Goal: Contribute content: Contribute content

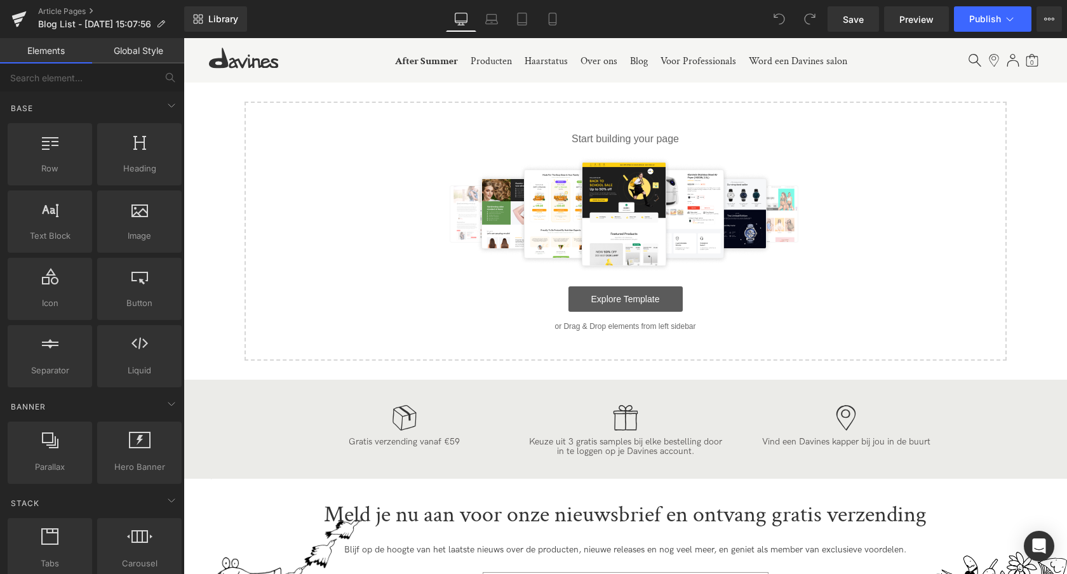
click at [634, 298] on link "Explore Template" at bounding box center [626, 299] width 114 height 25
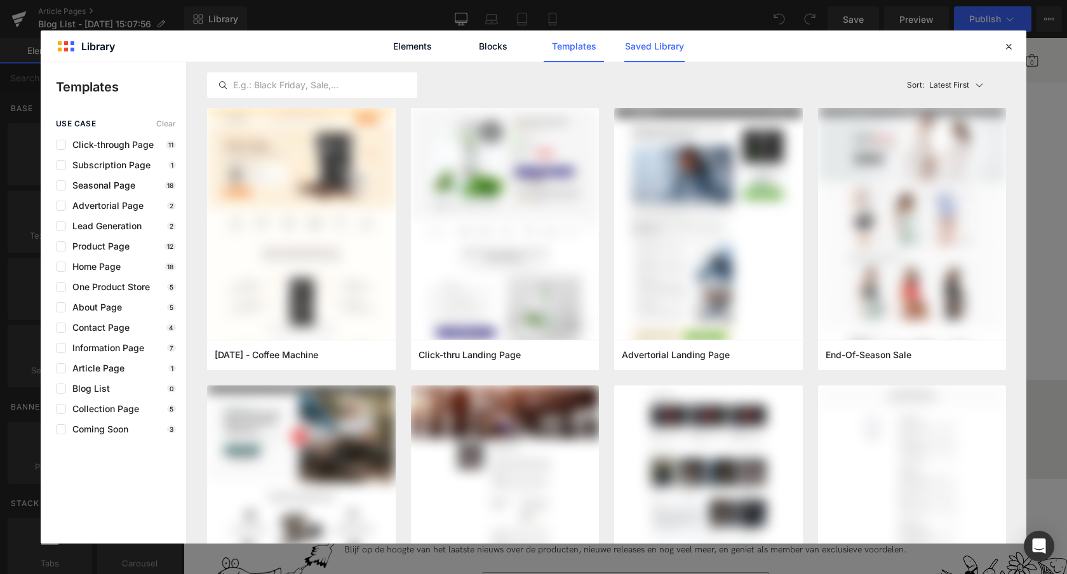
click at [0, 0] on link "Saved Library" at bounding box center [0, 0] width 0 height 0
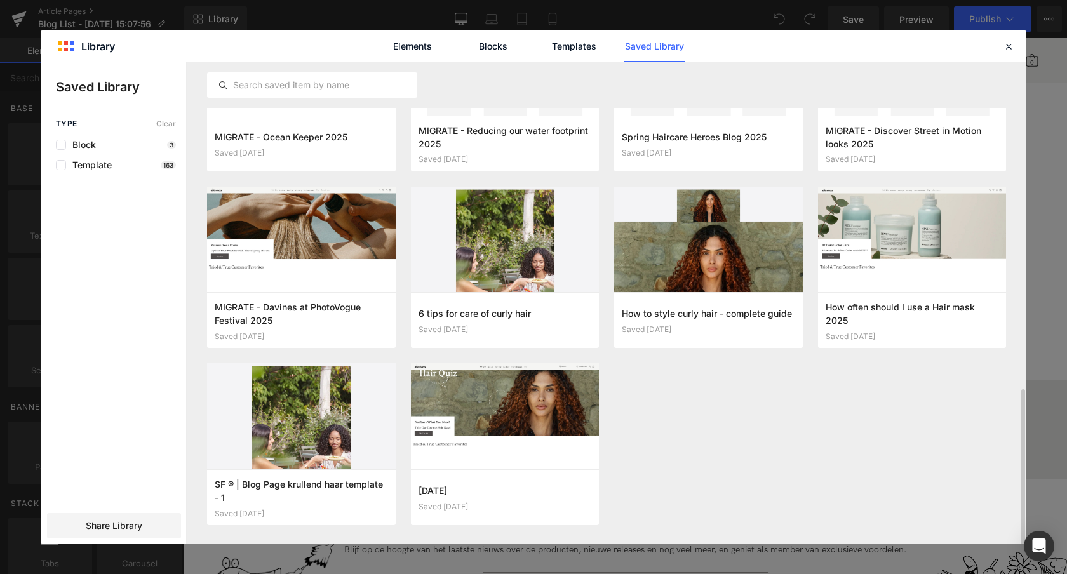
scroll to position [987, 0]
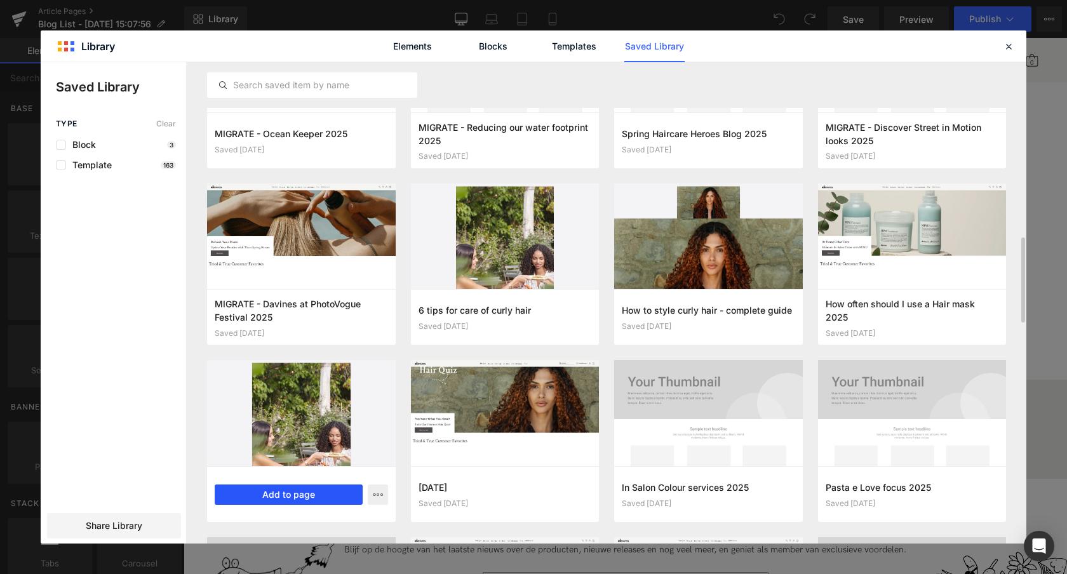
click at [278, 493] on button "Add to page" at bounding box center [289, 495] width 148 height 20
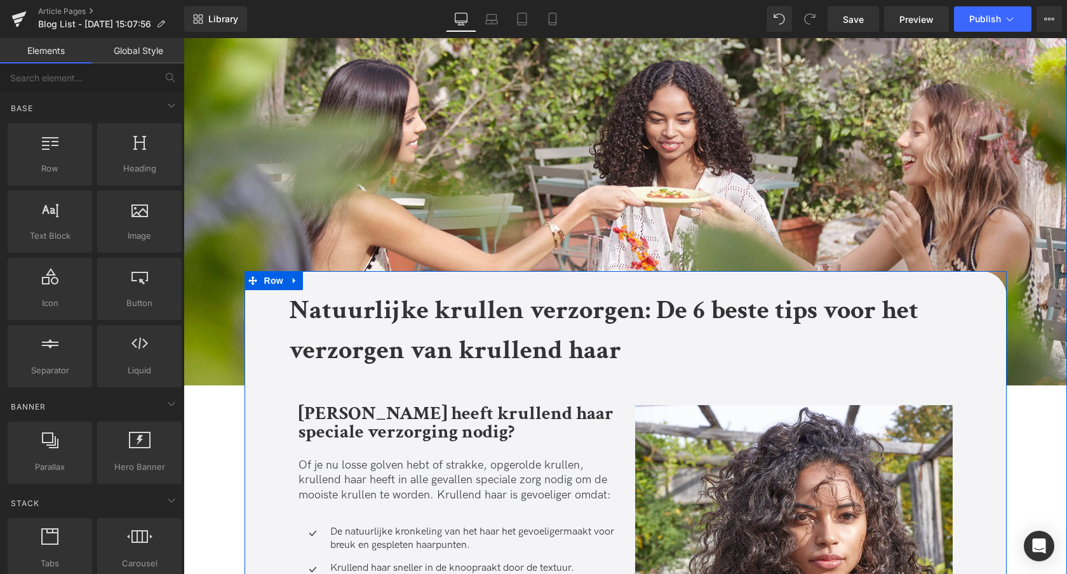
scroll to position [123, 0]
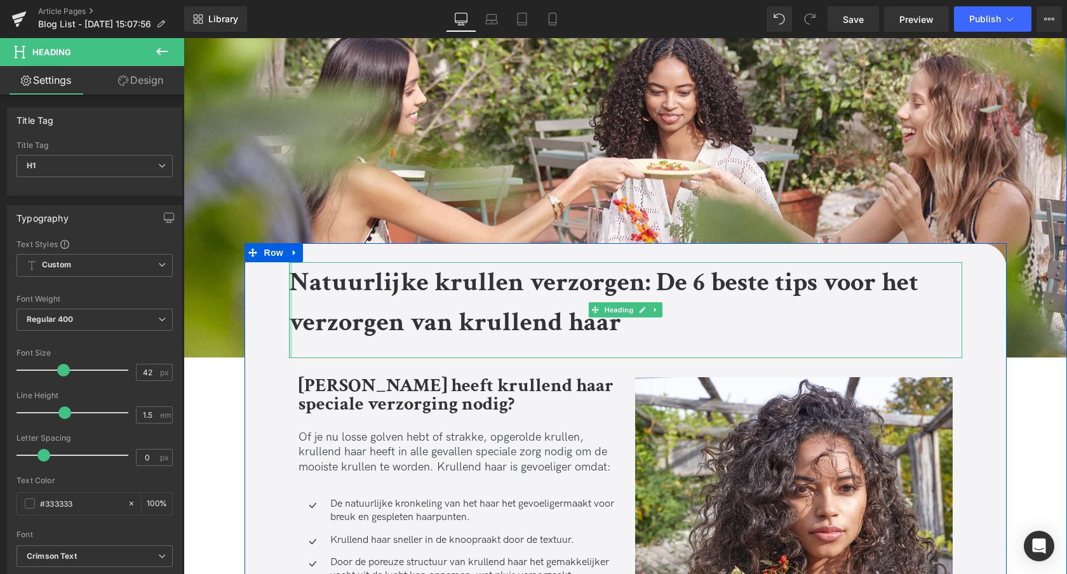
drag, startPoint x: 287, startPoint y: 283, endPoint x: 361, endPoint y: 328, distance: 86.1
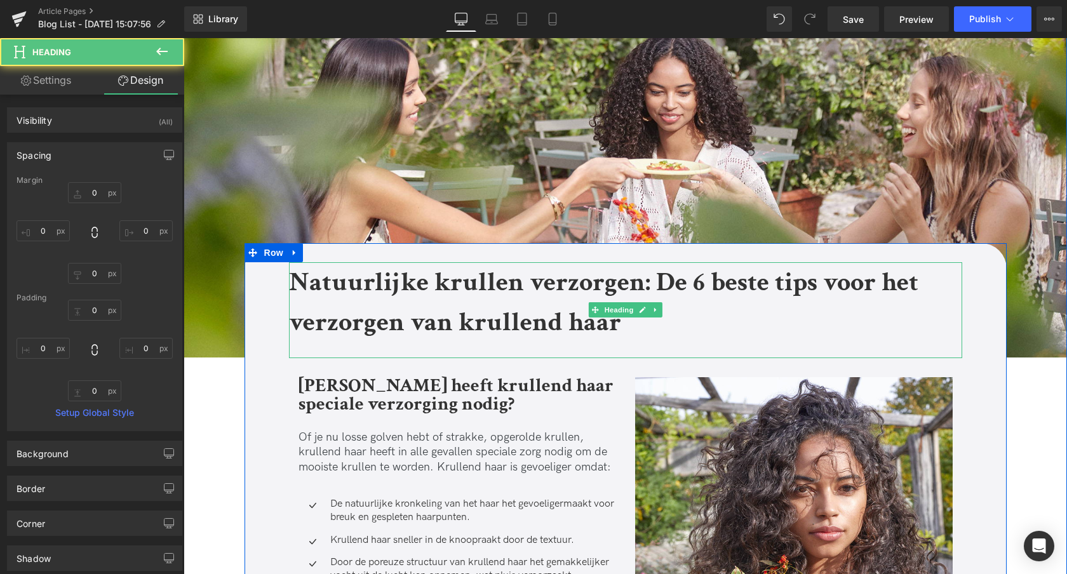
click at [366, 325] on strong "Natuurlijke krullen verzorgen: De 6 beste tips voor het verzorgen van krullend …" at bounding box center [604, 302] width 630 height 75
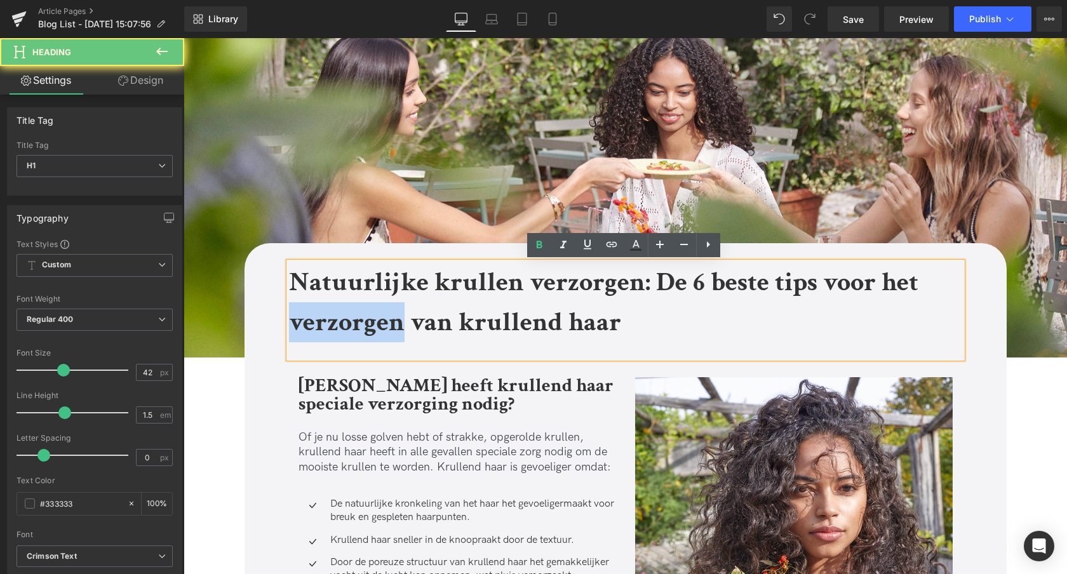
click at [365, 325] on strong "Natuurlijke krullen verzorgen: De 6 beste tips voor het verzorgen van krullend …" at bounding box center [604, 302] width 630 height 75
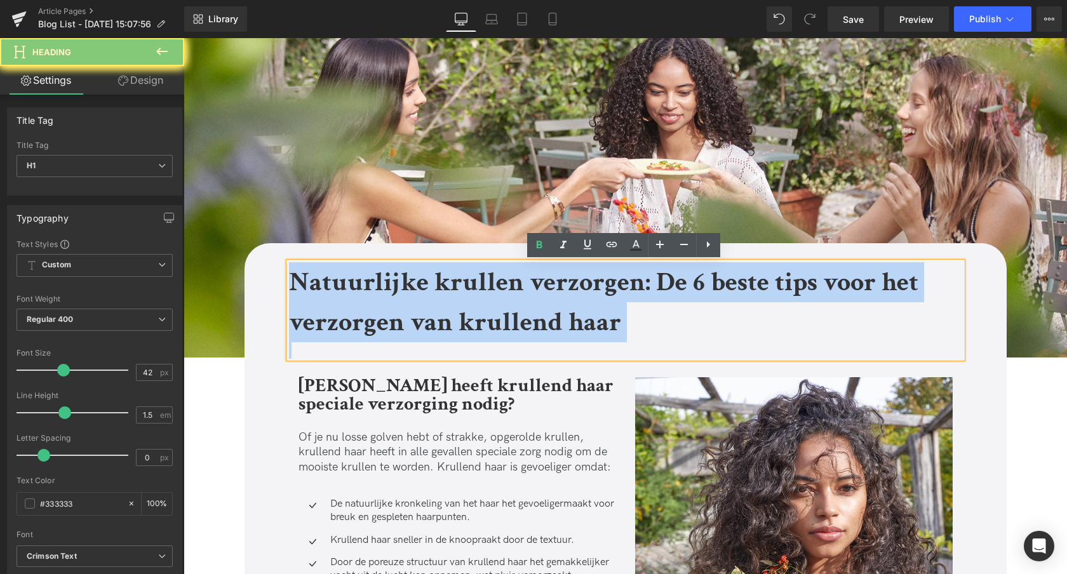
click at [366, 325] on strong "Natuurlijke krullen verzorgen: De 6 beste tips voor het verzorgen van krullend …" at bounding box center [604, 302] width 630 height 75
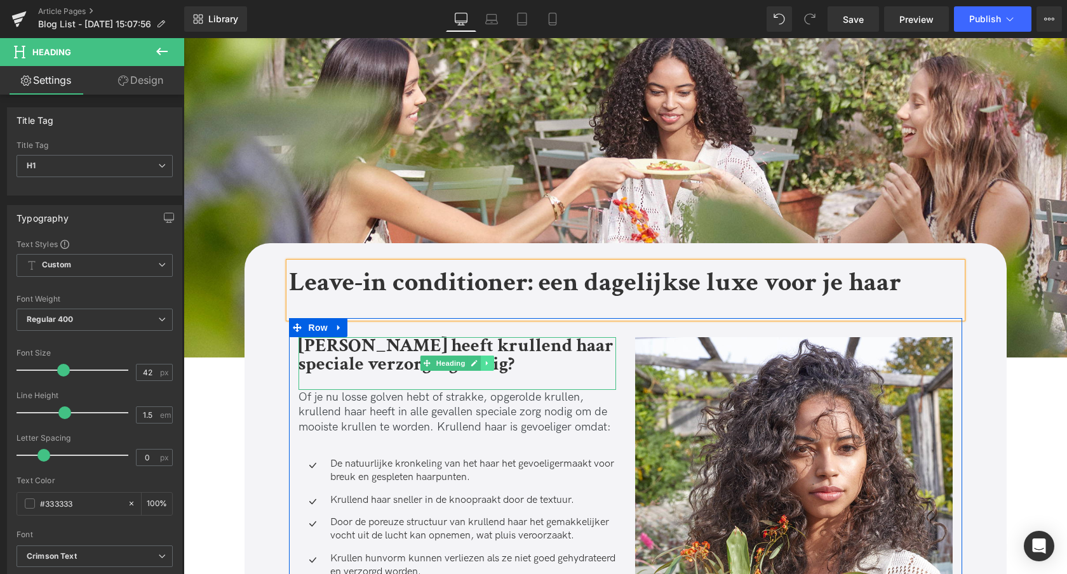
scroll to position [122, 0]
click at [394, 354] on strong "[PERSON_NAME] heeft krullend haar speciale verzorging nodig?" at bounding box center [456, 355] width 315 height 43
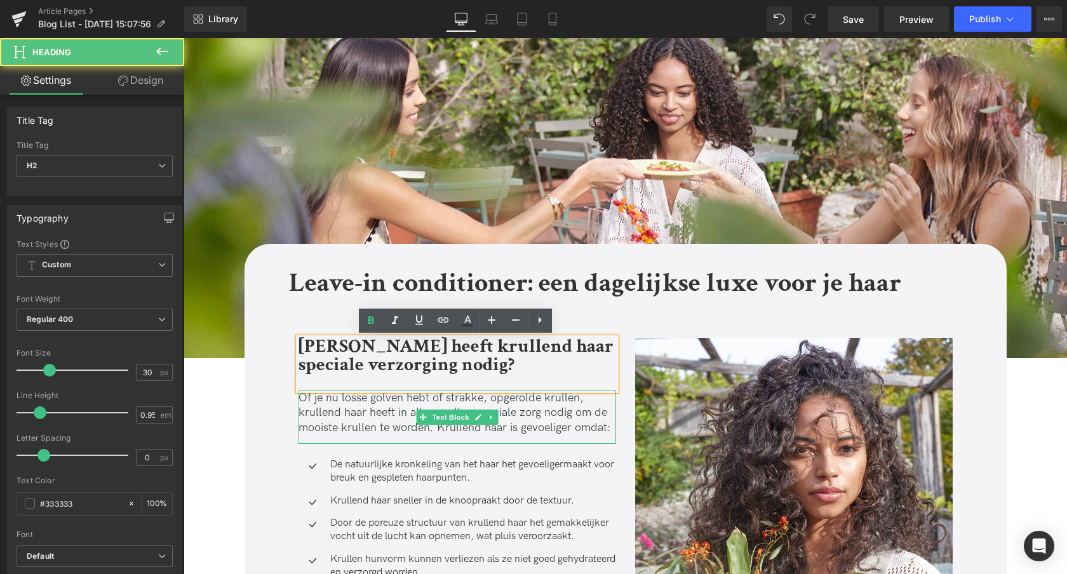
click at [384, 419] on p "Of je nu losse golven hebt of strakke, opgerolde krullen, krullend haar heeft i…" at bounding box center [458, 413] width 318 height 44
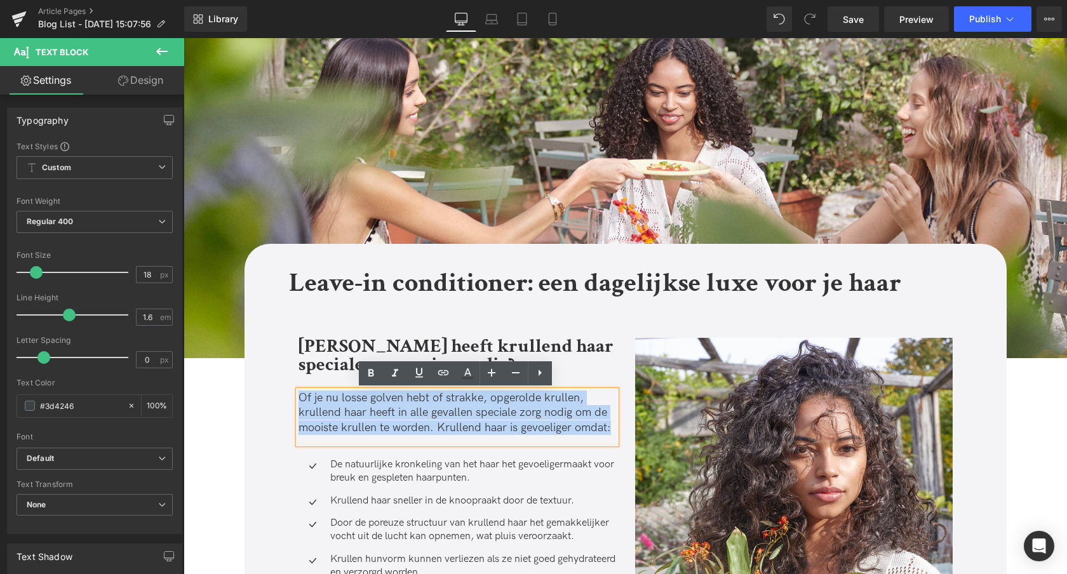
drag, startPoint x: 301, startPoint y: 398, endPoint x: 609, endPoint y: 433, distance: 310.1
click at [609, 433] on p "Of je nu losse golven hebt of strakke, opgerolde krullen, krullend haar heeft i…" at bounding box center [458, 413] width 318 height 44
paste div
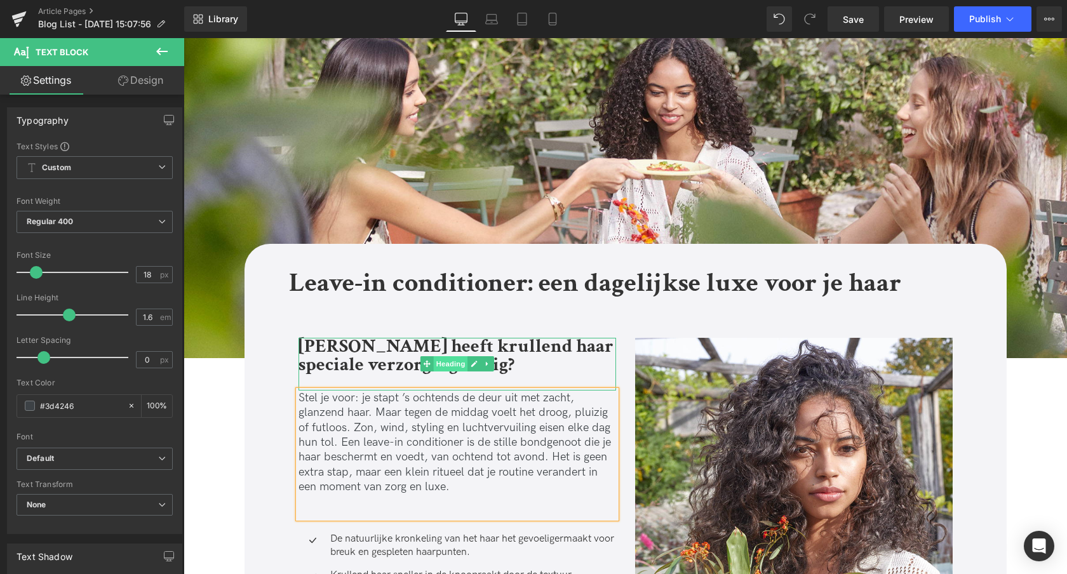
click at [450, 365] on span "Heading" at bounding box center [450, 363] width 34 height 15
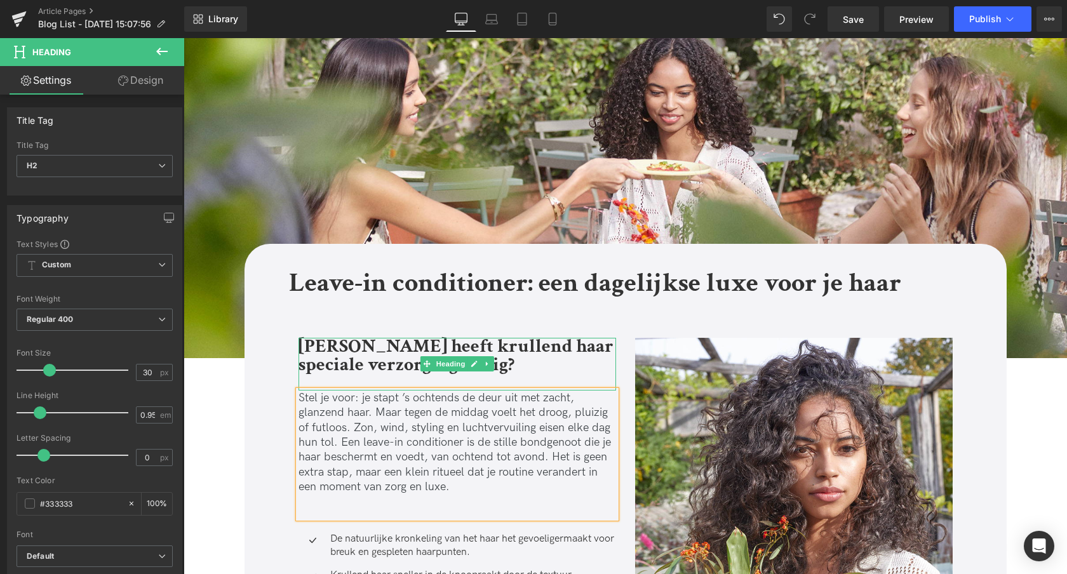
click at [489, 364] on link at bounding box center [487, 363] width 13 height 15
click at [492, 365] on icon at bounding box center [493, 364] width 7 height 7
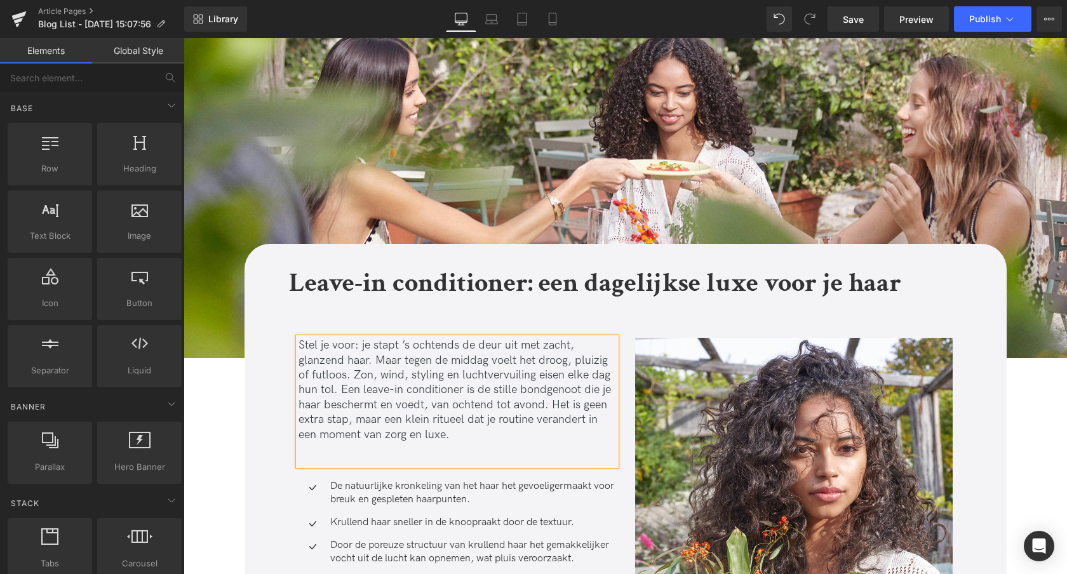
click at [379, 456] on p at bounding box center [458, 449] width 318 height 15
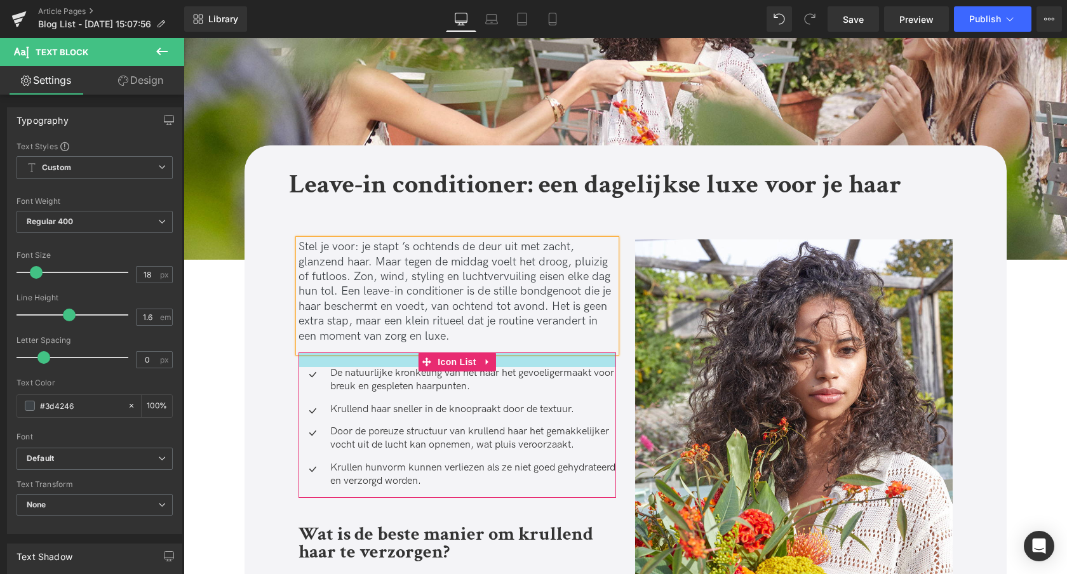
scroll to position [253, 0]
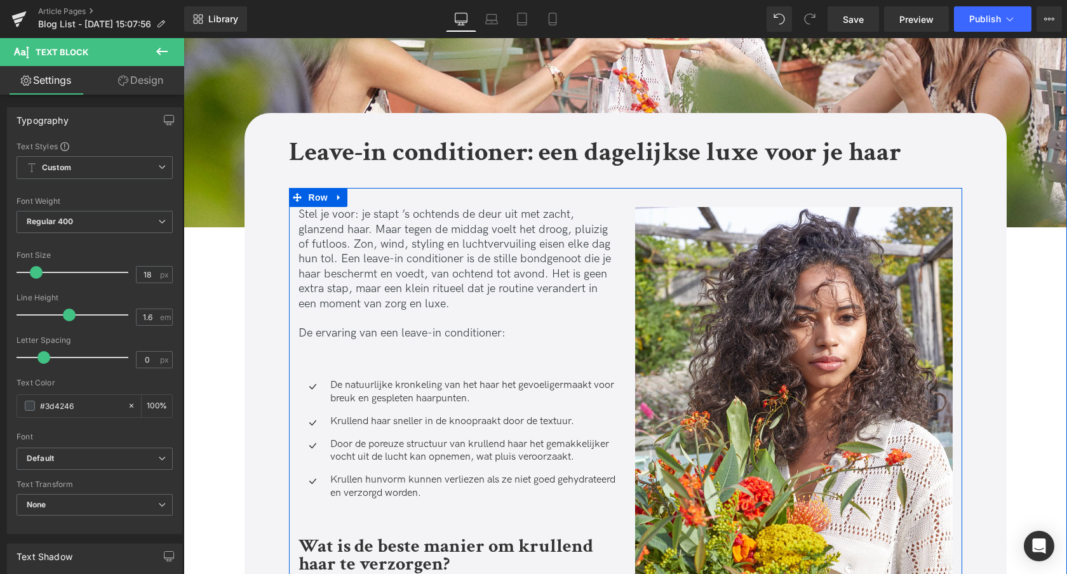
click at [367, 419] on p "Krullend haar sneller in de knoop raakt door de textuur." at bounding box center [473, 421] width 286 height 13
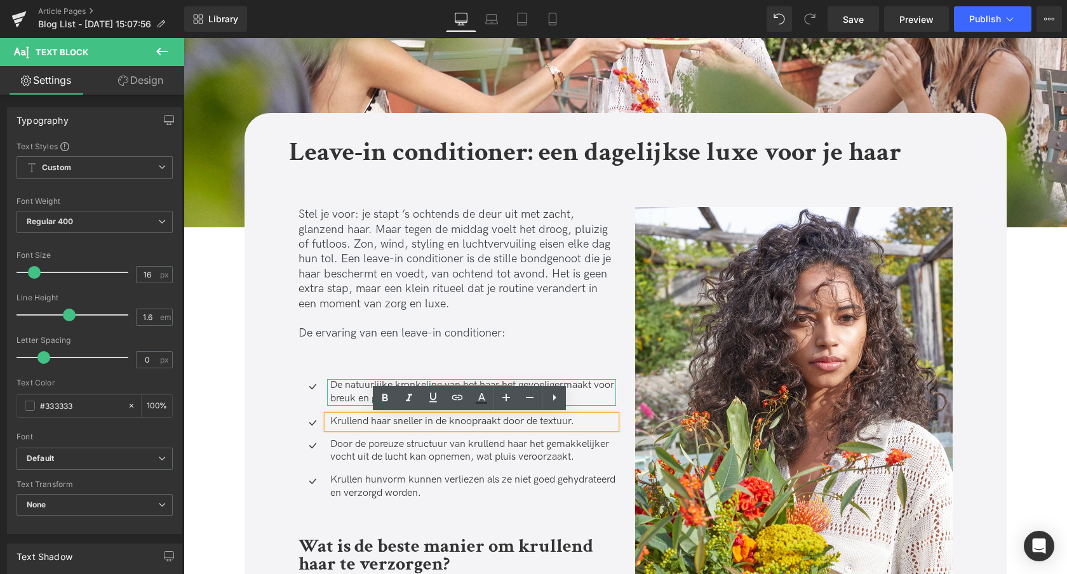
click at [349, 389] on p "De natuurlijke kronkeling van het haar het gevoeliger maakt voor breuk en gespl…" at bounding box center [473, 392] width 286 height 27
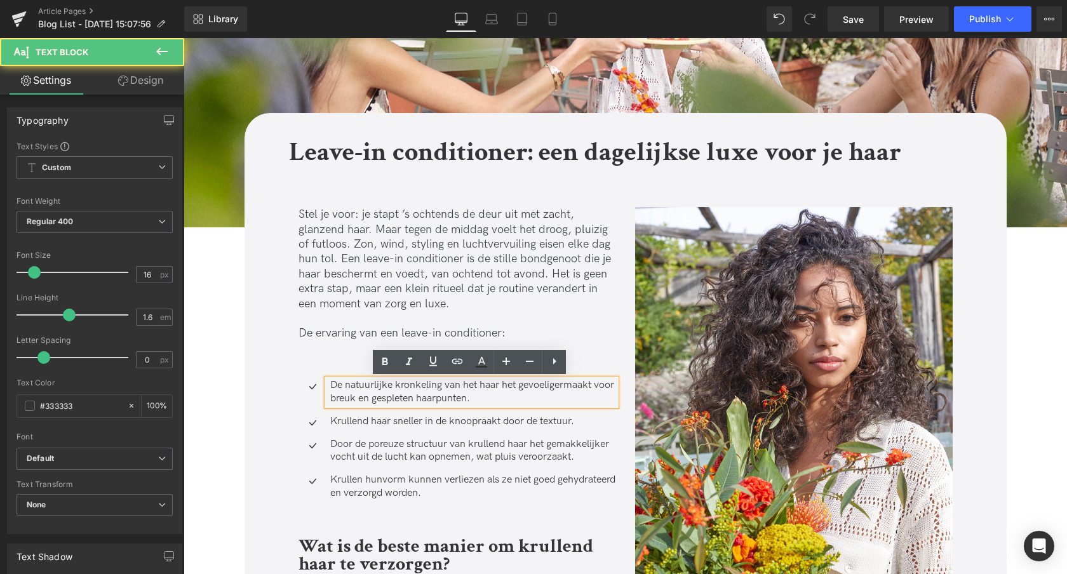
click at [330, 386] on p "De natuurlijke kronkeling van het haar het gevoeliger maakt voor breuk en gespl…" at bounding box center [473, 392] width 286 height 27
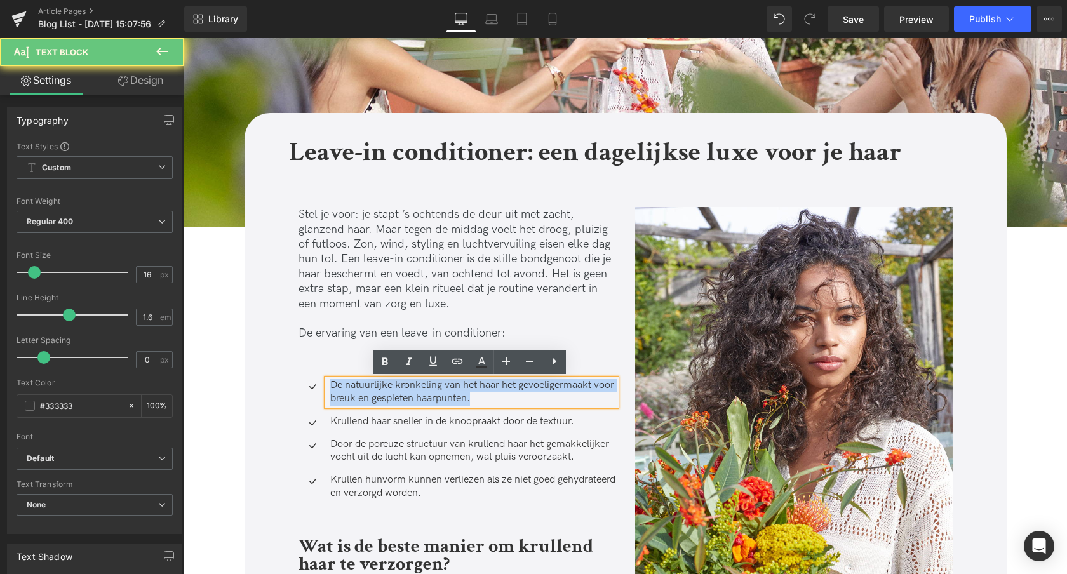
click at [330, 386] on p "De natuurlijke kronkeling van het haar het gevoeliger maakt voor breuk en gespl…" at bounding box center [473, 392] width 286 height 27
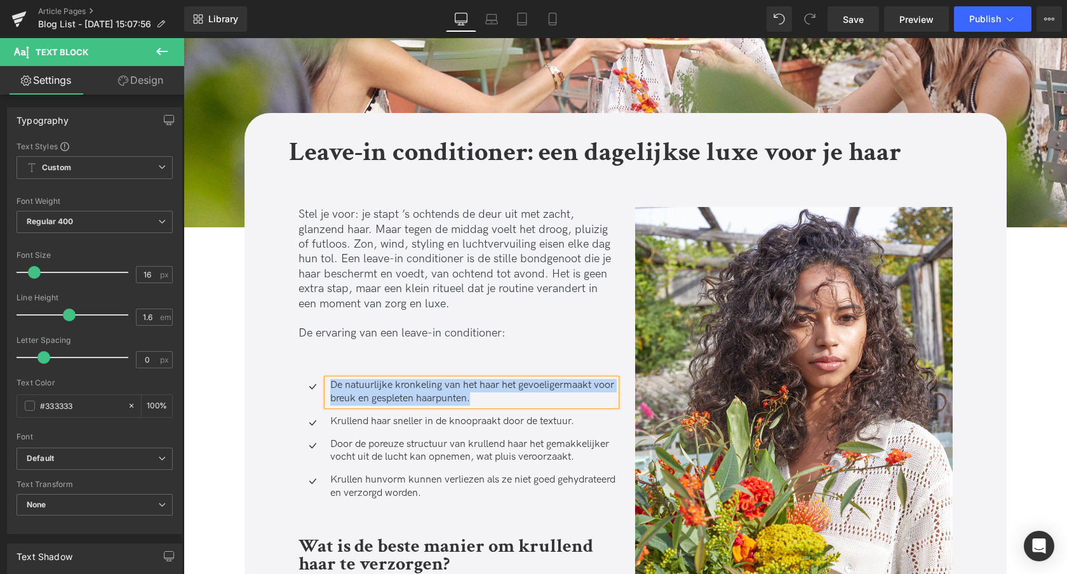
paste div
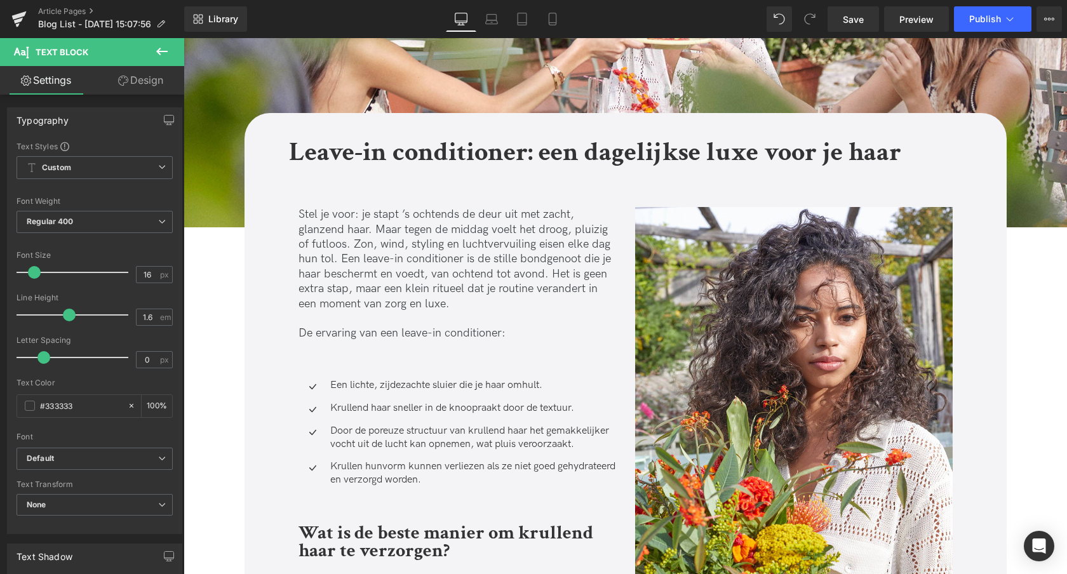
click at [383, 407] on p "Krullend haar sneller in de knoop raakt door de textuur." at bounding box center [473, 408] width 286 height 13
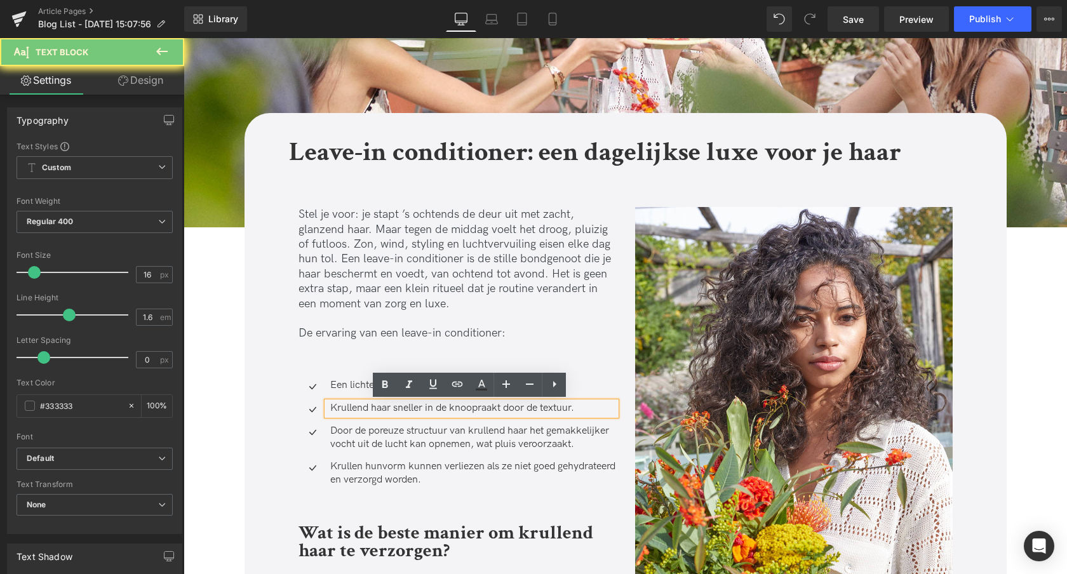
click at [383, 407] on p "Krullend haar sneller in de knoop raakt door de textuur." at bounding box center [473, 408] width 286 height 13
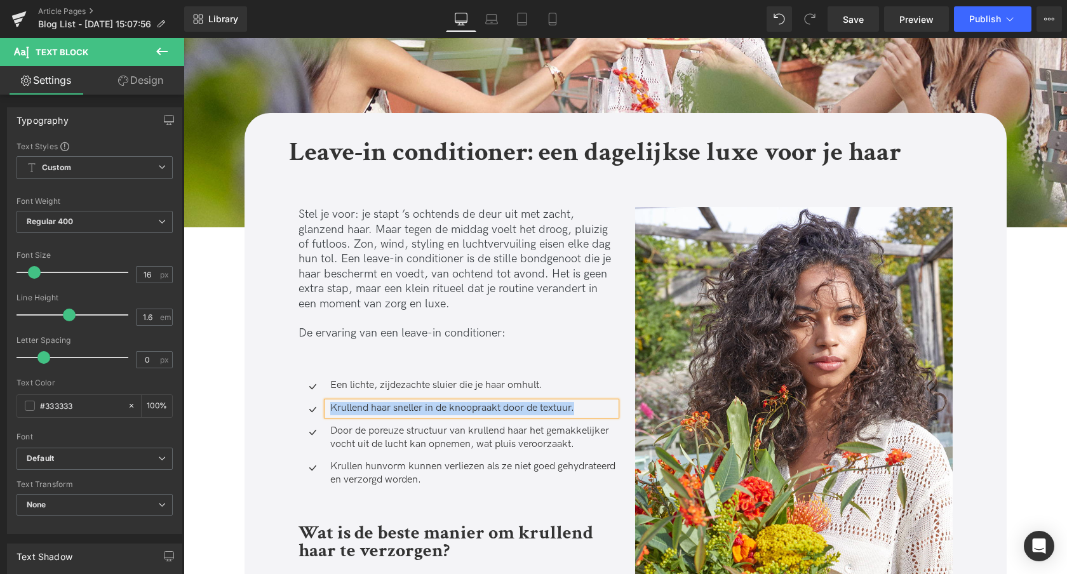
paste div
click at [376, 439] on p "Door de poreuze structuur van krullend haar het gemakkelijker vocht uit de luch…" at bounding box center [473, 438] width 286 height 27
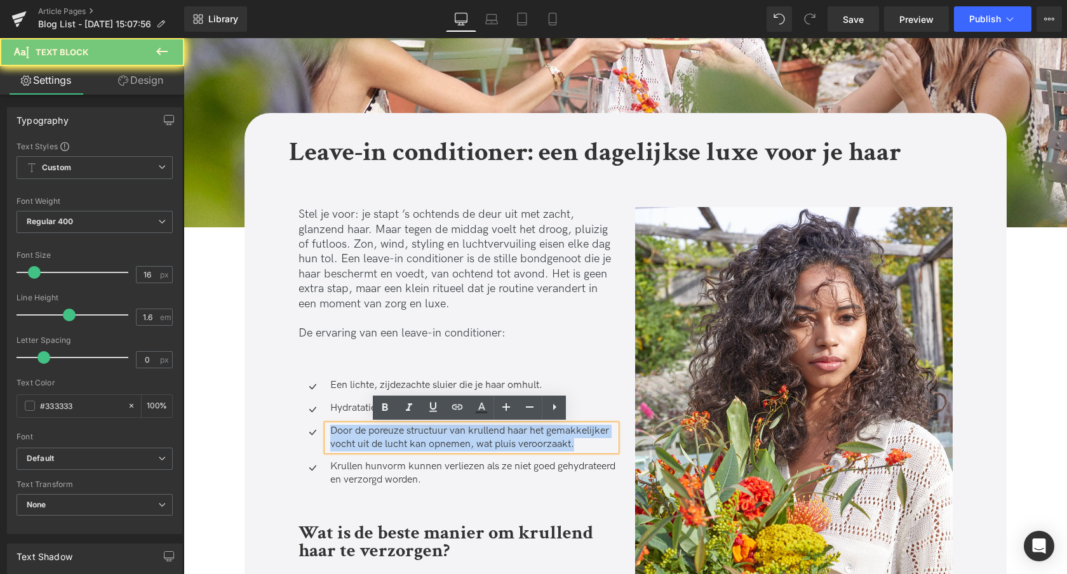
click at [376, 439] on p "Door de poreuze structuur van krullend haar het gemakkelijker vocht uit de luch…" at bounding box center [473, 438] width 286 height 27
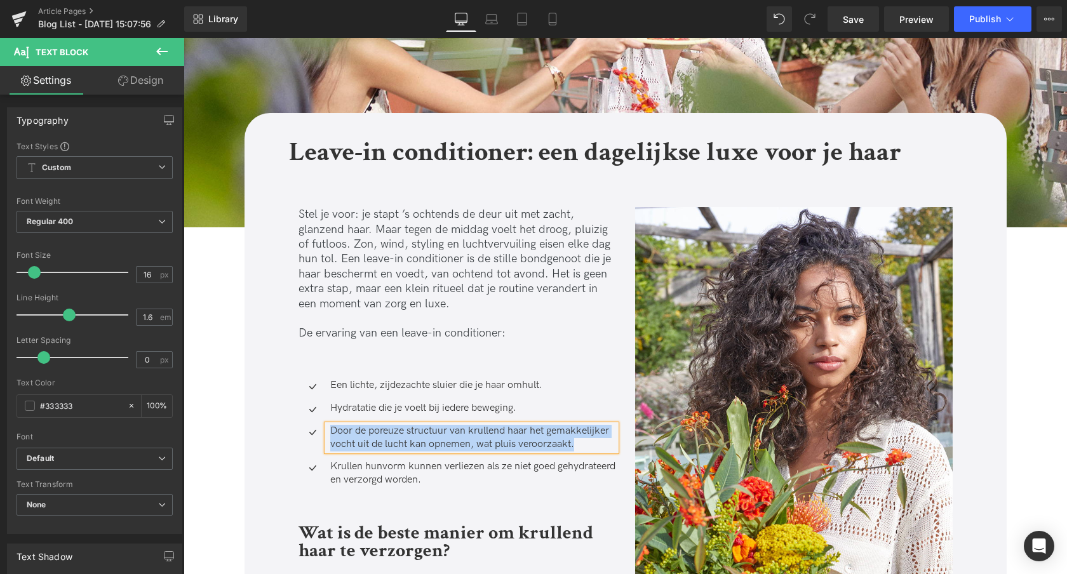
paste div
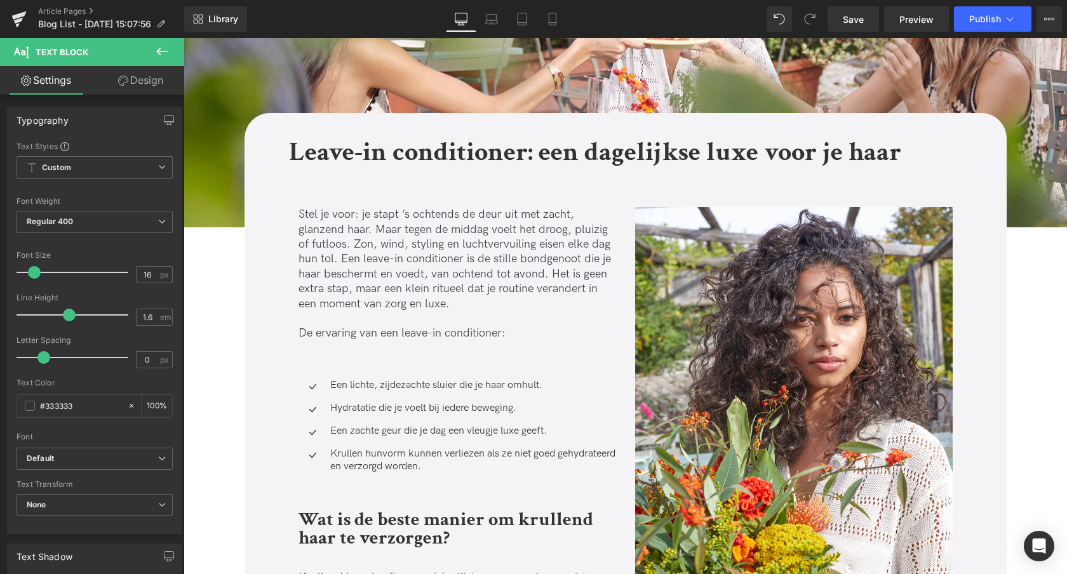
click at [389, 456] on span "vorm kunnen verliezen als ze niet goed gehydrateerd en verzorgd worden." at bounding box center [472, 460] width 285 height 25
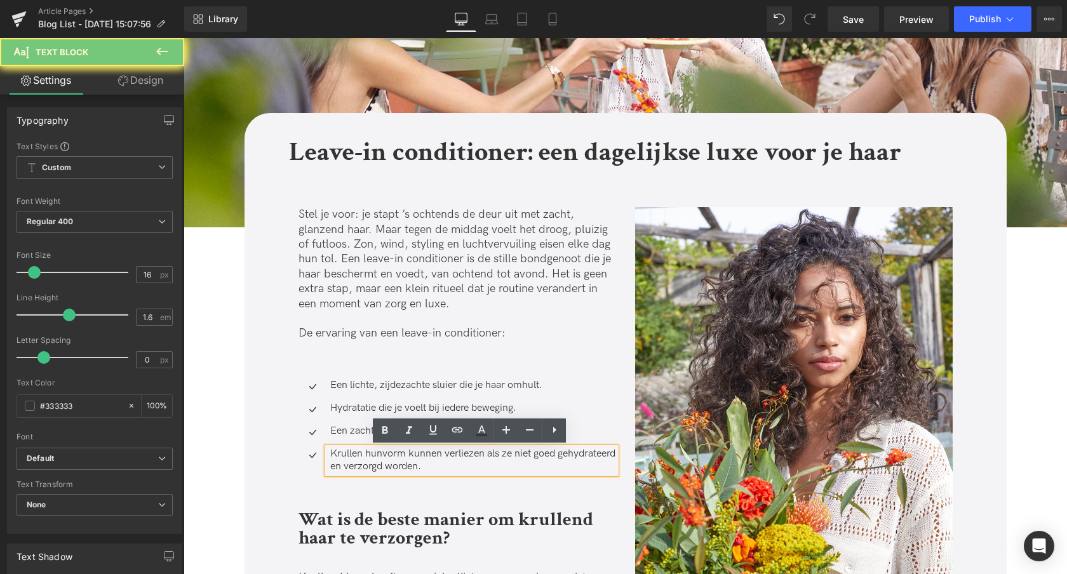
click at [389, 456] on span "vorm kunnen verliezen als ze niet goed gehydrateerd en verzorgd worden." at bounding box center [472, 460] width 285 height 25
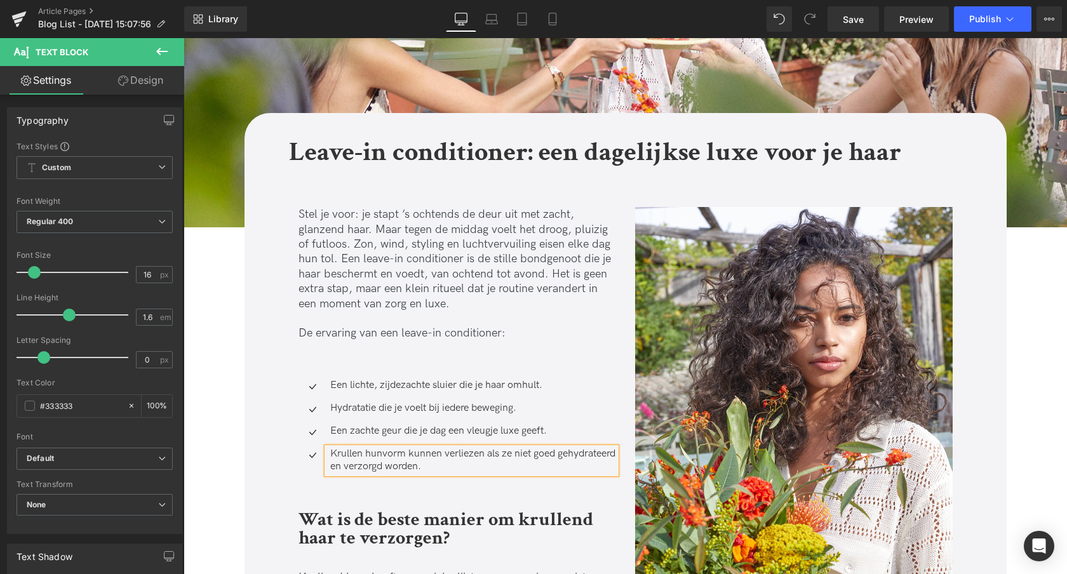
paste div
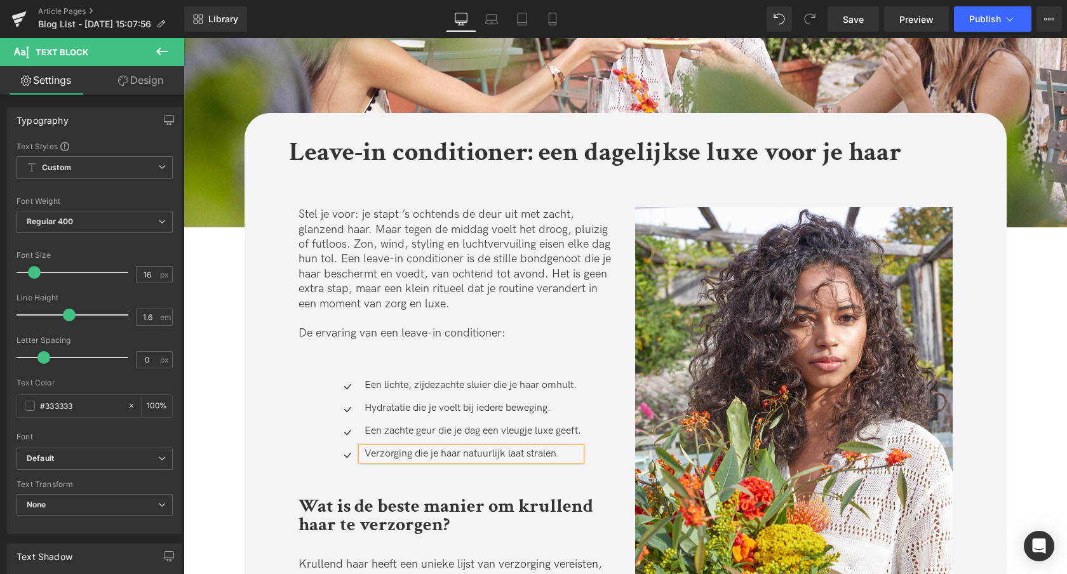
click at [364, 516] on strong "Wat is de beste manier om krullend haar te verzorgen?" at bounding box center [446, 515] width 295 height 43
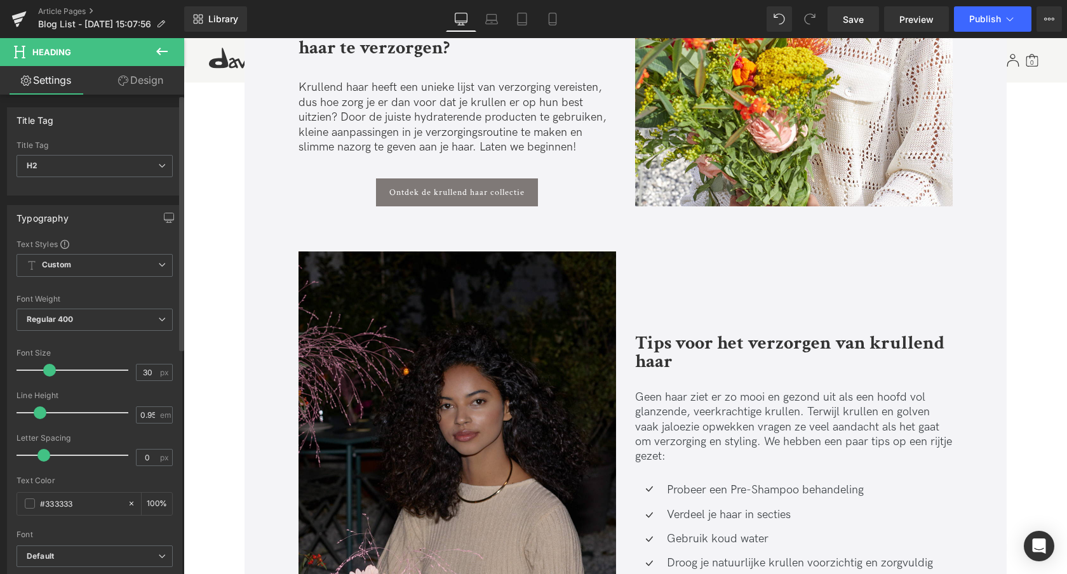
scroll to position [789, 0]
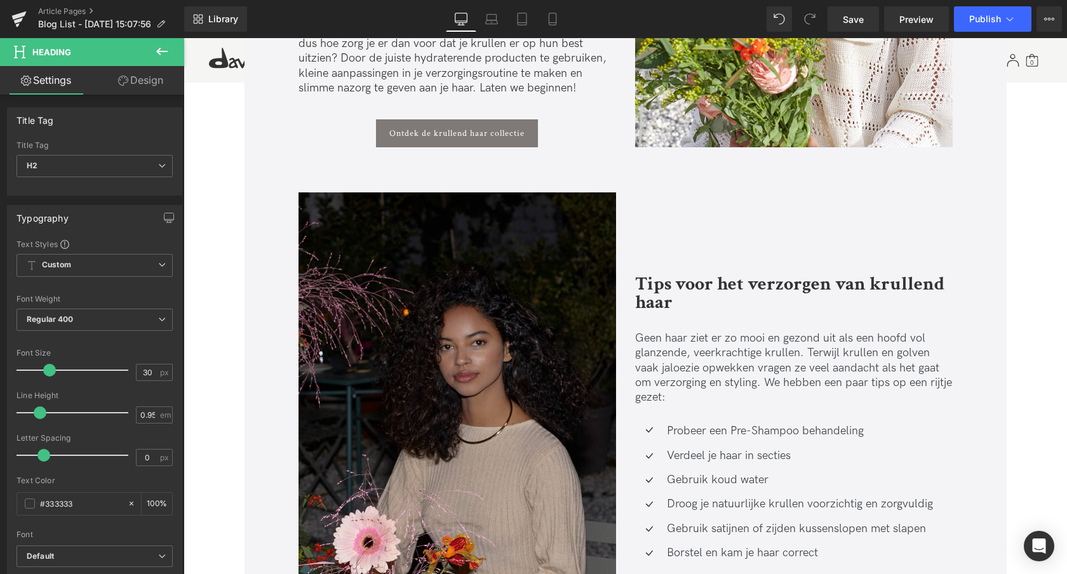
click at [694, 288] on strong "Tips voor het verzorgen van krullend haar" at bounding box center [789, 293] width 309 height 43
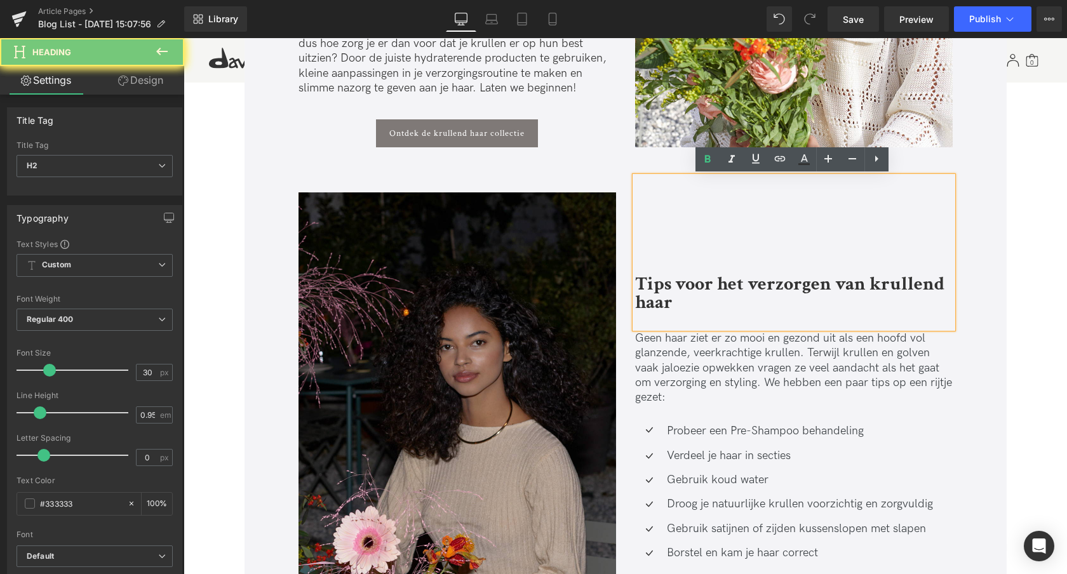
click at [694, 288] on strong "Tips voor het verzorgen van krullend haar" at bounding box center [789, 293] width 309 height 43
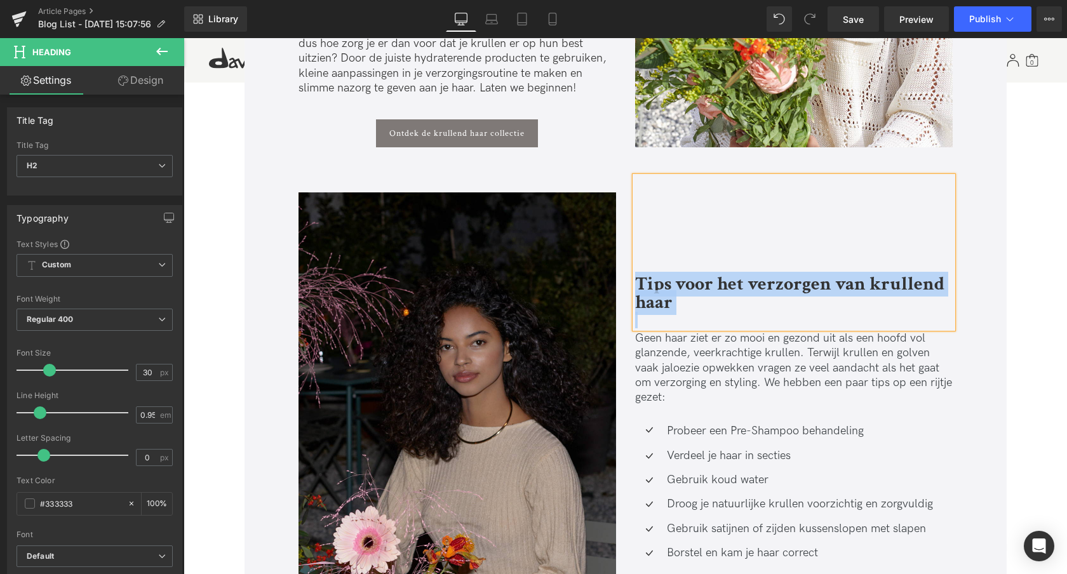
paste div
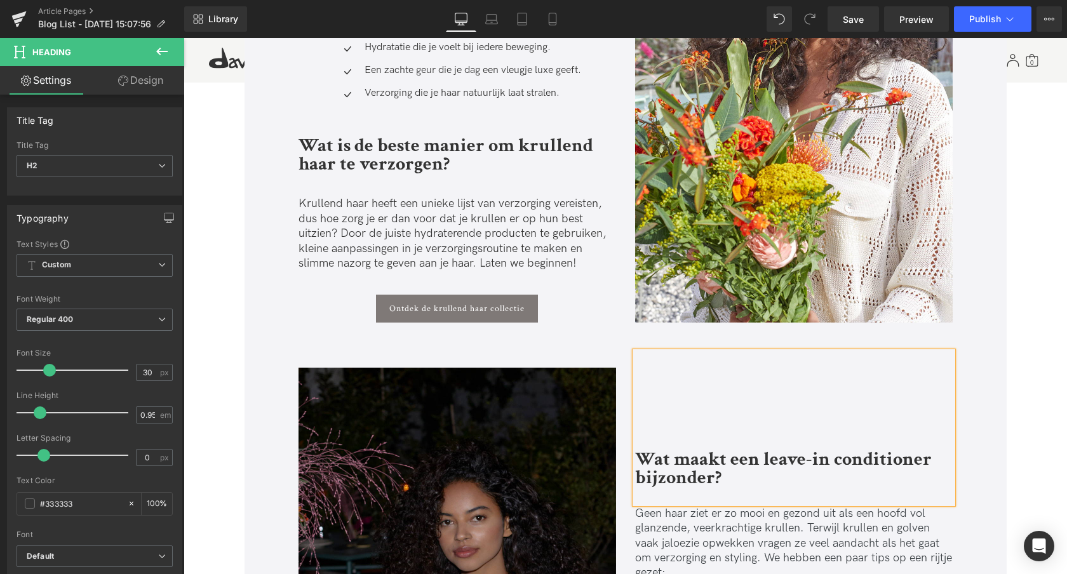
scroll to position [610, 0]
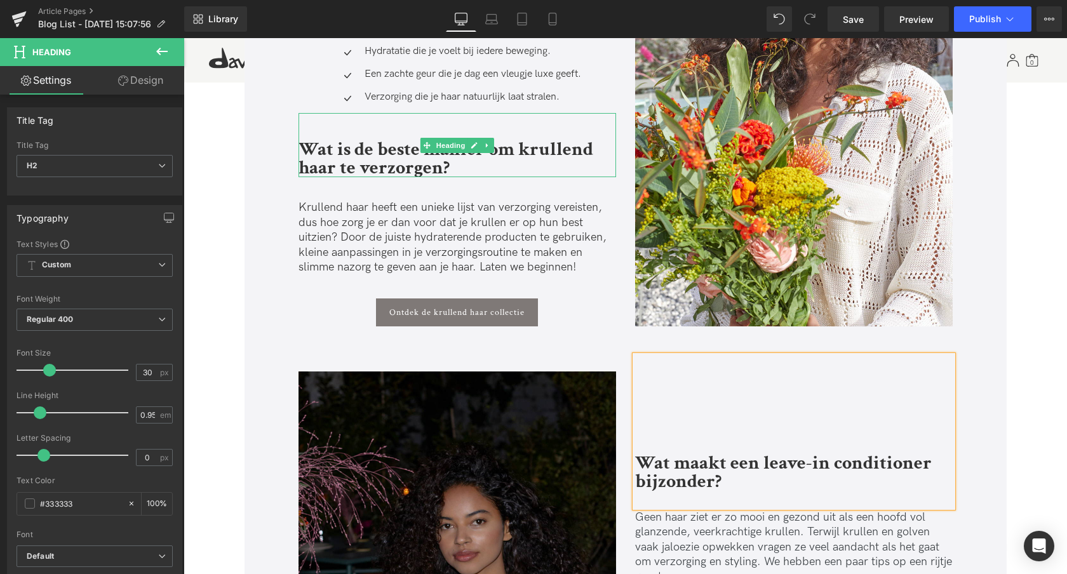
click at [389, 171] on strong "Wat is de beste manier om krullend haar te verzorgen?" at bounding box center [446, 158] width 295 height 43
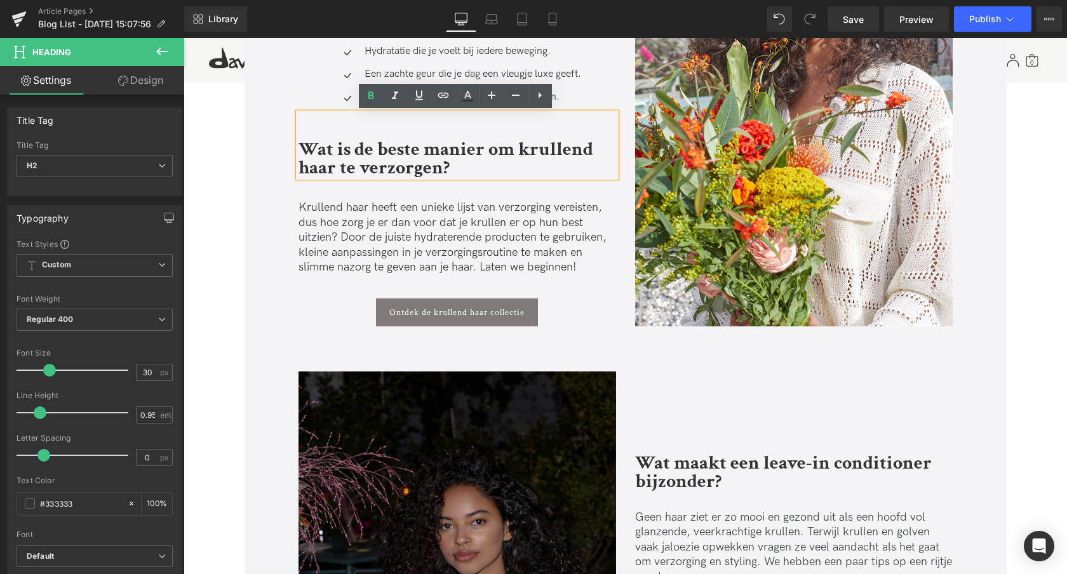
click at [499, 213] on p "Krullend haar heeft een unieke lijst van verzorging vereisten, dus hoe zorg je …" at bounding box center [458, 237] width 318 height 74
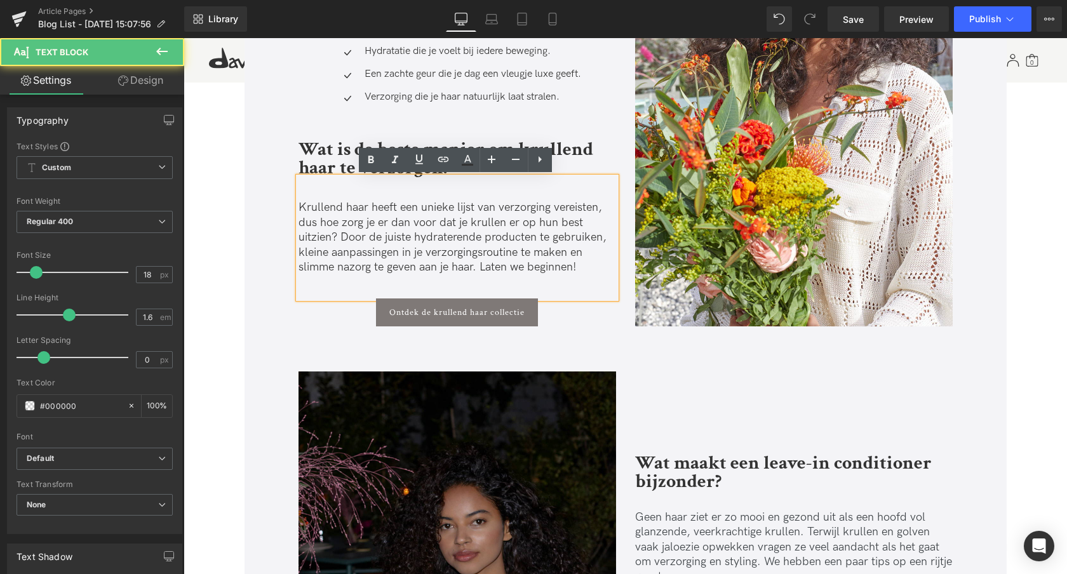
click at [537, 165] on icon at bounding box center [539, 159] width 15 height 15
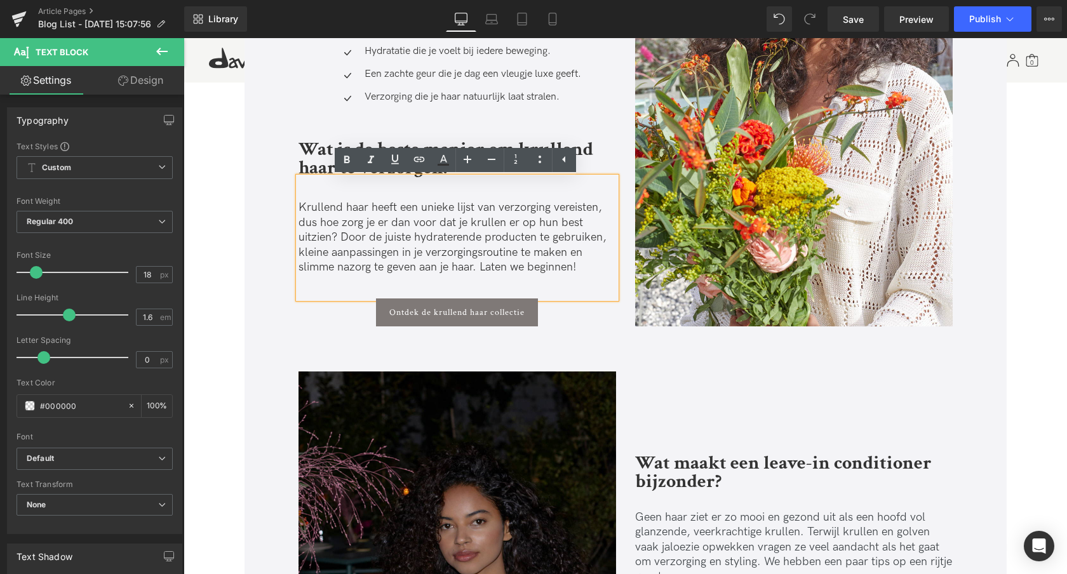
click at [560, 242] on p "Krullend haar heeft een unieke lijst van verzorging vereisten, dus hoe zorg je …" at bounding box center [458, 237] width 318 height 74
click at [485, 140] on link at bounding box center [487, 145] width 13 height 15
click at [495, 144] on icon at bounding box center [493, 145] width 7 height 7
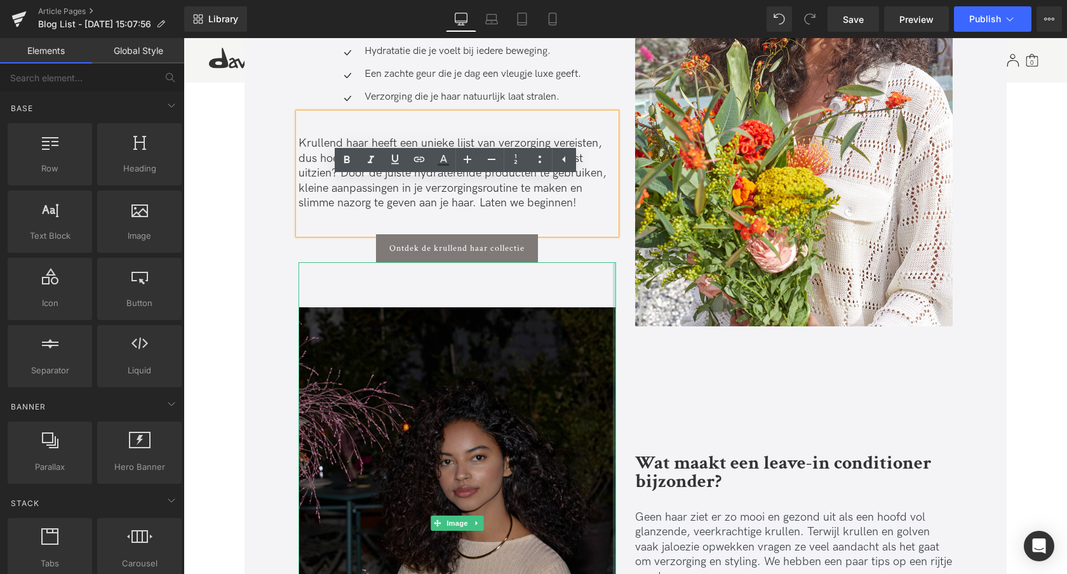
click at [613, 278] on div at bounding box center [614, 523] width 3 height 522
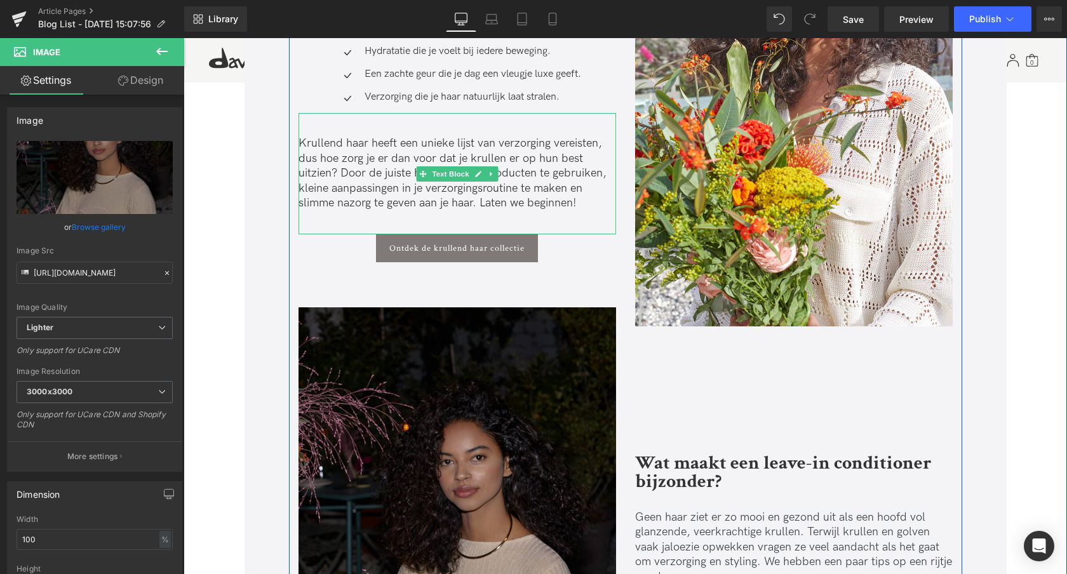
click at [495, 172] on link at bounding box center [491, 173] width 13 height 15
click at [496, 177] on icon at bounding box center [497, 173] width 7 height 7
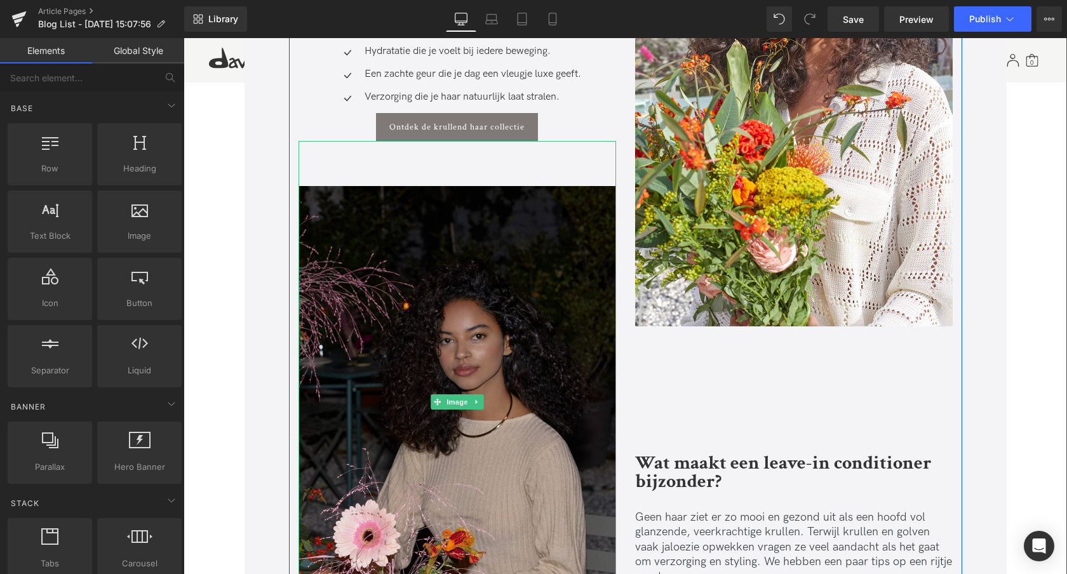
scroll to position [611, 0]
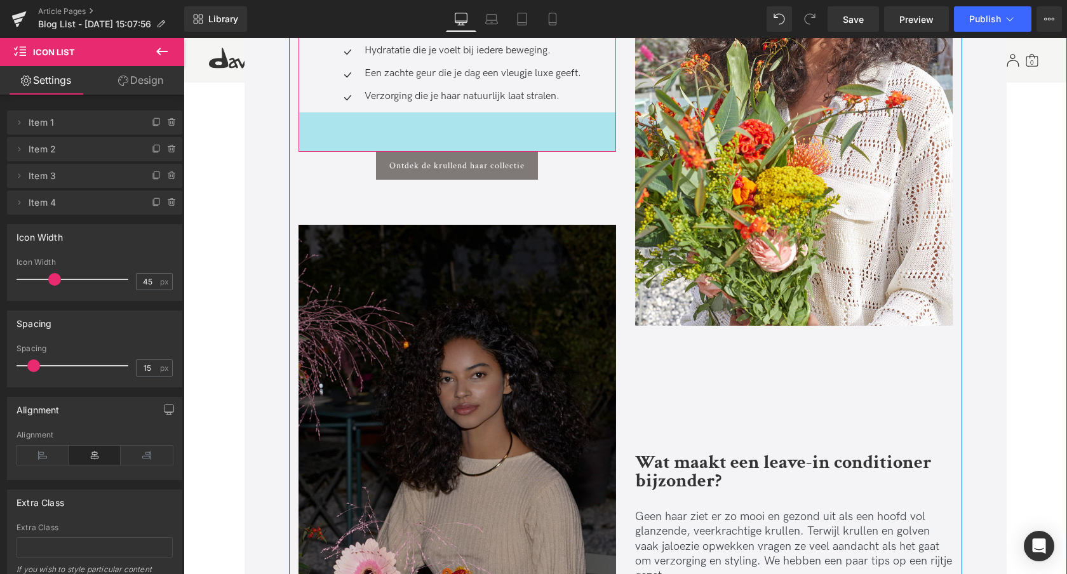
drag, startPoint x: 361, startPoint y: 110, endPoint x: 361, endPoint y: 184, distance: 74.3
click at [356, 150] on div "62px" at bounding box center [458, 131] width 318 height 39
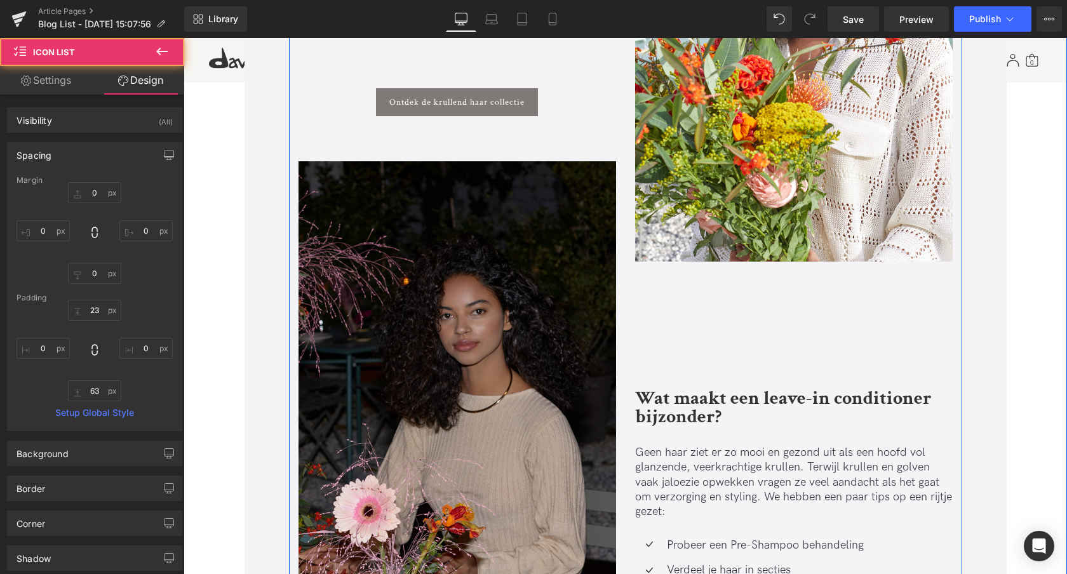
scroll to position [687, 0]
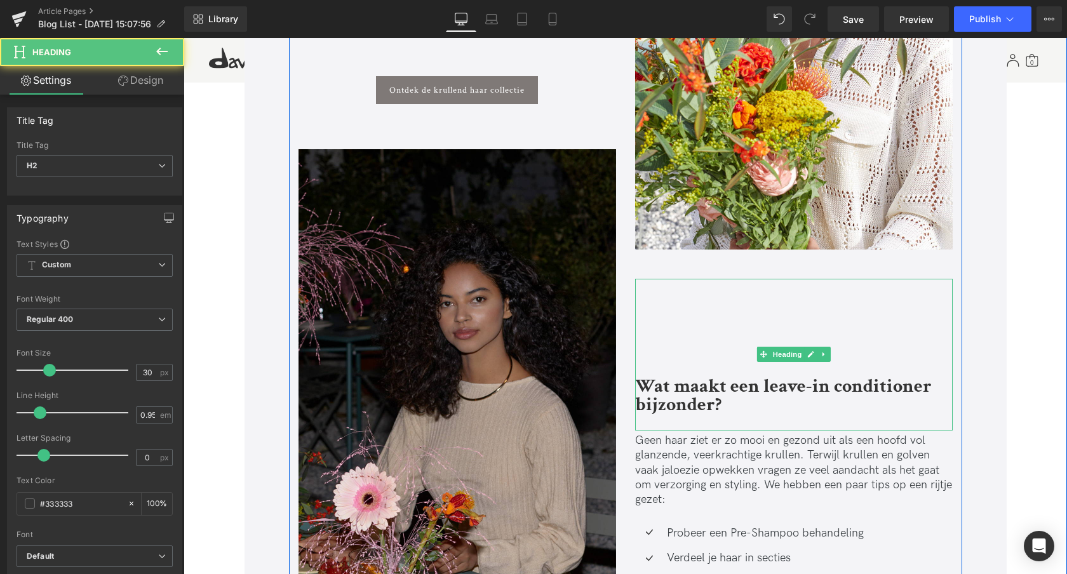
drag, startPoint x: 698, startPoint y: 340, endPoint x: 698, endPoint y: 308, distance: 31.8
click at [698, 308] on div "Wat maakt een leave-in conditioner bijzonder?" at bounding box center [794, 355] width 318 height 152
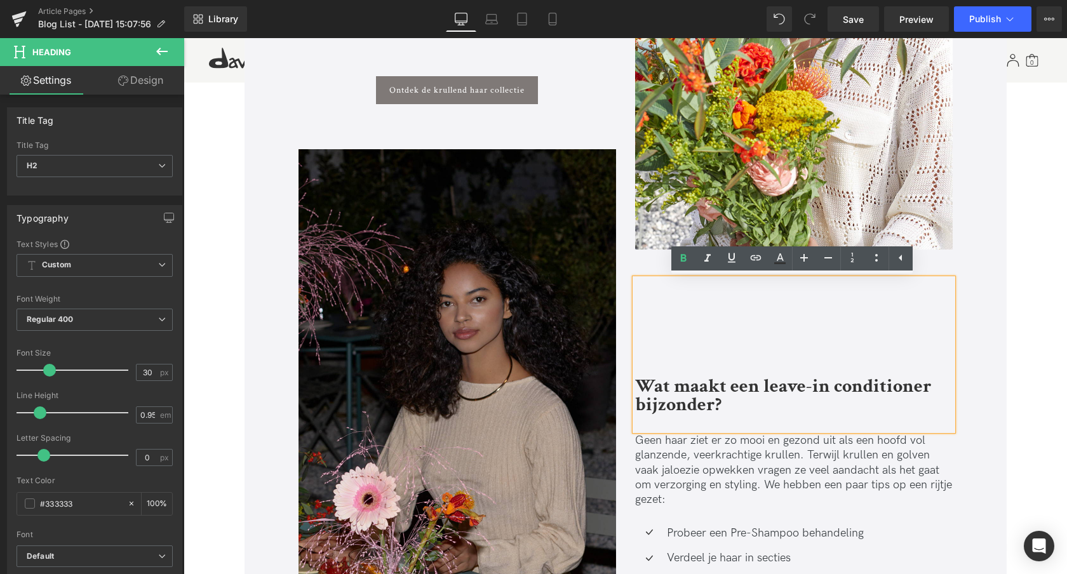
click at [626, 327] on div "Image Wat maakt een leave-in conditioner bijzonder? Heading Geen haar ziet er z…" at bounding box center [794, 222] width 337 height 899
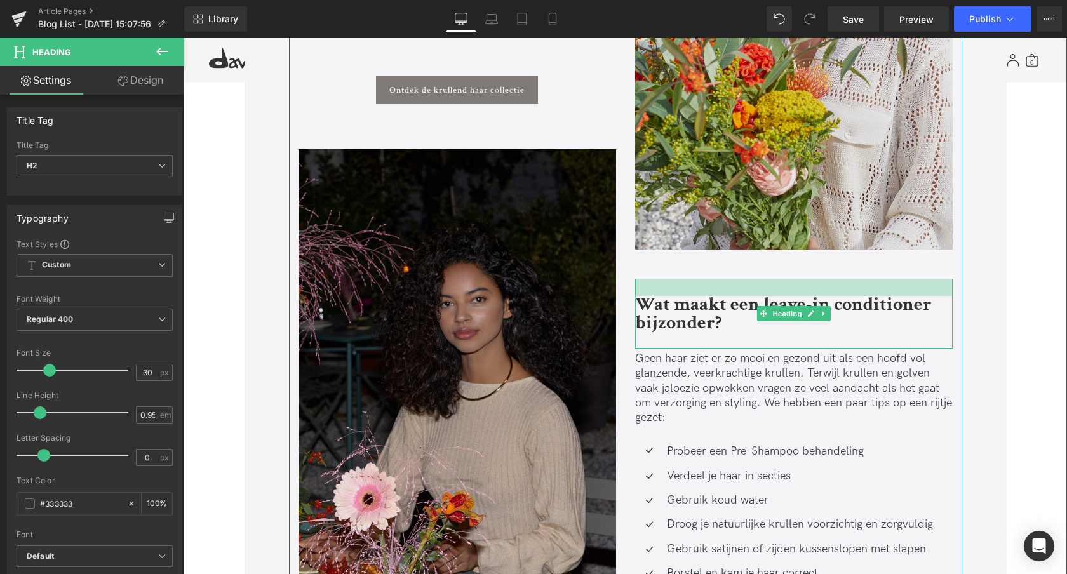
drag, startPoint x: 654, startPoint y: 320, endPoint x: 671, endPoint y: 218, distance: 103.1
click at [668, 196] on div "Image Wat maakt een leave-in conditioner bijzonder? Heading Geen haar ziet er z…" at bounding box center [794, 181] width 337 height 817
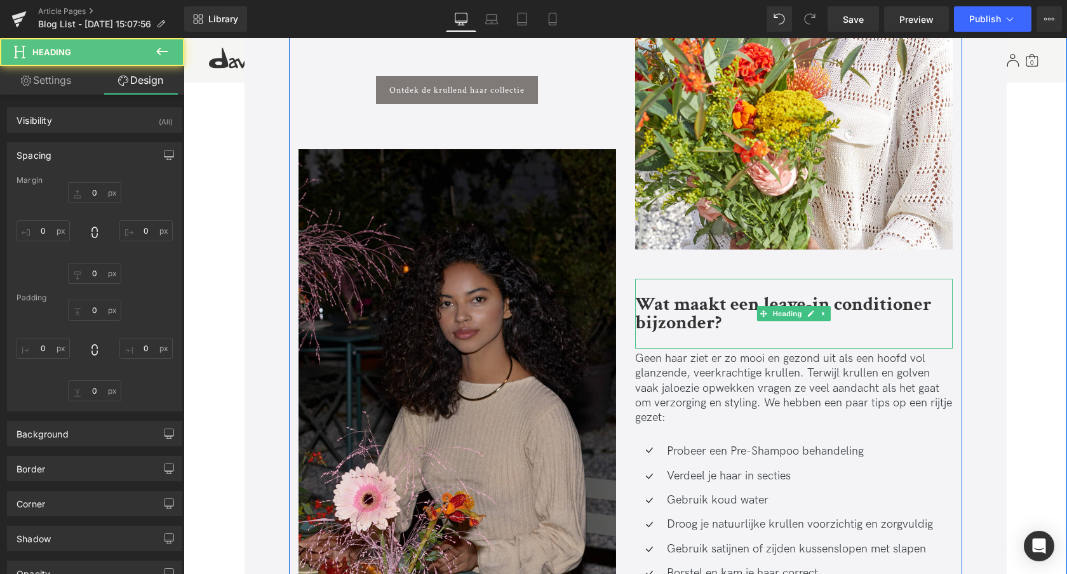
type input "0"
type input "27"
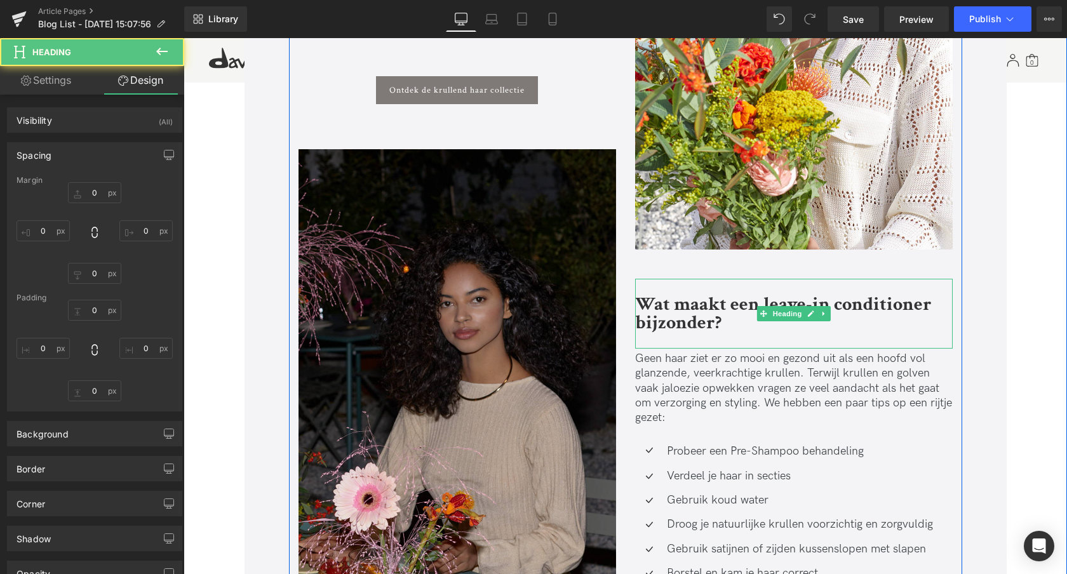
type input "0"
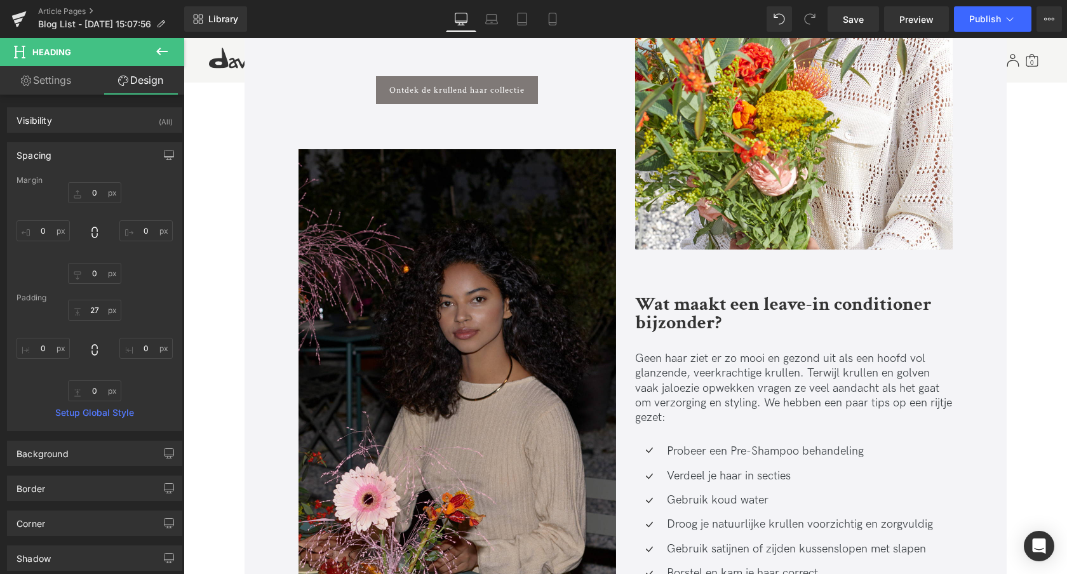
click at [700, 381] on p "Geen haar ziet er zo mooi en gezond uit als een hoofd vol glanzende, veerkracht…" at bounding box center [794, 388] width 318 height 74
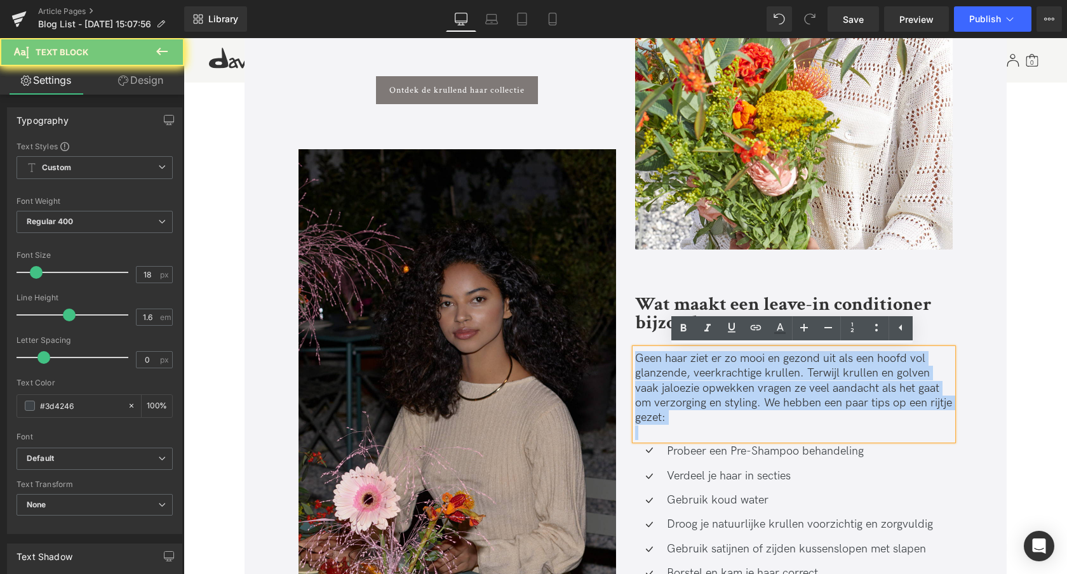
click at [700, 381] on p "Geen haar ziet er zo mooi en gezond uit als een hoofd vol glanzende, veerkracht…" at bounding box center [794, 388] width 318 height 74
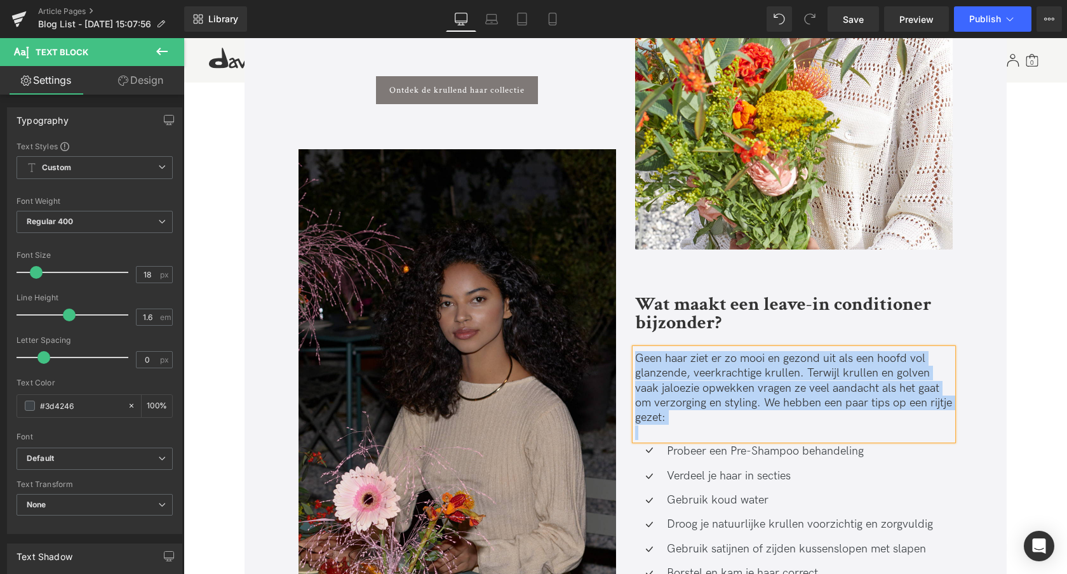
paste div
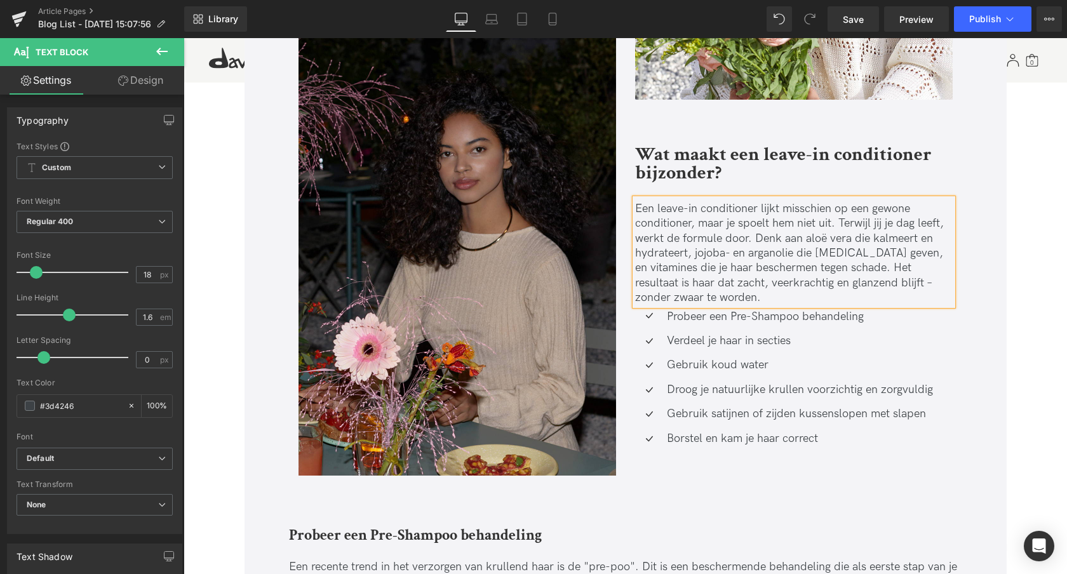
scroll to position [848, 0]
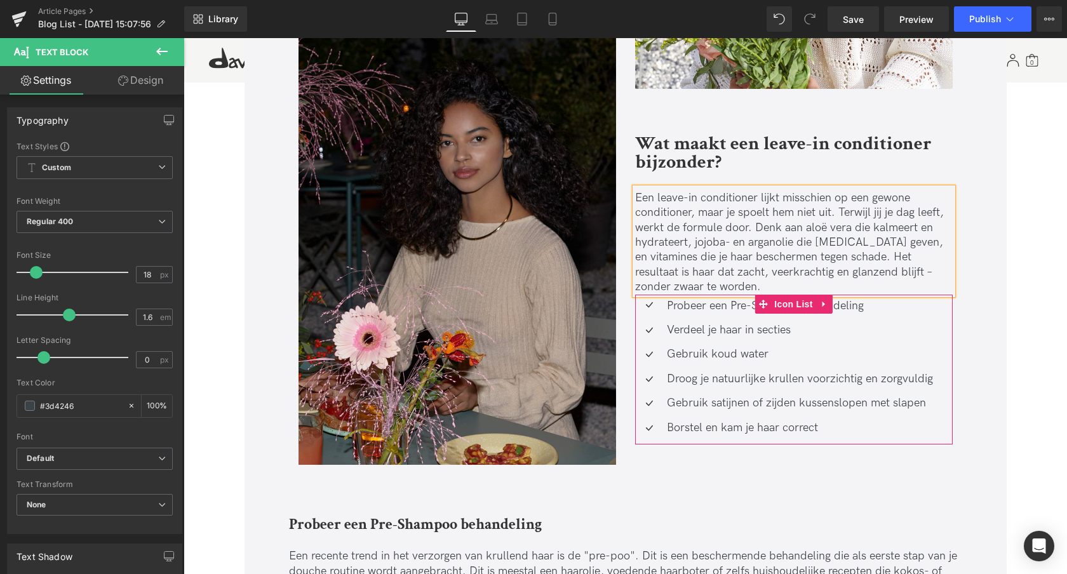
click at [820, 304] on icon at bounding box center [824, 304] width 9 height 10
click at [834, 306] on icon at bounding box center [832, 304] width 9 height 9
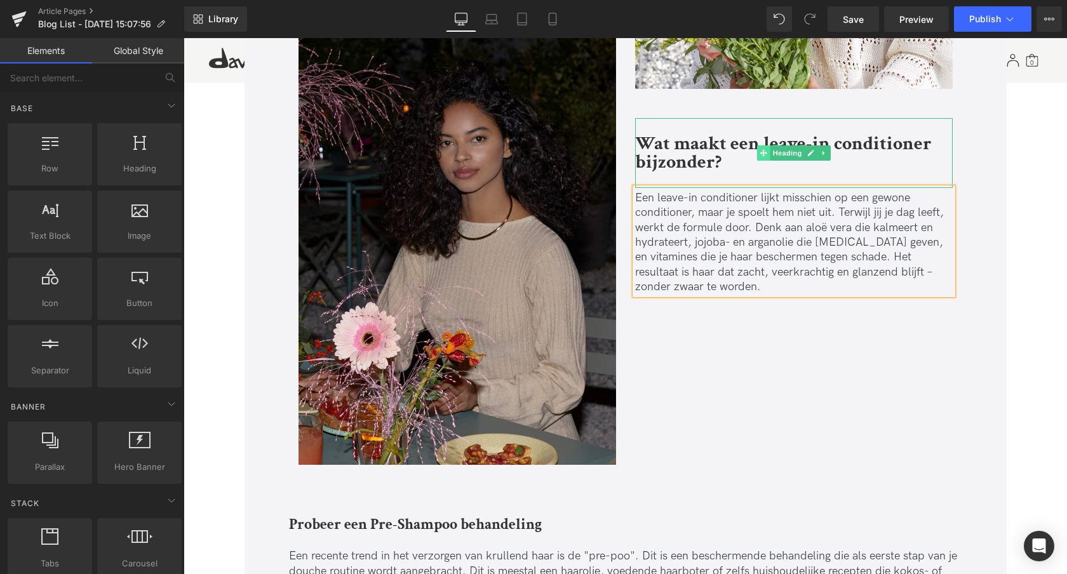
click at [762, 154] on icon at bounding box center [763, 152] width 7 height 7
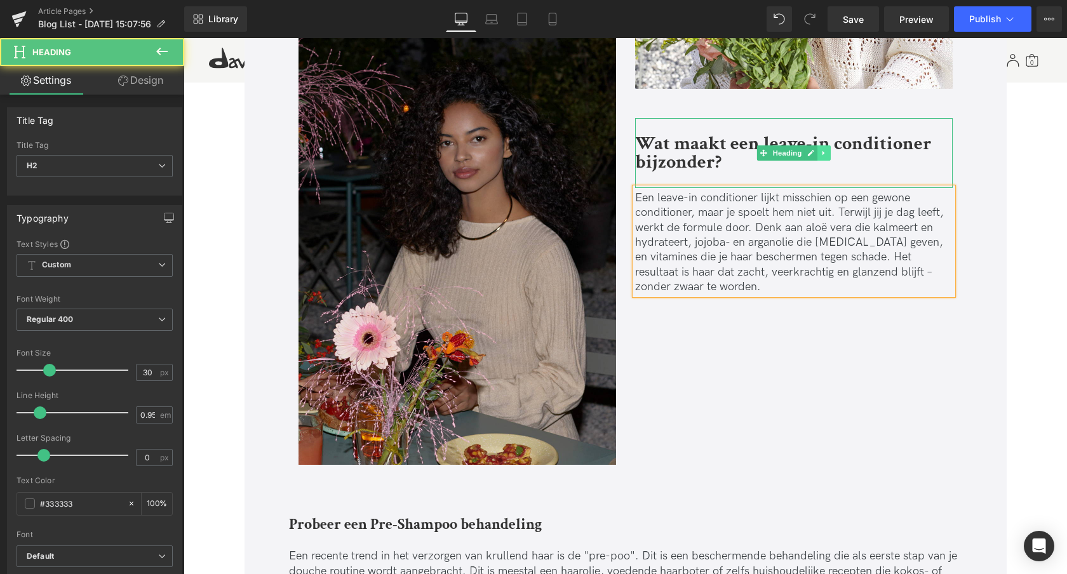
click at [823, 154] on icon at bounding box center [824, 153] width 2 height 4
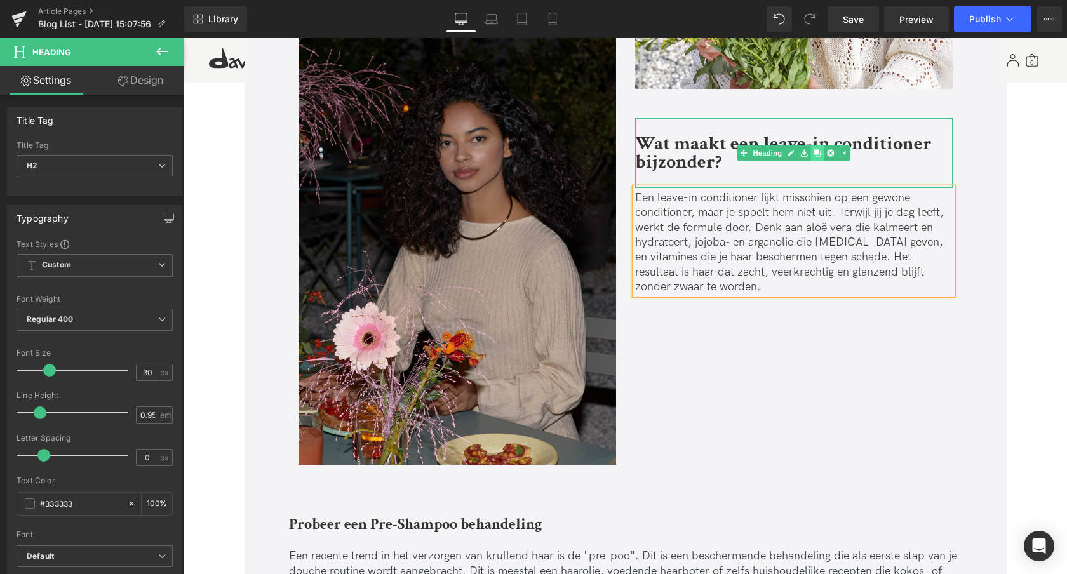
click at [815, 151] on icon at bounding box center [817, 152] width 7 height 7
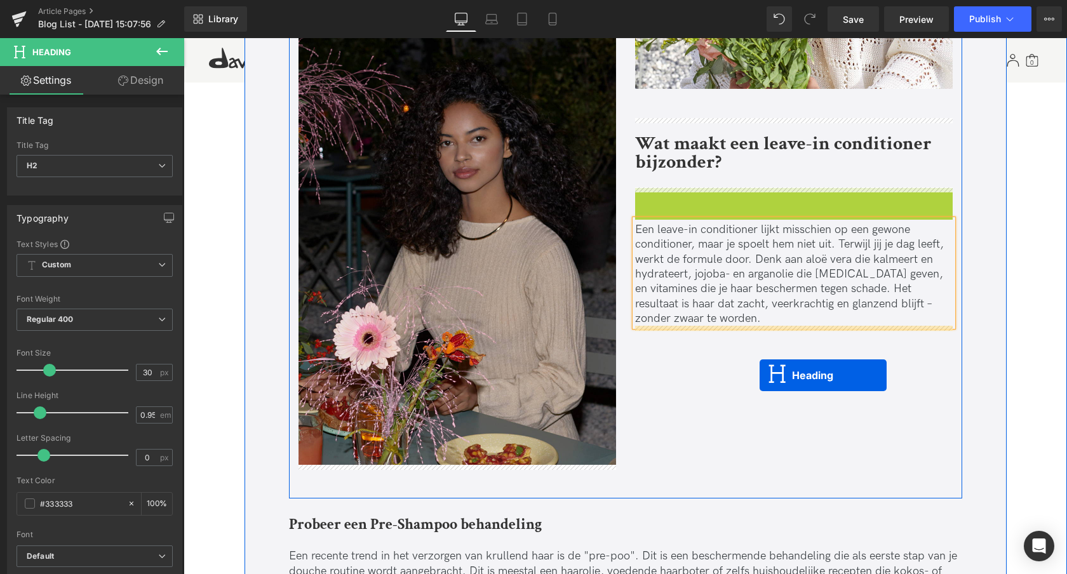
drag, startPoint x: 762, startPoint y: 222, endPoint x: 760, endPoint y: 375, distance: 153.8
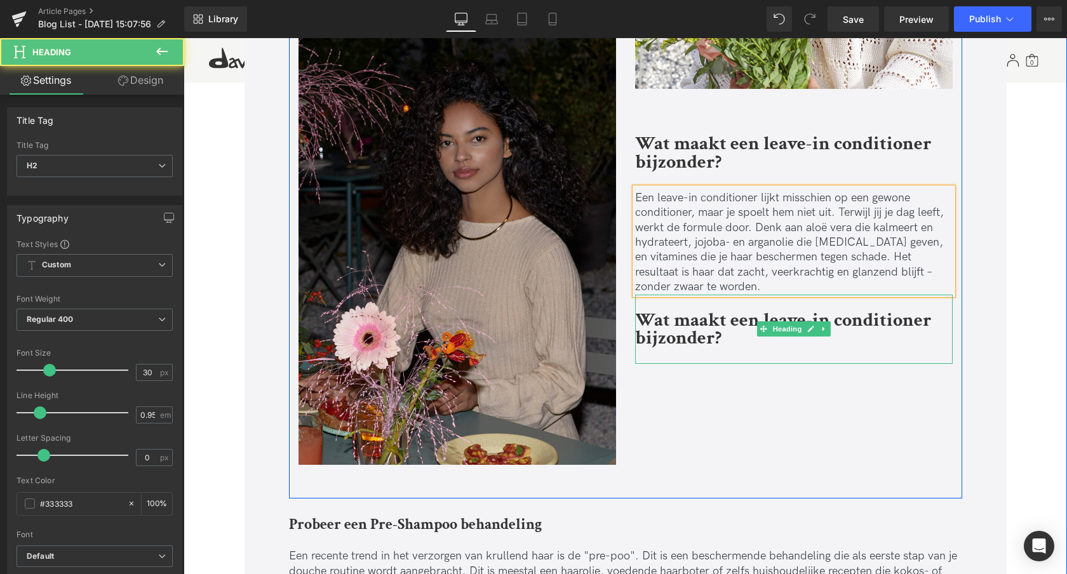
click at [699, 341] on b "Wat maakt een leave-in conditioner bijzonder?" at bounding box center [783, 329] width 297 height 43
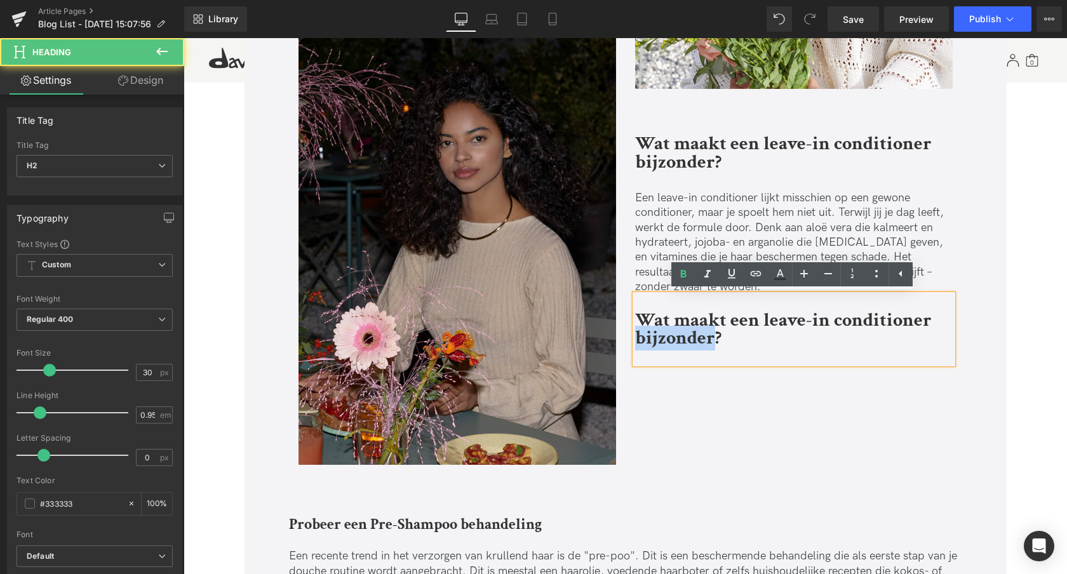
click at [699, 341] on b "Wat maakt een leave-in conditioner bijzonder?" at bounding box center [783, 329] width 297 height 43
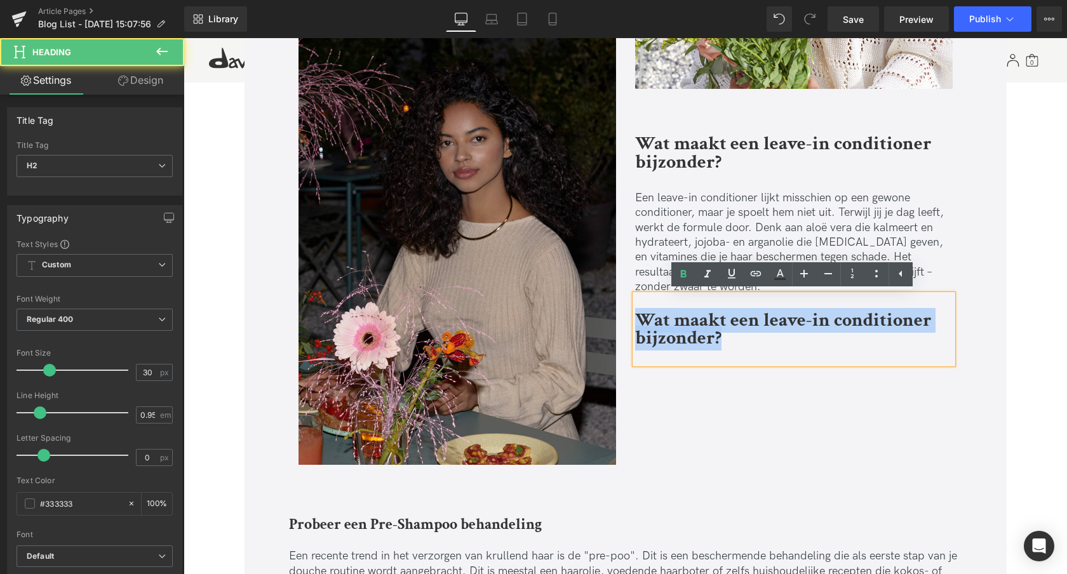
click at [699, 341] on b "Wat maakt een leave-in conditioner bijzonder?" at bounding box center [783, 329] width 297 height 43
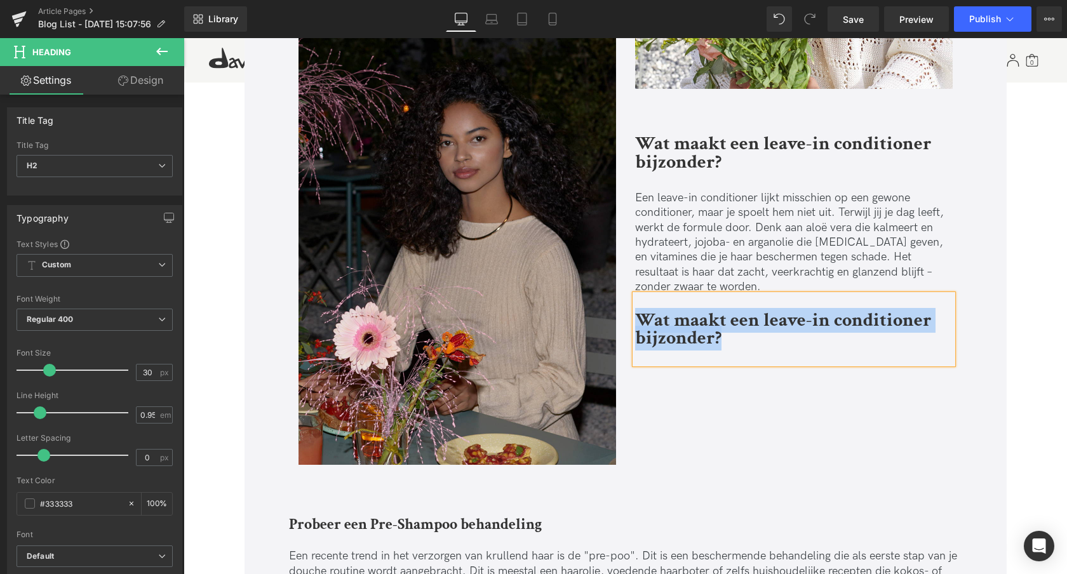
paste div
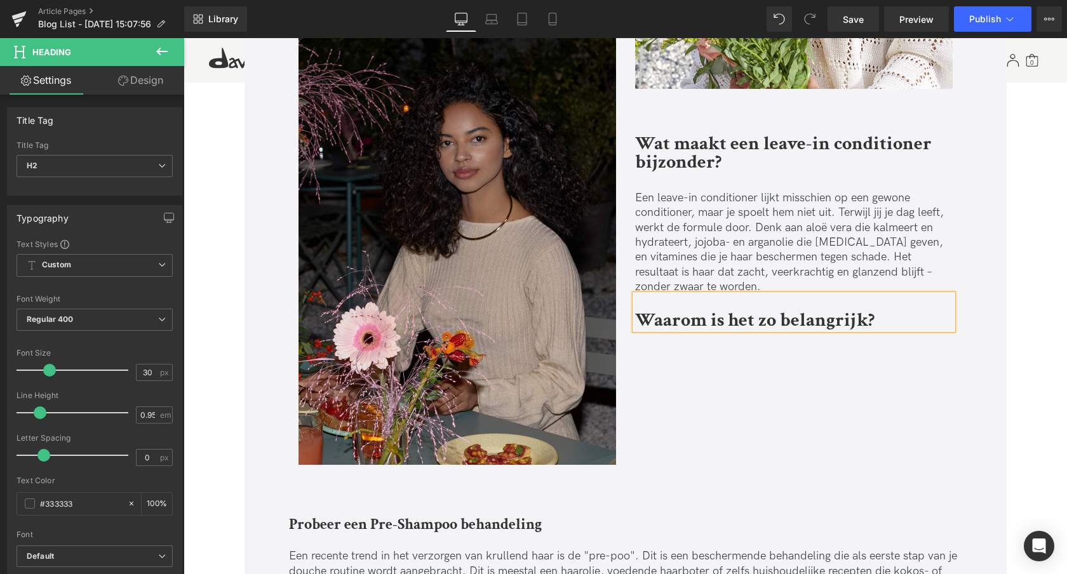
click at [705, 363] on div "Stel je voor: je stapt ’s ochtends de deur uit met zacht, glanzend haar. Maar t…" at bounding box center [625, 45] width 673 height 905
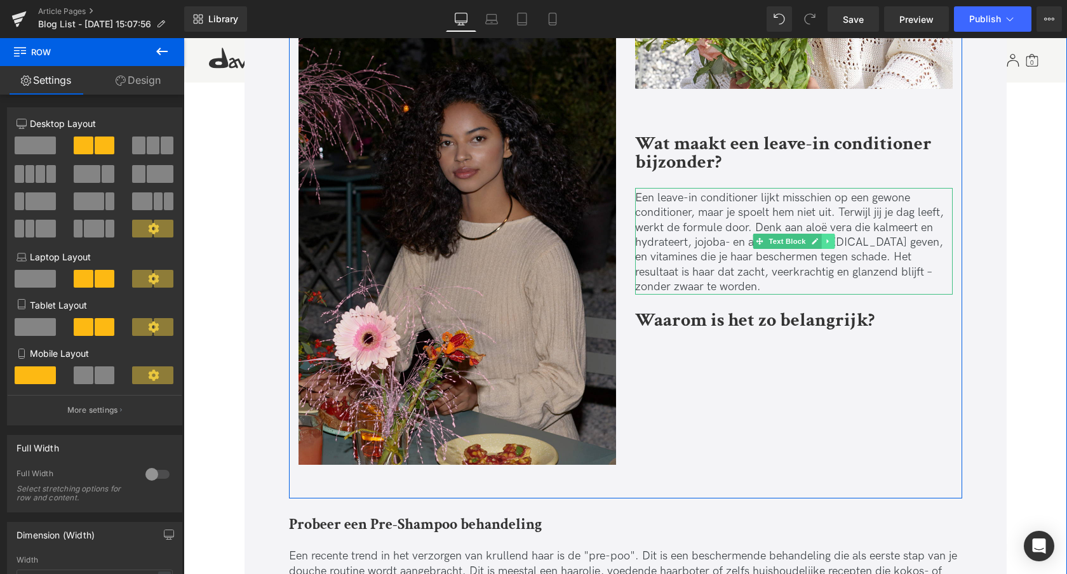
click at [828, 241] on icon at bounding box center [828, 242] width 7 height 8
click at [820, 242] on icon at bounding box center [821, 241] width 7 height 7
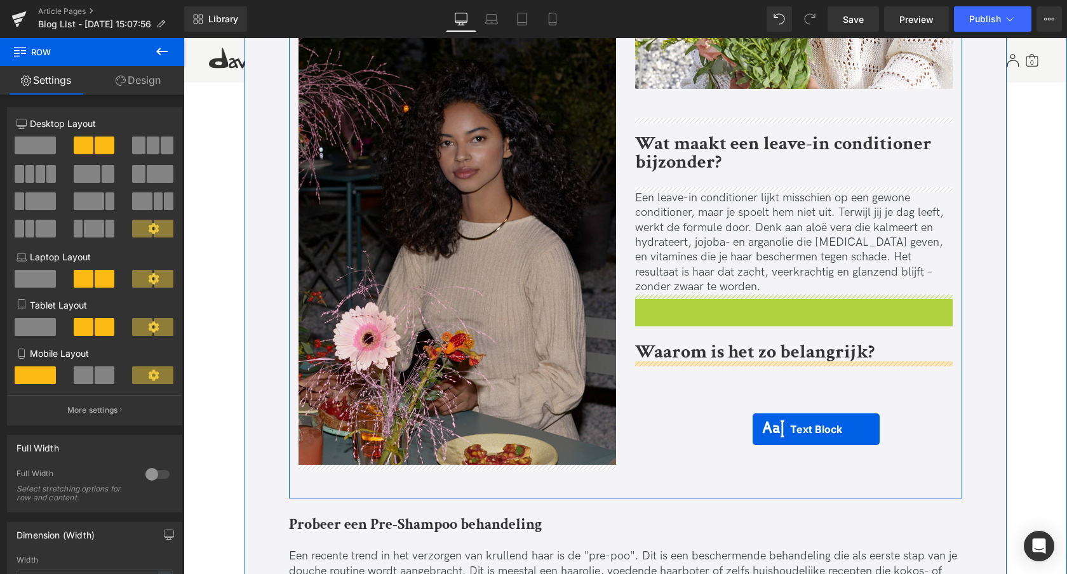
drag, startPoint x: 755, startPoint y: 346, endPoint x: 753, endPoint y: 429, distance: 83.9
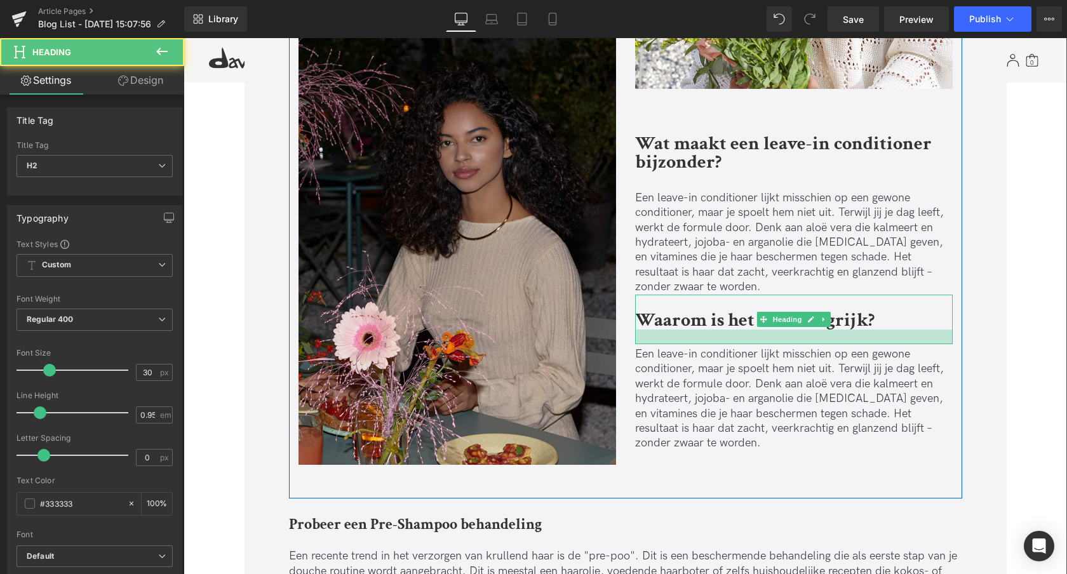
drag, startPoint x: 687, startPoint y: 337, endPoint x: 682, endPoint y: 351, distance: 14.7
click at [686, 343] on div at bounding box center [794, 337] width 318 height 15
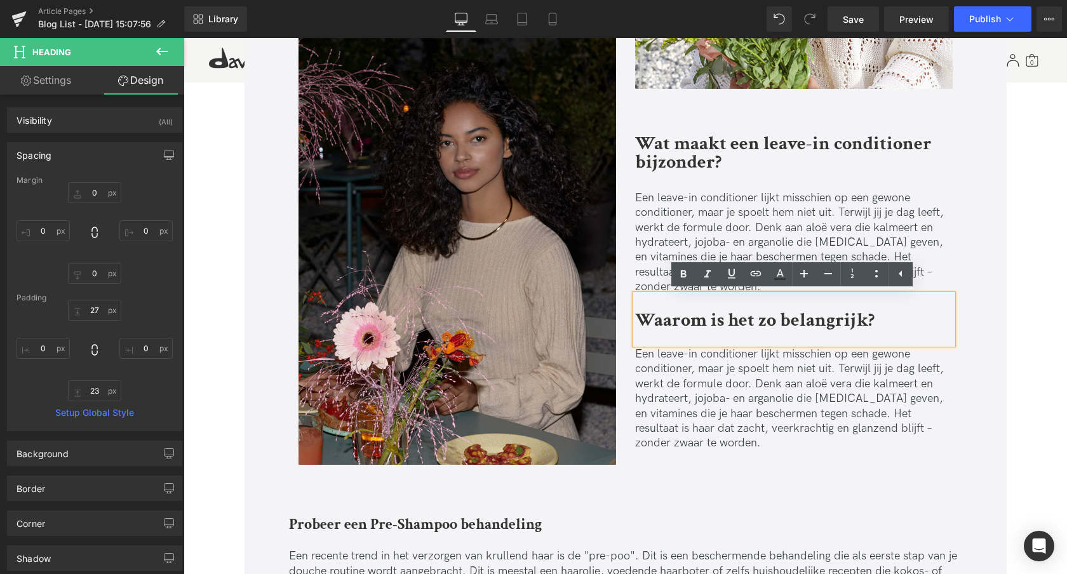
click at [706, 391] on p "Een leave-in conditioner lijkt misschien op een gewone conditioner, maar je spo…" at bounding box center [794, 399] width 318 height 104
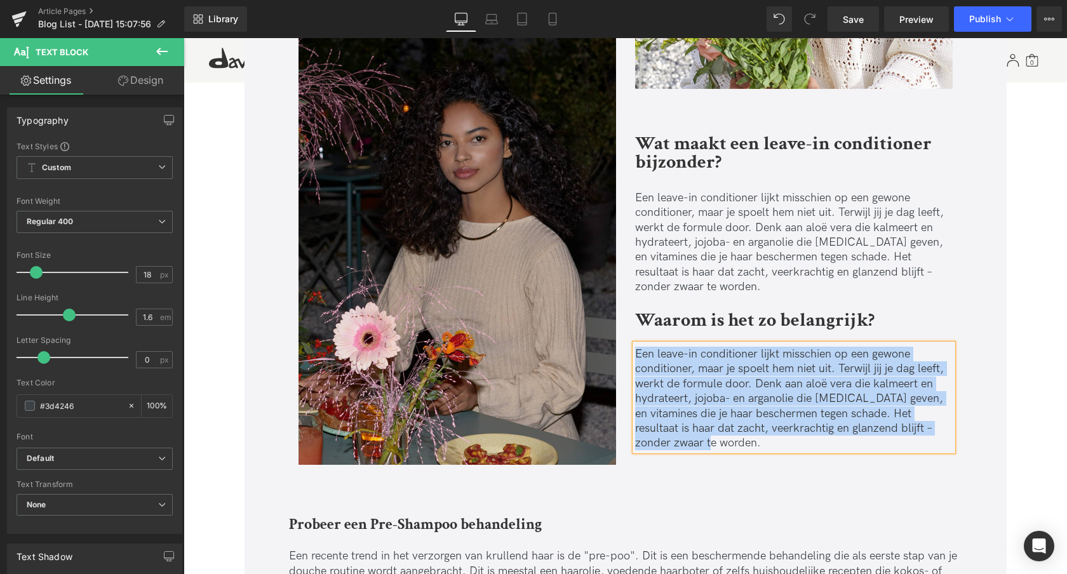
paste div
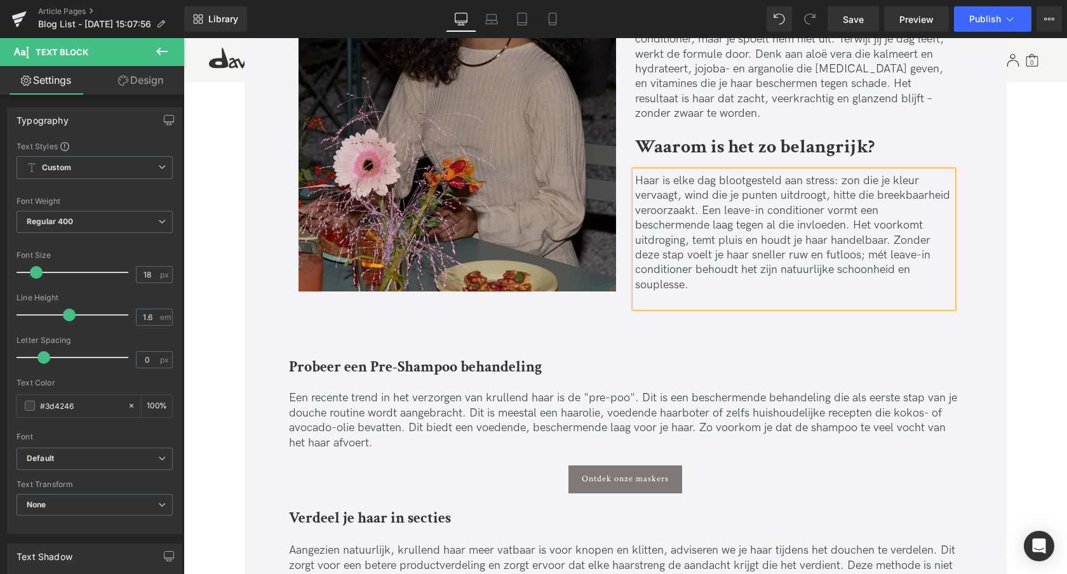
scroll to position [1035, 0]
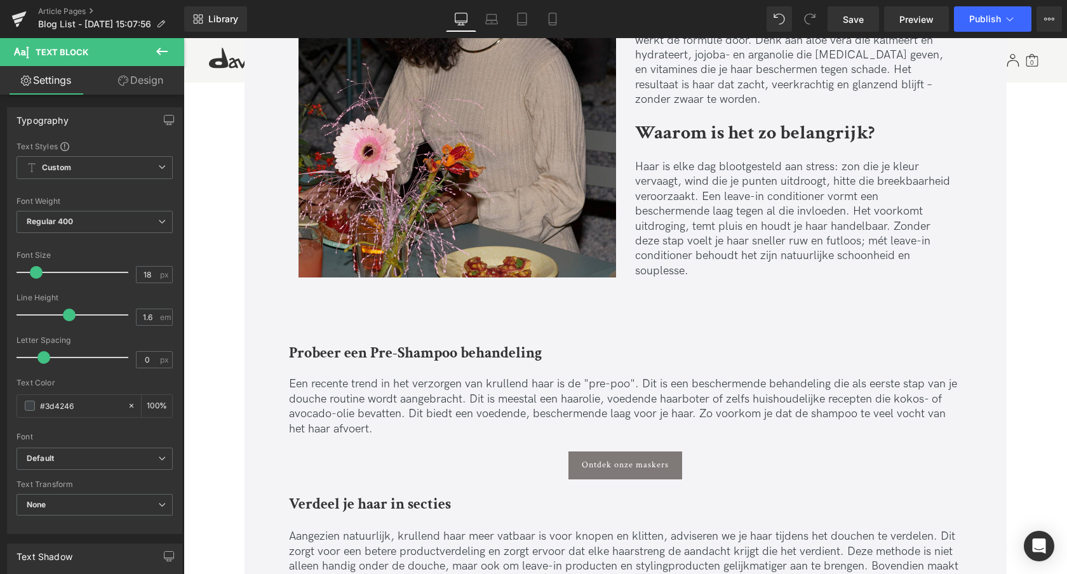
click at [457, 357] on div "Probeer een Pre-Shampoo behandeling Heading" at bounding box center [625, 344] width 673 height 34
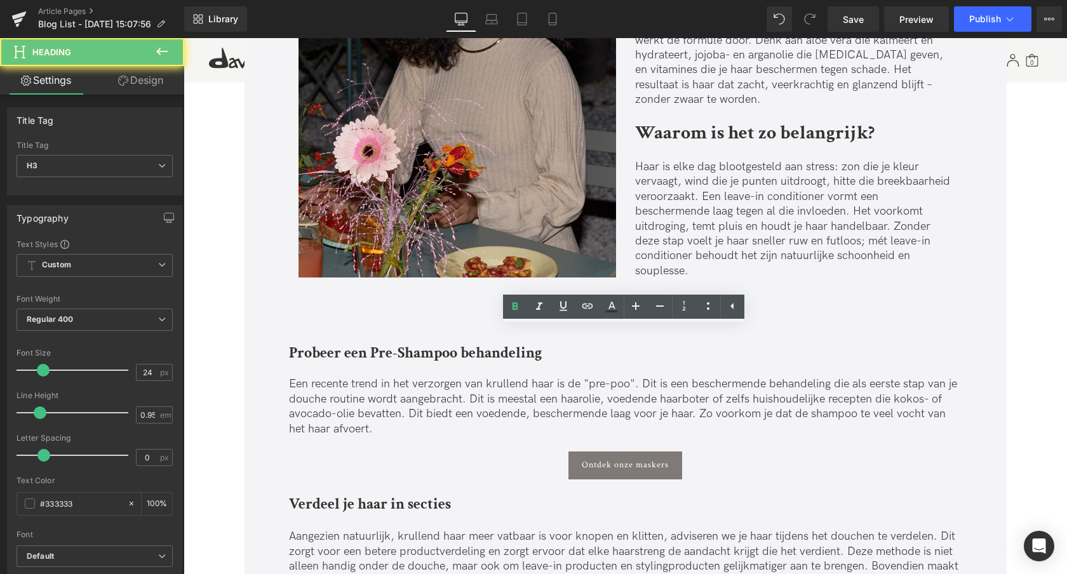
click at [458, 357] on strong "Probeer een Pre-Shampoo behandeling" at bounding box center [415, 353] width 253 height 20
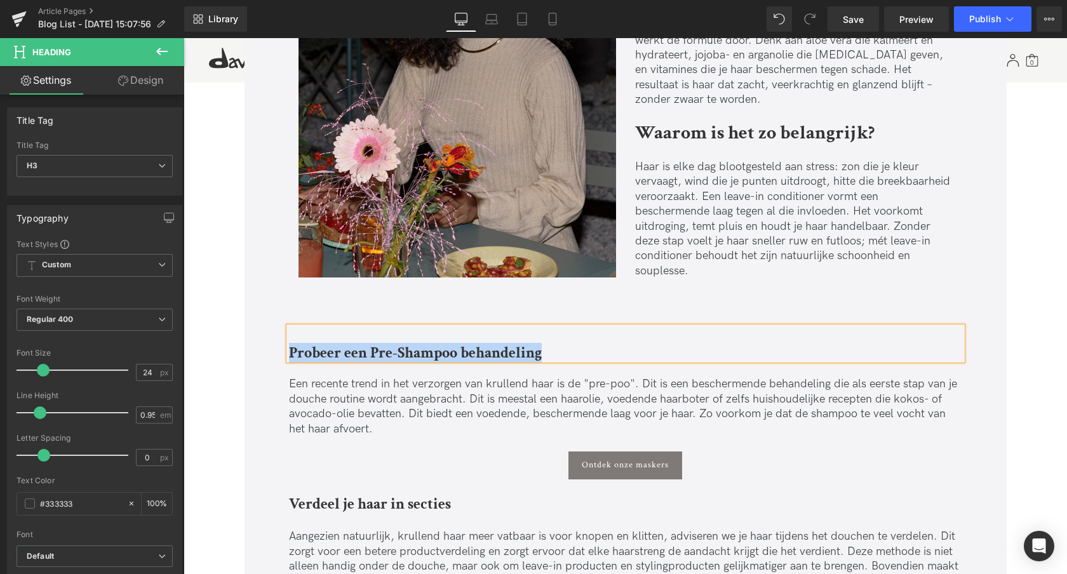
paste div
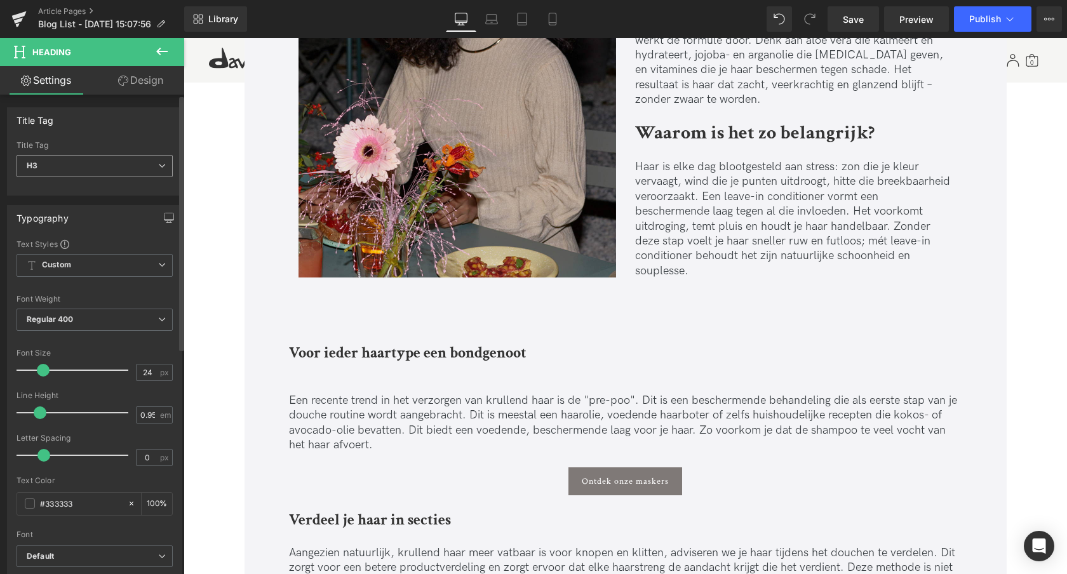
click at [84, 166] on span "H3" at bounding box center [95, 166] width 156 height 22
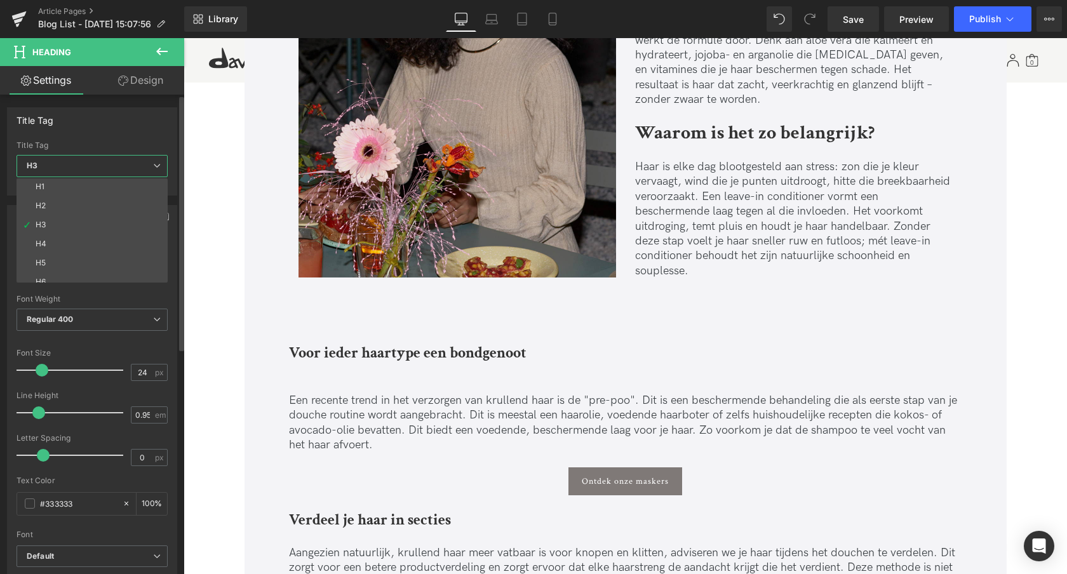
scroll to position [0, 0]
click at [66, 205] on li "H2" at bounding box center [95, 207] width 157 height 19
type input "27"
type input "1.5"
type input "100"
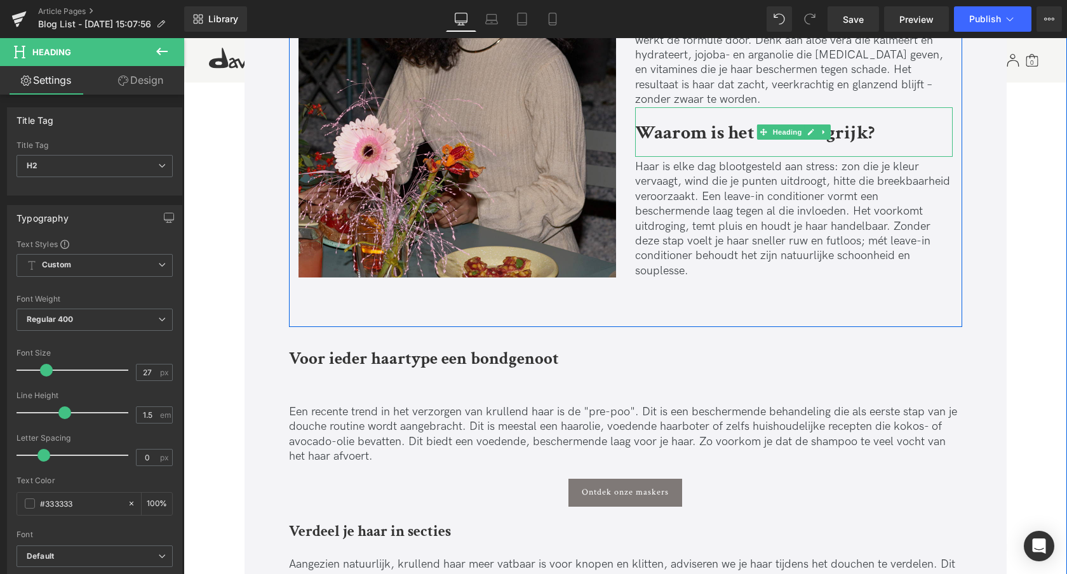
click at [849, 135] on b "Waarom is het zo belangrijk?" at bounding box center [755, 133] width 240 height 25
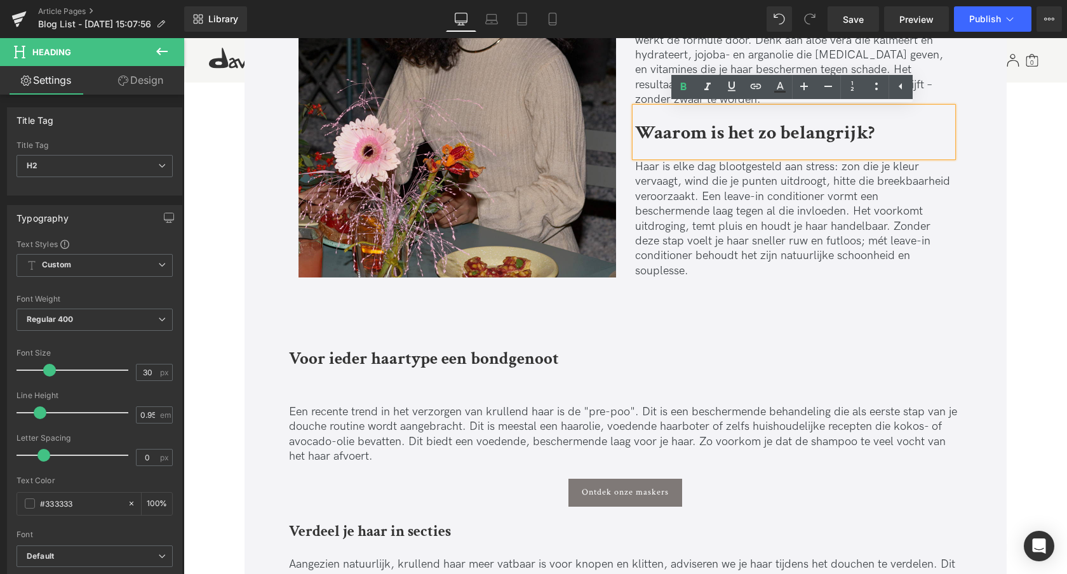
click at [858, 233] on p "Haar is elke dag blootgesteld aan stress: zon die je kleur vervaagt, wind die j…" at bounding box center [794, 218] width 318 height 119
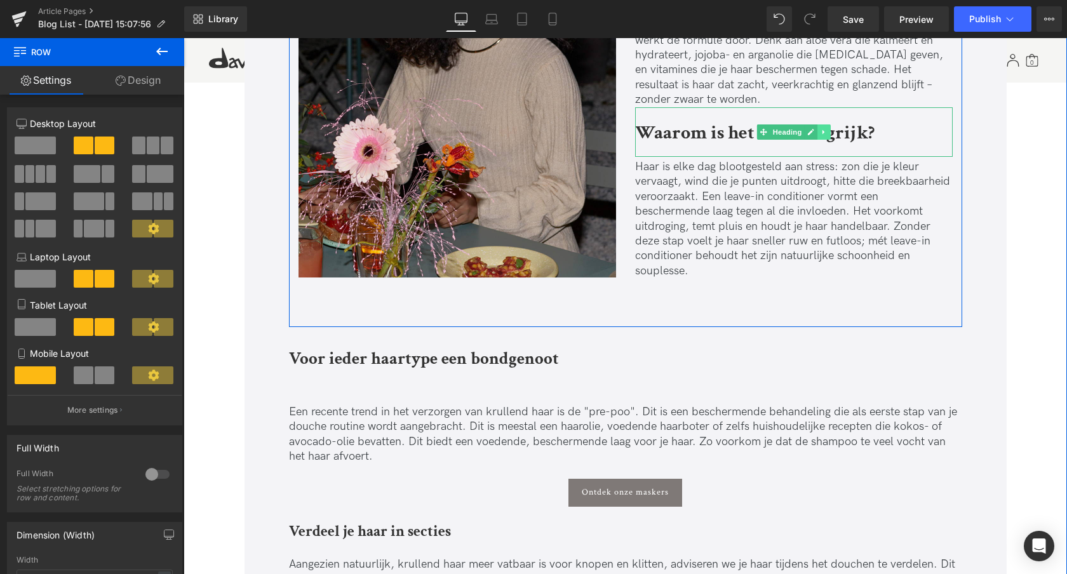
click at [827, 133] on link at bounding box center [824, 132] width 13 height 15
click at [816, 130] on icon at bounding box center [817, 131] width 7 height 7
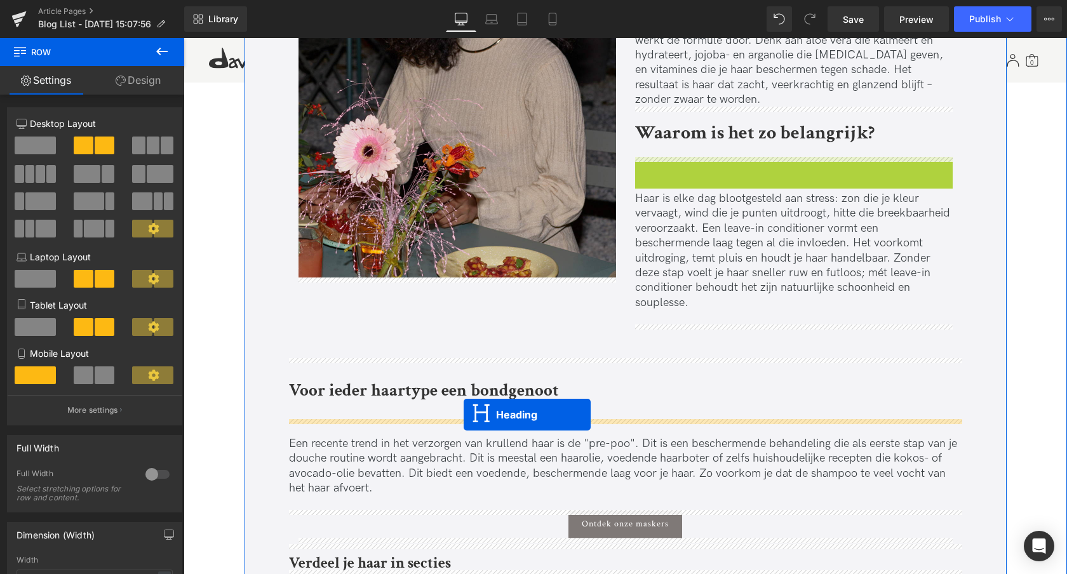
drag, startPoint x: 761, startPoint y: 179, endPoint x: 464, endPoint y: 415, distance: 379.4
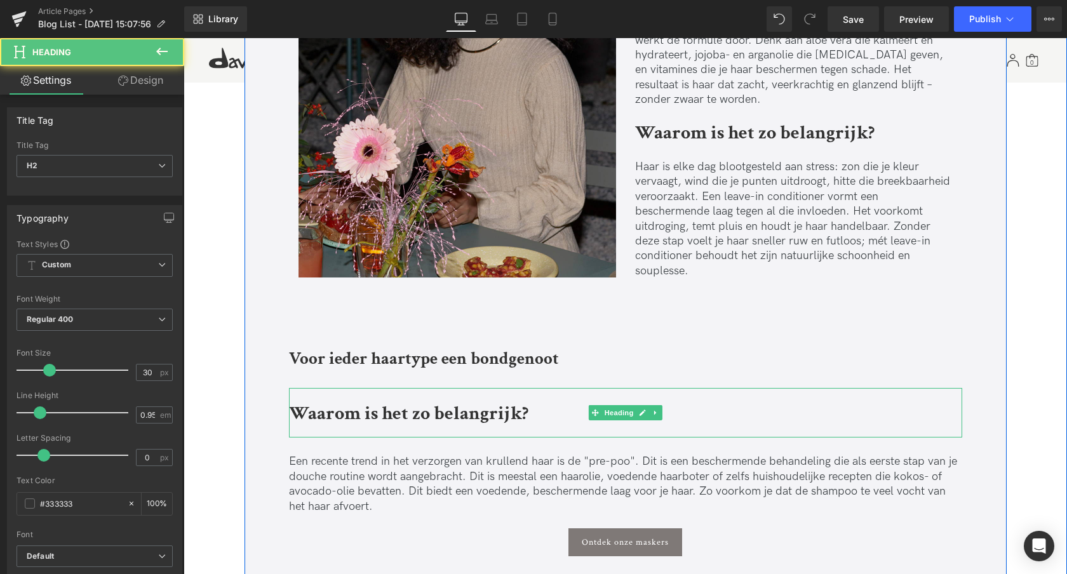
click at [438, 407] on b "Waarom is het zo belangrijk?" at bounding box center [409, 414] width 240 height 25
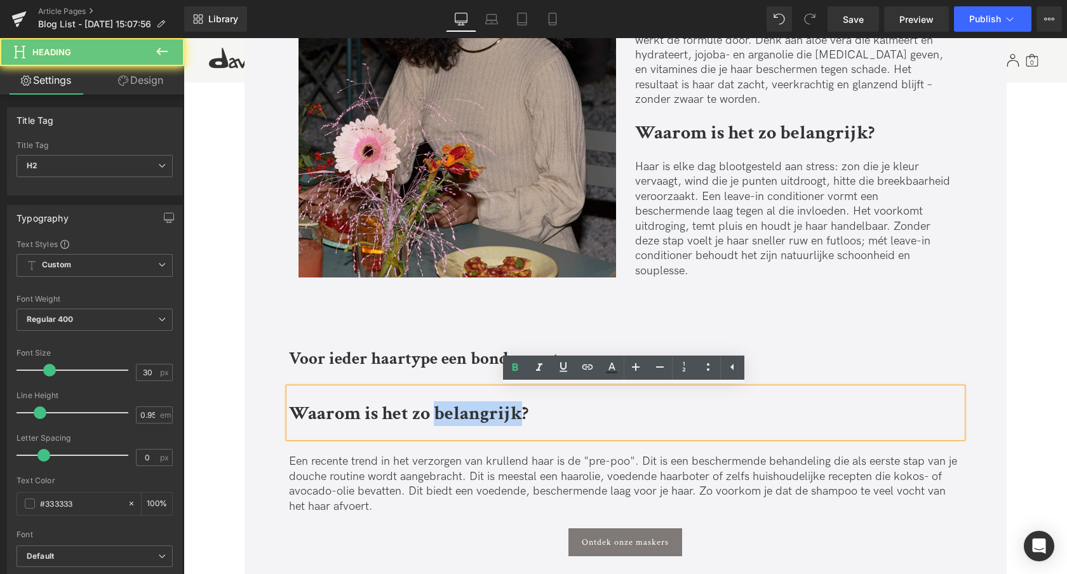
click at [438, 407] on b "Waarom is het zo belangrijk?" at bounding box center [409, 414] width 240 height 25
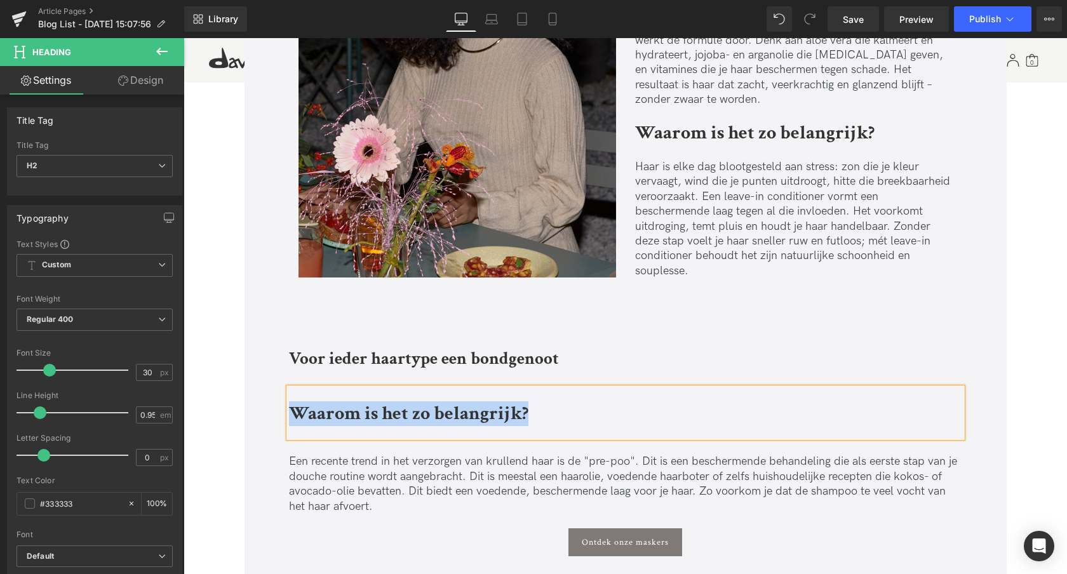
paste div
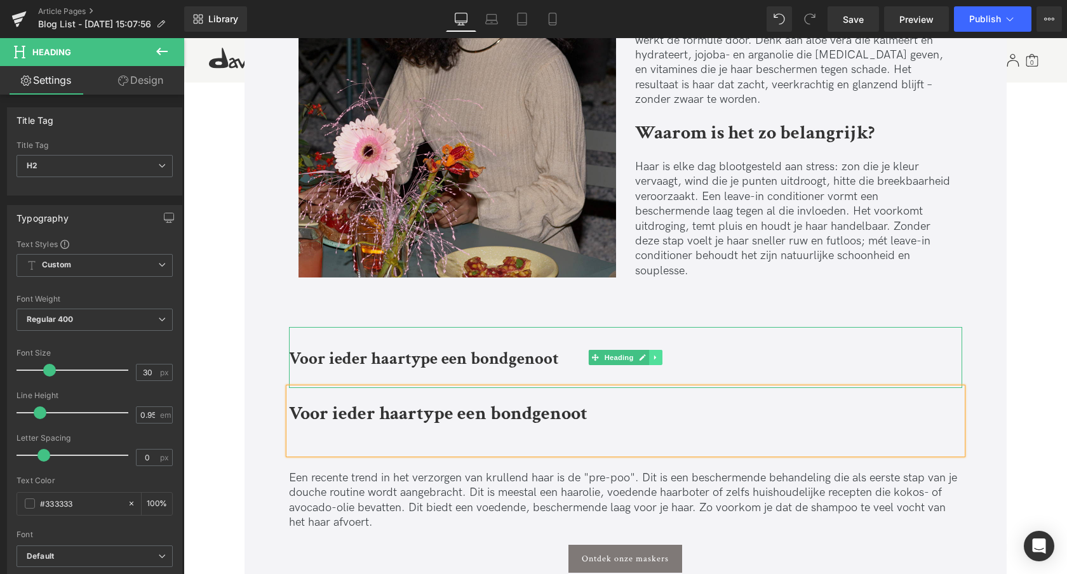
click at [656, 358] on icon at bounding box center [655, 358] width 7 height 8
click at [666, 359] on link at bounding box center [662, 357] width 13 height 15
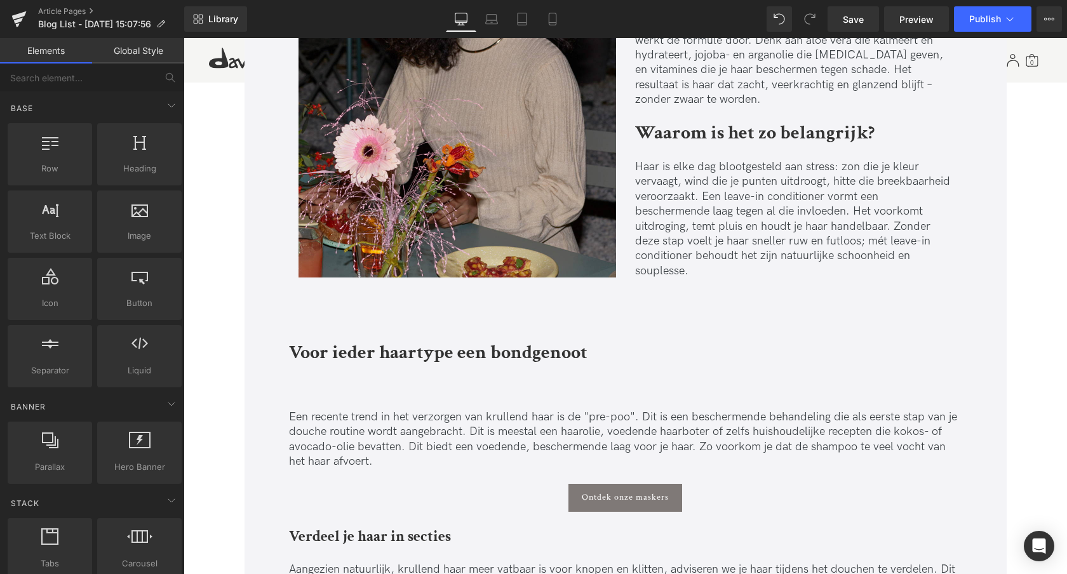
click at [316, 435] on p "Een recente trend in het verzorgen van krullend haar is de "pre-poo". Dit is ee…" at bounding box center [625, 440] width 673 height 60
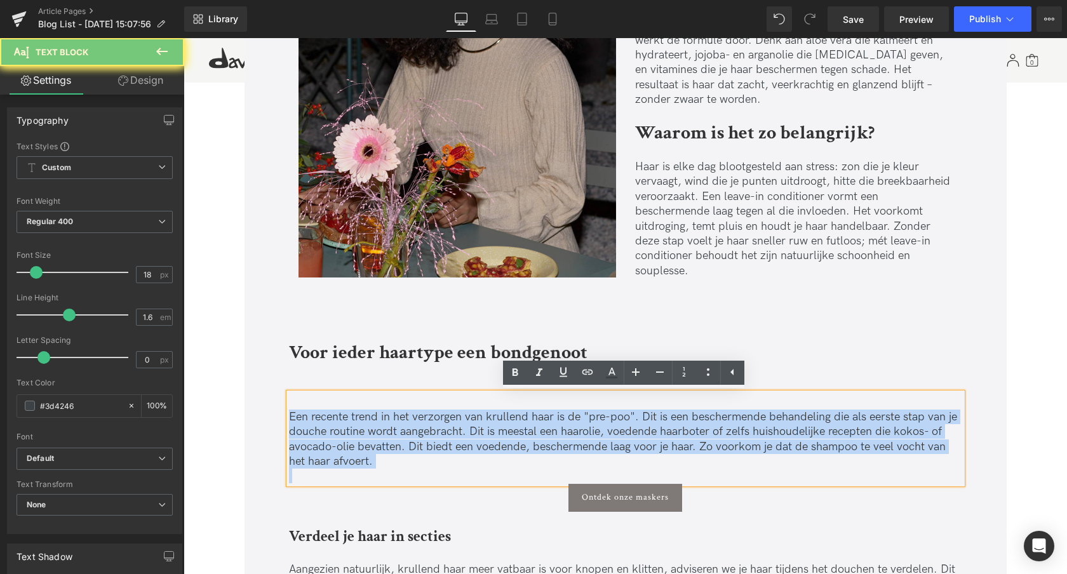
click at [316, 435] on p "Een recente trend in het verzorgen van krullend haar is de "pre-poo". Dit is ee…" at bounding box center [625, 440] width 673 height 60
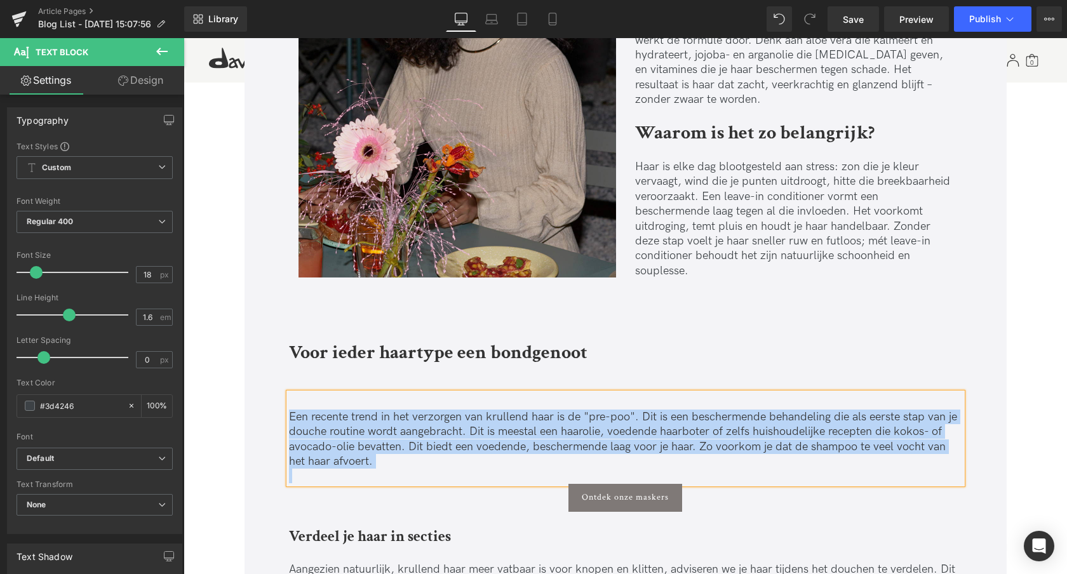
paste div
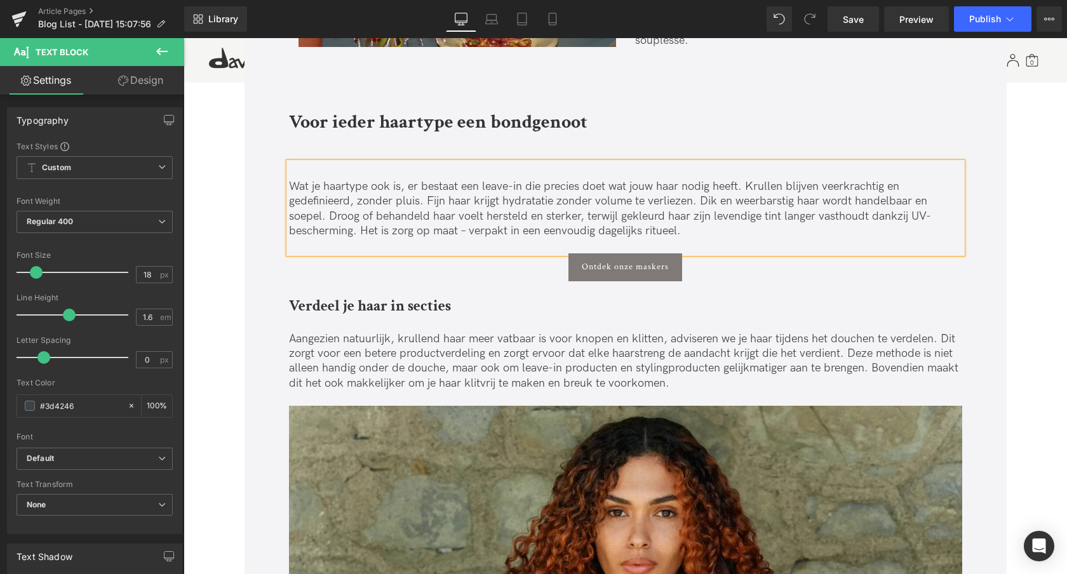
scroll to position [1307, 0]
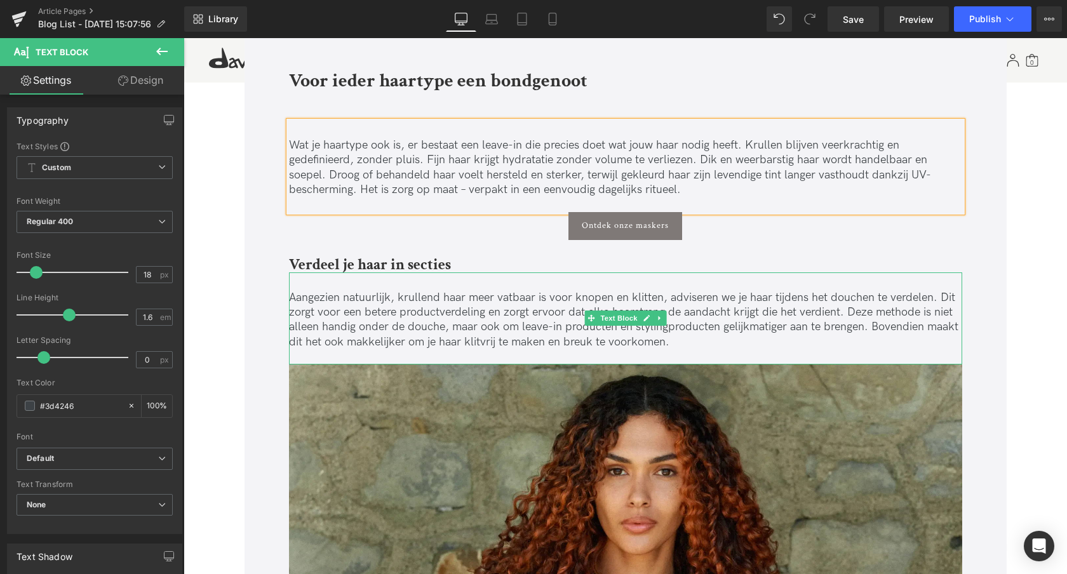
click at [348, 286] on div "Aangezien natuurlijk, krullend haar meer vatbaar is voor knopen en klitten, adv…" at bounding box center [625, 319] width 673 height 92
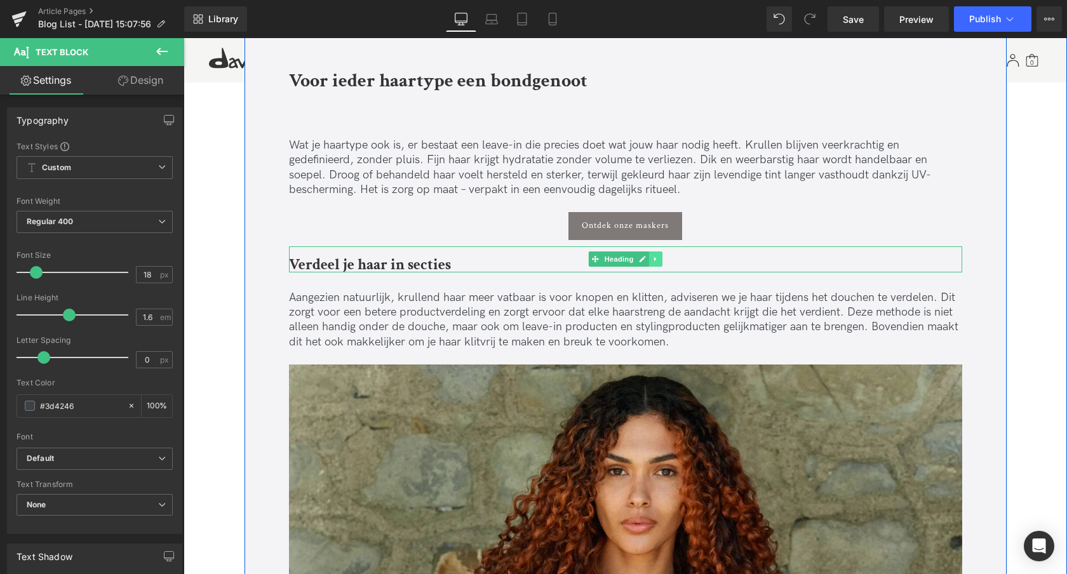
click at [656, 257] on icon at bounding box center [655, 259] width 7 height 8
click at [661, 259] on icon at bounding box center [662, 259] width 7 height 8
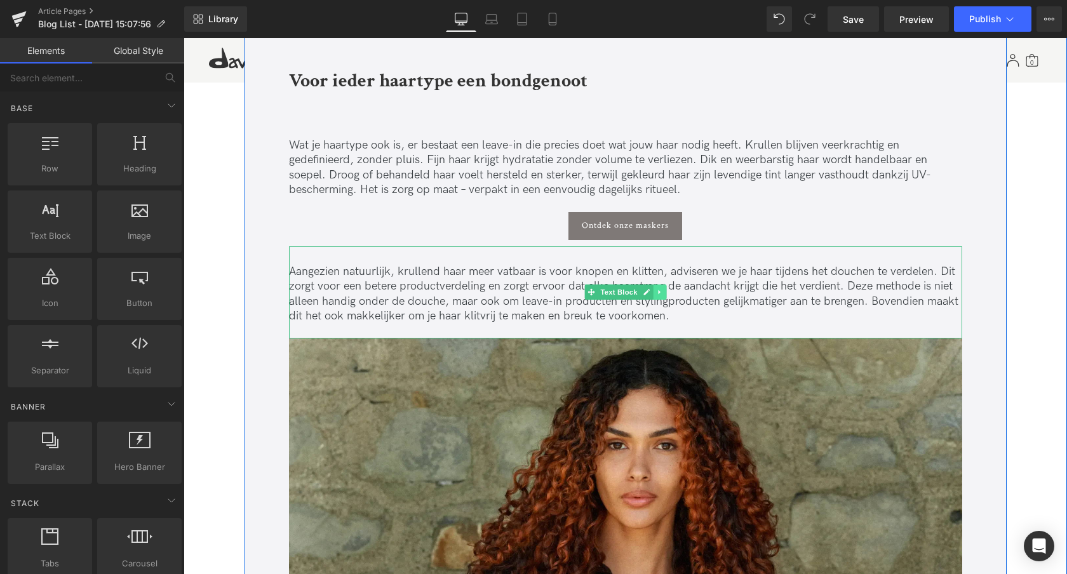
click at [660, 297] on link at bounding box center [659, 292] width 13 height 15
click at [663, 294] on icon at bounding box center [666, 292] width 7 height 7
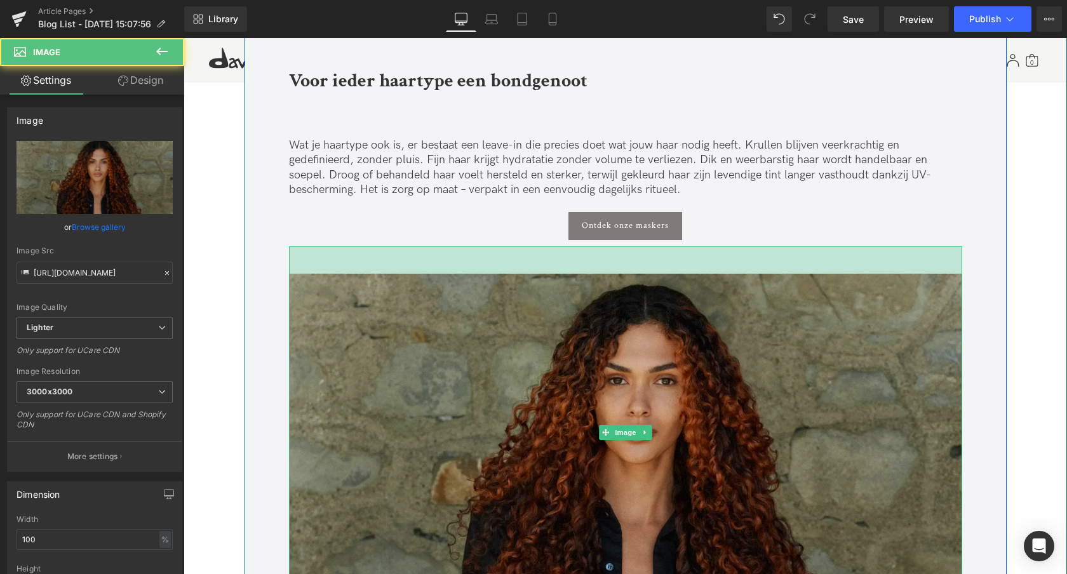
drag, startPoint x: 539, startPoint y: 263, endPoint x: 539, endPoint y: 274, distance: 10.8
click at [539, 273] on div "Image 43px" at bounding box center [625, 433] width 673 height 372
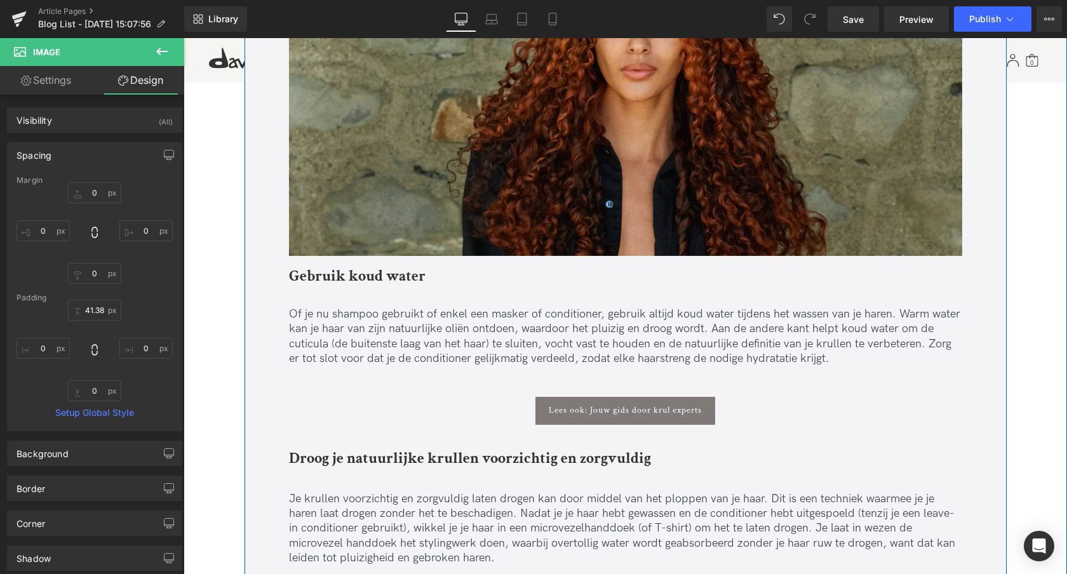
scroll to position [1682, 0]
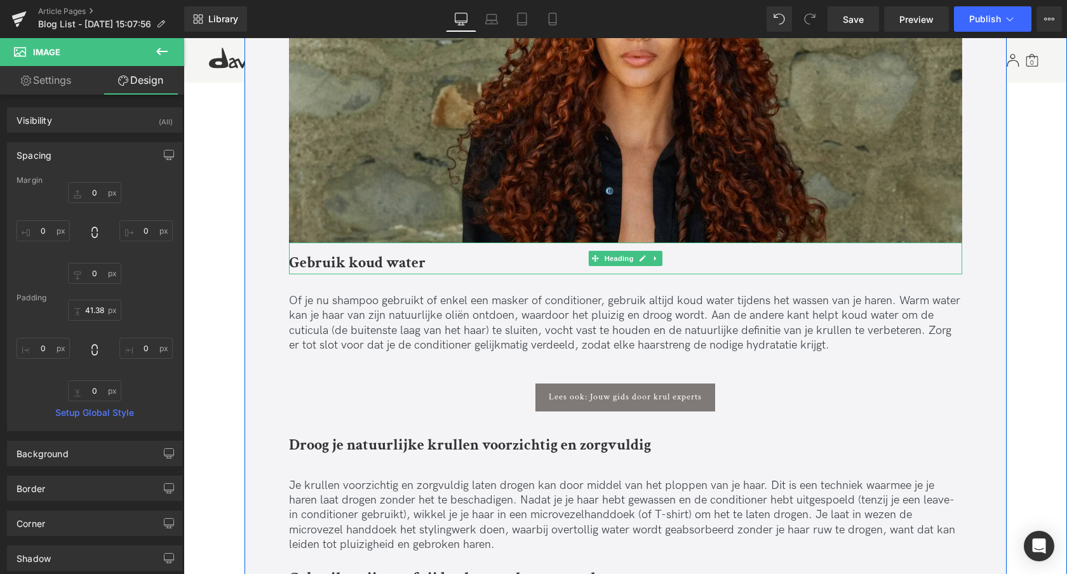
click at [294, 267] on strong "Gebruik koud water" at bounding box center [357, 263] width 137 height 20
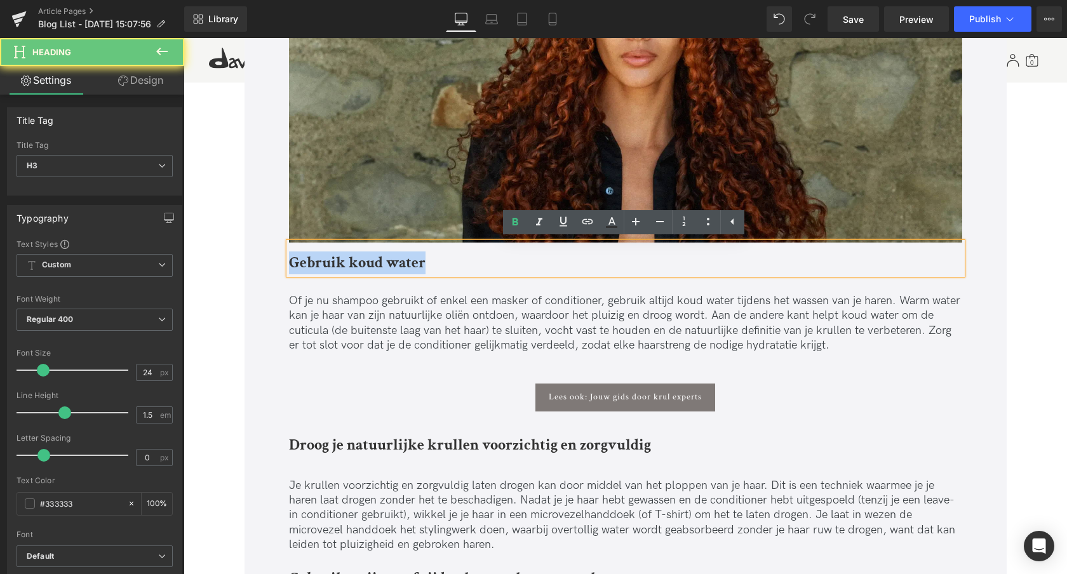
click at [294, 267] on strong "Gebruik koud water" at bounding box center [357, 263] width 137 height 20
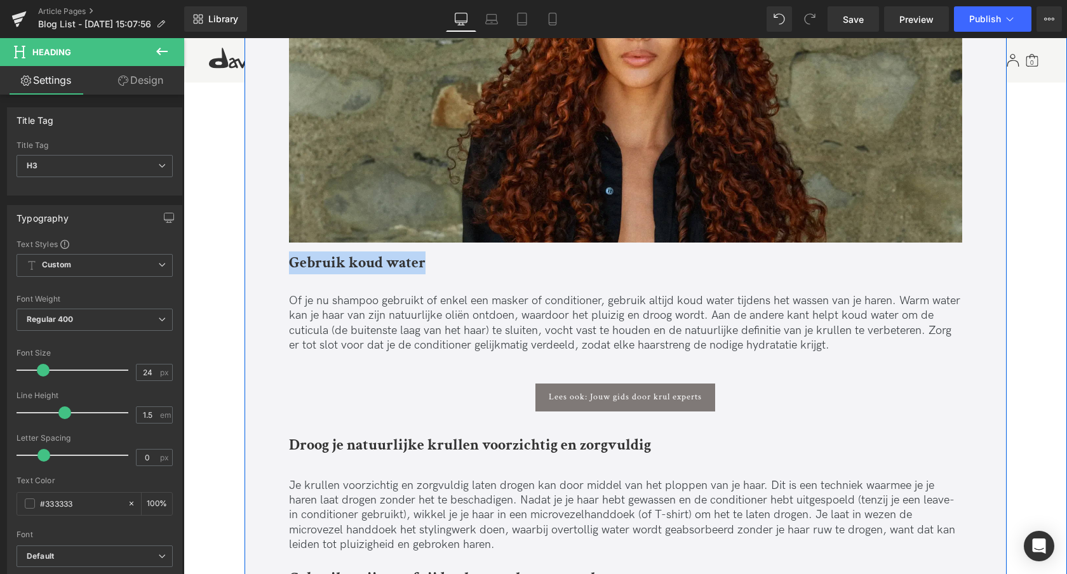
paste div
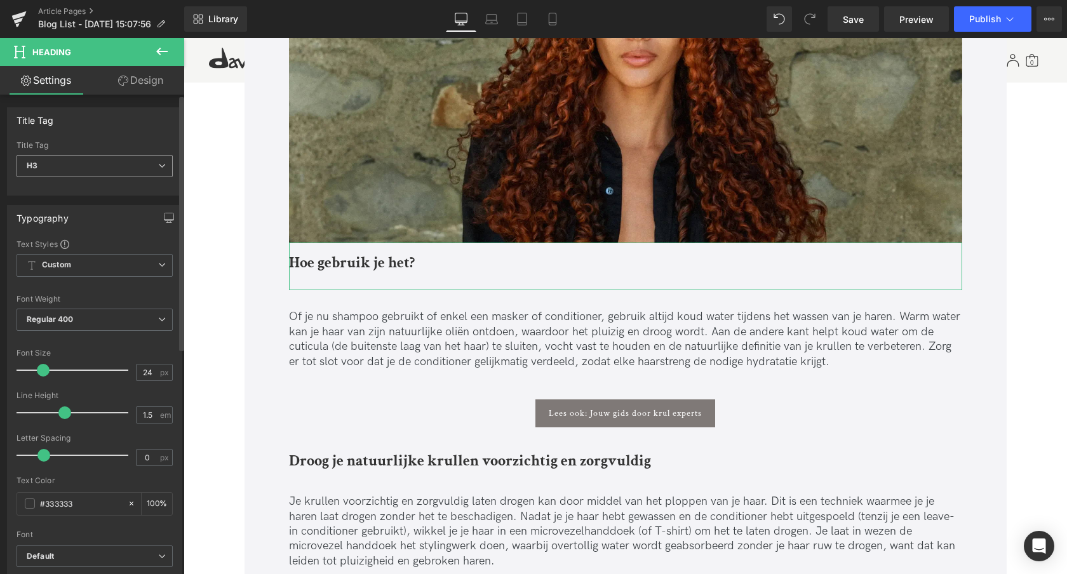
click at [100, 164] on span "H3" at bounding box center [95, 166] width 156 height 22
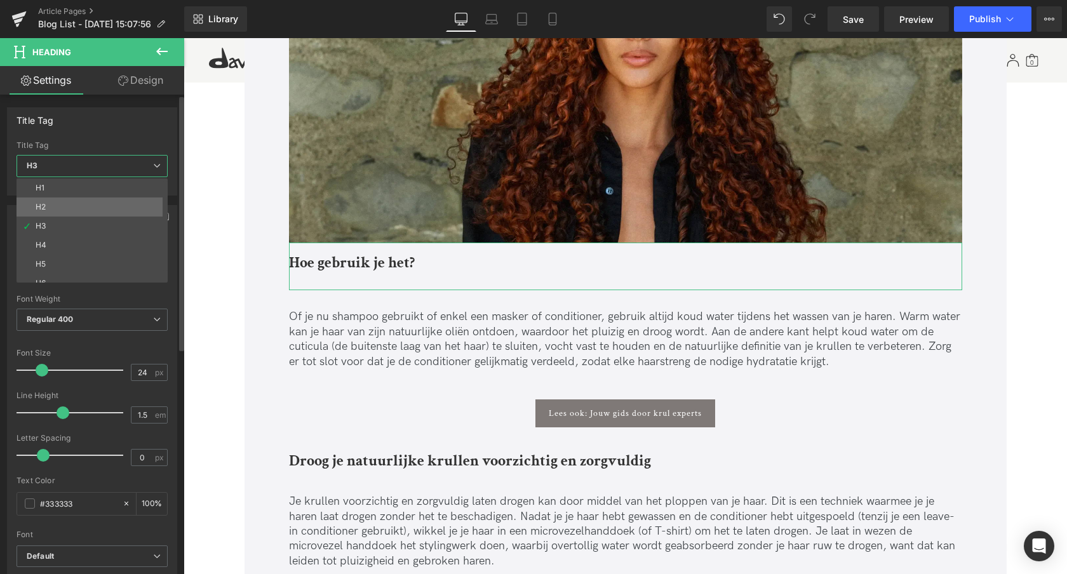
click at [69, 203] on li "H2" at bounding box center [95, 207] width 157 height 19
type input "27"
type input "100"
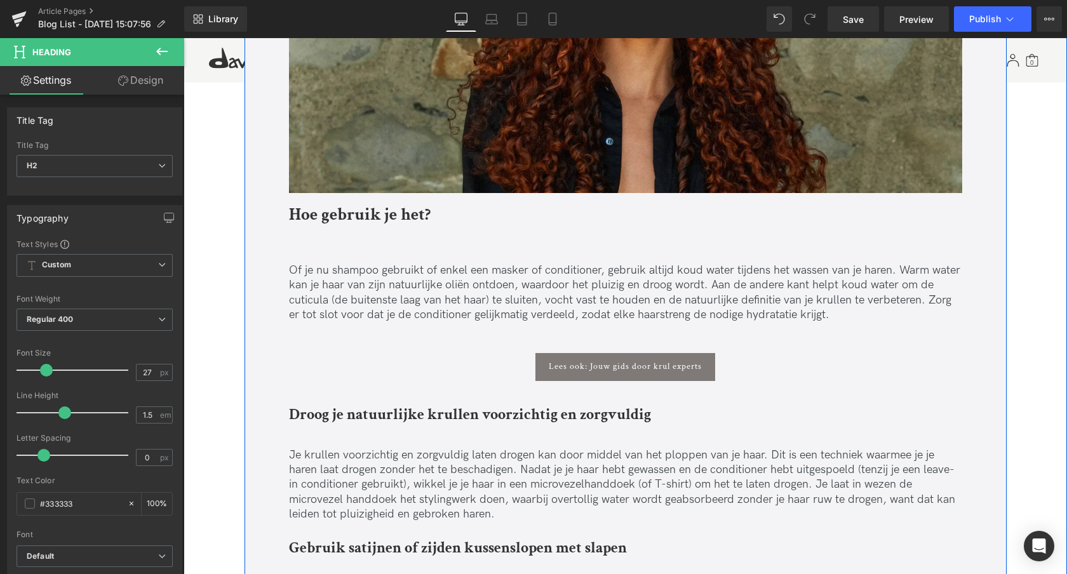
scroll to position [1753, 0]
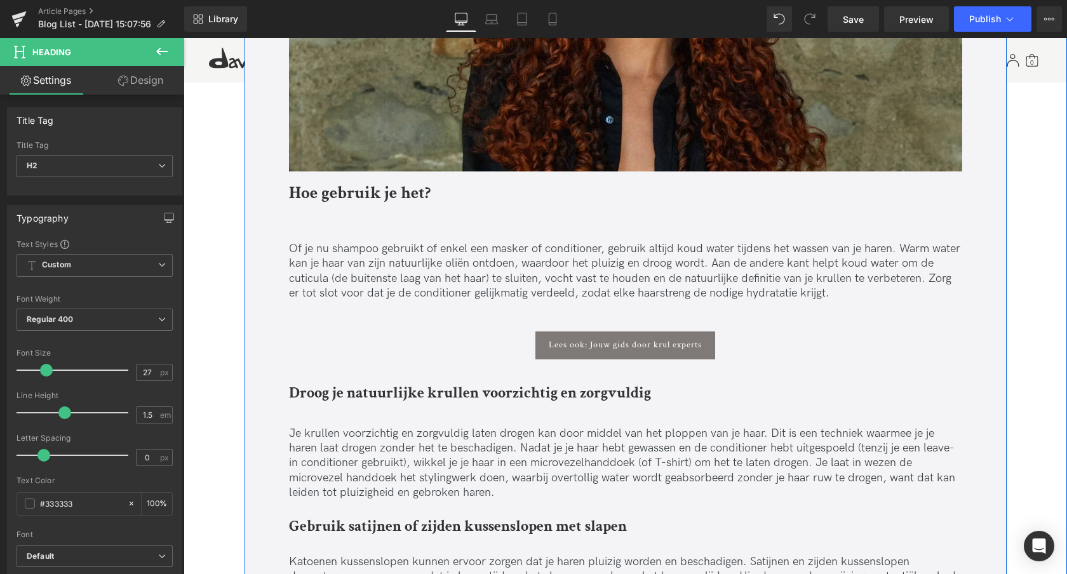
click at [401, 290] on p "Of je nu shampoo gebruikt of enkel een masker of conditioner, gebruik altijd ko…" at bounding box center [625, 271] width 673 height 60
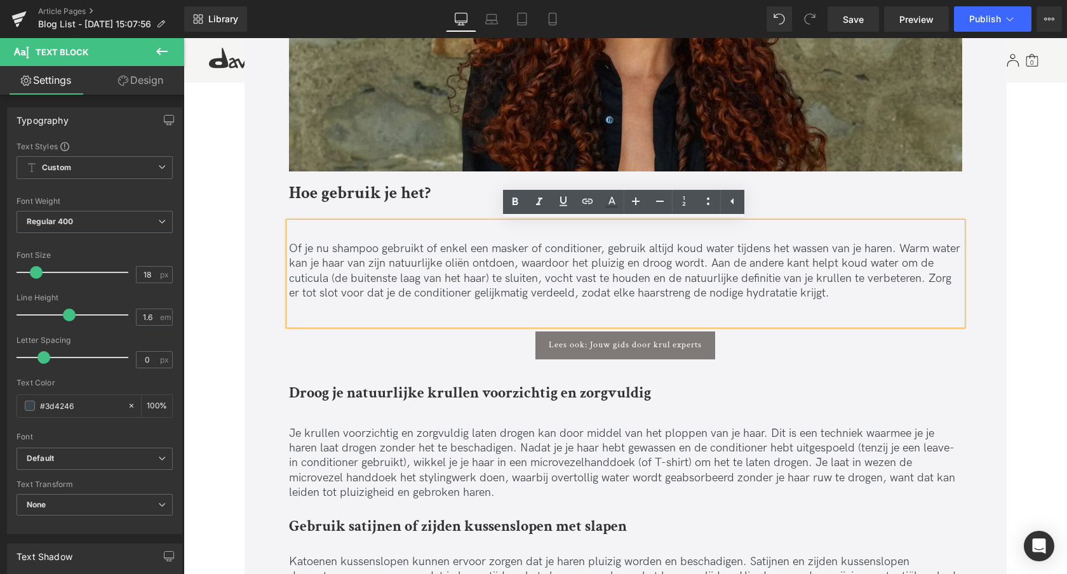
click at [441, 284] on p "Of je nu shampoo gebruikt of enkel een masker of conditioner, gebruik altijd ko…" at bounding box center [625, 271] width 673 height 60
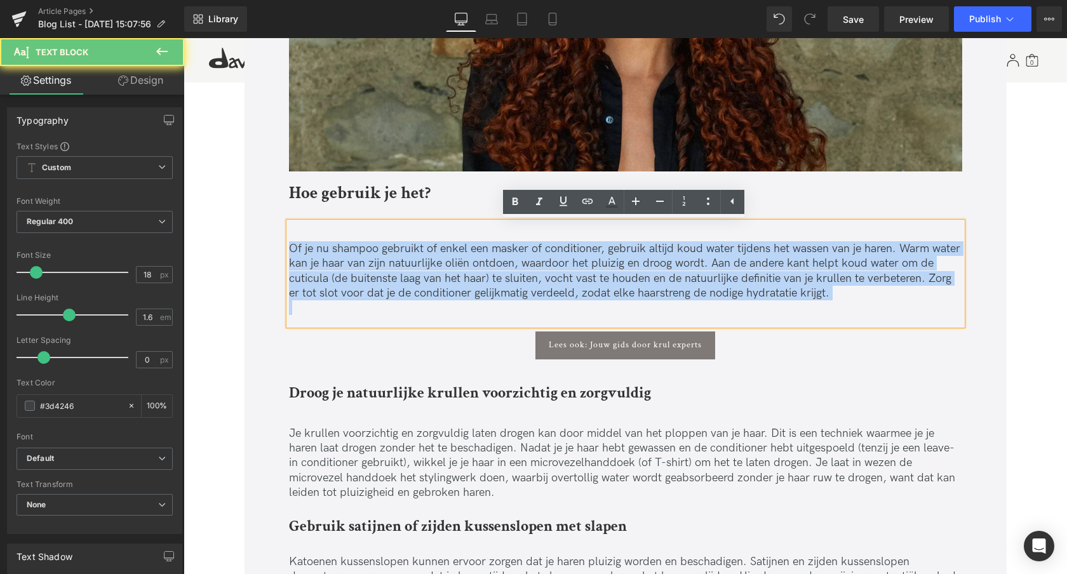
click at [441, 284] on p "Of je nu shampoo gebruikt of enkel een masker of conditioner, gebruik altijd ko…" at bounding box center [625, 271] width 673 height 60
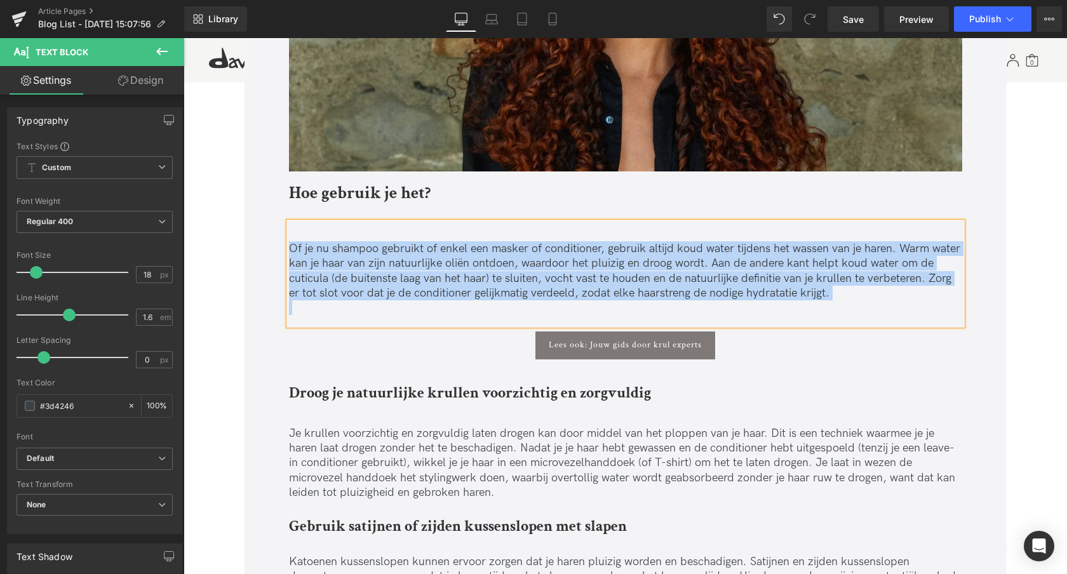
paste div
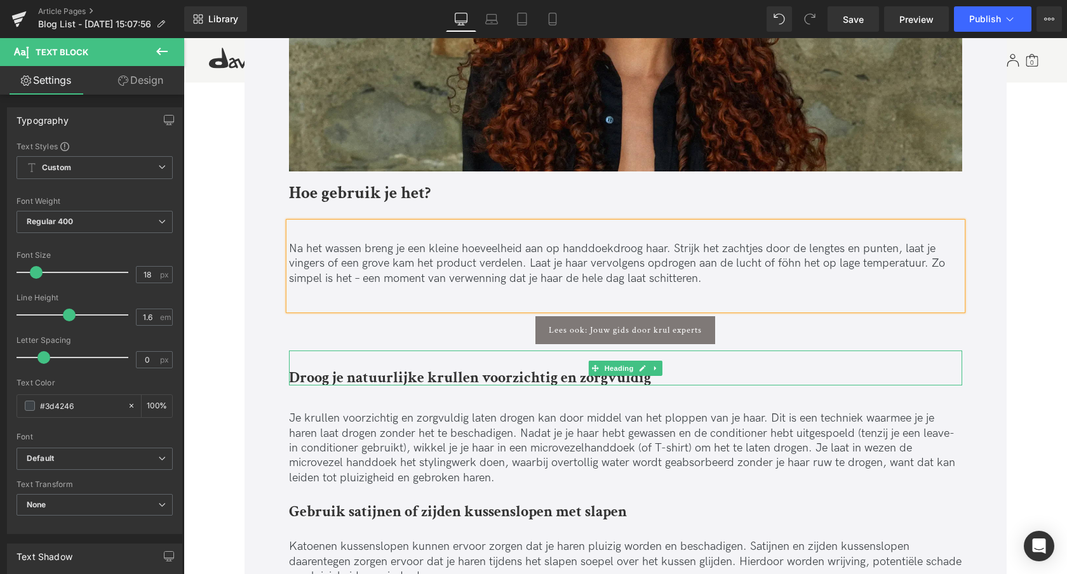
click at [332, 374] on strong "Droog je natuurlijke krullen voorzichtig en zorgvuldig" at bounding box center [470, 378] width 362 height 20
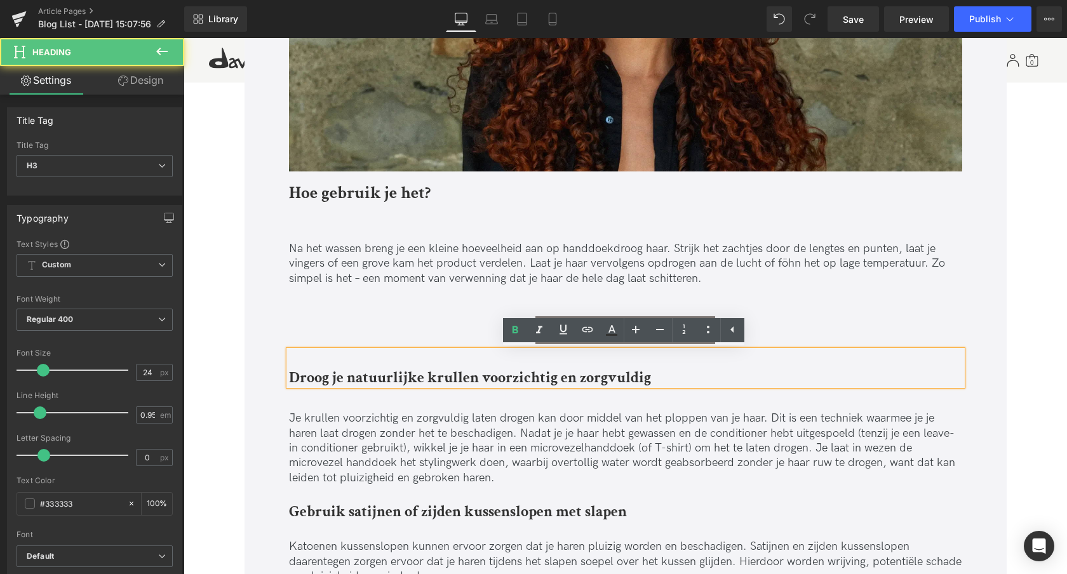
scroll to position [1947, 0]
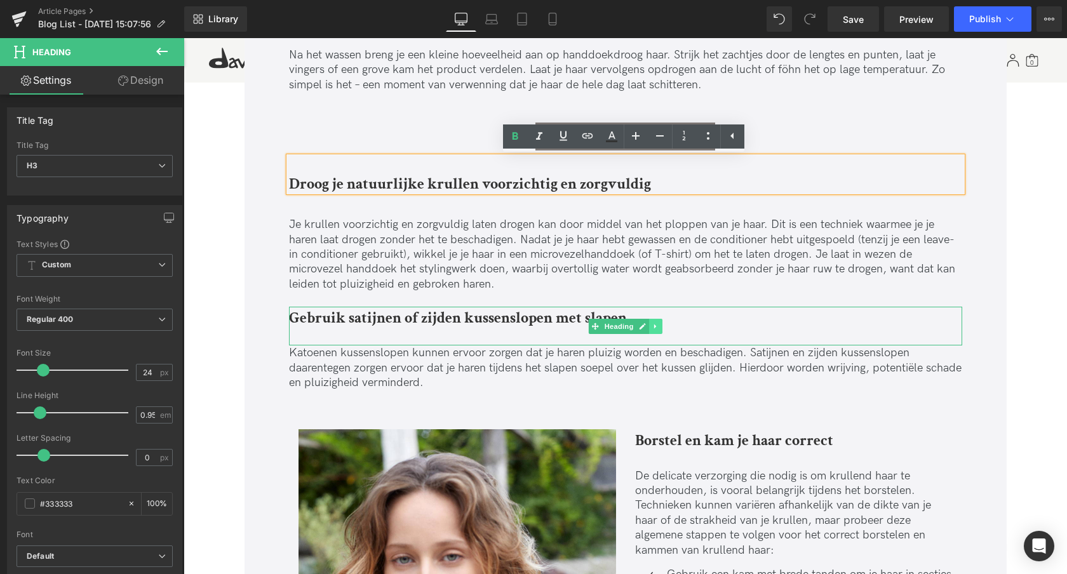
click at [659, 328] on link at bounding box center [655, 326] width 13 height 15
click at [659, 328] on icon at bounding box center [662, 326] width 7 height 7
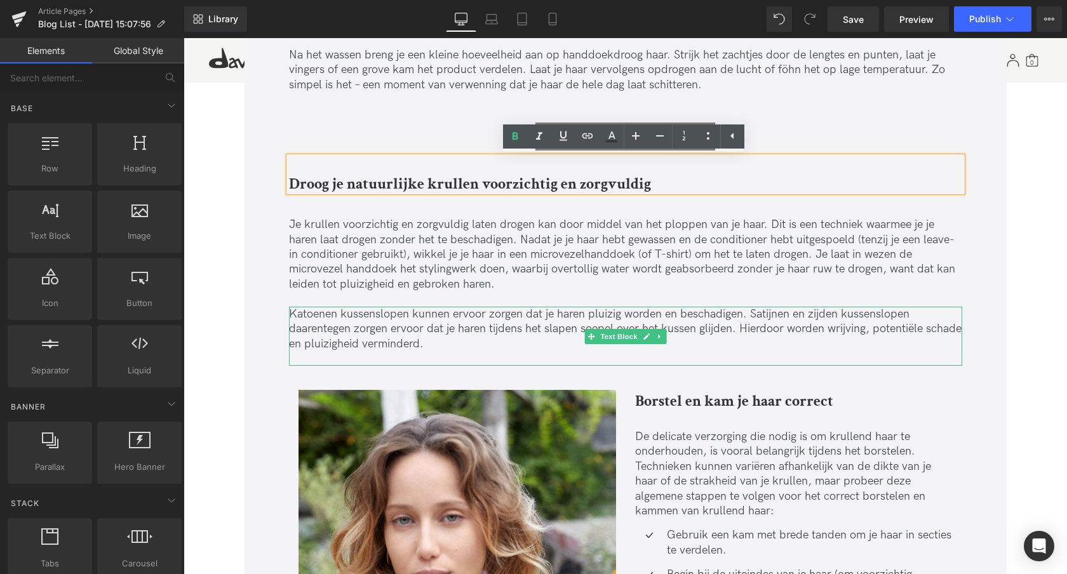
click at [659, 335] on icon at bounding box center [659, 337] width 7 height 8
drag, startPoint x: 666, startPoint y: 335, endPoint x: 658, endPoint y: 351, distance: 17.6
click at [666, 335] on icon at bounding box center [666, 336] width 7 height 7
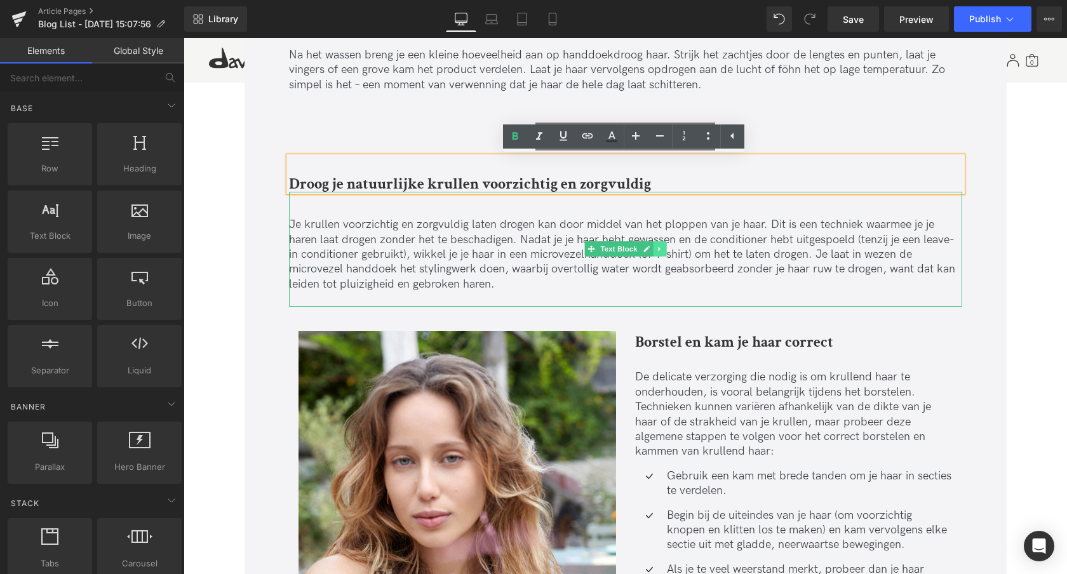
click at [660, 248] on icon at bounding box center [659, 249] width 7 height 8
click at [663, 247] on icon at bounding box center [666, 249] width 7 height 7
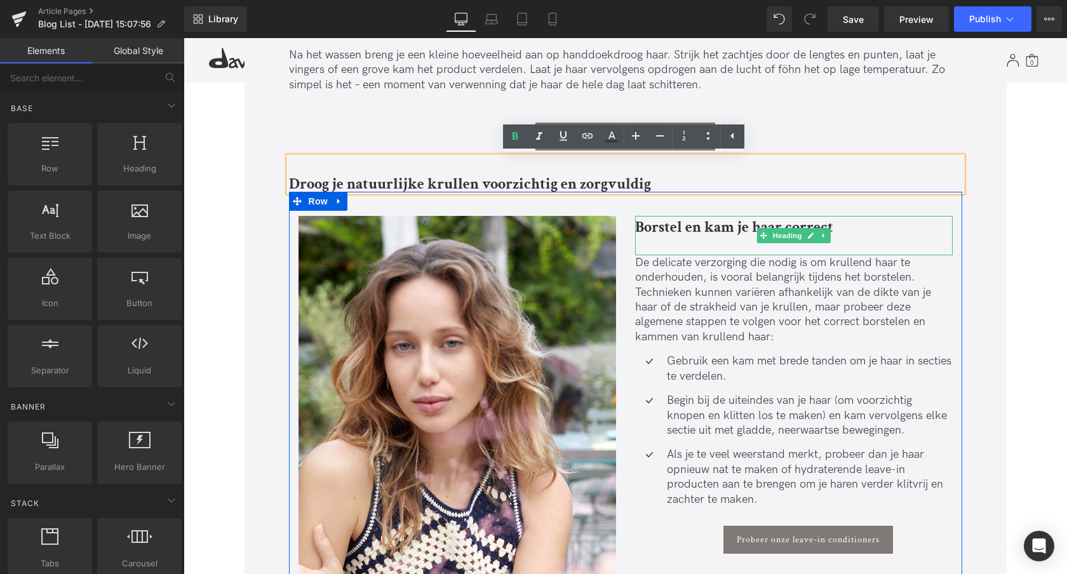
click at [774, 248] on div at bounding box center [794, 247] width 318 height 17
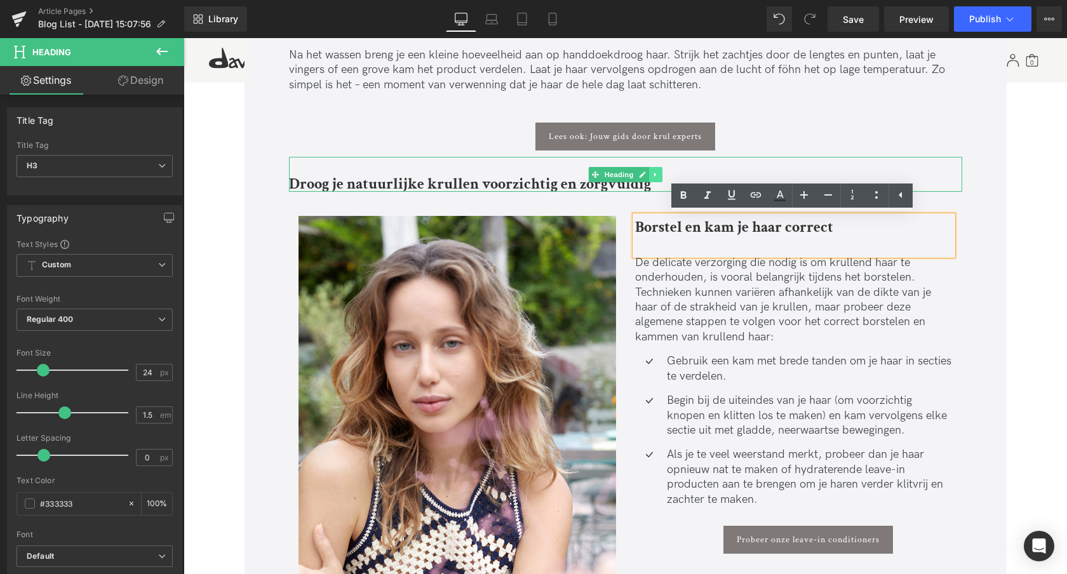
click at [657, 177] on icon at bounding box center [655, 175] width 7 height 8
click at [661, 177] on icon at bounding box center [662, 174] width 7 height 7
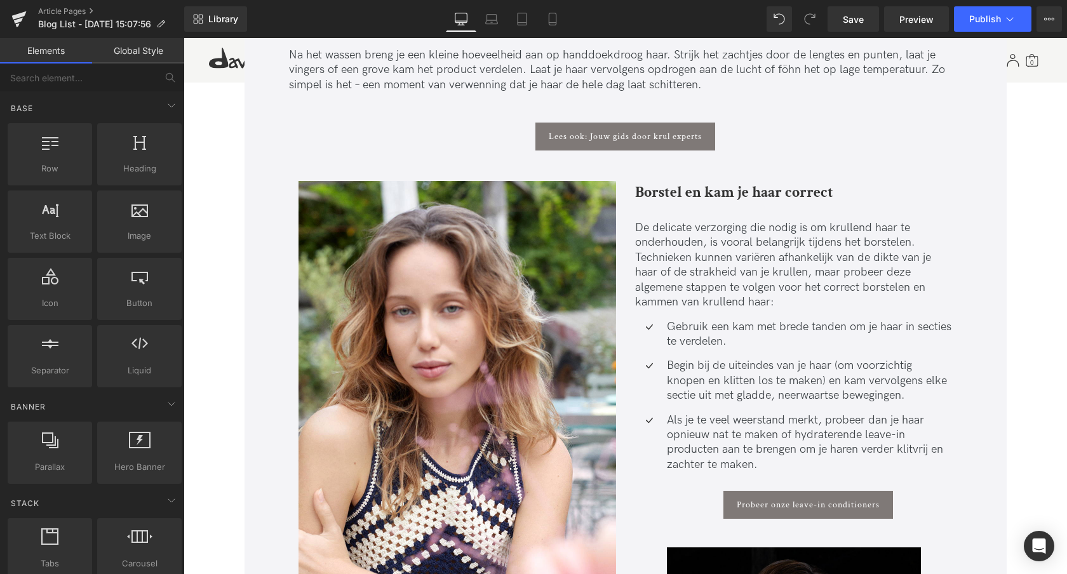
click at [720, 191] on strong "Borstel en kam je haar correct" at bounding box center [734, 192] width 198 height 20
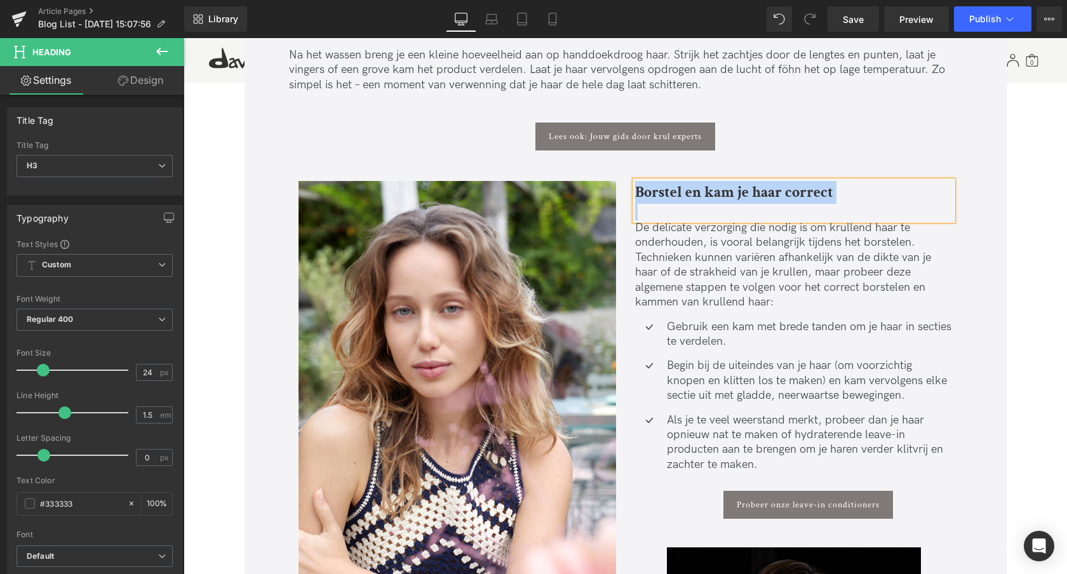
paste div
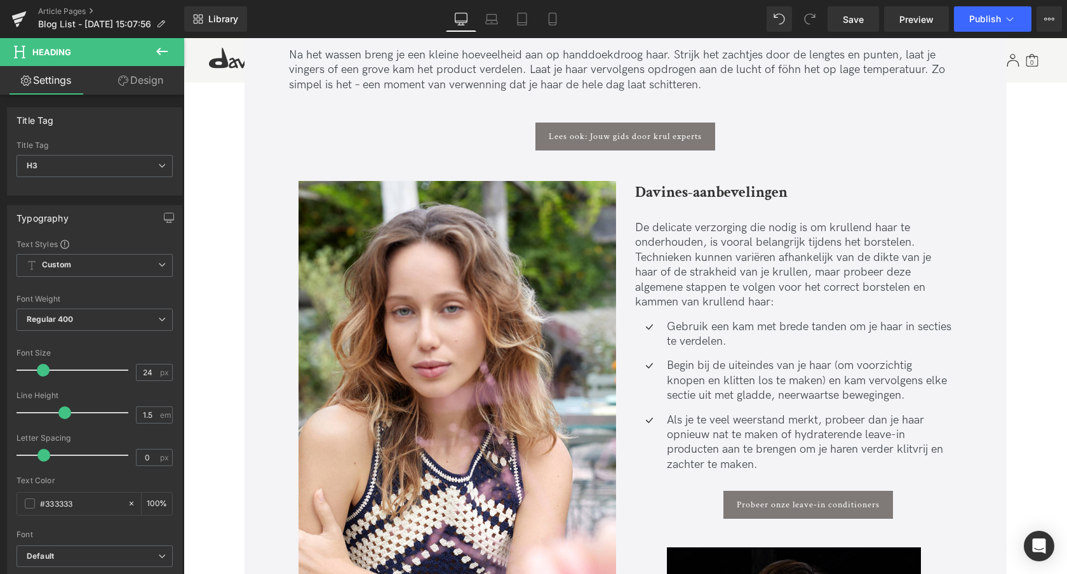
click at [695, 280] on span "De delicate verzorging die nodig is om krullend haar te onderhouden, is vooral …" at bounding box center [783, 265] width 296 height 88
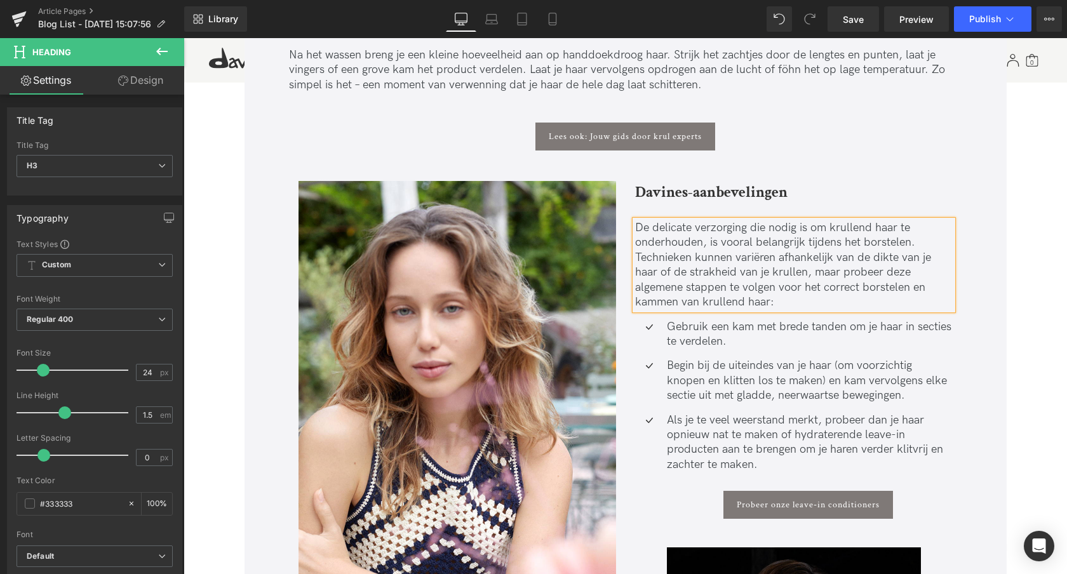
click at [695, 280] on span "De delicate verzorging die nodig is om krullend haar te onderhouden, is vooral …" at bounding box center [783, 265] width 296 height 88
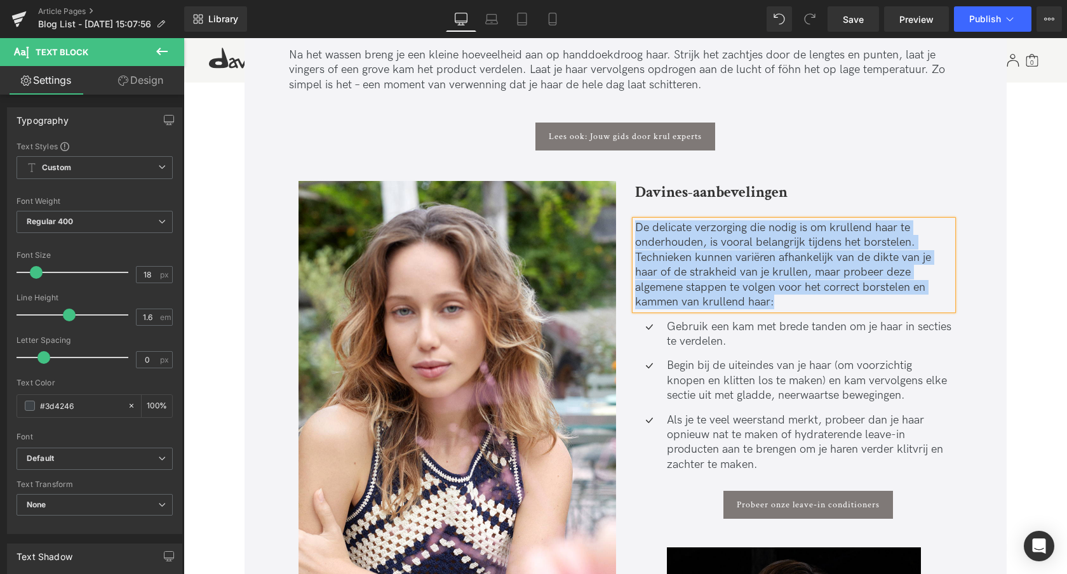
paste div
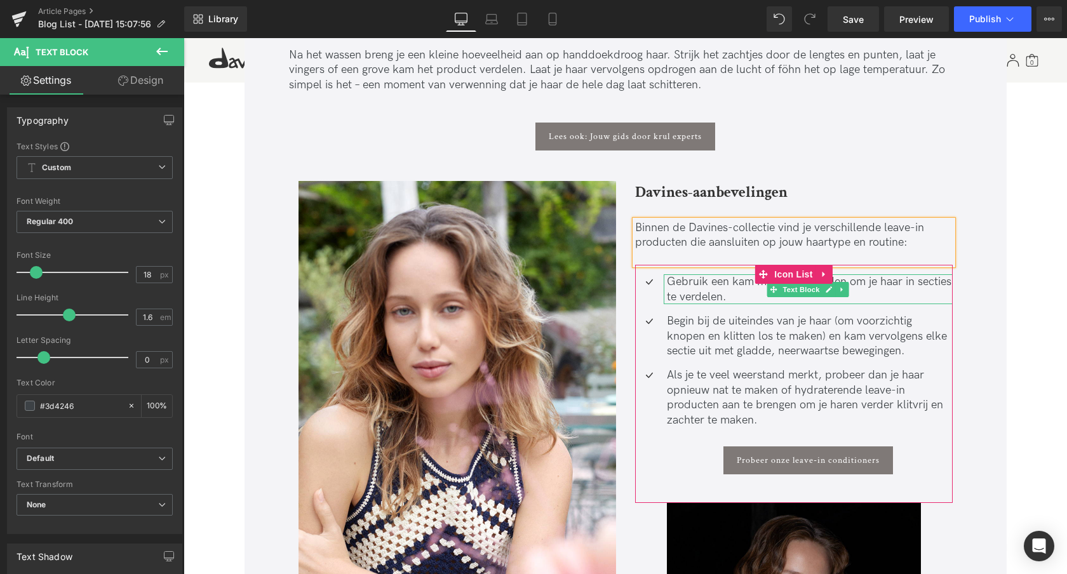
click at [696, 292] on p "Gebruik een kam met brede tanden om je haar in secties te verdelen." at bounding box center [810, 289] width 286 height 30
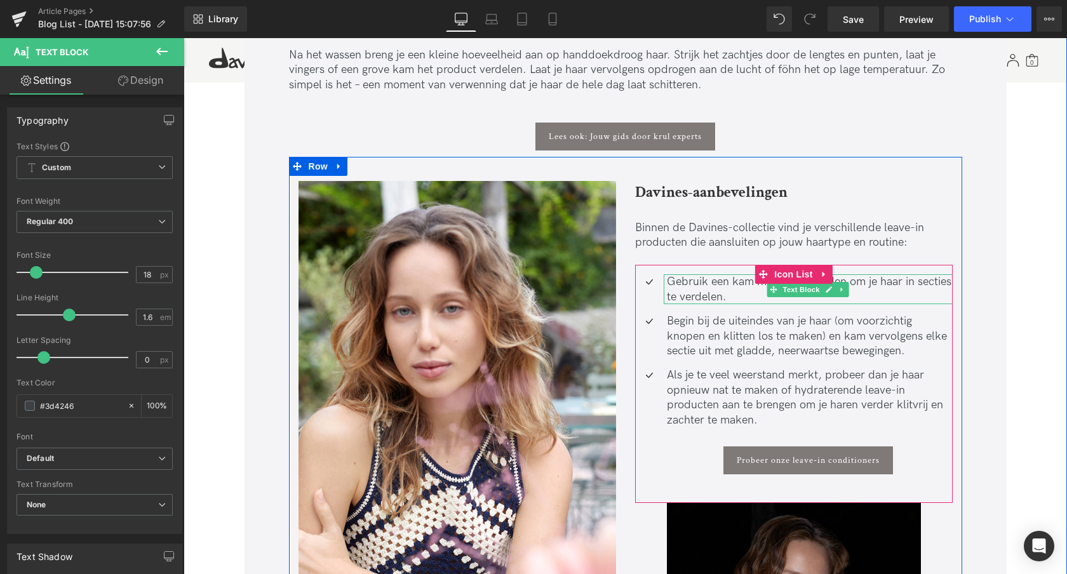
click at [710, 297] on p "Gebruik een kam met brede tanden om je haar in secties te verdelen." at bounding box center [810, 289] width 286 height 30
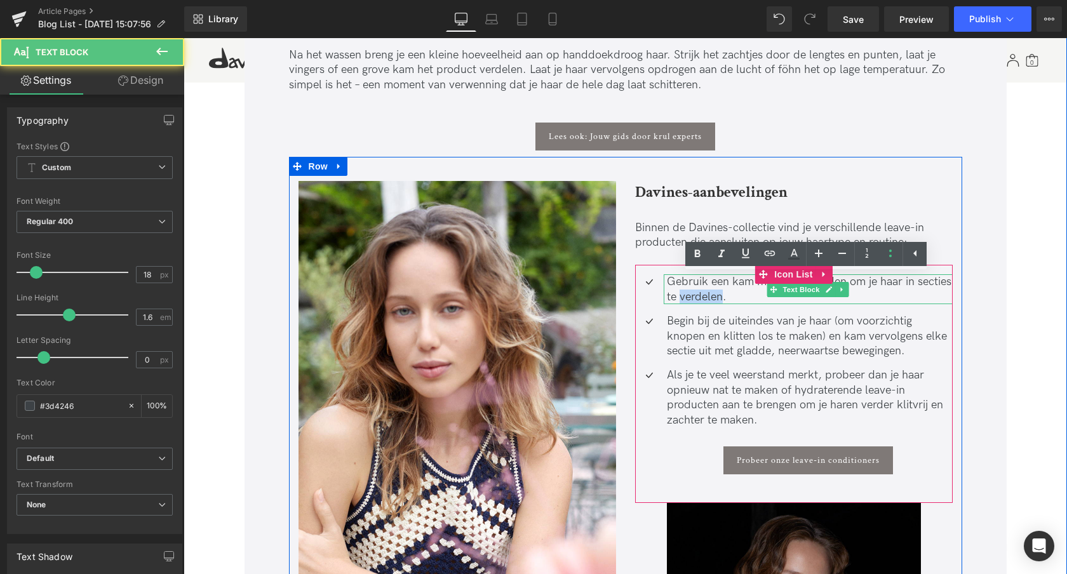
click at [710, 297] on p "Gebruik een kam met brede tanden om je haar in secties te verdelen." at bounding box center [810, 289] width 286 height 30
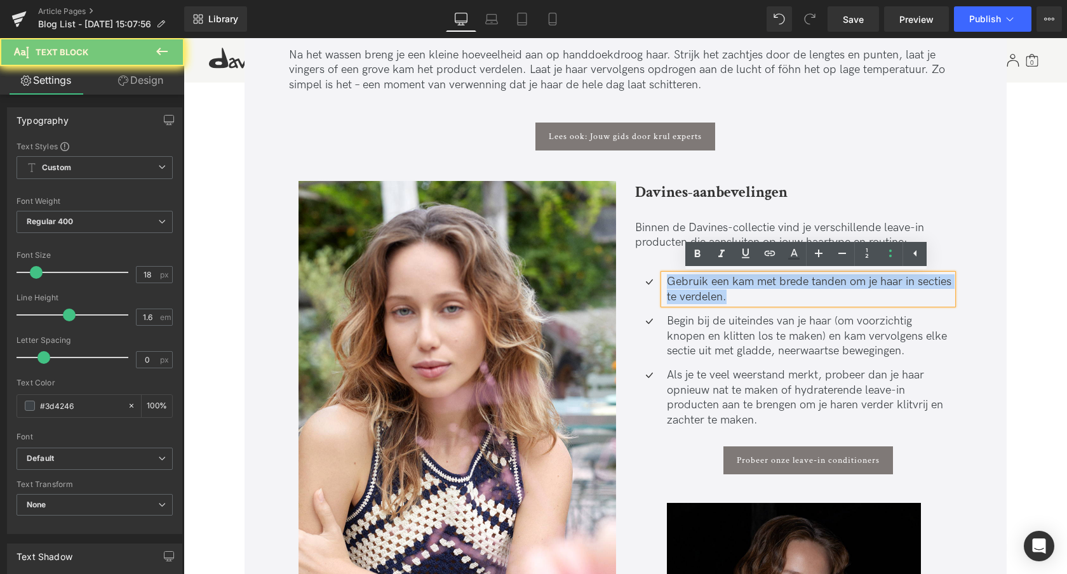
click at [710, 297] on p "Gebruik een kam met brede tanden om je haar in secties te verdelen." at bounding box center [810, 289] width 286 height 30
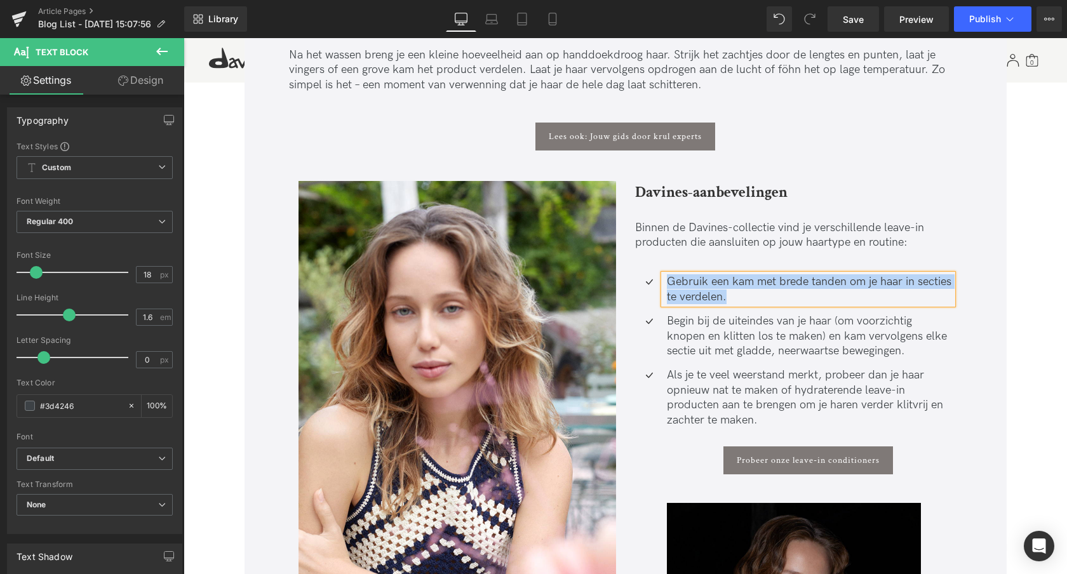
paste div
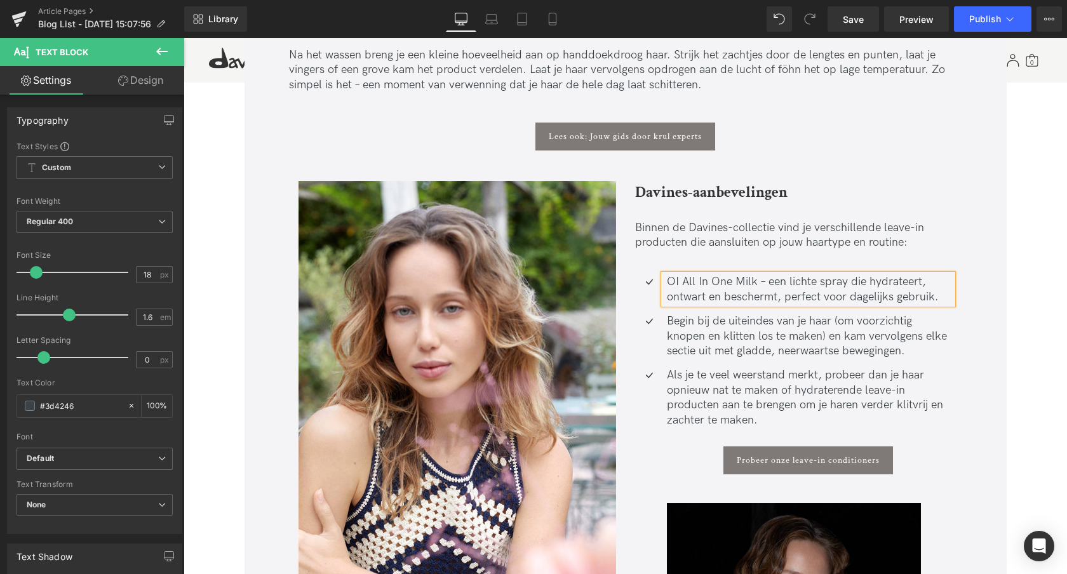
click at [723, 335] on p "Begin bij de uiteindes van je haar (om voorzichtig knopen en klitten los te mak…" at bounding box center [810, 336] width 286 height 44
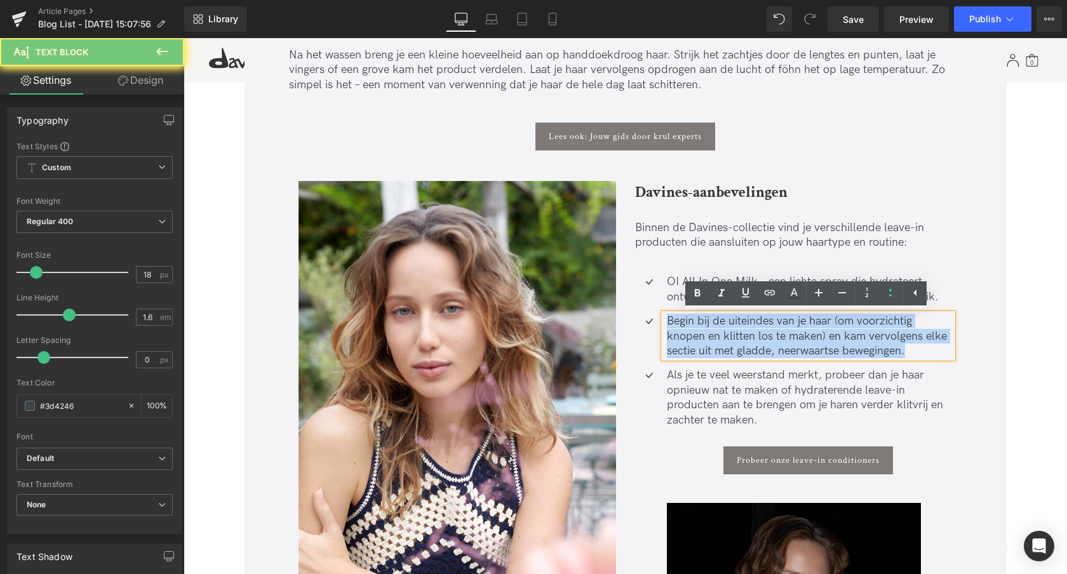
click at [723, 335] on p "Begin bij de uiteindes van je haar (om voorzichtig knopen en klitten los te mak…" at bounding box center [810, 336] width 286 height 44
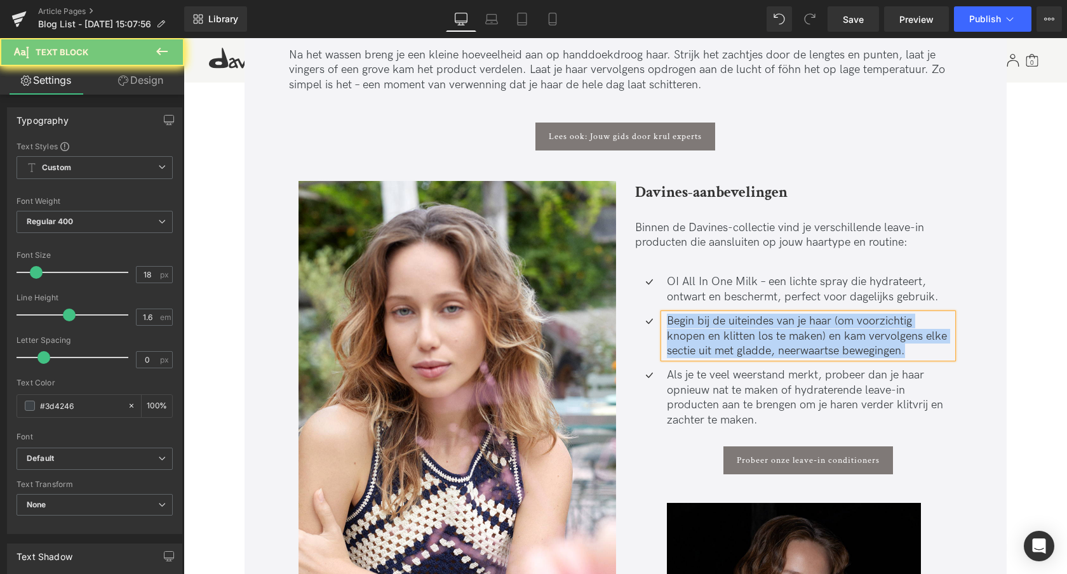
paste div
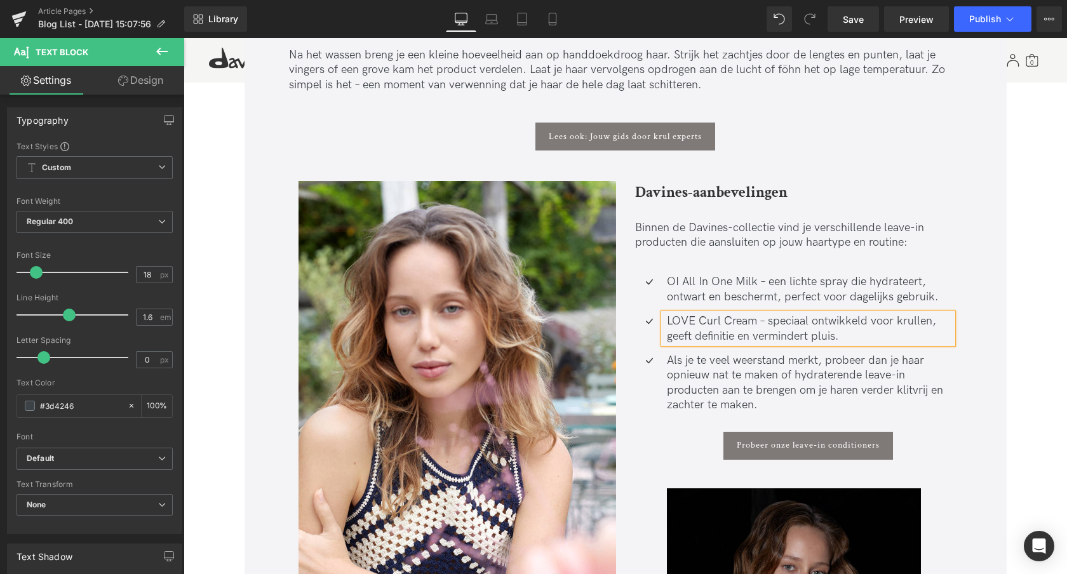
click at [684, 383] on p "Als je te veel weerstand merkt, probeer dan je haar opnieuw nat te maken of hyd…" at bounding box center [810, 383] width 286 height 60
click at [746, 384] on p "Als je te veel weerstand merkt, probeer dan je haar opnieuw nat te maken of hyd…" at bounding box center [810, 383] width 286 height 60
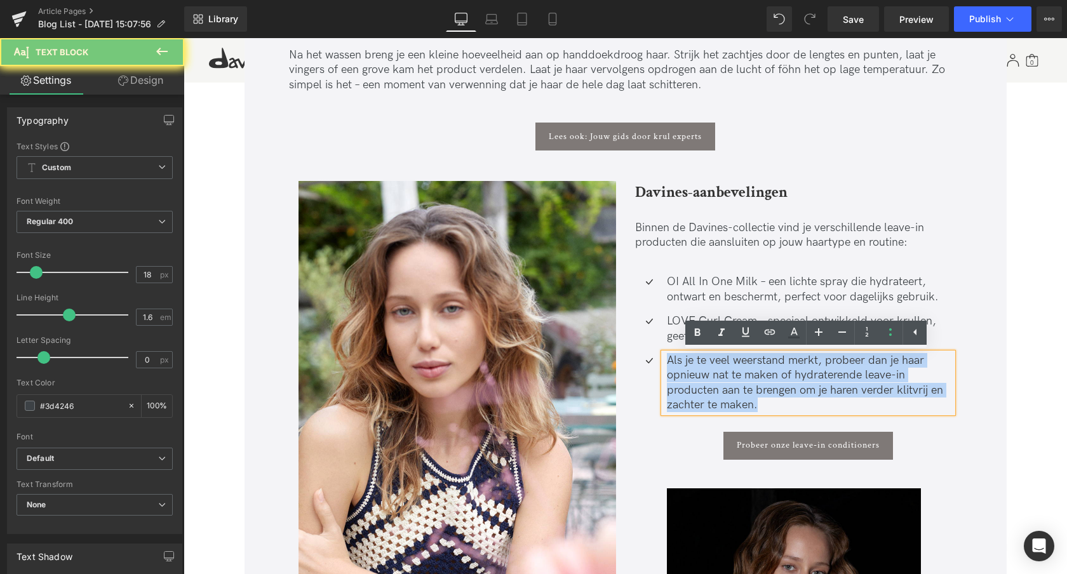
click at [746, 384] on p "Als je te veel weerstand merkt, probeer dan je haar opnieuw nat te maken of hyd…" at bounding box center [810, 383] width 286 height 60
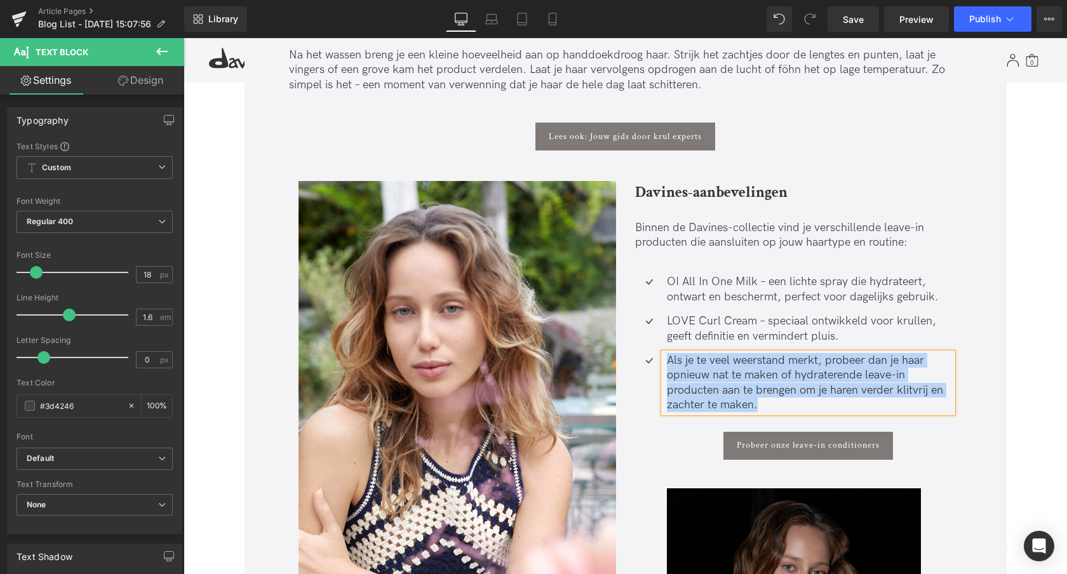
paste div
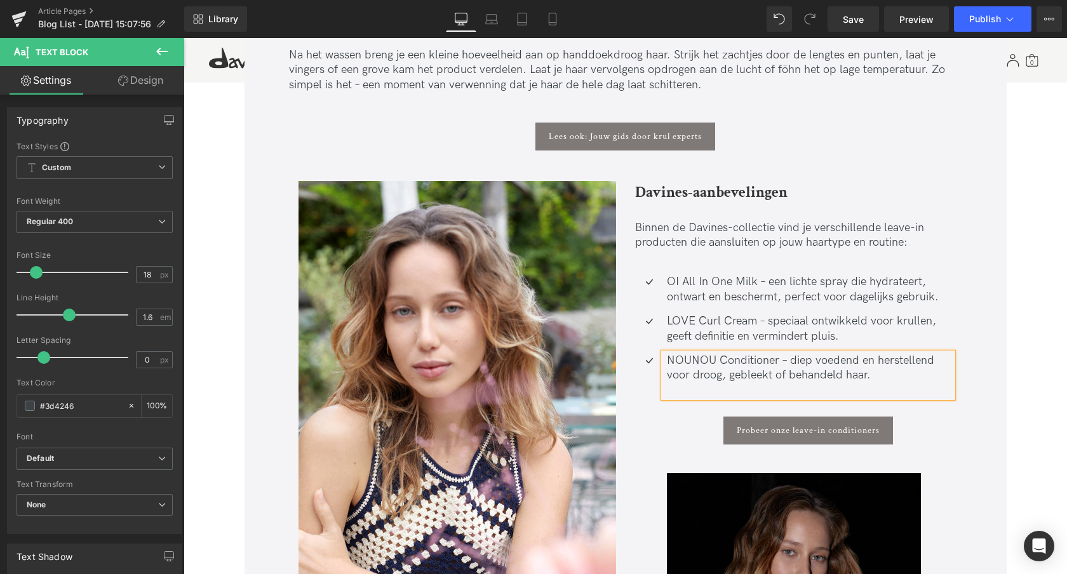
click at [783, 360] on p "NOUNOU Conditioner – diep voedend en herstellend voor droog, gebleekt of behand…" at bounding box center [810, 368] width 286 height 30
click at [760, 321] on p "LOVE Curl Cream – speciaal ontwikkeld voor krullen, geeft definitie en verminde…" at bounding box center [810, 329] width 286 height 30
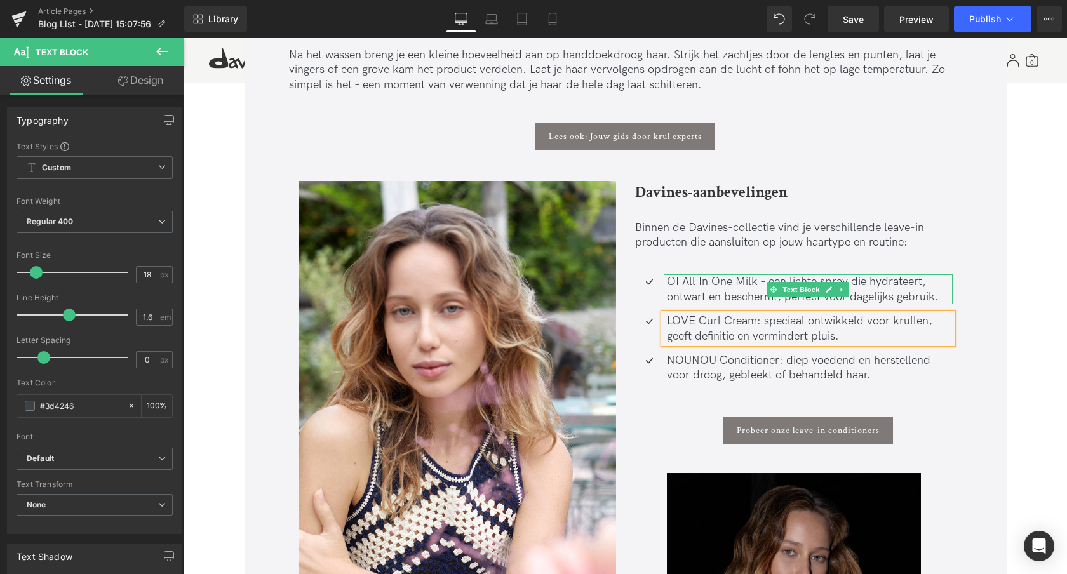
click at [762, 283] on p "OI All In One Milk – een lichte spray die hydrateert, ontwart en beschermt, per…" at bounding box center [810, 289] width 286 height 30
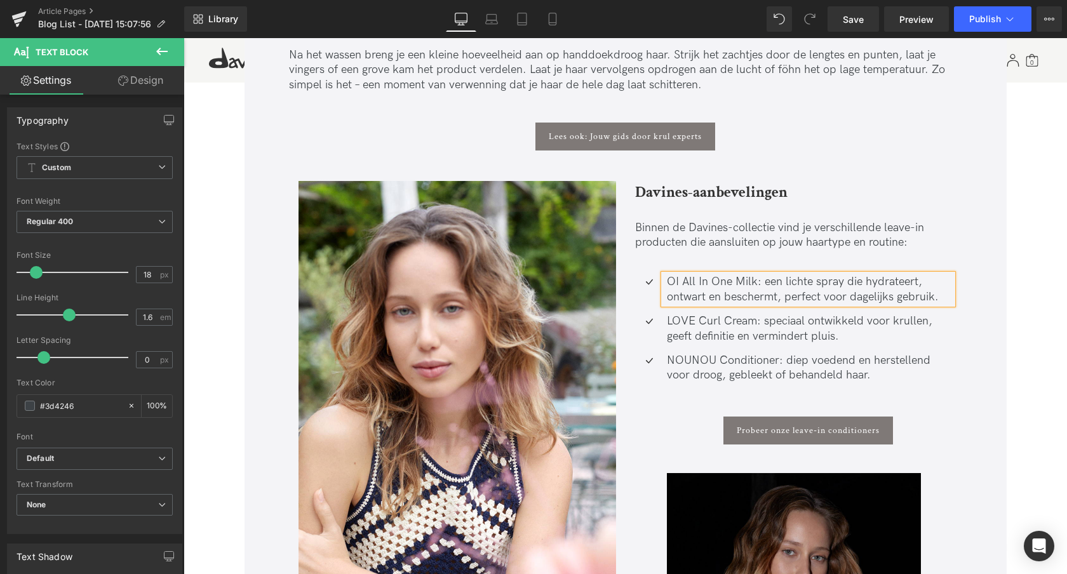
click at [626, 259] on div "Davines-aanbevelingen Heading Binnen de Davines-collectie vind je verschillende…" at bounding box center [794, 517] width 337 height 673
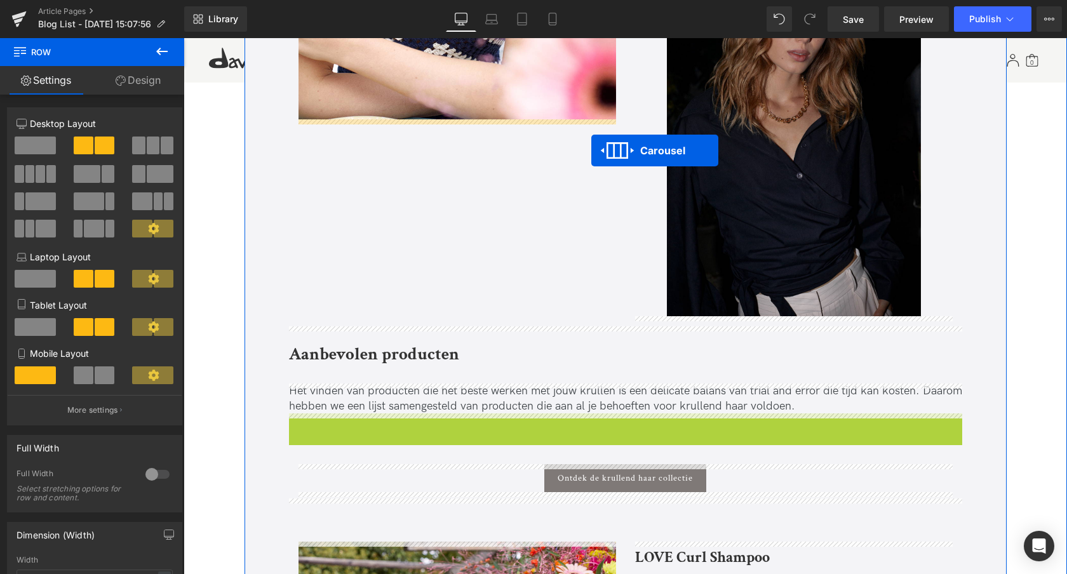
scroll to position [2478, 0]
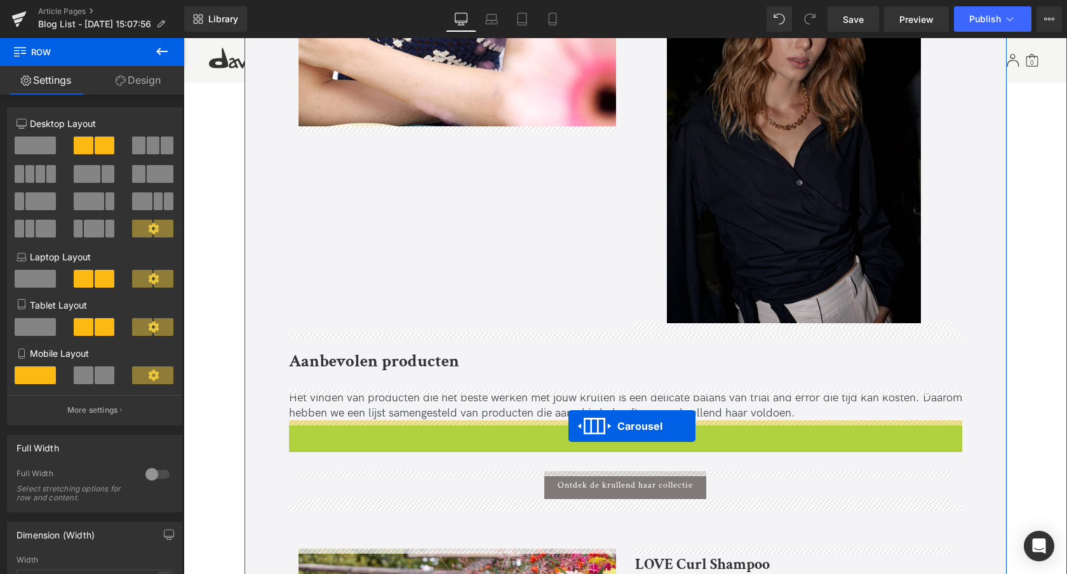
drag, startPoint x: 591, startPoint y: 217, endPoint x: 568, endPoint y: 426, distance: 210.3
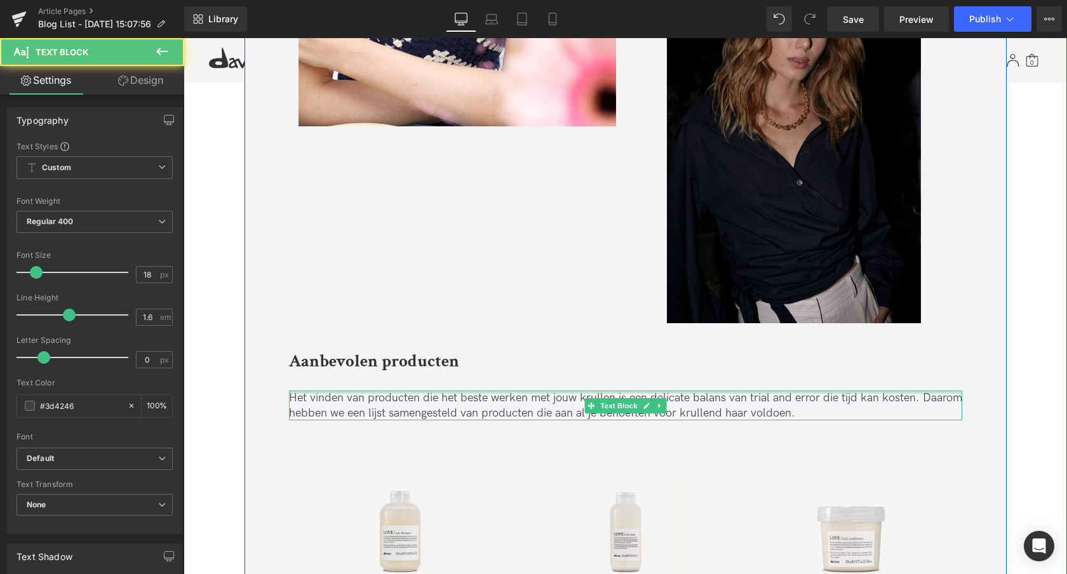
drag, startPoint x: 488, startPoint y: 392, endPoint x: 779, endPoint y: 392, distance: 291.0
click at [767, 393] on div "Het vinden van producten die het beste werken met jouw krullen is een delicate …" at bounding box center [625, 406] width 673 height 30
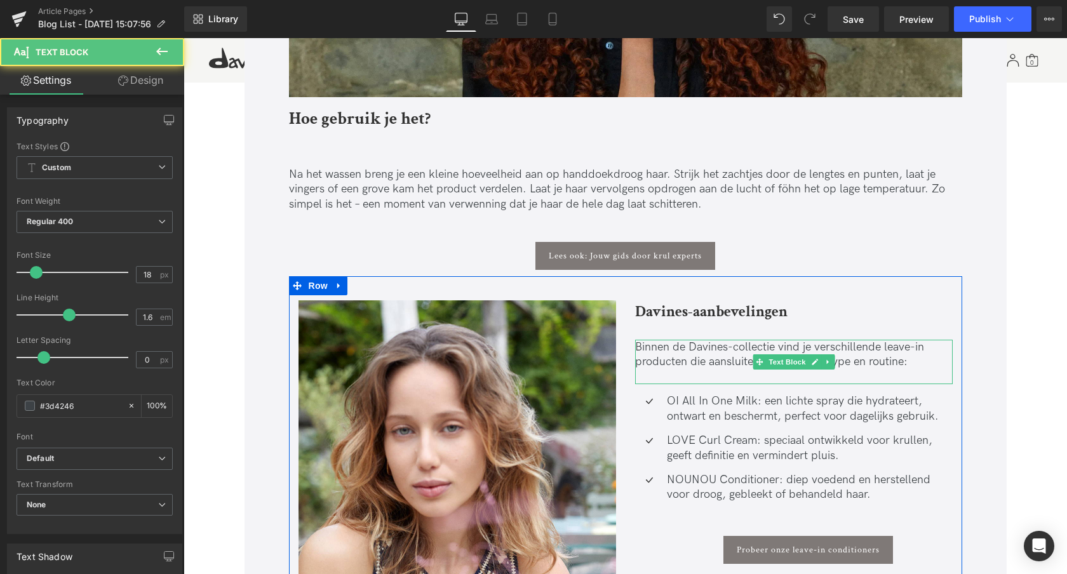
scroll to position [1828, 0]
drag, startPoint x: 637, startPoint y: 347, endPoint x: 746, endPoint y: 358, distance: 109.9
click at [744, 358] on p "Binnen de Davines-collectie vind je verschillende leave-in producten die aanslu…" at bounding box center [794, 354] width 318 height 30
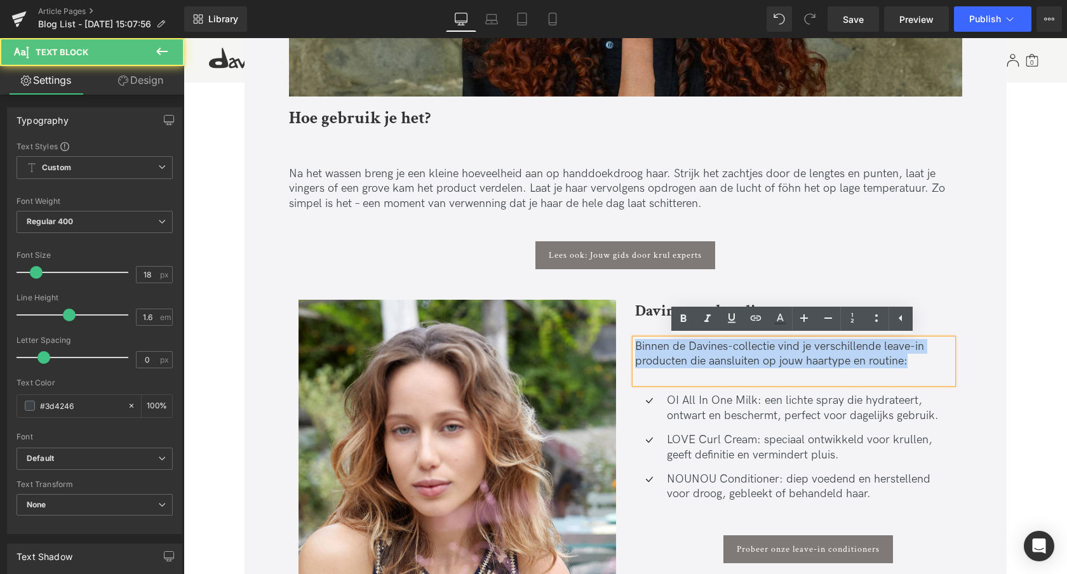
drag, startPoint x: 908, startPoint y: 360, endPoint x: 616, endPoint y: 350, distance: 293.0
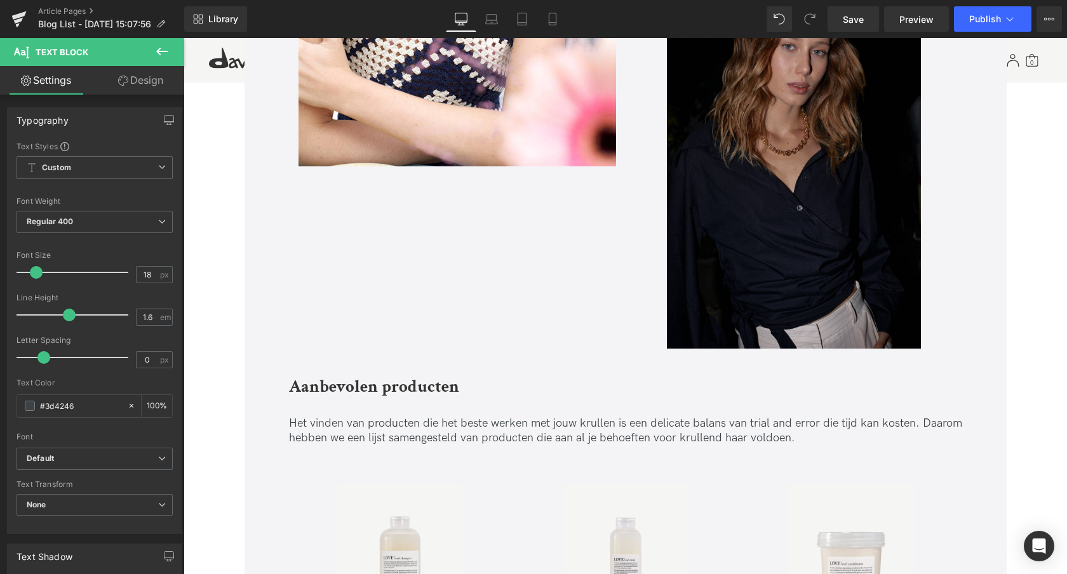
scroll to position [2439, 0]
click at [409, 432] on p "Het vinden van producten die het beste werken met jouw krullen is een delicate …" at bounding box center [625, 430] width 673 height 30
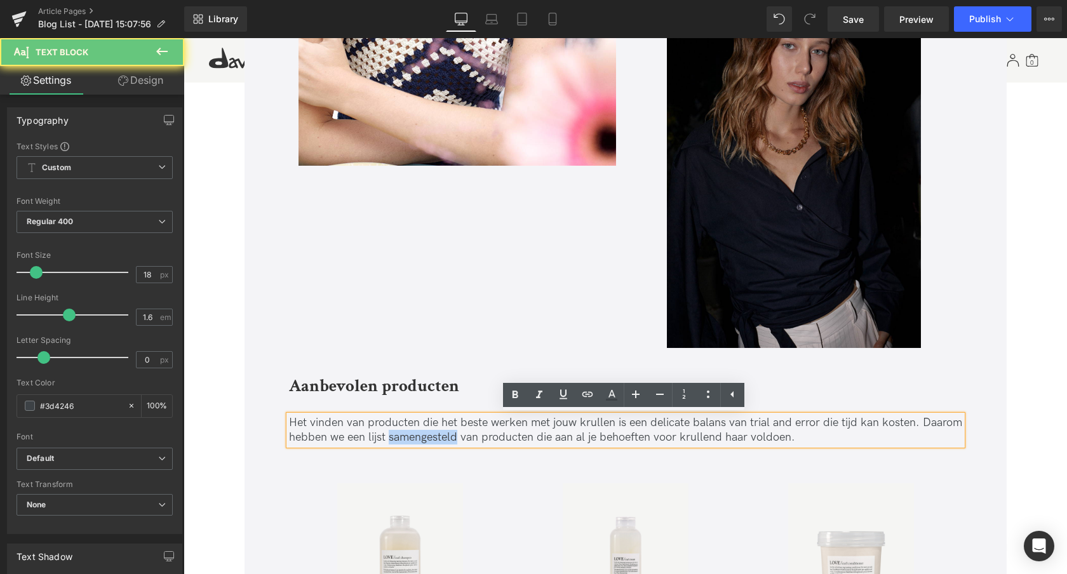
click at [409, 432] on p "Het vinden van producten die het beste werken met jouw krullen is een delicate …" at bounding box center [625, 430] width 673 height 30
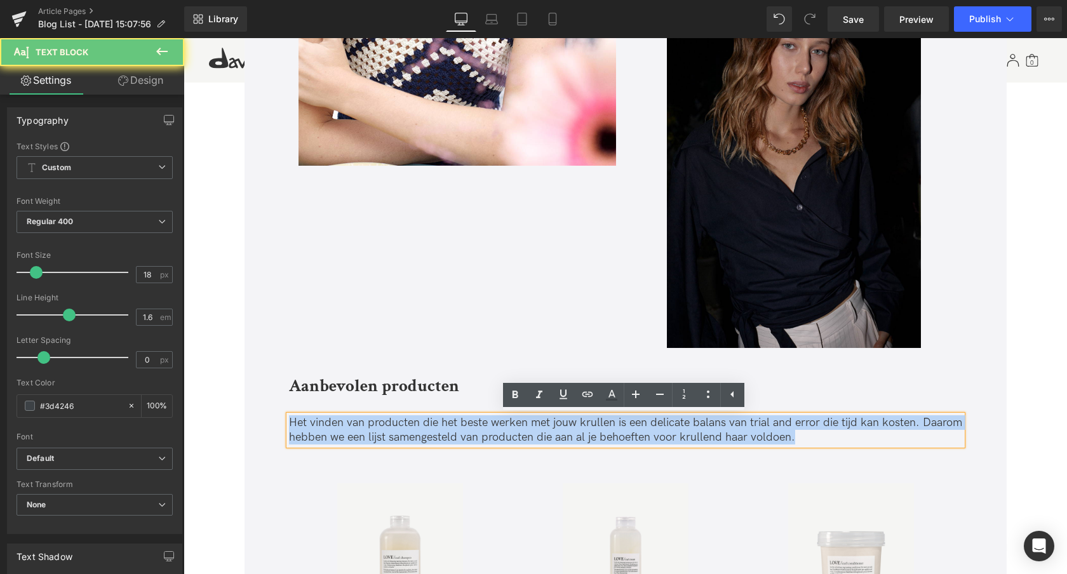
click at [409, 432] on p "Het vinden van producten die het beste werken met jouw krullen is een delicate …" at bounding box center [625, 430] width 673 height 30
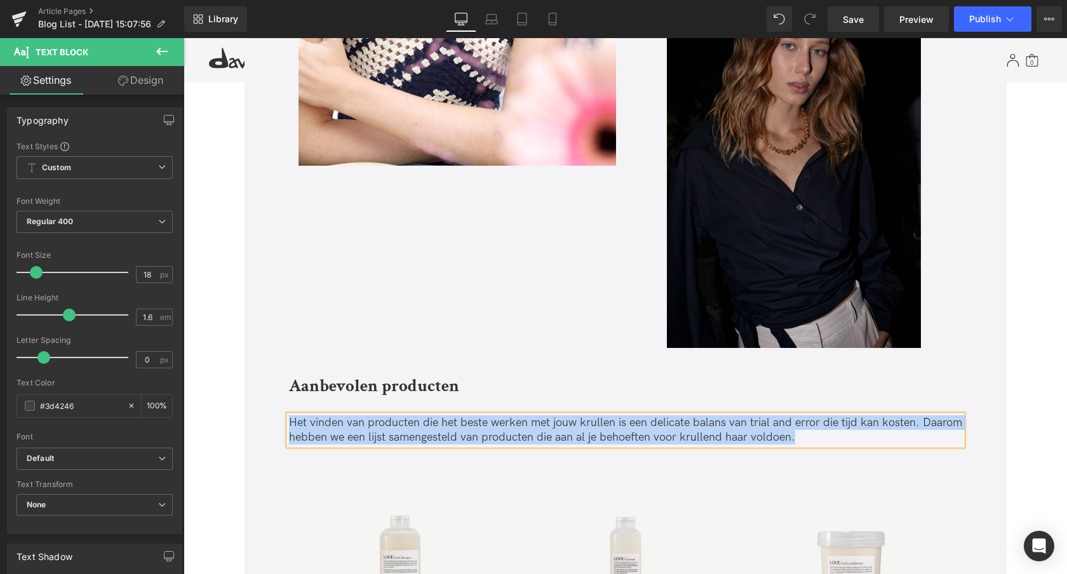
paste div
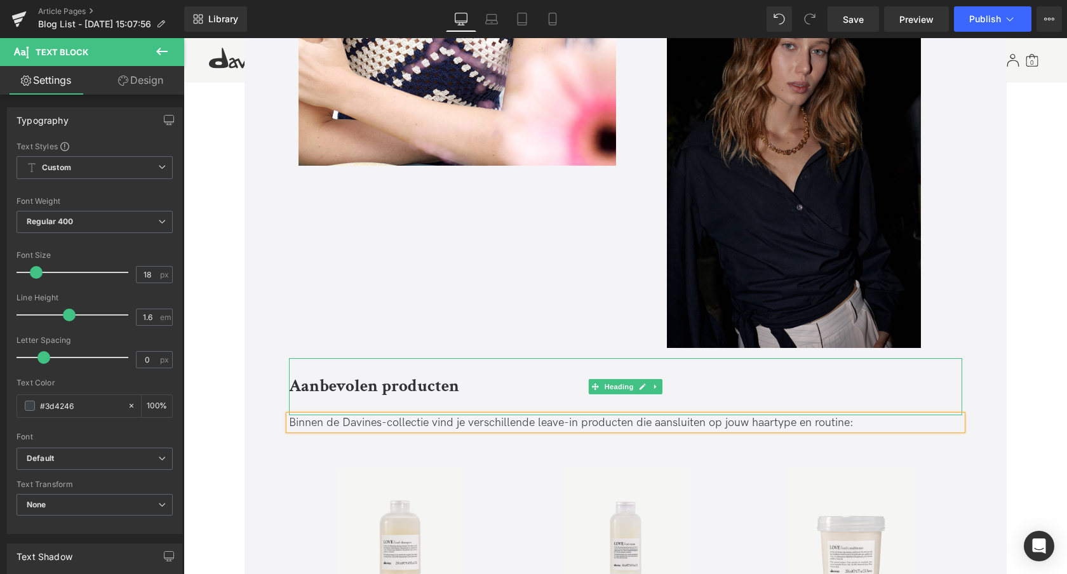
click at [378, 386] on strong "Aanbevolen producten" at bounding box center [374, 386] width 170 height 22
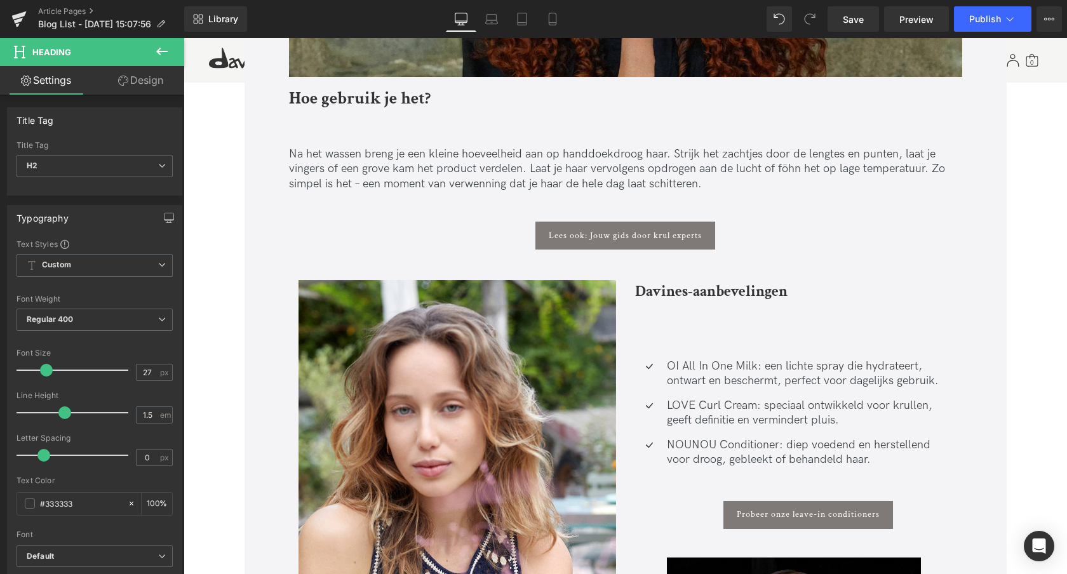
scroll to position [1917, 0]
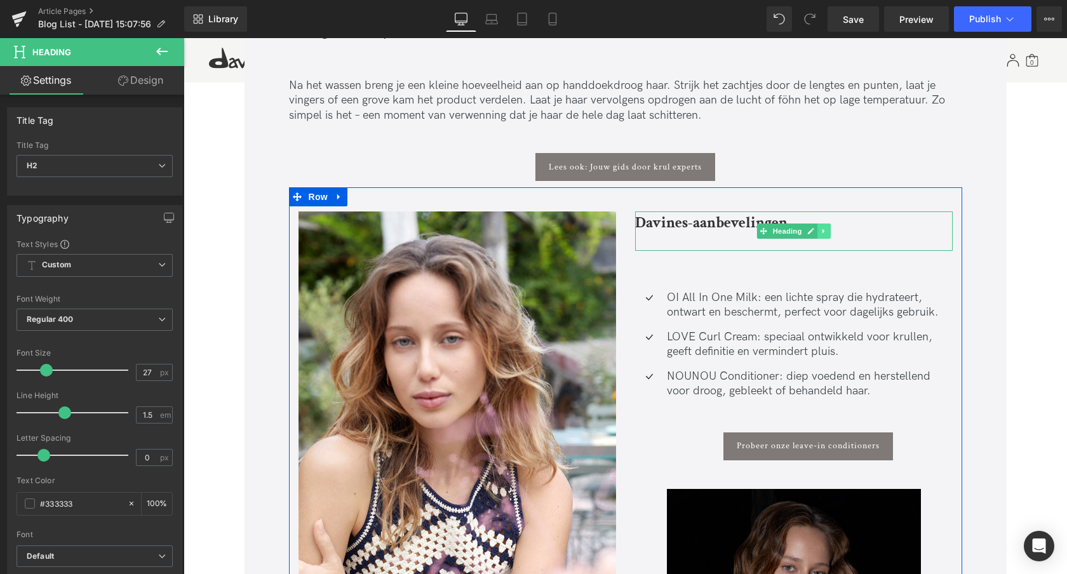
click at [823, 232] on icon at bounding box center [824, 231] width 7 height 8
click at [827, 233] on icon at bounding box center [830, 231] width 7 height 7
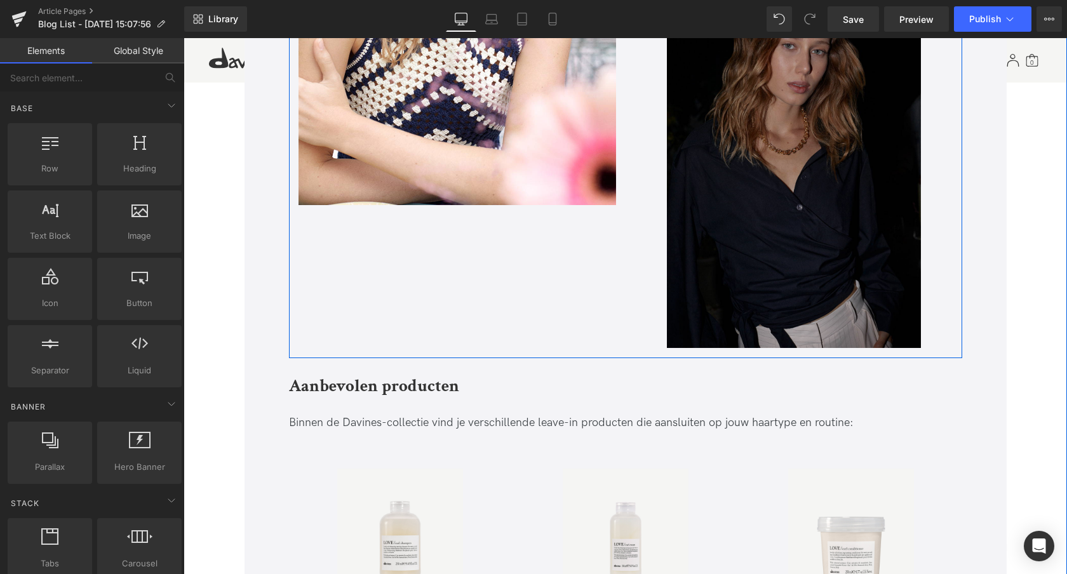
scroll to position [2477, 0]
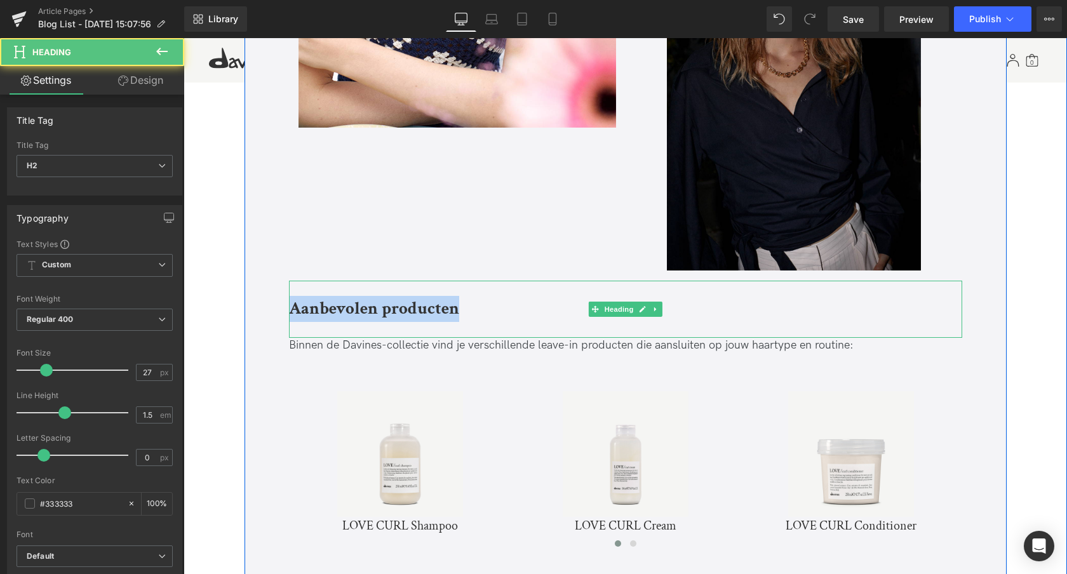
drag, startPoint x: 291, startPoint y: 309, endPoint x: 464, endPoint y: 307, distance: 172.8
click at [464, 307] on h2 "Aanbevolen producten" at bounding box center [625, 309] width 673 height 26
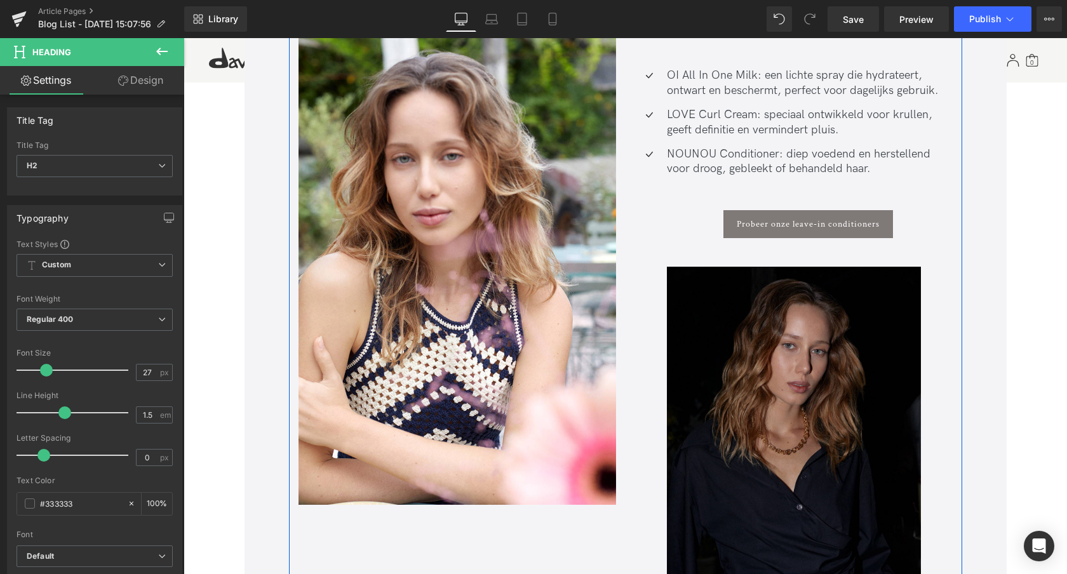
scroll to position [1968, 0]
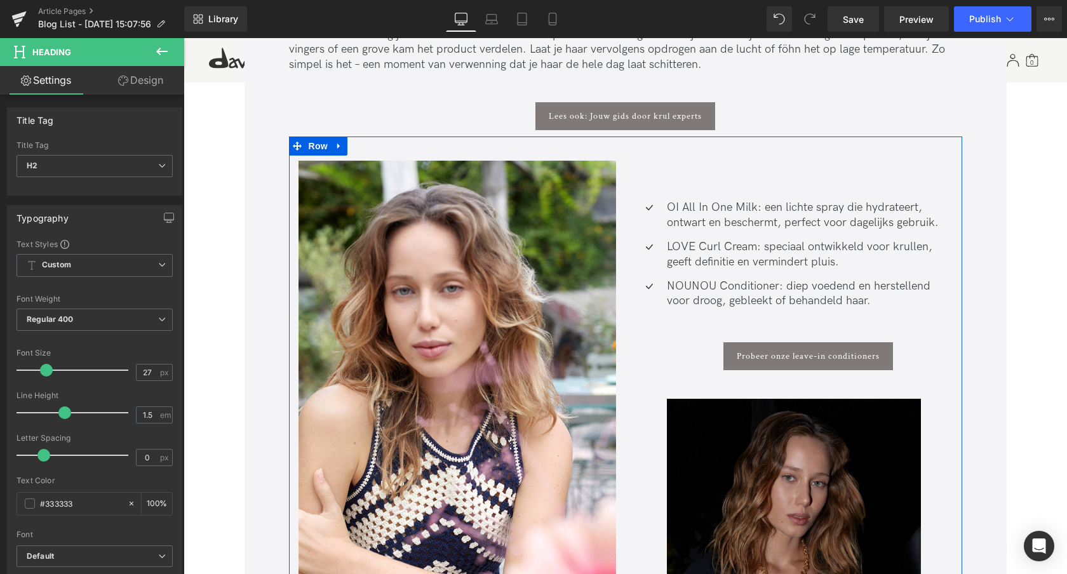
click at [734, 187] on div "Text Block" at bounding box center [794, 176] width 318 height 30
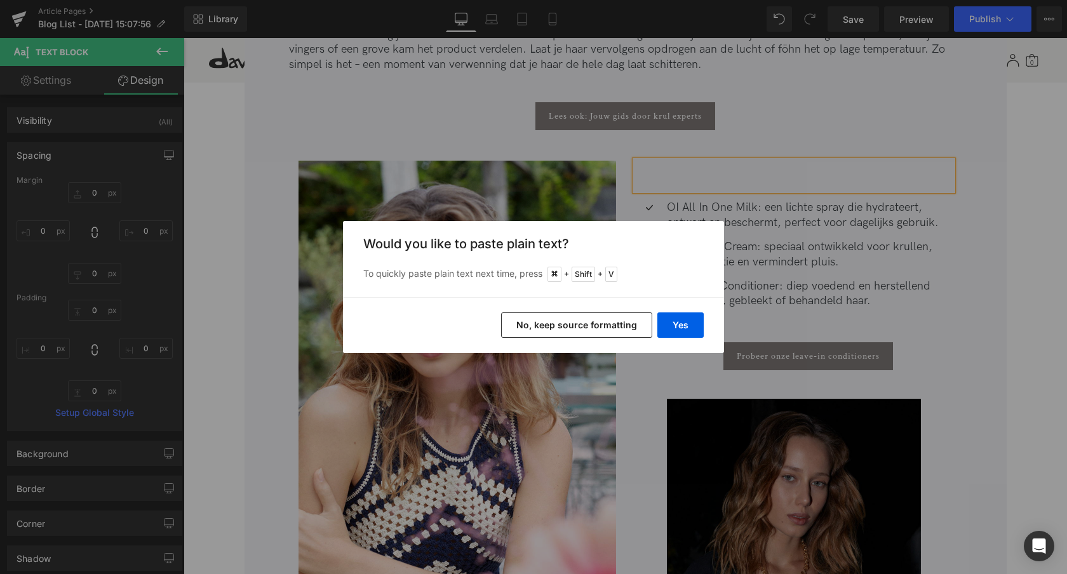
click at [572, 328] on button "No, keep source formatting" at bounding box center [576, 325] width 151 height 25
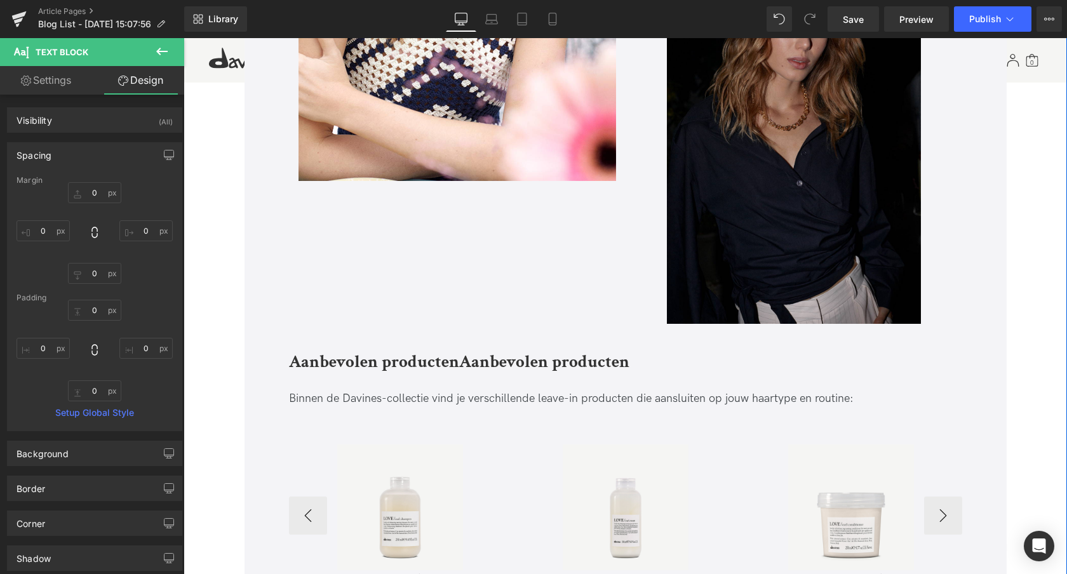
scroll to position [2449, 0]
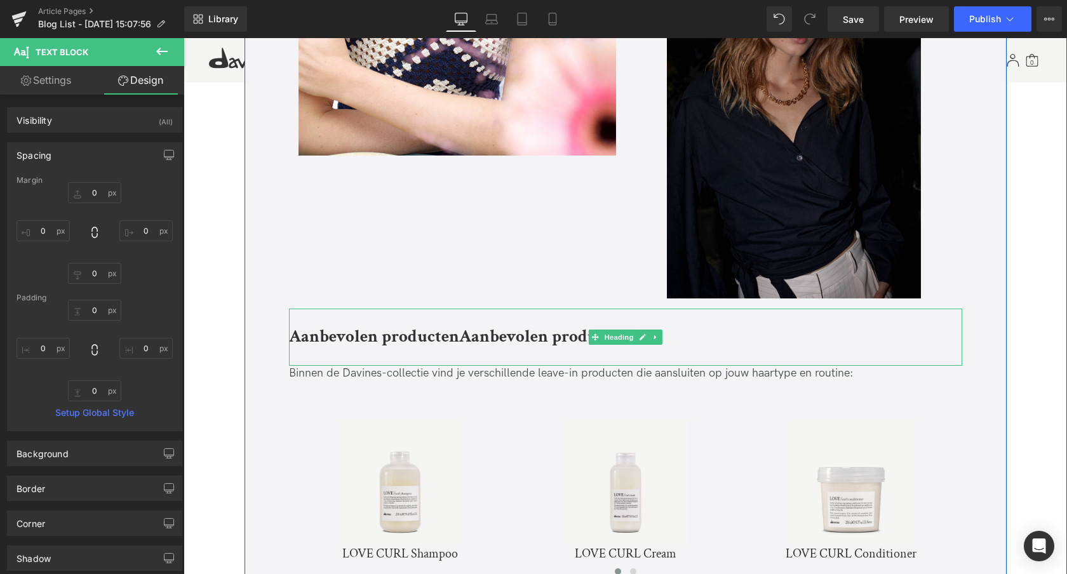
click at [368, 339] on b "Aanbevolen producten" at bounding box center [374, 336] width 170 height 22
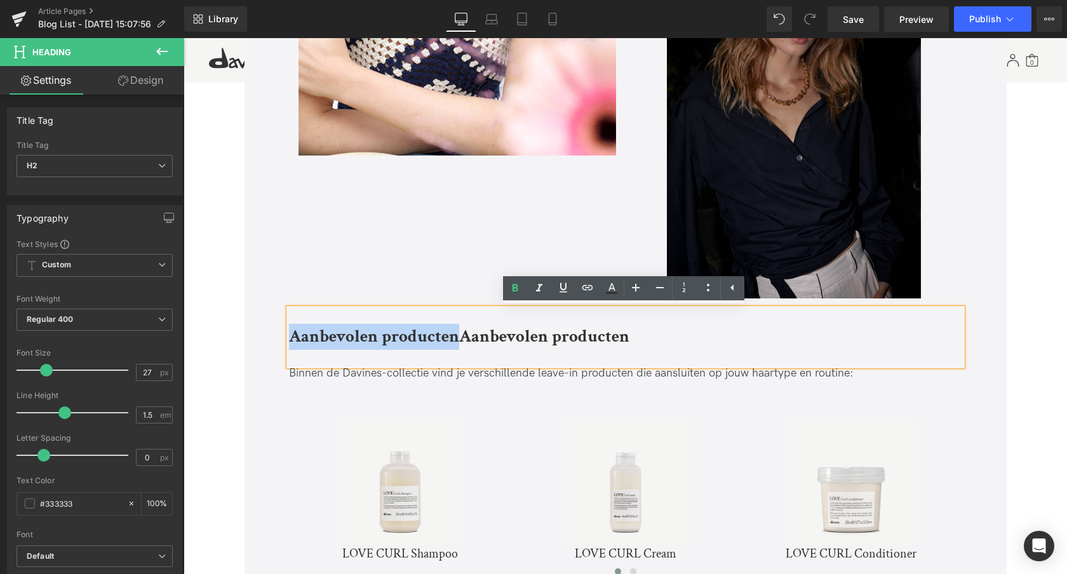
drag, startPoint x: 456, startPoint y: 340, endPoint x: 215, endPoint y: 336, distance: 240.2
click at [215, 336] on div "Image Image Leave-in conditioner: een dagelijkse luxe voor je haar Heading Stel…" at bounding box center [626, 245] width 884 height 5312
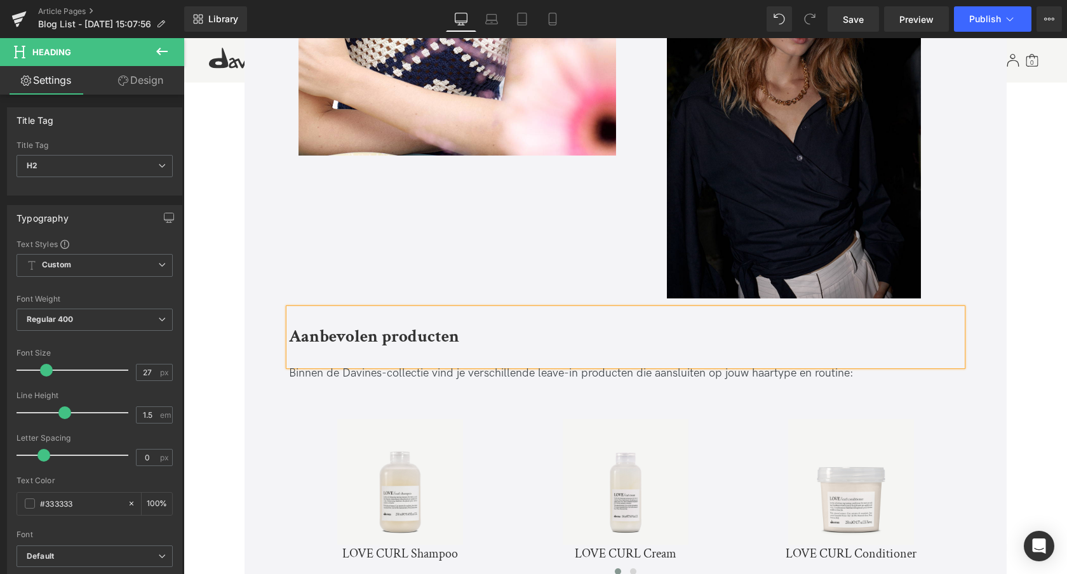
scroll to position [2453, 0]
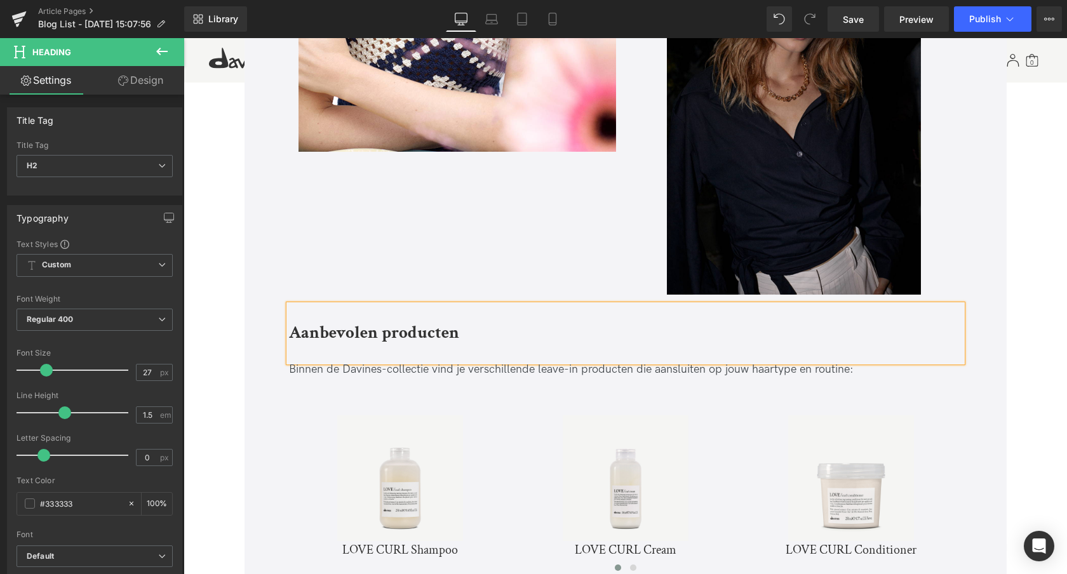
click at [253, 376] on div "Leave-in conditioner: een dagelijkse luxe voor je haar Heading Stel je voor: je…" at bounding box center [626, 405] width 762 height 4985
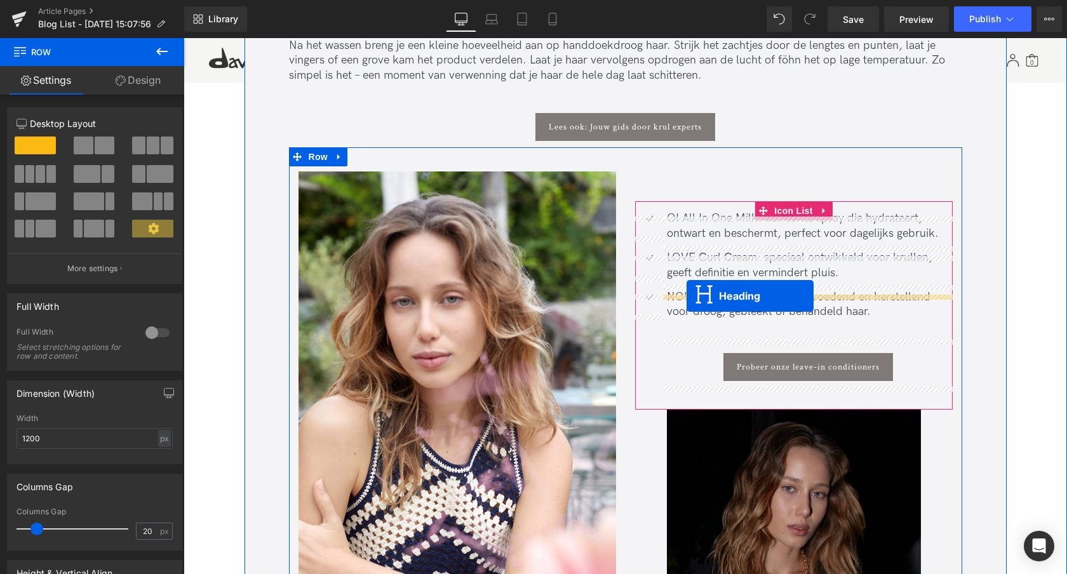
scroll to position [1901, 0]
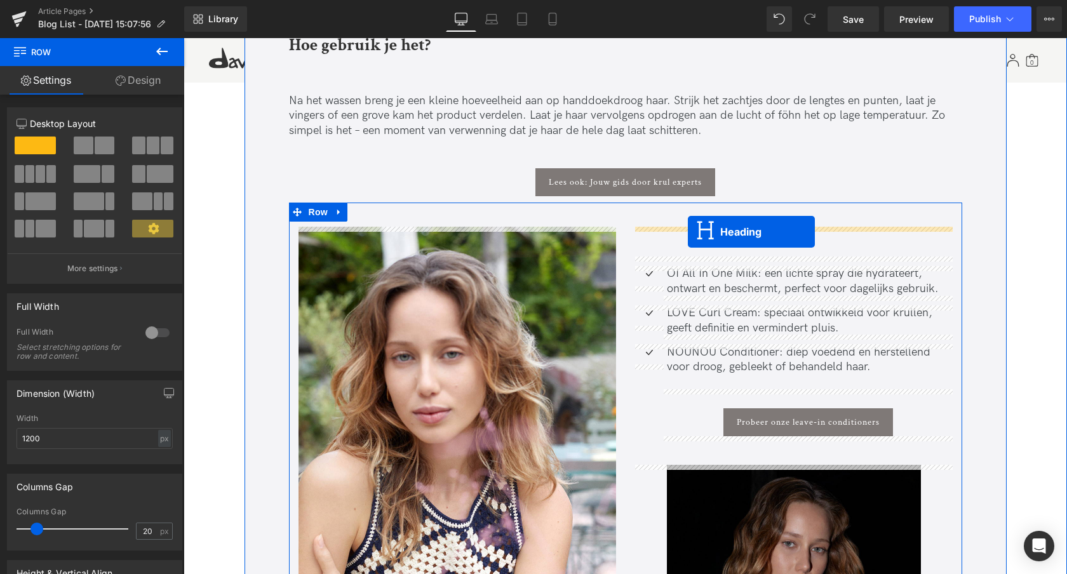
drag, startPoint x: 593, startPoint y: 336, endPoint x: 688, endPoint y: 232, distance: 140.8
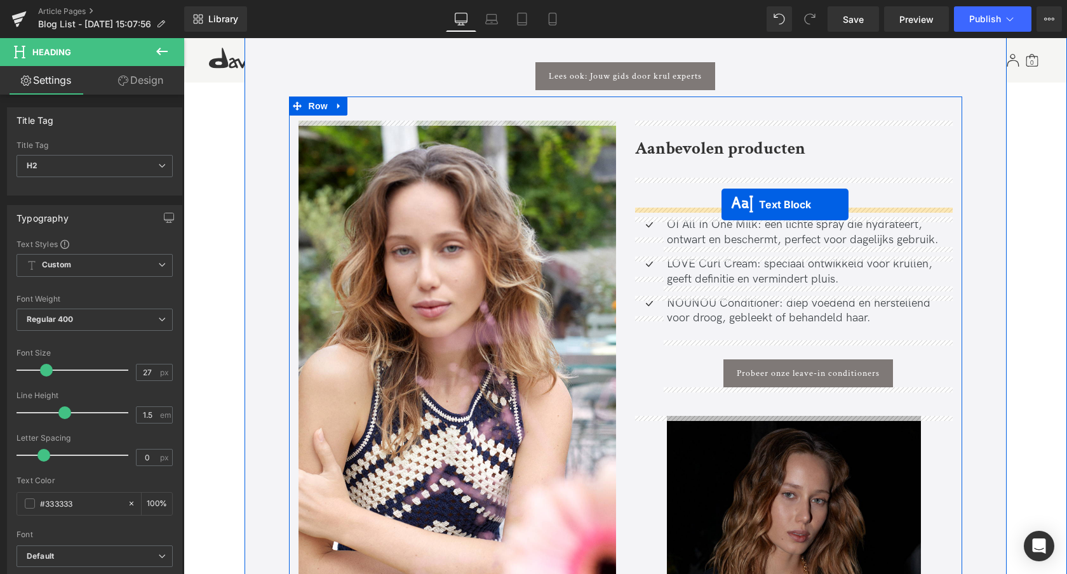
scroll to position [2007, 0]
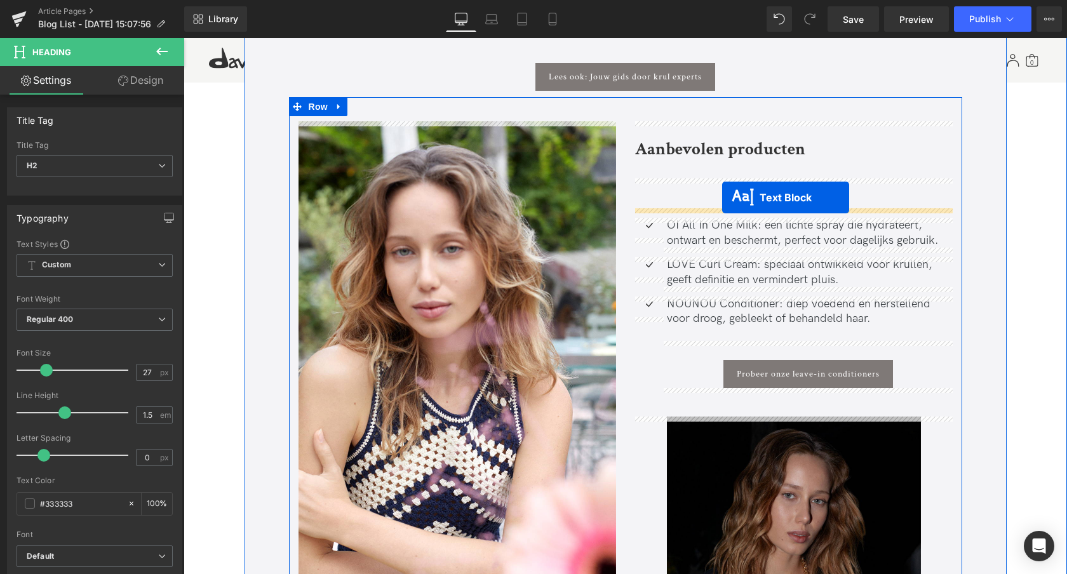
drag, startPoint x: 588, startPoint y: 303, endPoint x: 721, endPoint y: 198, distance: 169.7
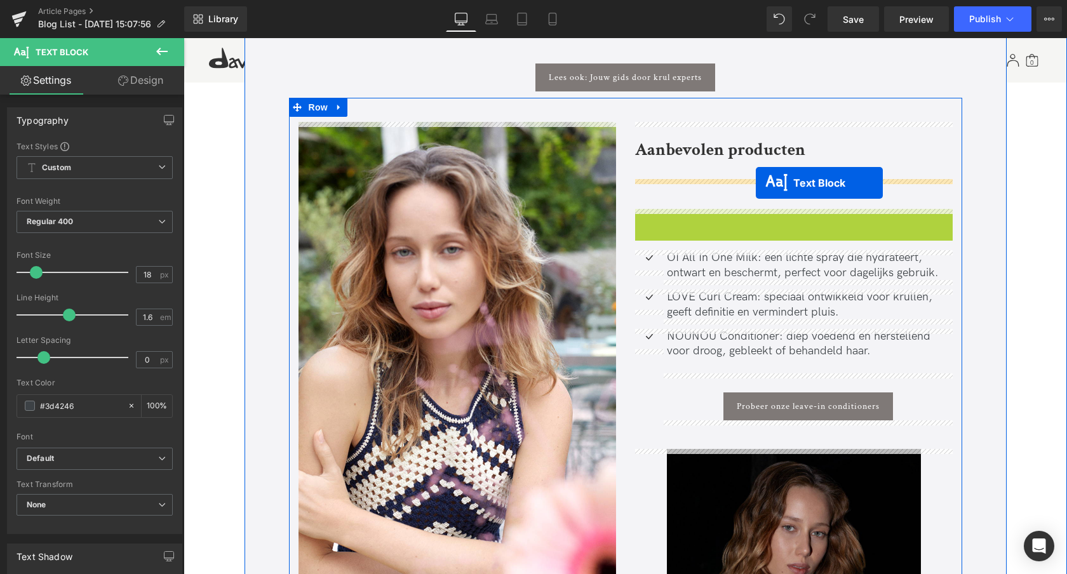
drag, startPoint x: 757, startPoint y: 223, endPoint x: 756, endPoint y: 183, distance: 40.0
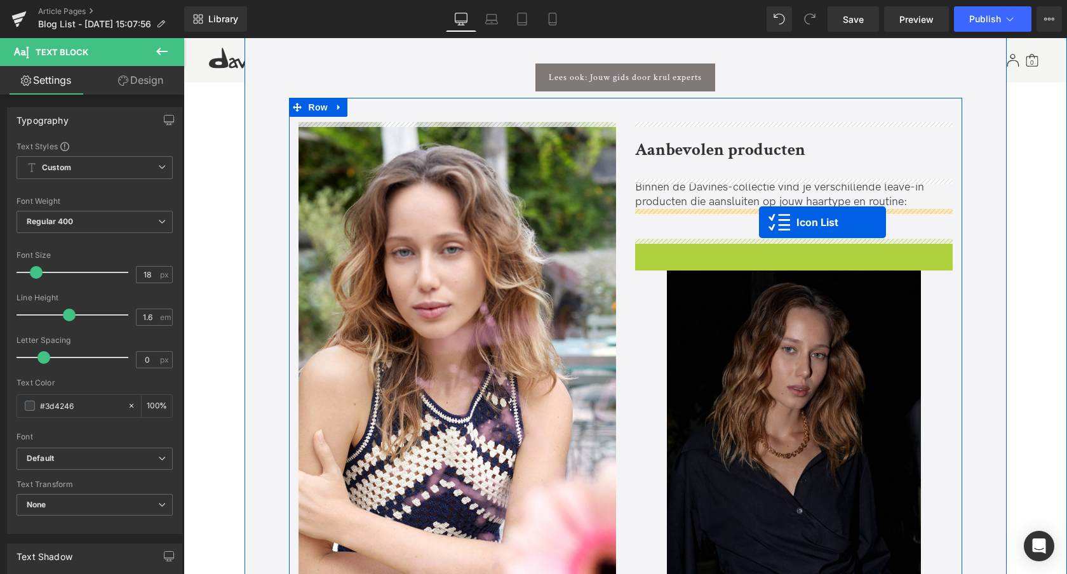
drag, startPoint x: 759, startPoint y: 248, endPoint x: 759, endPoint y: 222, distance: 25.4
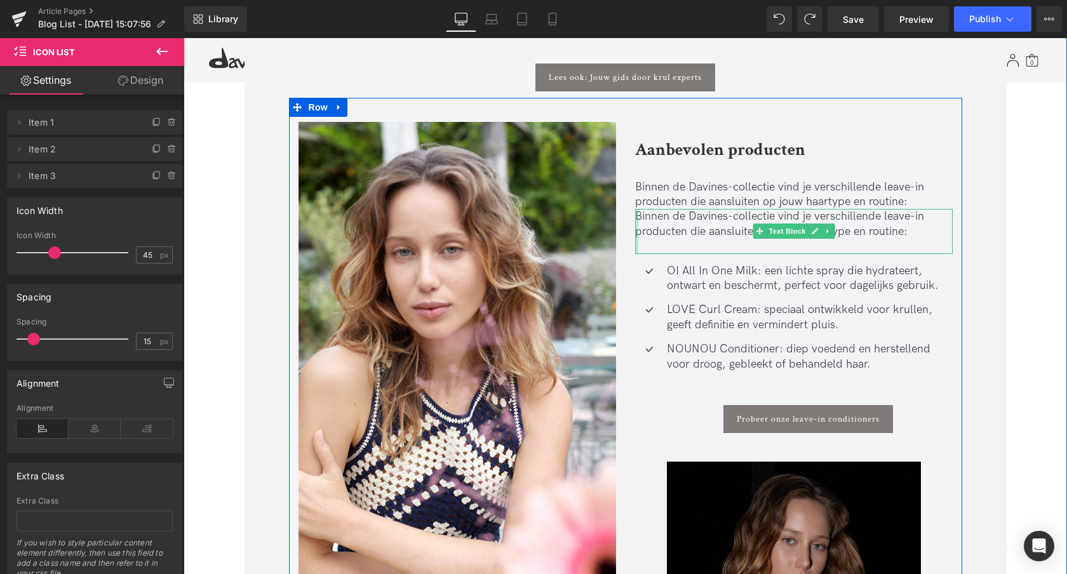
drag, startPoint x: 633, startPoint y: 224, endPoint x: 633, endPoint y: 235, distance: 11.5
click at [635, 224] on div "Binnen de Davines-collectie vind je verschillende leave-in producten die aanslu…" at bounding box center [794, 231] width 318 height 44
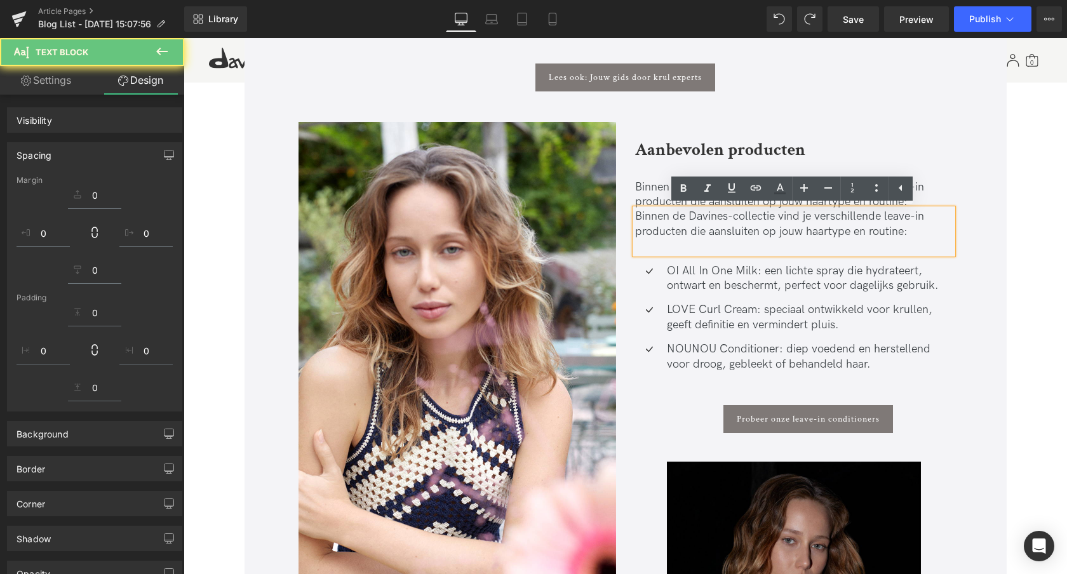
click at [668, 224] on p "Binnen de Davines-collectie vind je verschillende leave-in producten die aanslu…" at bounding box center [794, 224] width 318 height 30
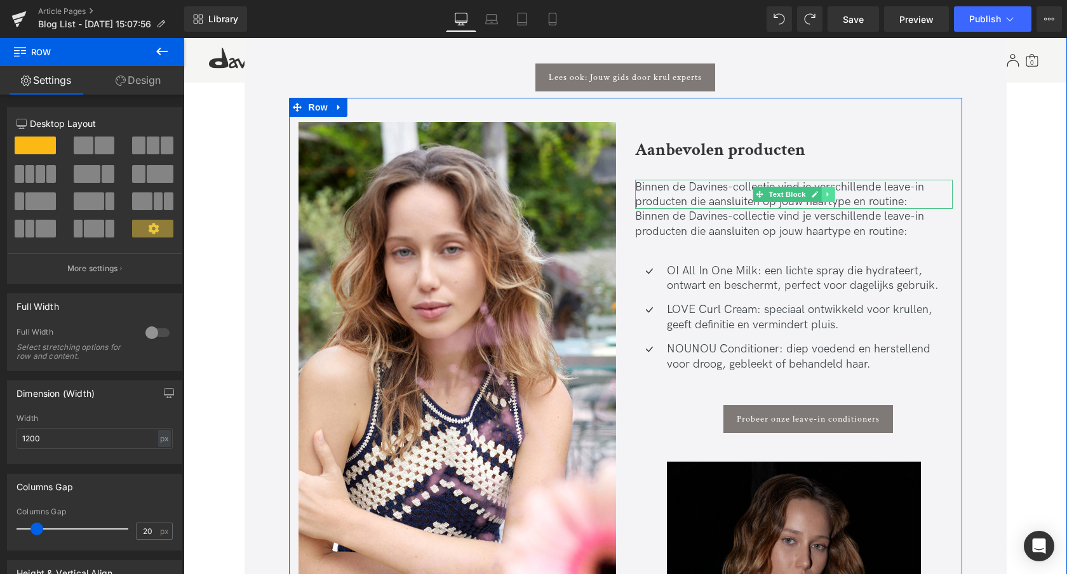
click at [827, 196] on icon at bounding box center [828, 195] width 7 height 8
click at [833, 194] on icon at bounding box center [834, 195] width 7 height 8
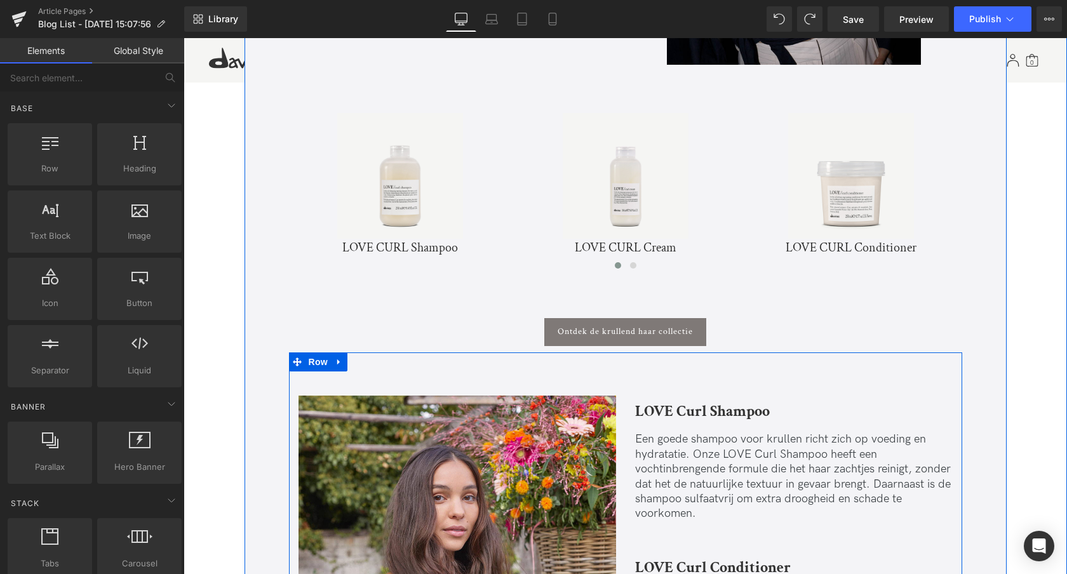
scroll to position [2968, 0]
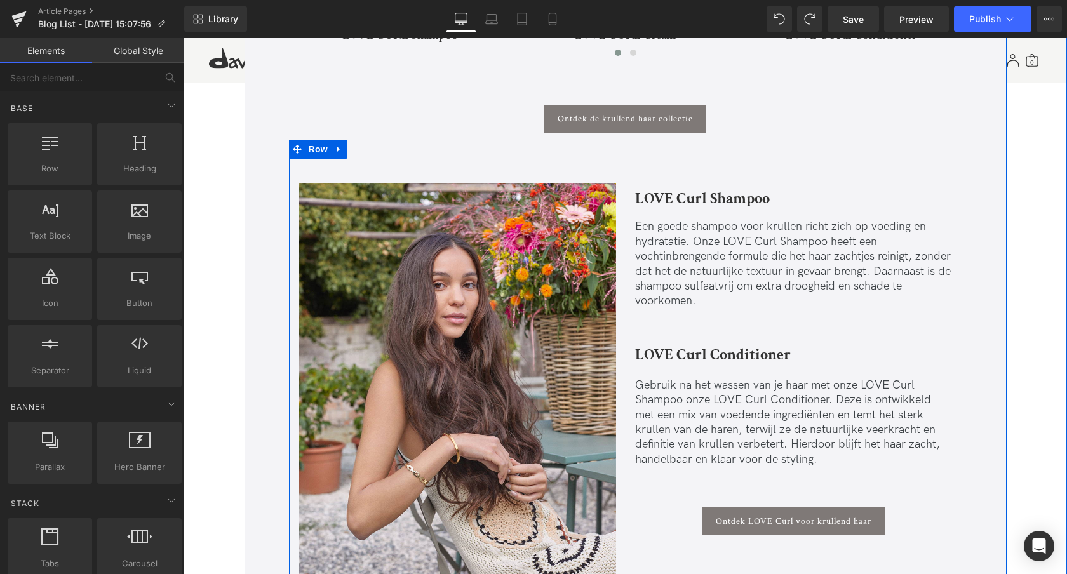
click at [338, 149] on icon at bounding box center [338, 149] width 3 height 6
click at [372, 149] on icon at bounding box center [372, 149] width 9 height 9
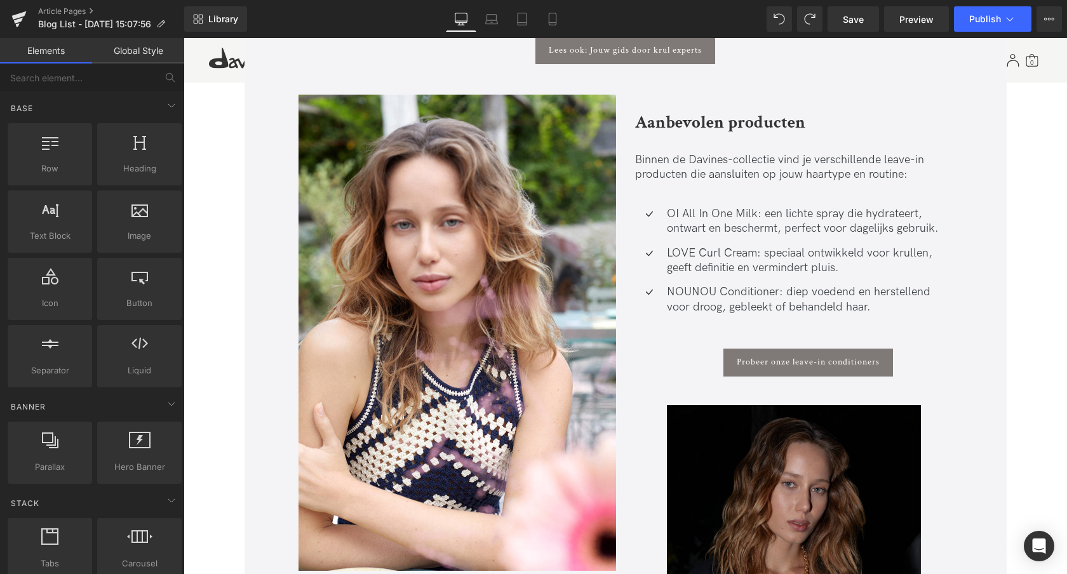
scroll to position [2035, 0]
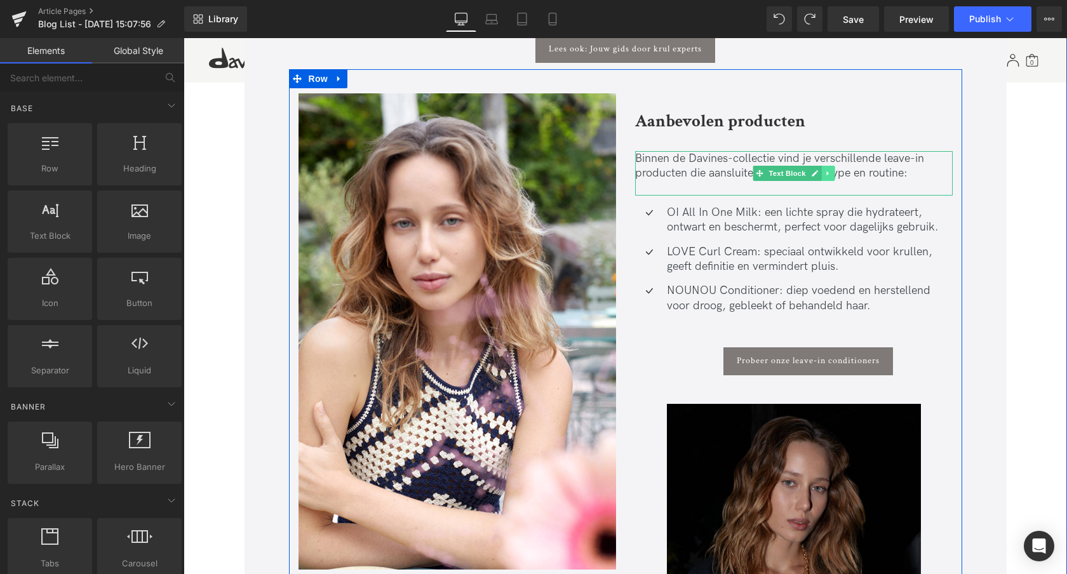
click at [830, 176] on icon at bounding box center [828, 174] width 7 height 8
click at [818, 172] on icon at bounding box center [821, 173] width 7 height 7
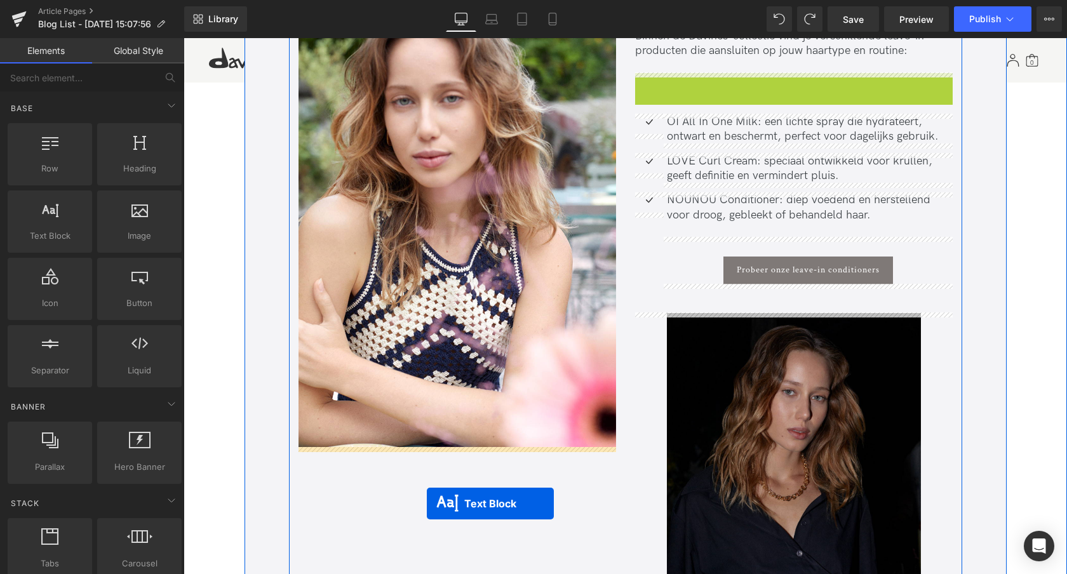
scroll to position [2246, 0]
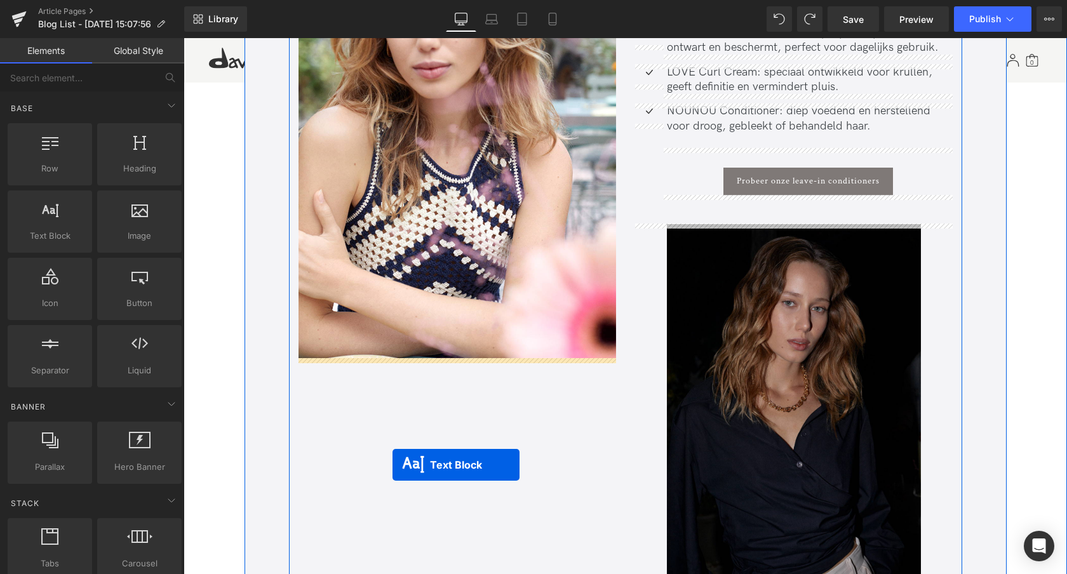
drag, startPoint x: 756, startPoint y: 94, endPoint x: 393, endPoint y: 461, distance: 516.2
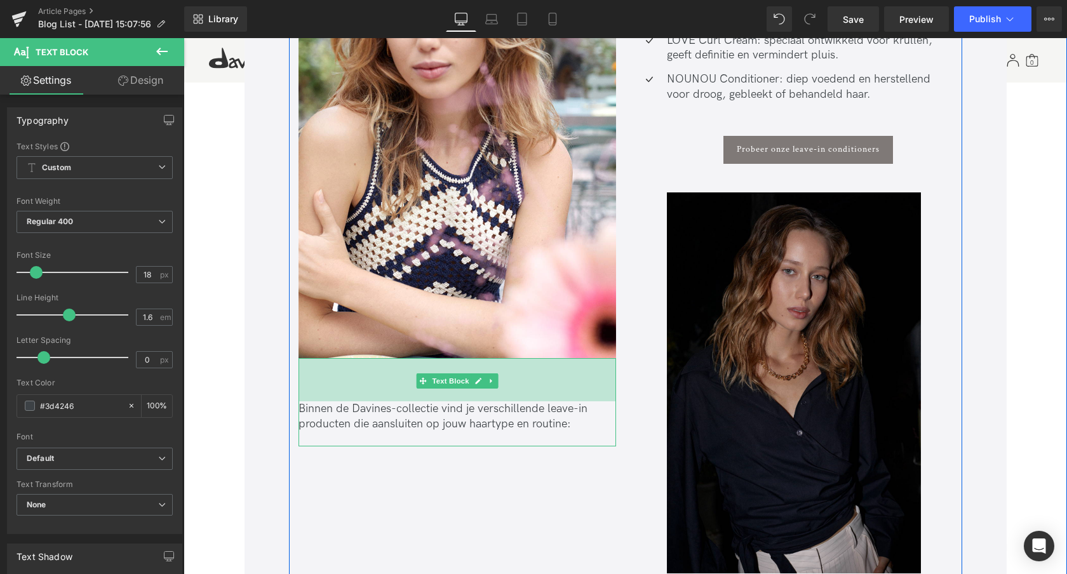
drag, startPoint x: 391, startPoint y: 361, endPoint x: 382, endPoint y: 405, distance: 44.1
click at [383, 404] on div "Binnen de Davines-collectie vind je verschillende leave-in producten die aanslu…" at bounding box center [458, 402] width 318 height 88
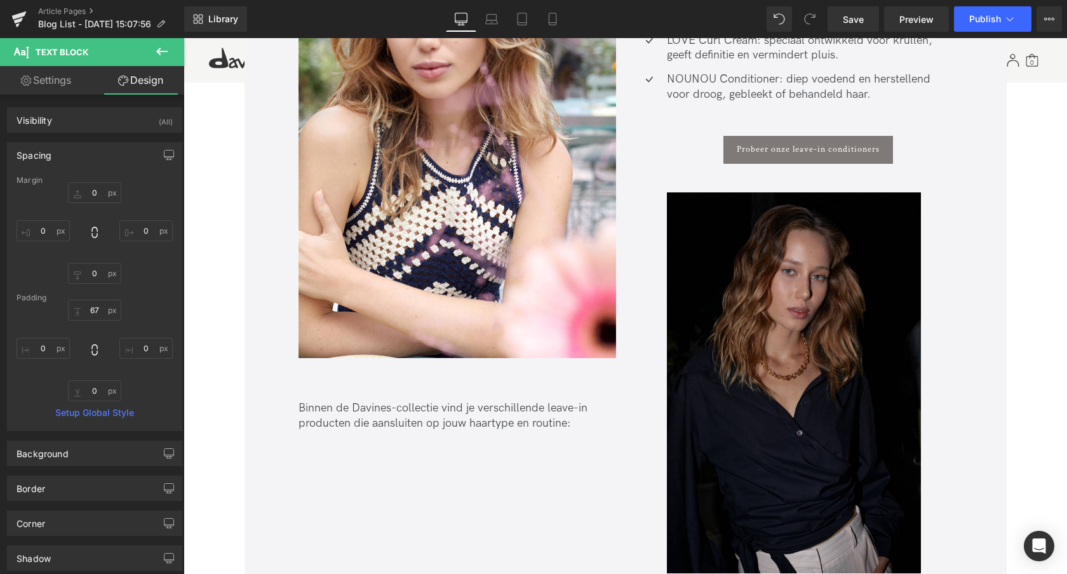
click at [414, 421] on p "Binnen de Davines-collectie vind je verschillende leave-in producten die aanslu…" at bounding box center [458, 416] width 318 height 30
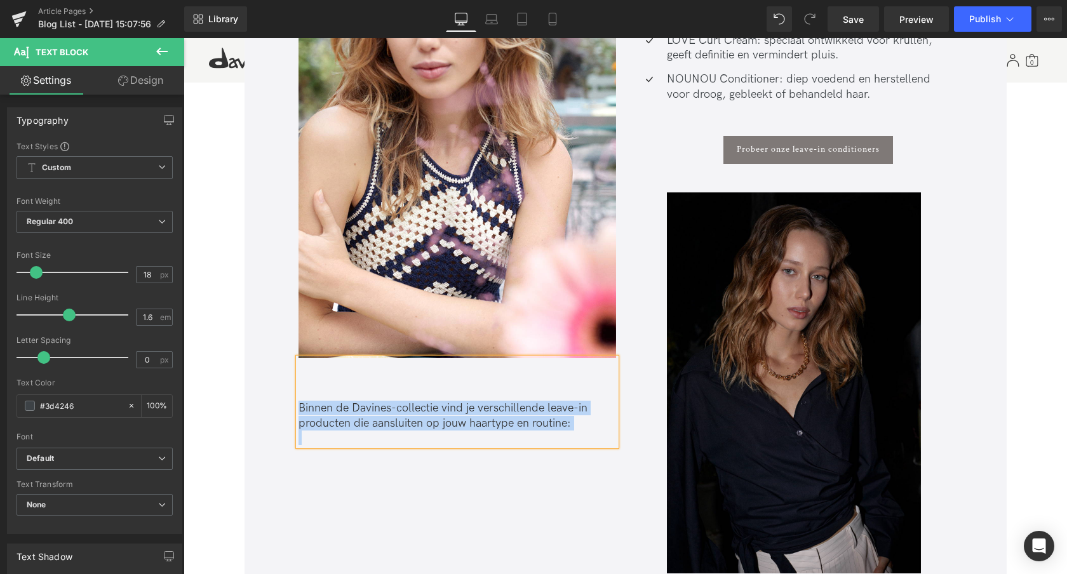
paste div
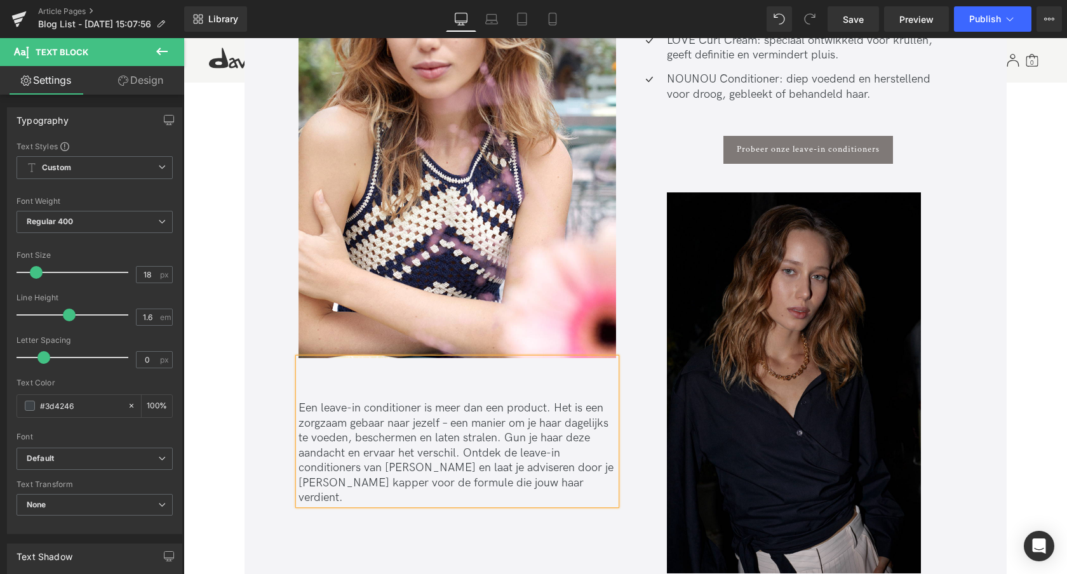
click at [473, 534] on div "Image Een leave-in conditioner is meer dan een product. Het is een zorgzaam geb…" at bounding box center [625, 221] width 673 height 726
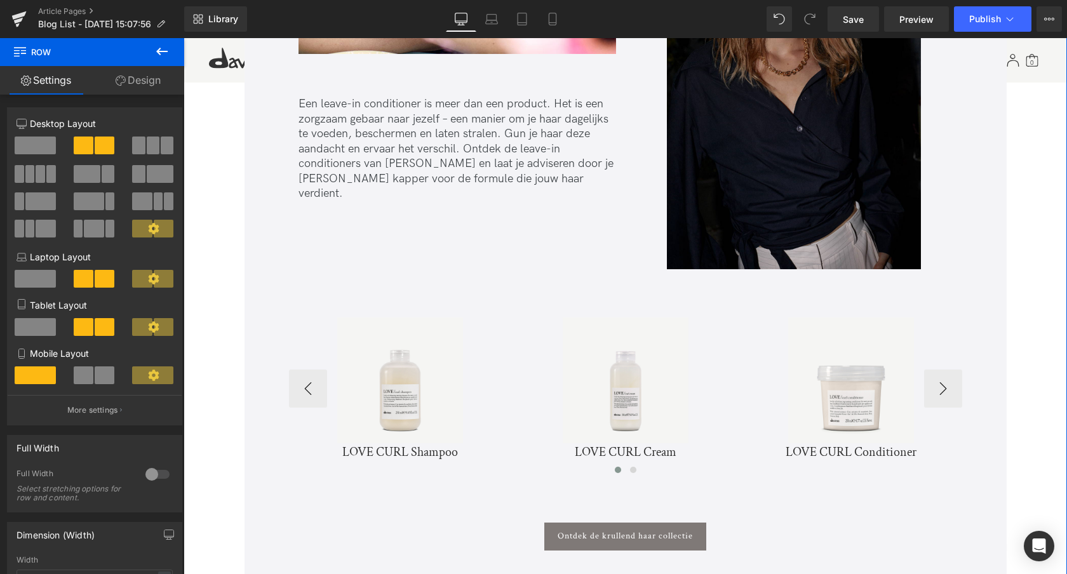
scroll to position [2550, 0]
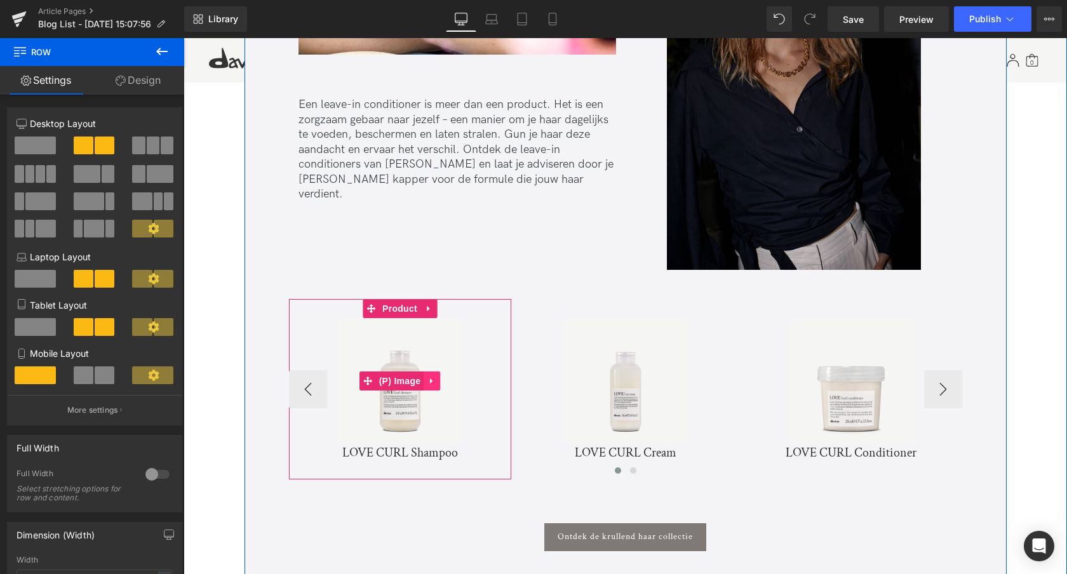
click at [428, 381] on icon at bounding box center [432, 381] width 9 height 10
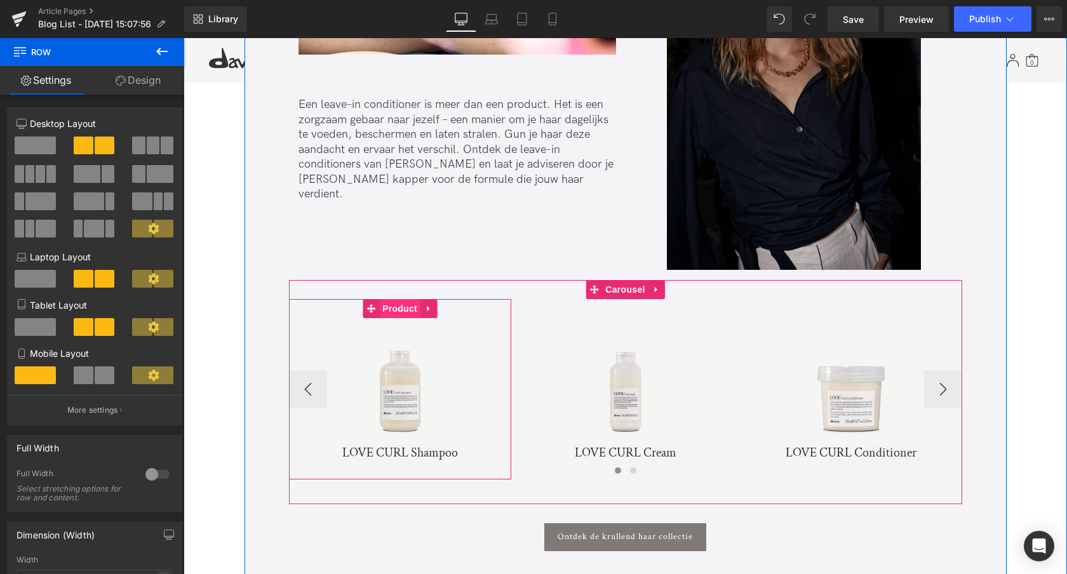
click at [398, 310] on span "Product" at bounding box center [399, 308] width 41 height 19
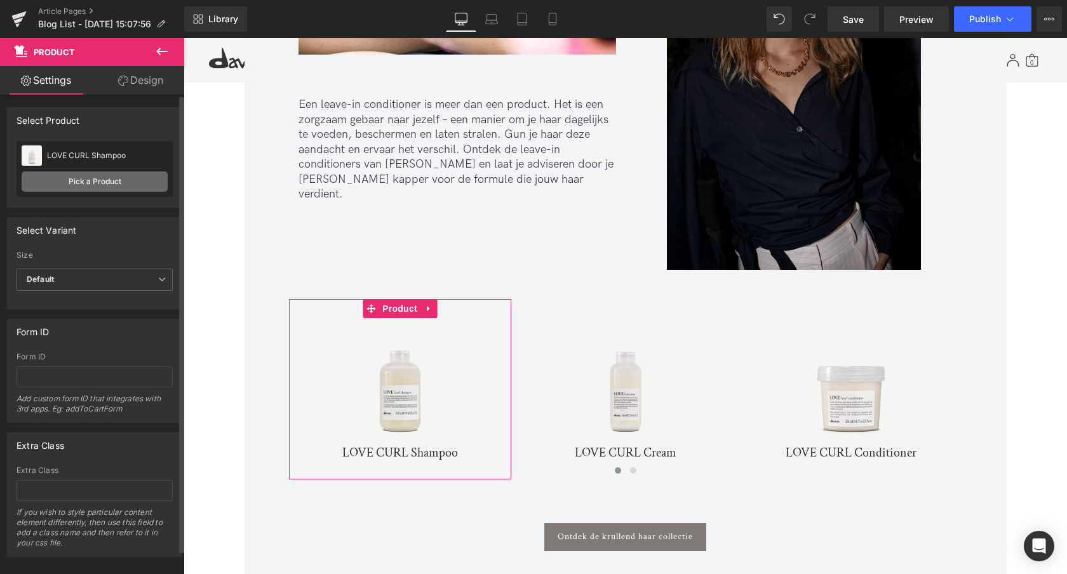
click at [79, 184] on link "Pick a Product" at bounding box center [95, 182] width 146 height 20
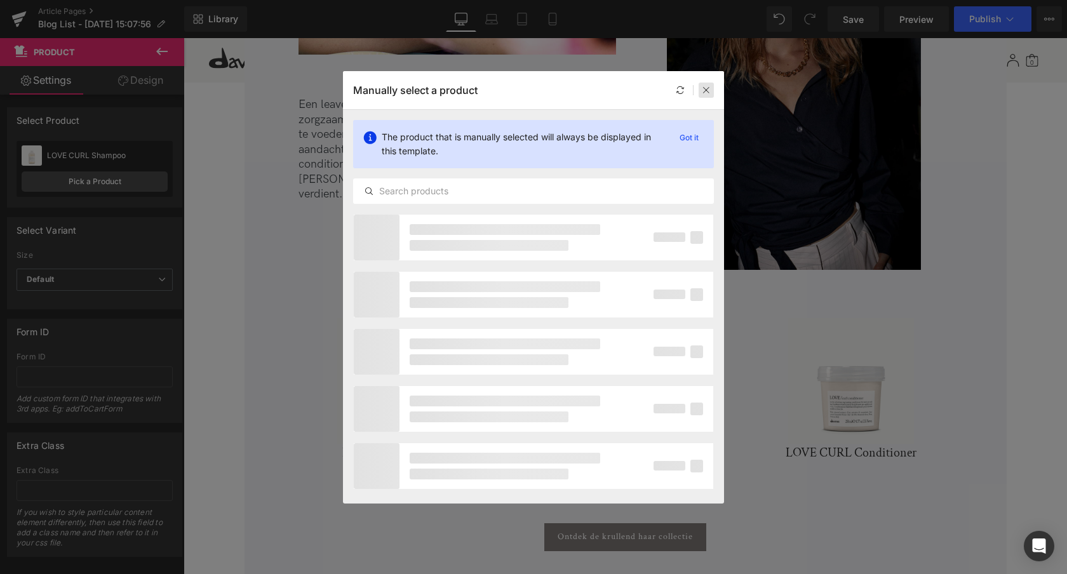
click at [706, 92] on icon at bounding box center [706, 90] width 9 height 9
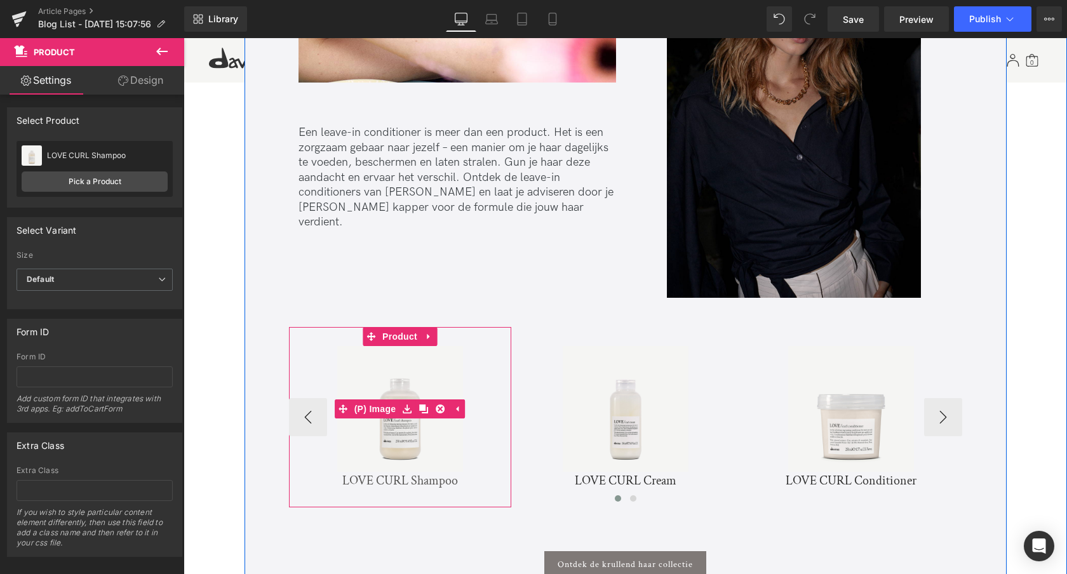
scroll to position [2527, 0]
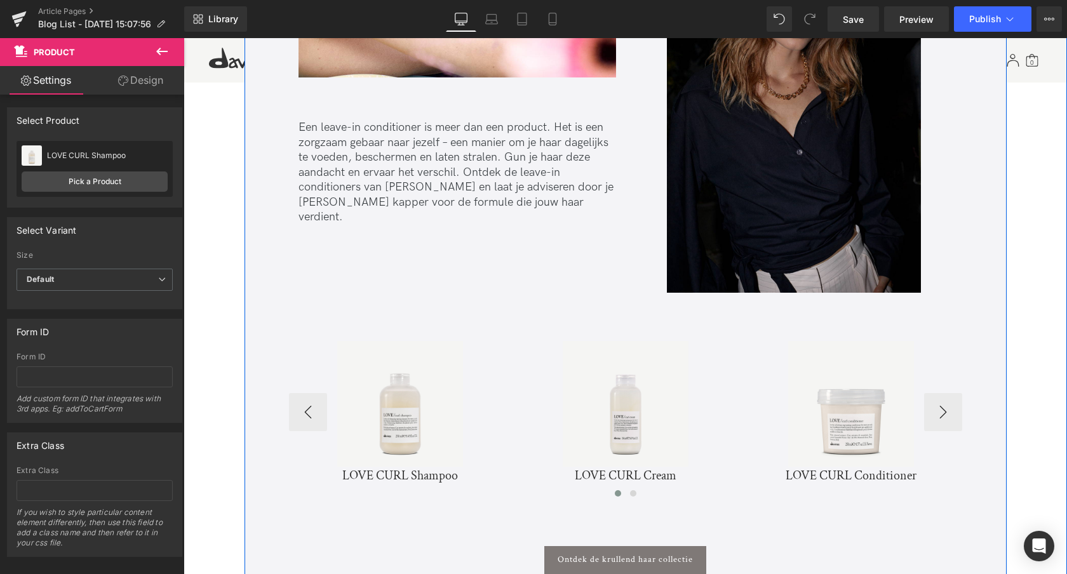
click at [382, 408] on div "Sale Off (P) Image" at bounding box center [400, 404] width 210 height 126
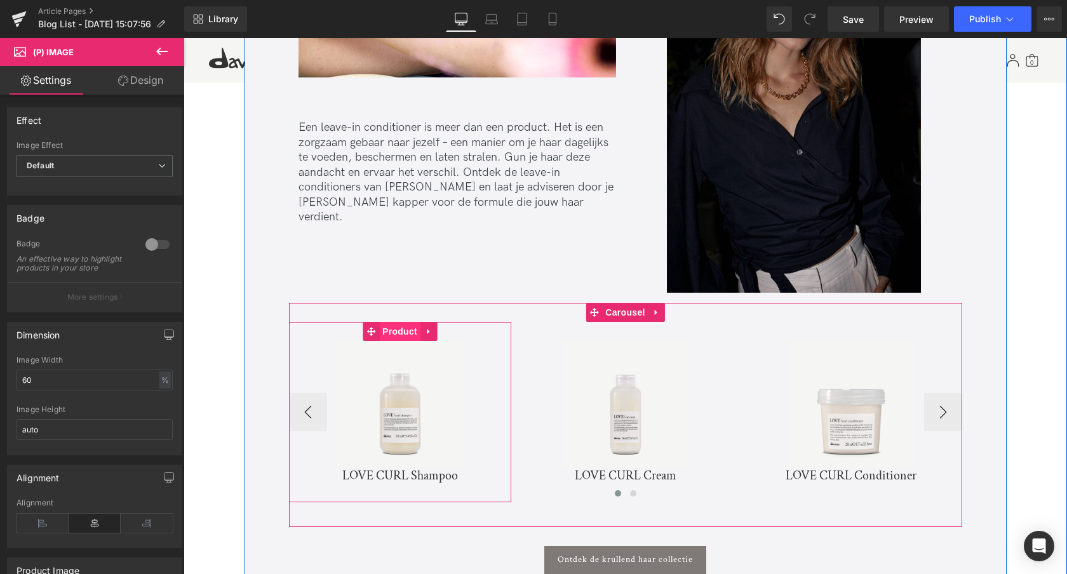
click at [392, 326] on span "Product" at bounding box center [399, 331] width 41 height 19
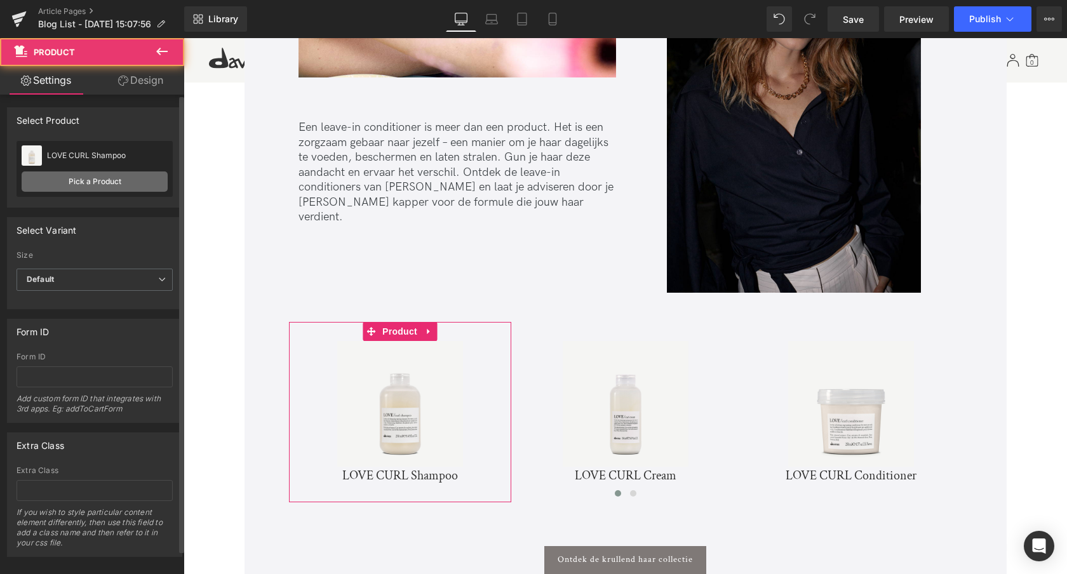
click at [109, 184] on link "Pick a Product" at bounding box center [95, 182] width 146 height 20
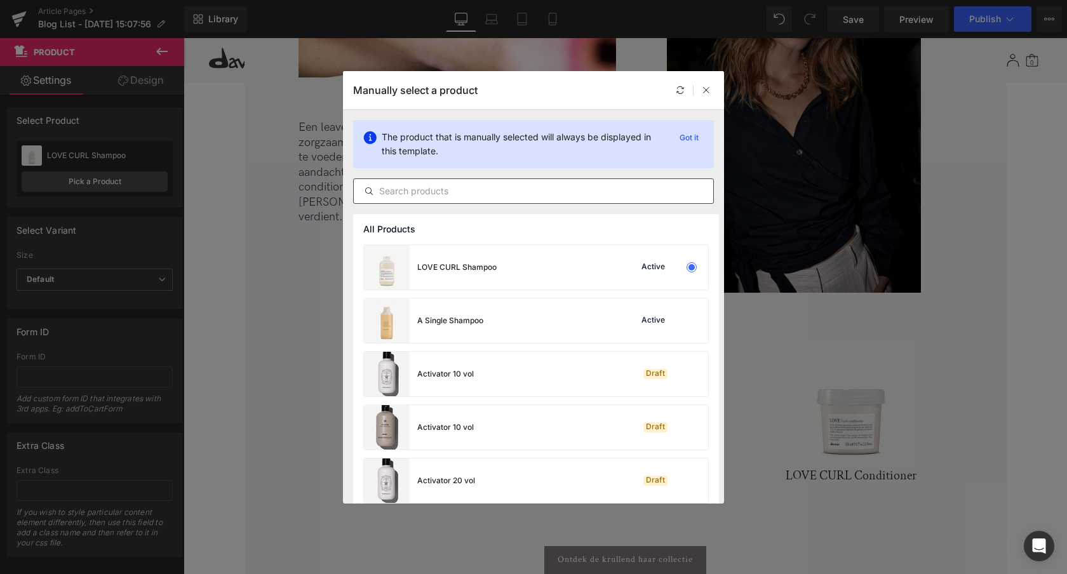
click at [506, 190] on input "text" at bounding box center [534, 191] width 360 height 15
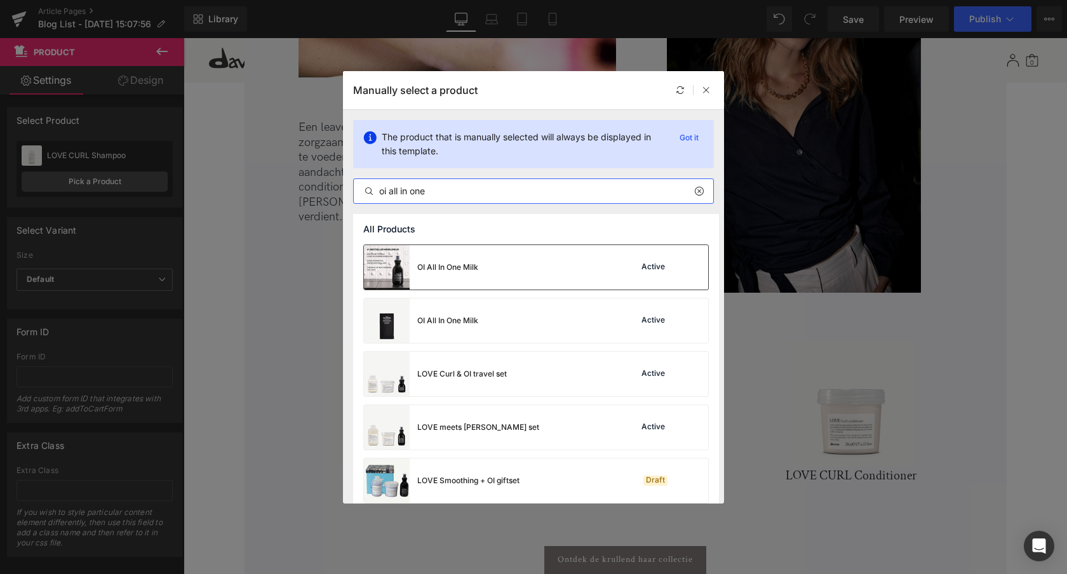
type input "oi all in one"
click at [458, 271] on div "OI All In One Milk" at bounding box center [447, 267] width 61 height 11
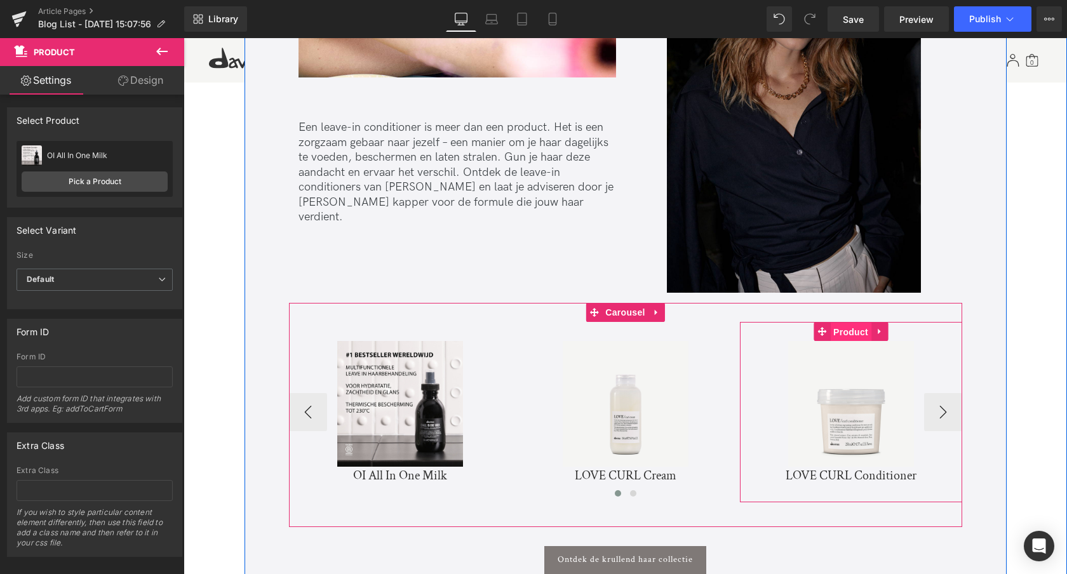
click at [853, 332] on span "Product" at bounding box center [850, 332] width 41 height 19
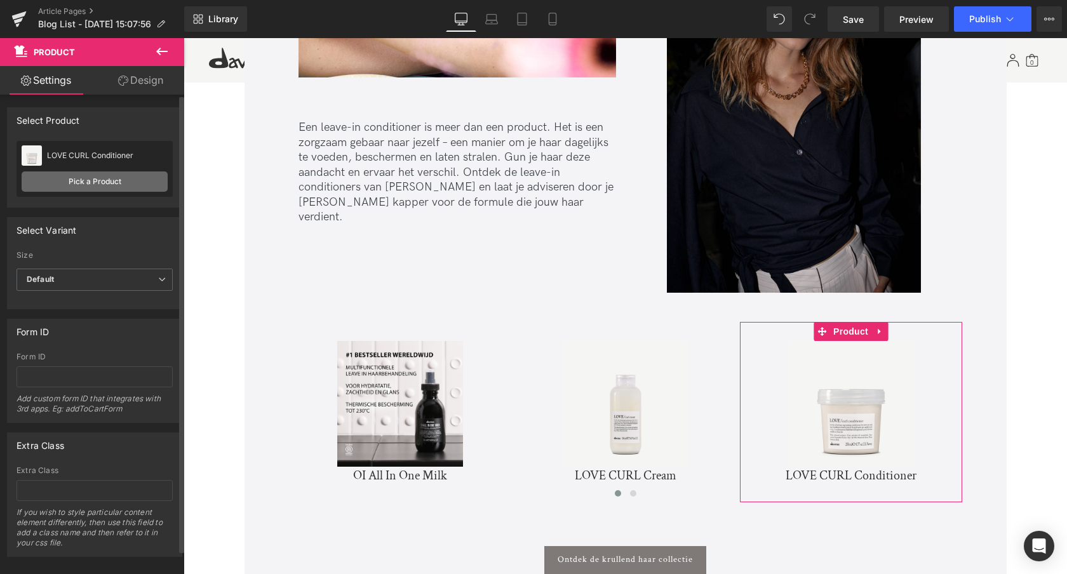
click at [93, 179] on link "Pick a Product" at bounding box center [95, 182] width 146 height 20
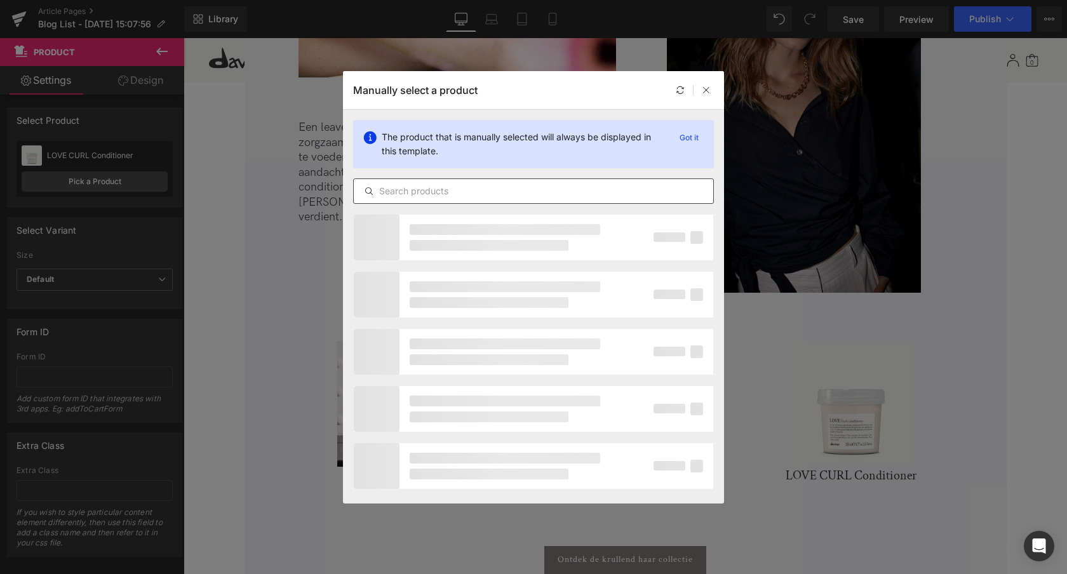
click at [524, 192] on input "text" at bounding box center [534, 191] width 360 height 15
type input "nou nou condi"
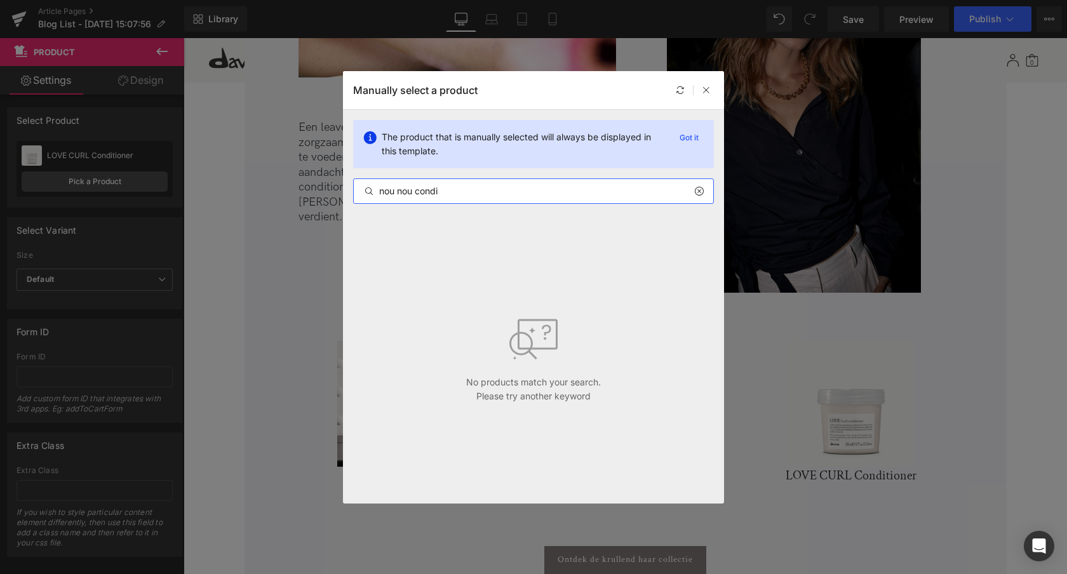
click at [447, 193] on input "nou nou condi" at bounding box center [534, 191] width 360 height 15
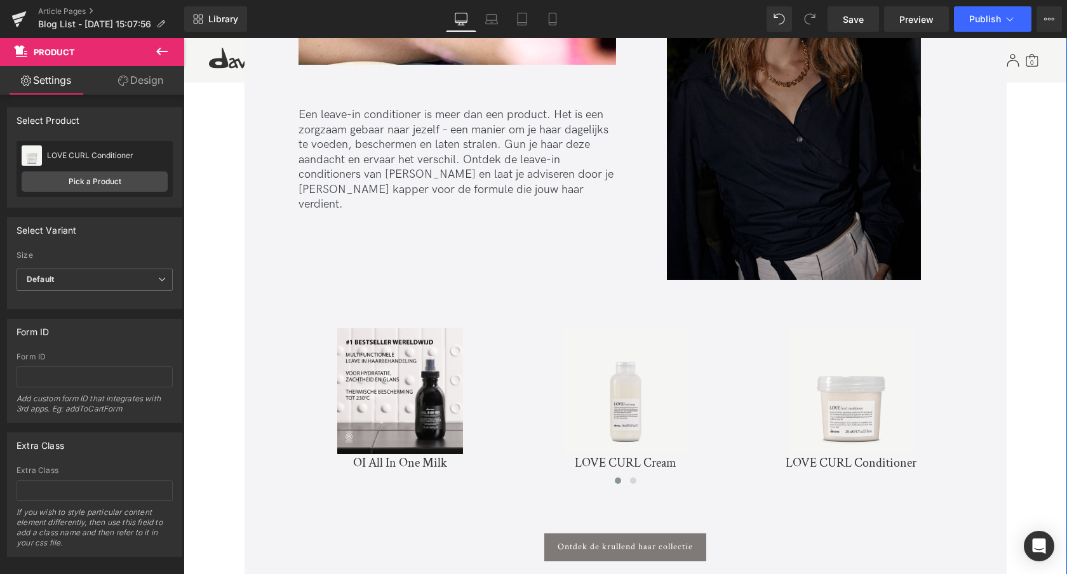
scroll to position [2546, 0]
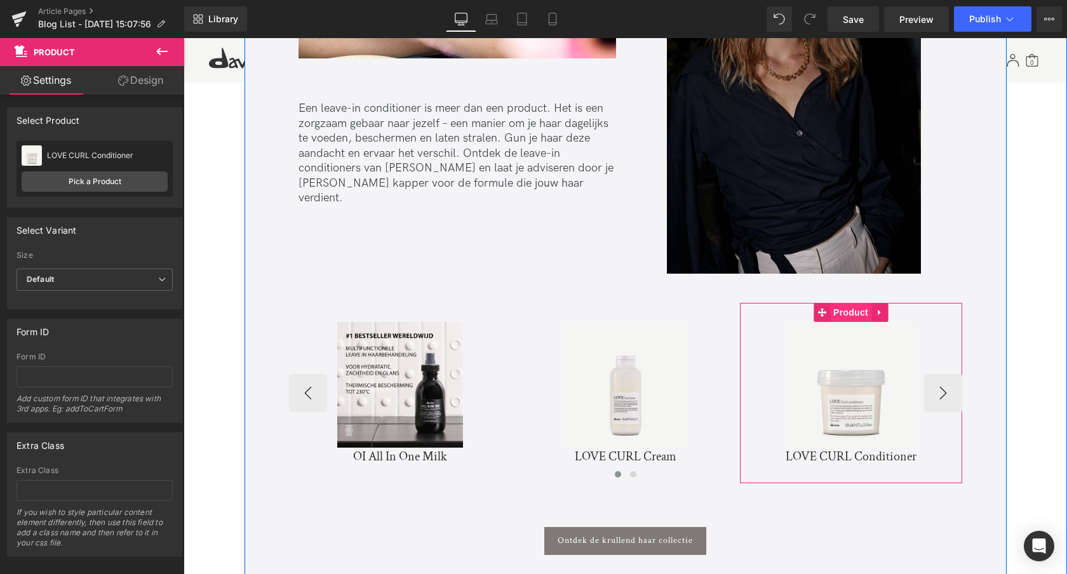
click at [849, 312] on span "Product" at bounding box center [850, 312] width 41 height 19
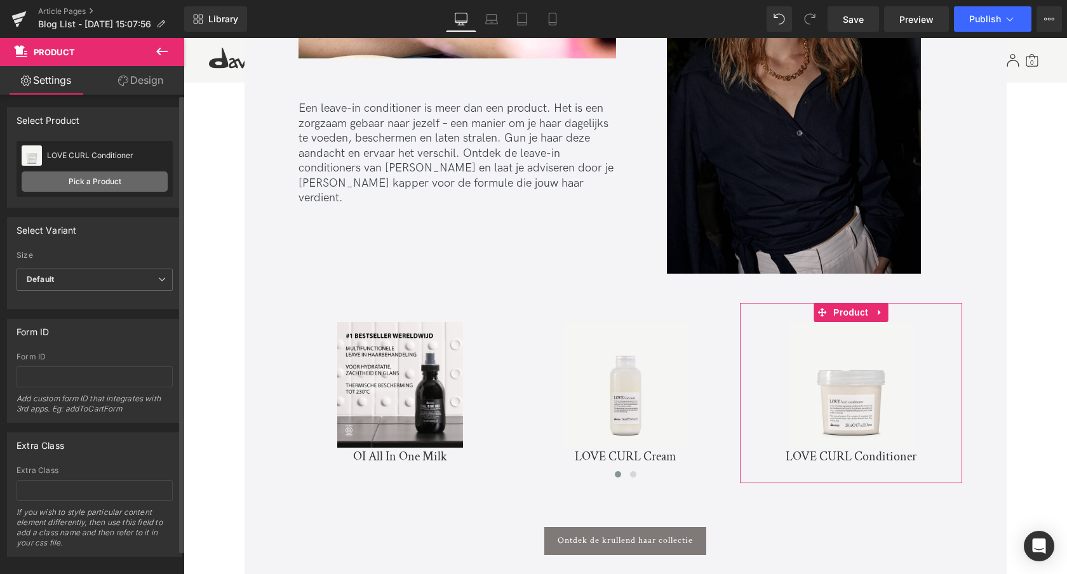
click at [79, 184] on link "Pick a Product" at bounding box center [95, 182] width 146 height 20
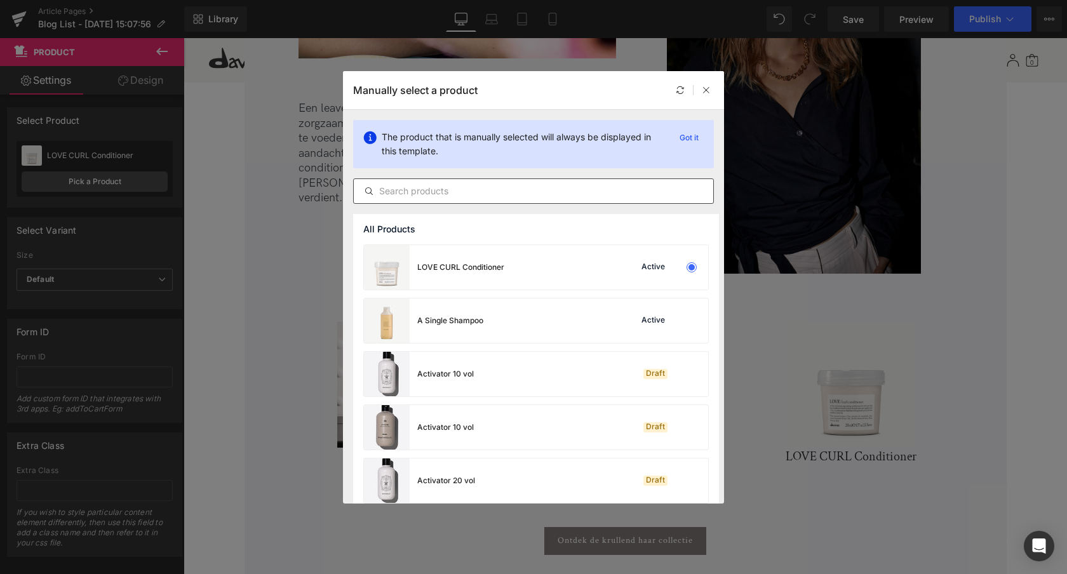
click at [424, 186] on input "text" at bounding box center [534, 191] width 360 height 15
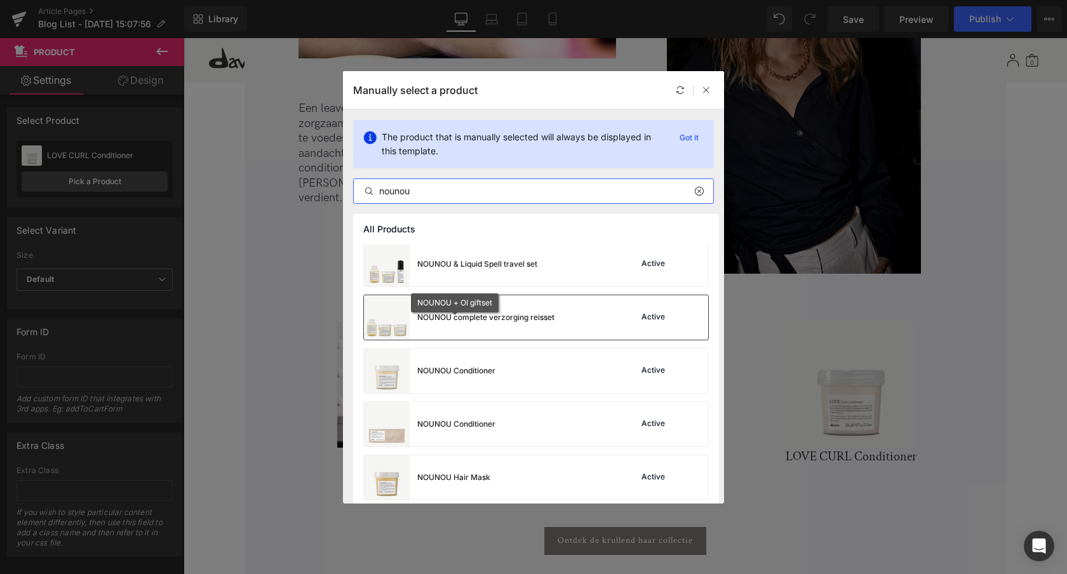
scroll to position [111, 0]
type input "nounou"
drag, startPoint x: 422, startPoint y: 332, endPoint x: 605, endPoint y: 370, distance: 187.5
click at [605, 370] on div "NOUNOU Conditioner Active" at bounding box center [536, 370] width 344 height 44
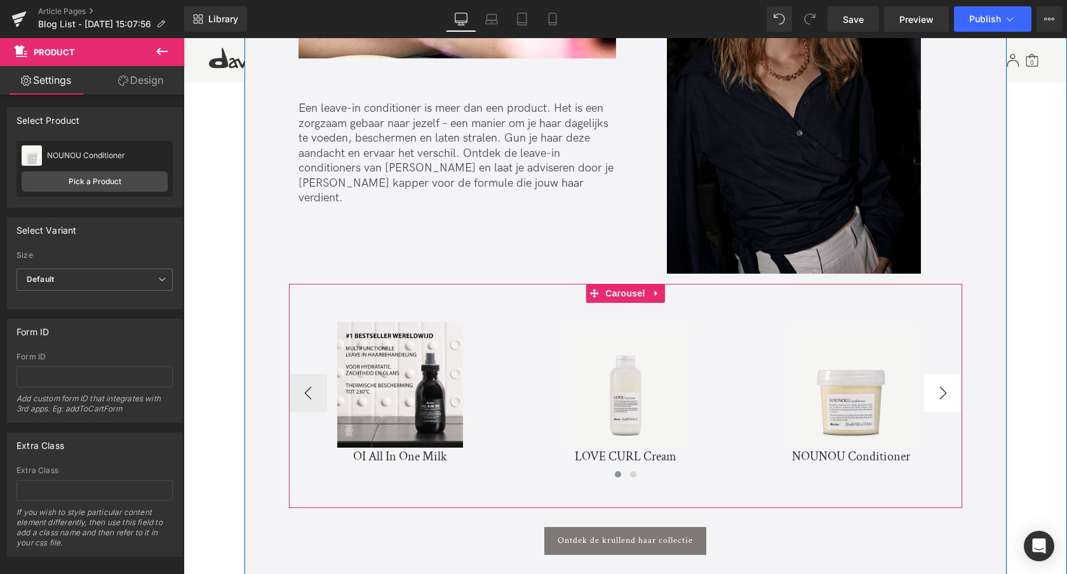
click at [950, 391] on button "›" at bounding box center [943, 393] width 38 height 38
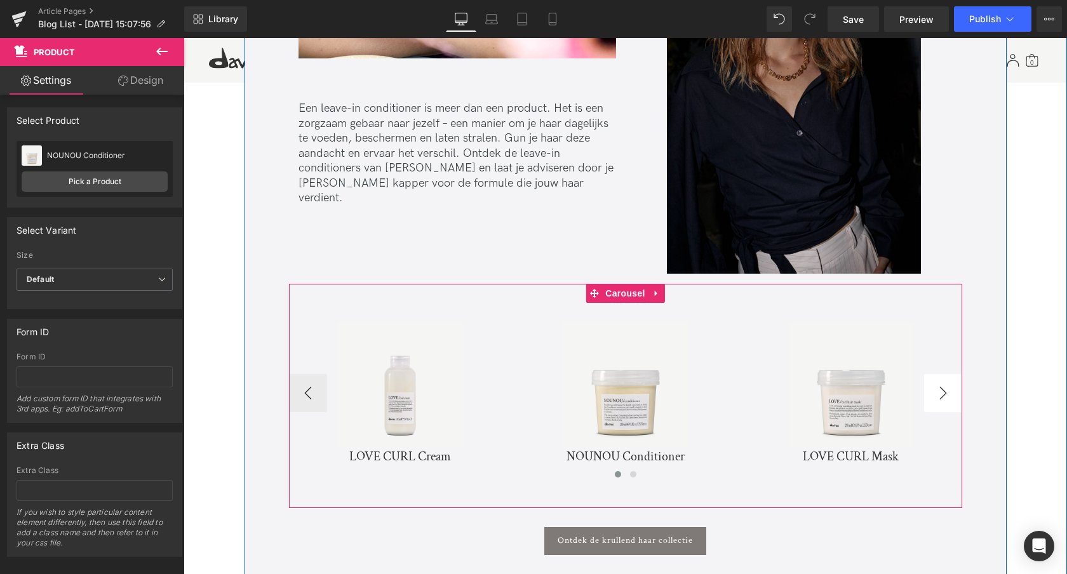
click at [947, 391] on button "›" at bounding box center [943, 393] width 38 height 38
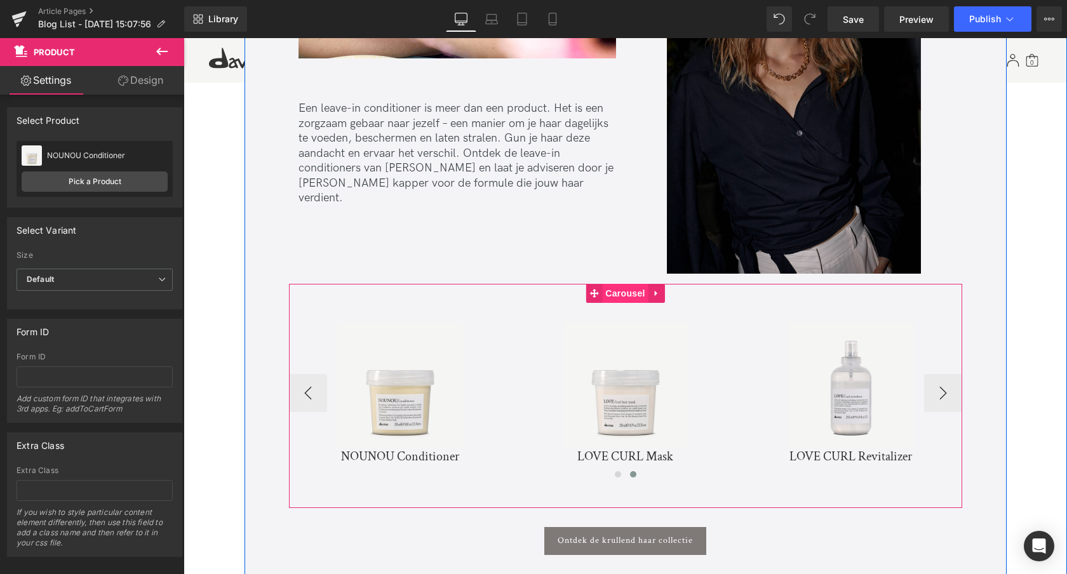
click at [614, 293] on span "Carousel" at bounding box center [625, 293] width 46 height 19
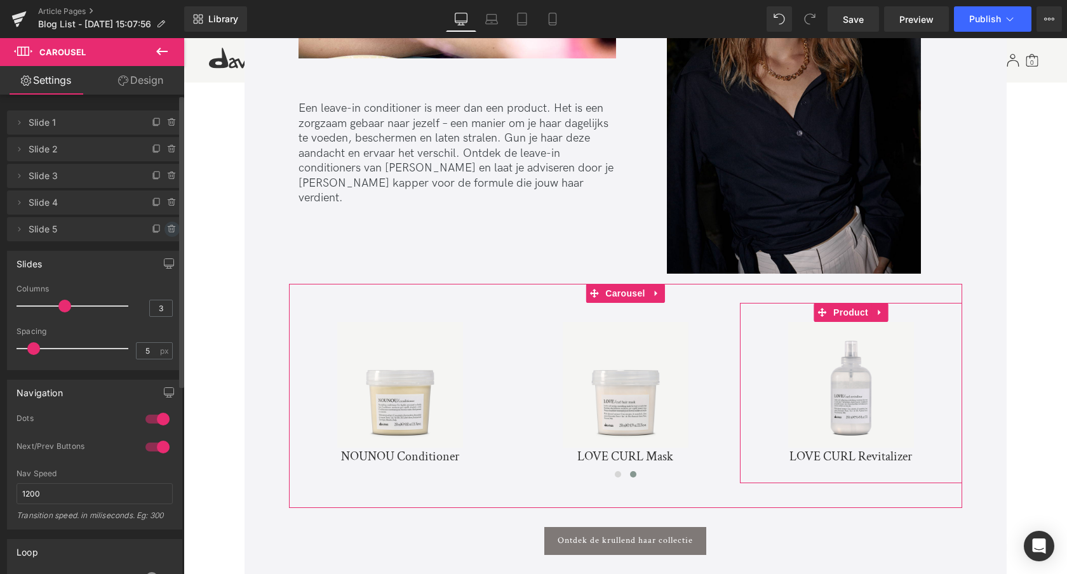
click at [171, 230] on icon at bounding box center [171, 229] width 0 height 3
click at [164, 231] on button "Delete" at bounding box center [158, 230] width 40 height 17
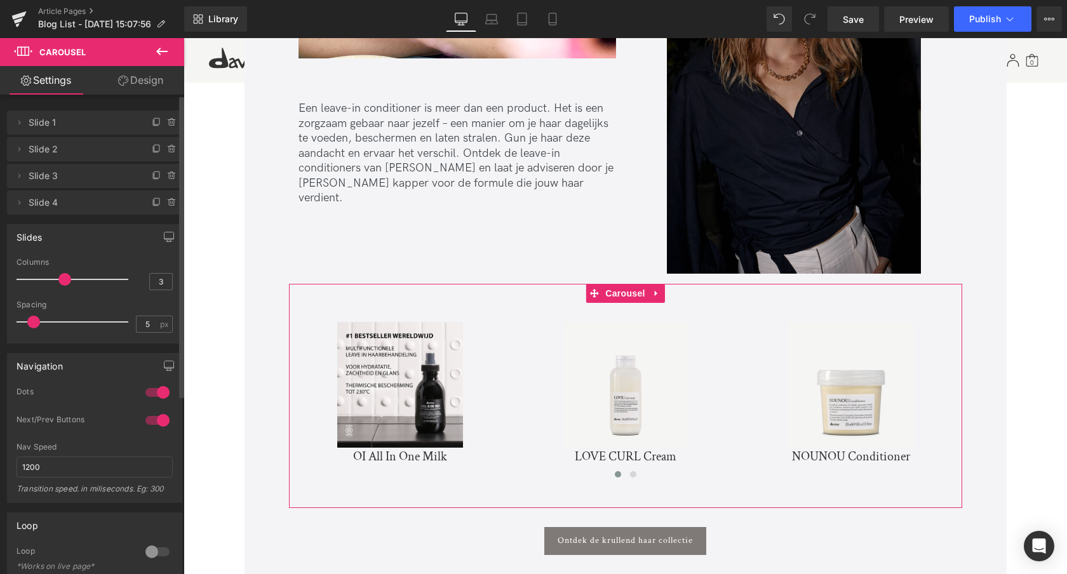
click at [168, 203] on icon at bounding box center [172, 203] width 10 height 10
click at [157, 204] on button "Delete" at bounding box center [158, 203] width 40 height 17
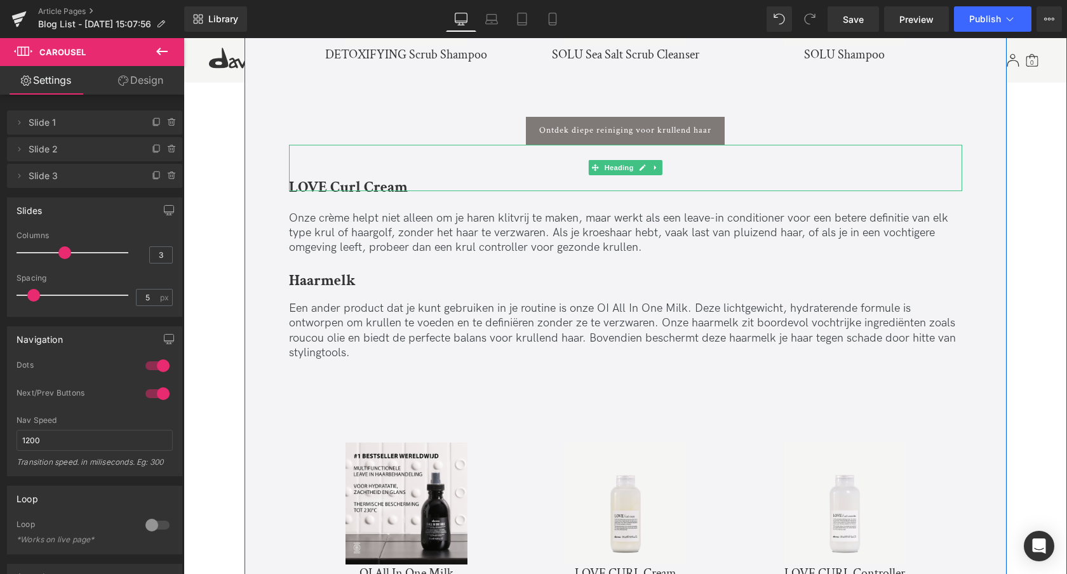
scroll to position [3243, 0]
click at [654, 166] on icon at bounding box center [655, 167] width 2 height 4
click at [662, 166] on icon at bounding box center [662, 166] width 7 height 7
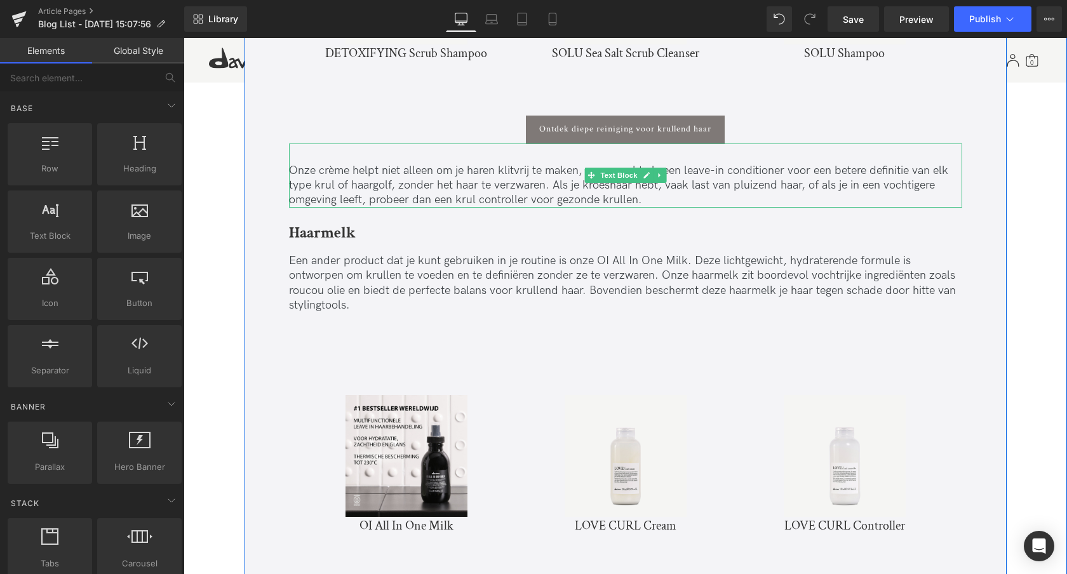
click at [660, 173] on icon at bounding box center [659, 176] width 7 height 8
click at [660, 174] on link at bounding box center [665, 175] width 13 height 15
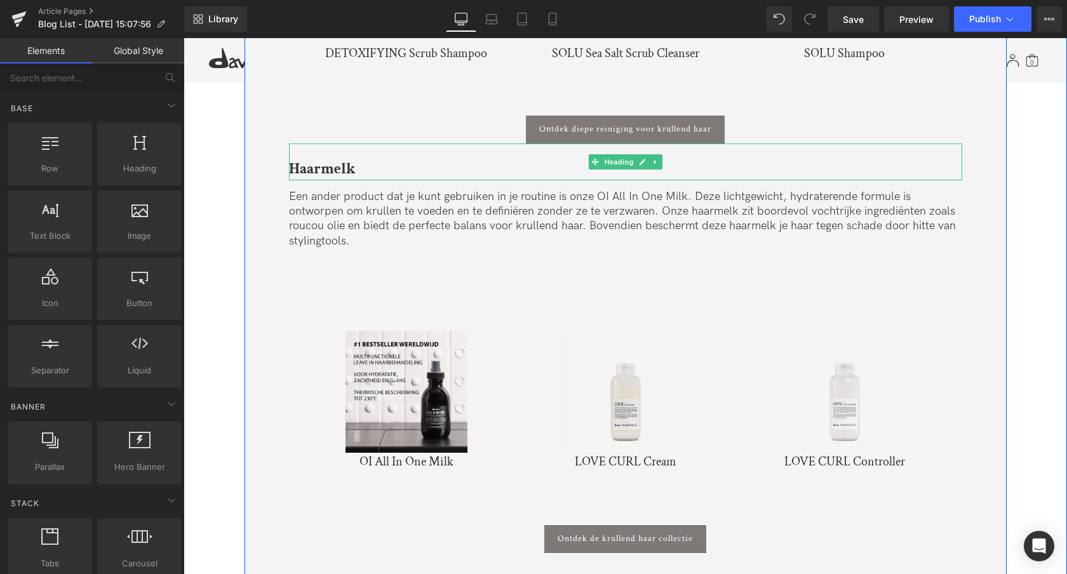
click at [656, 162] on icon at bounding box center [655, 162] width 7 height 8
click at [665, 162] on link at bounding box center [662, 161] width 13 height 15
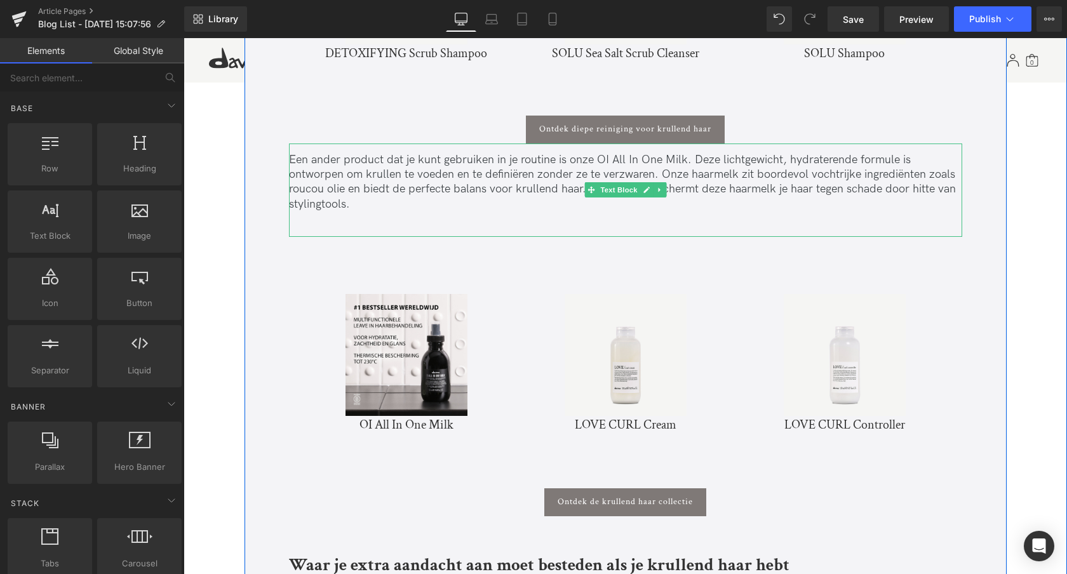
click at [658, 188] on icon at bounding box center [659, 190] width 7 height 8
click at [664, 190] on icon at bounding box center [666, 190] width 7 height 8
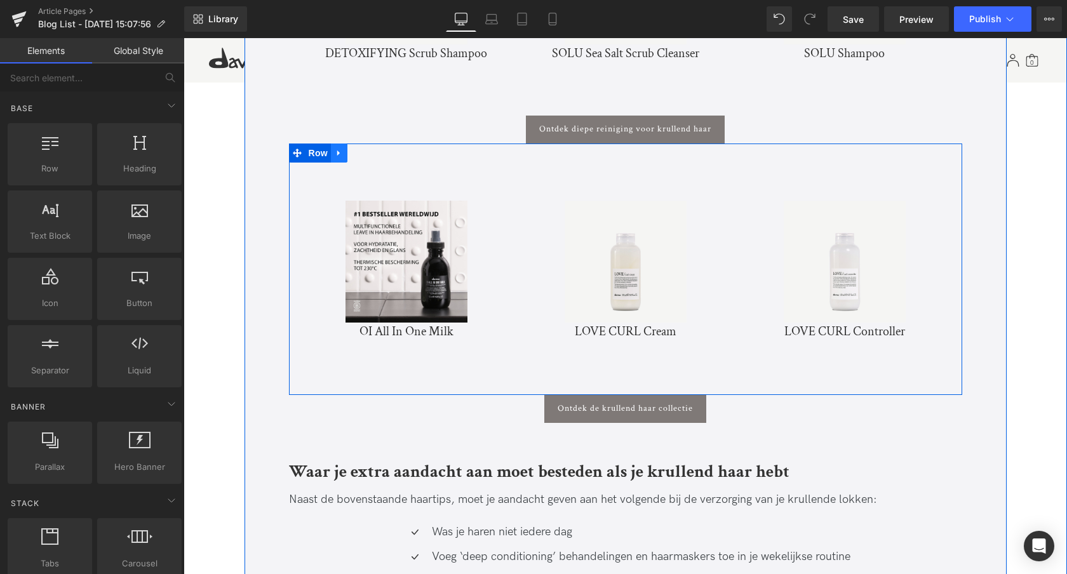
click at [337, 156] on icon at bounding box center [339, 153] width 9 height 10
click at [369, 151] on icon at bounding box center [372, 153] width 9 height 9
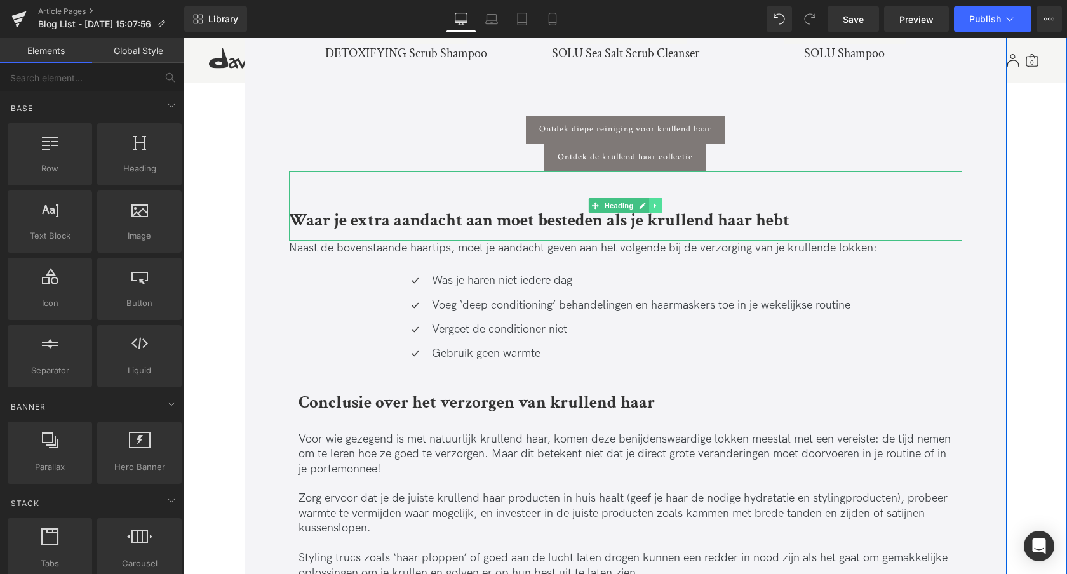
click at [654, 206] on icon at bounding box center [655, 206] width 2 height 4
click at [662, 207] on icon at bounding box center [662, 206] width 7 height 8
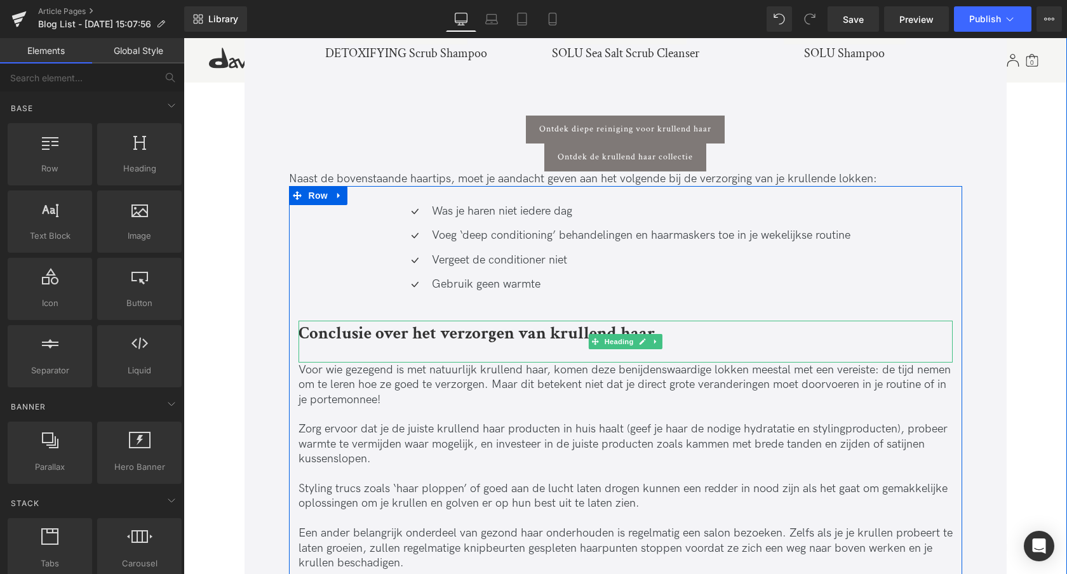
click at [658, 342] on link at bounding box center [655, 341] width 13 height 15
click at [662, 343] on icon at bounding box center [662, 341] width 7 height 7
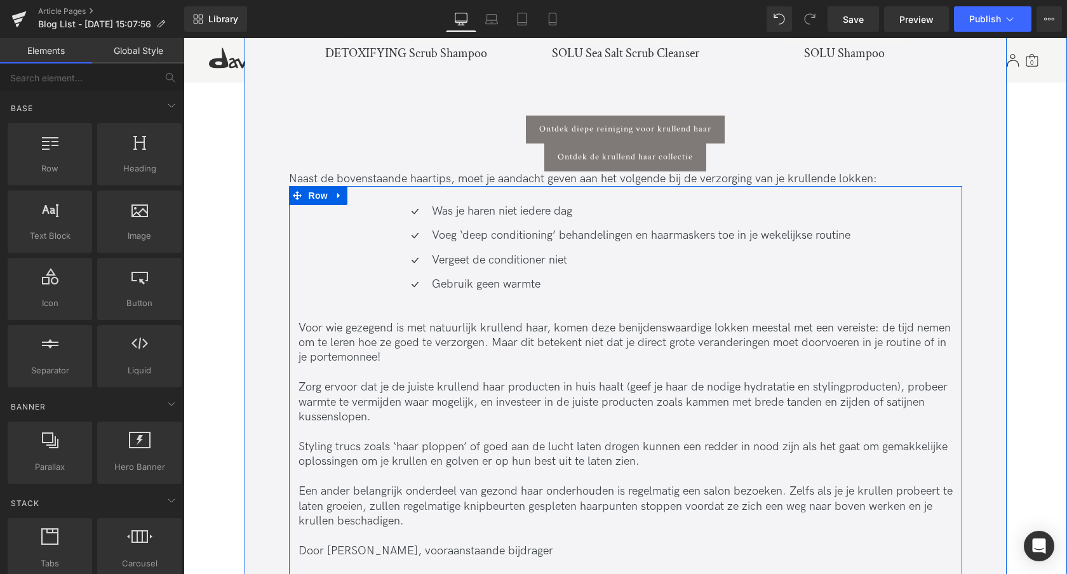
click at [335, 194] on icon at bounding box center [339, 196] width 9 height 10
click at [370, 195] on icon at bounding box center [372, 195] width 9 height 9
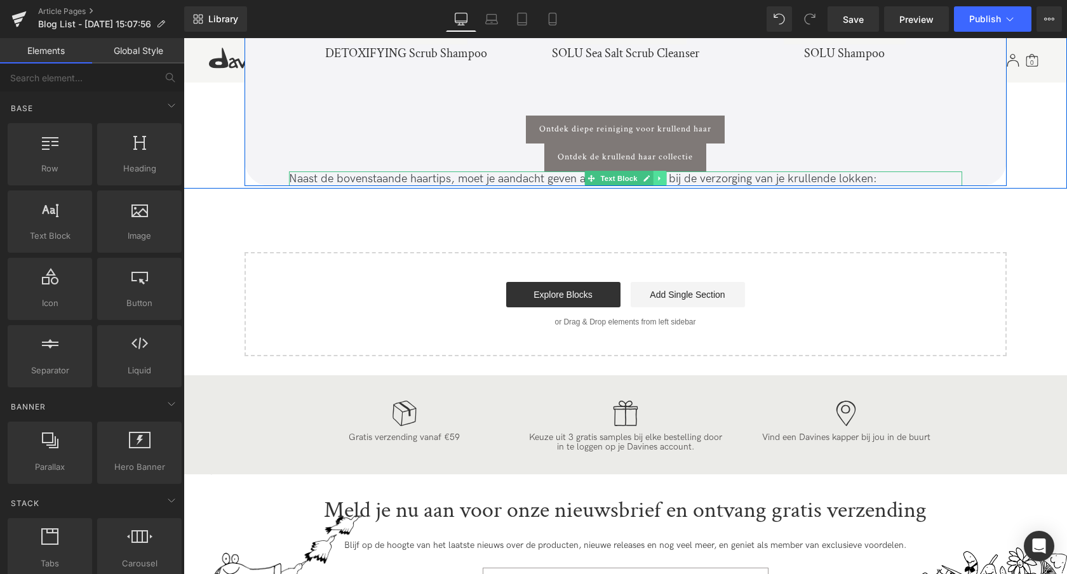
click at [664, 179] on link at bounding box center [659, 178] width 13 height 15
click at [664, 179] on icon at bounding box center [666, 178] width 7 height 7
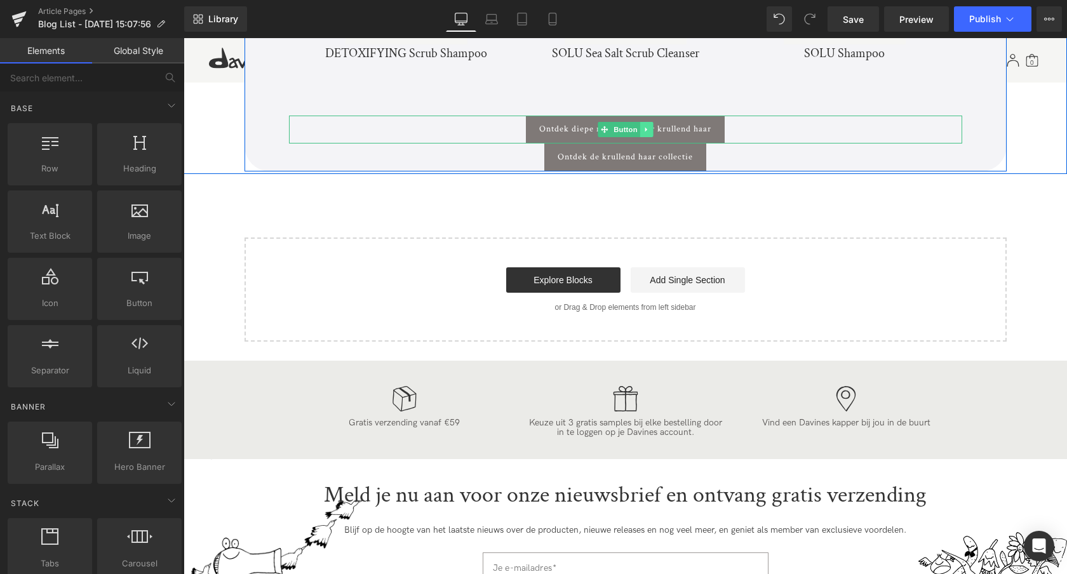
click at [647, 127] on icon at bounding box center [646, 130] width 7 height 8
click at [653, 128] on icon at bounding box center [652, 129] width 7 height 7
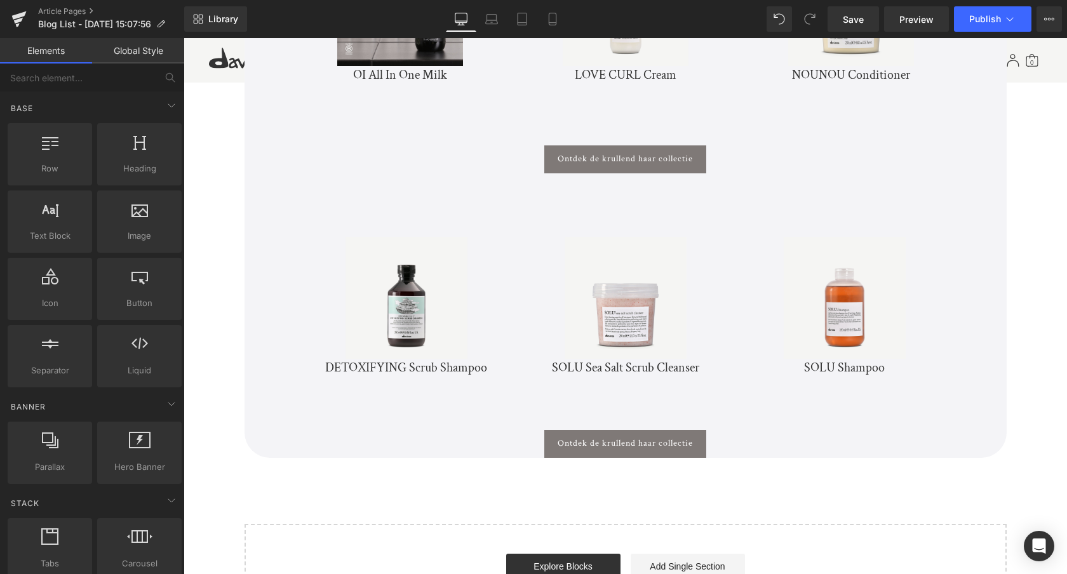
scroll to position [2961, 0]
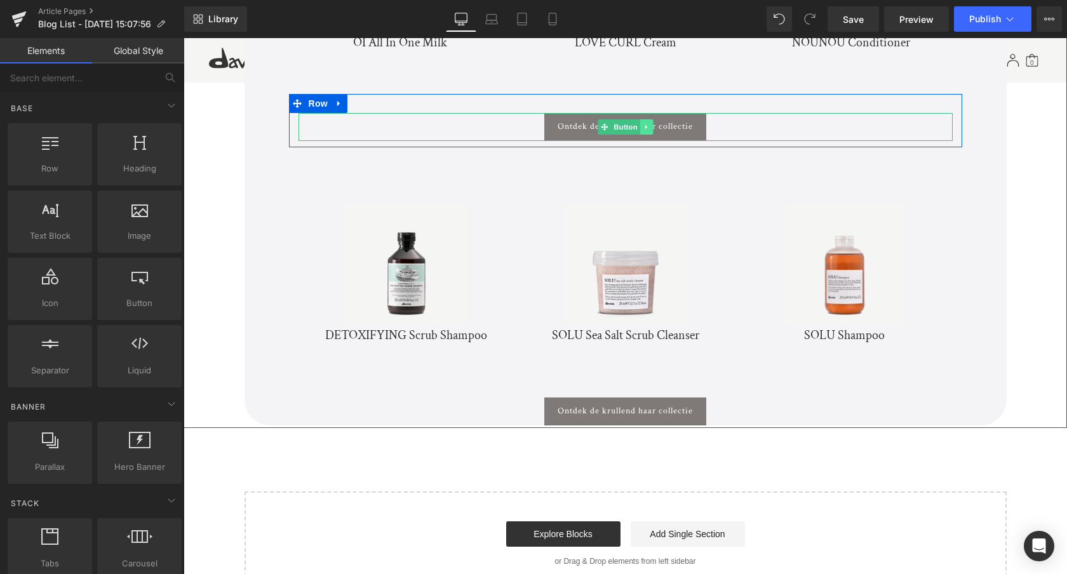
click at [646, 128] on icon at bounding box center [646, 127] width 7 height 8
click at [649, 127] on icon at bounding box center [652, 126] width 7 height 7
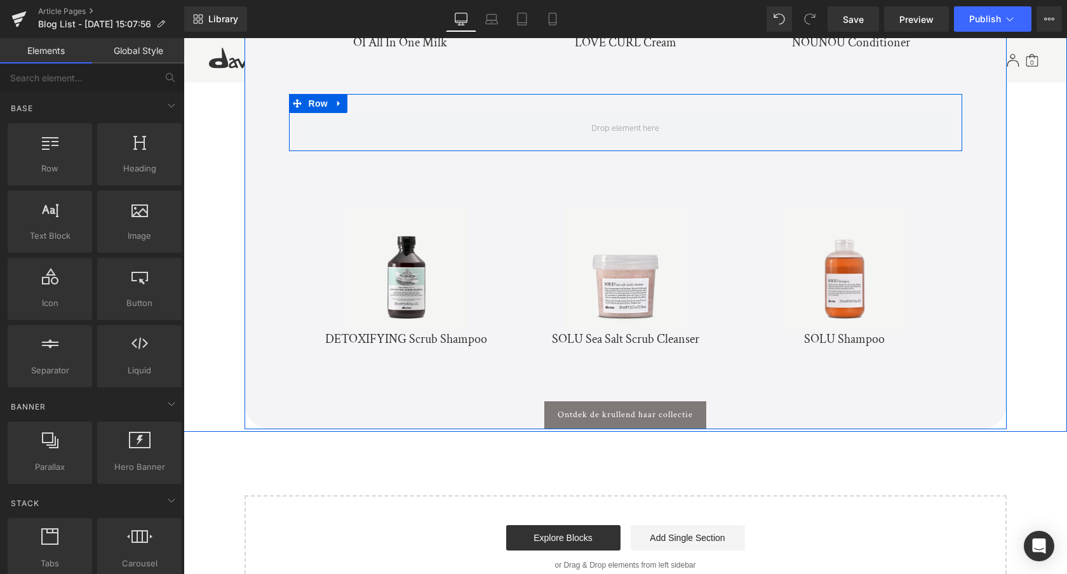
click at [338, 103] on icon at bounding box center [338, 103] width 3 height 6
click at [369, 103] on icon at bounding box center [372, 103] width 9 height 9
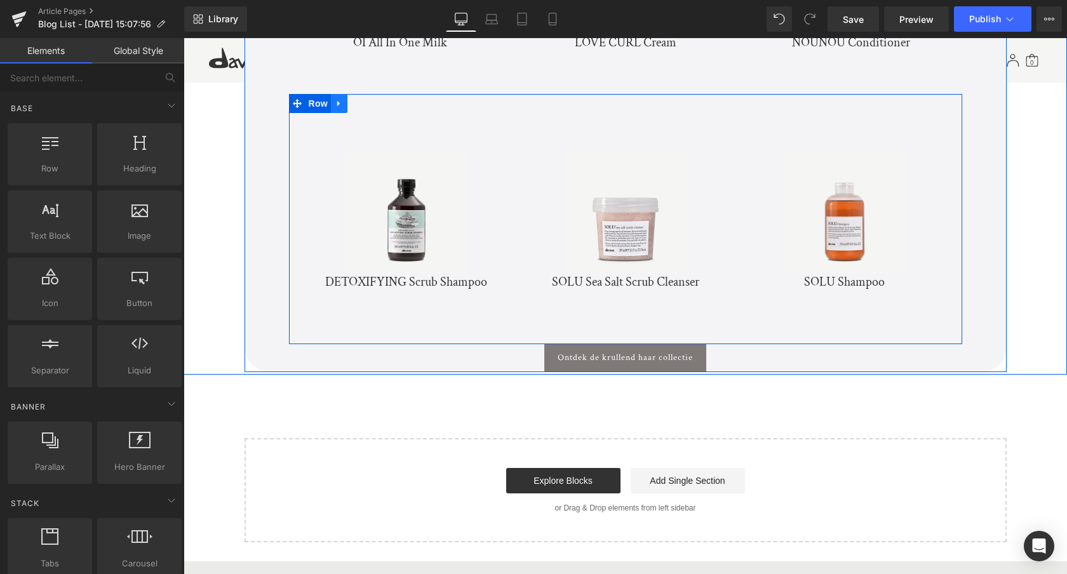
click at [336, 105] on icon at bounding box center [339, 103] width 9 height 10
click at [368, 104] on icon at bounding box center [372, 103] width 9 height 9
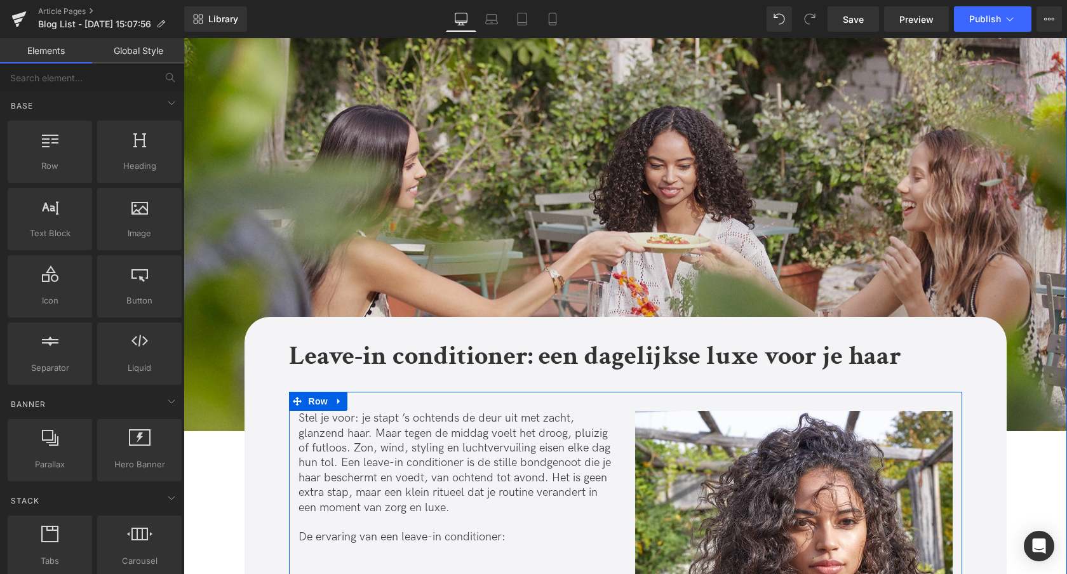
scroll to position [0, 0]
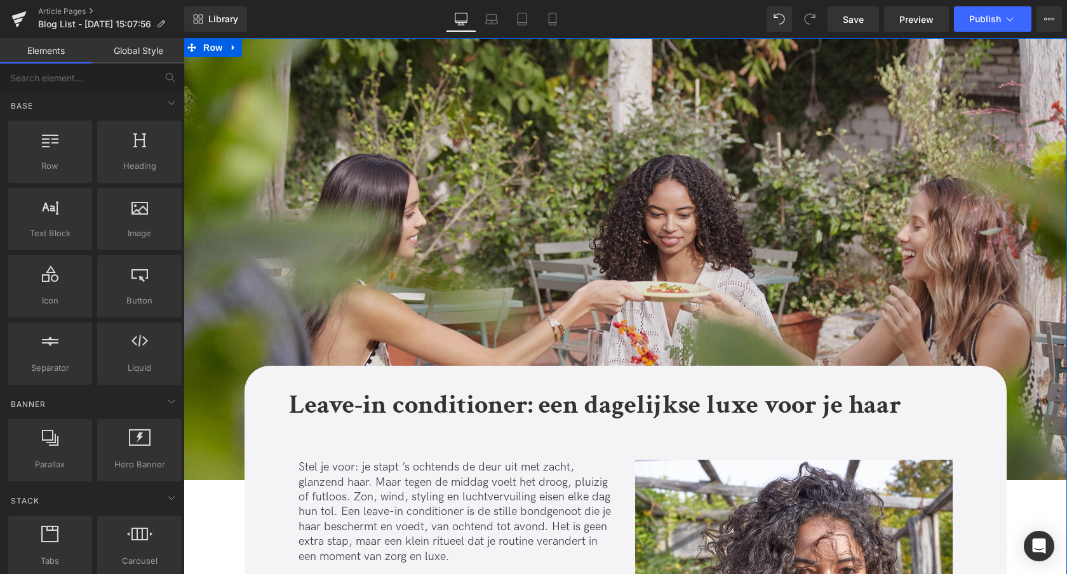
click at [607, 187] on img at bounding box center [626, 259] width 884 height 442
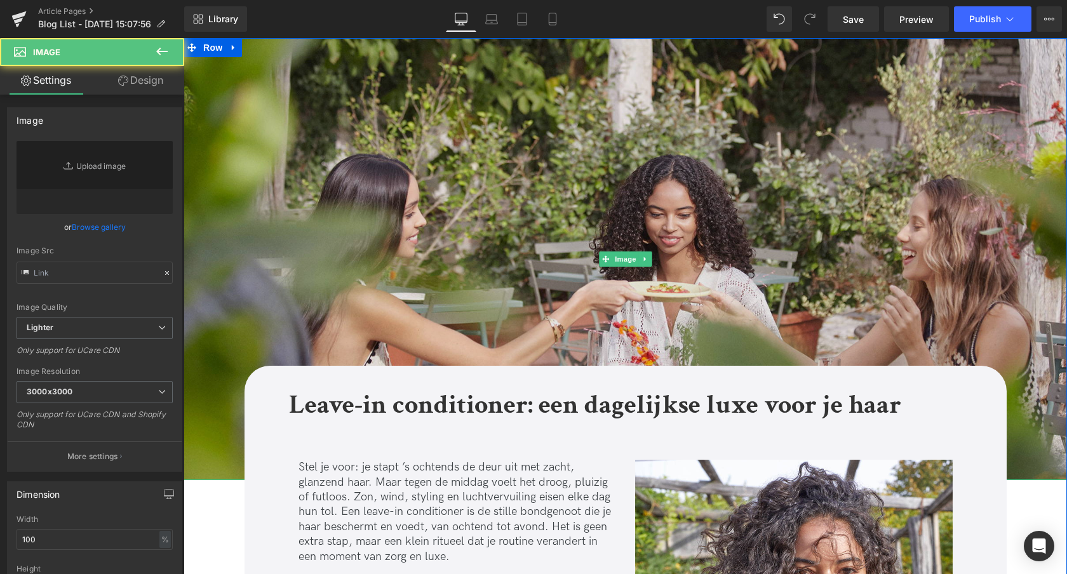
type input "[URL][DOMAIN_NAME]"
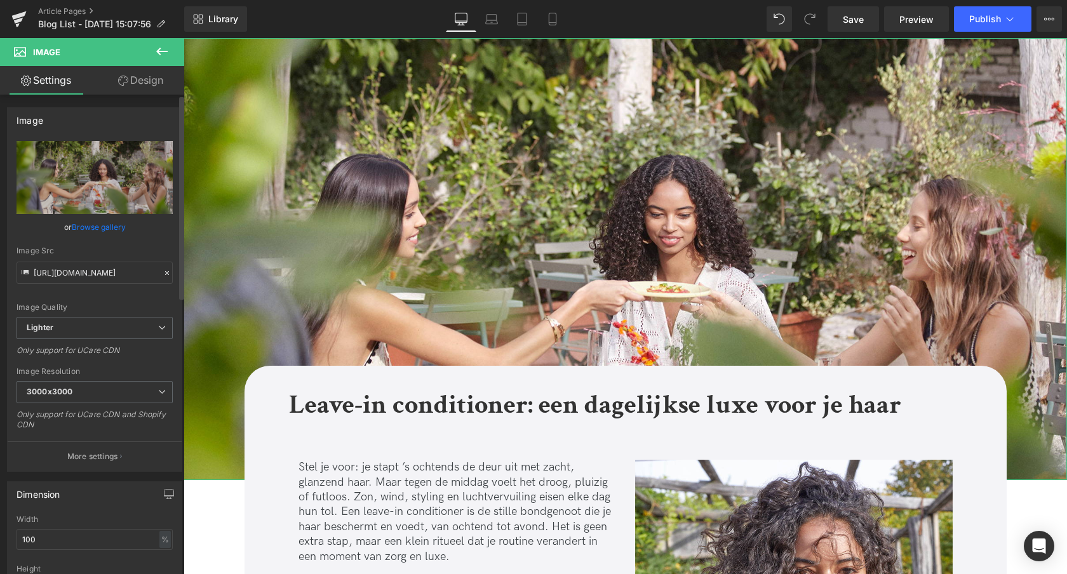
click at [86, 227] on link "Browse gallery" at bounding box center [99, 227] width 54 height 22
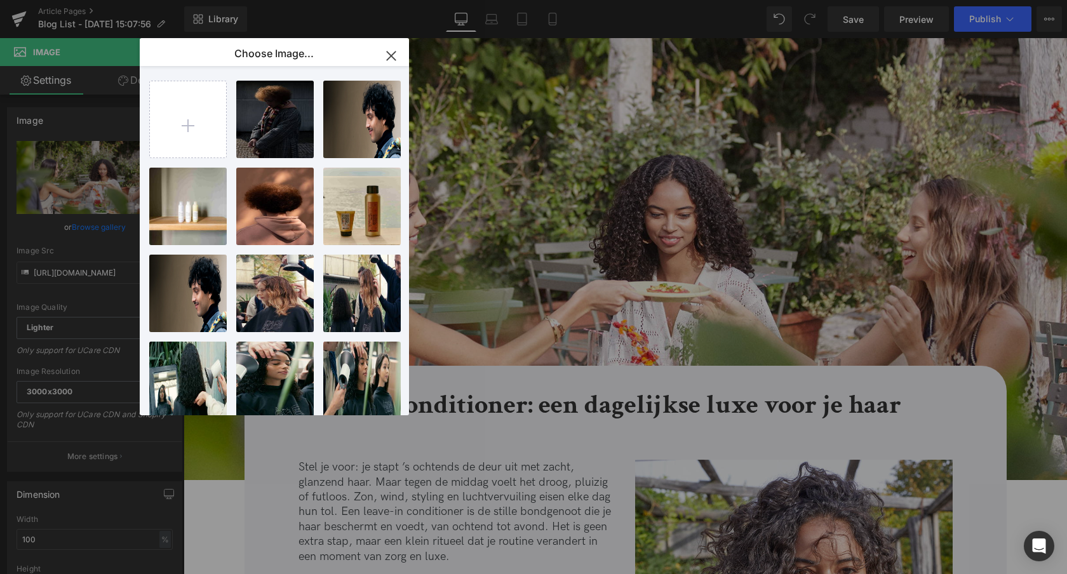
click at [387, 57] on icon "button" at bounding box center [391, 56] width 20 height 20
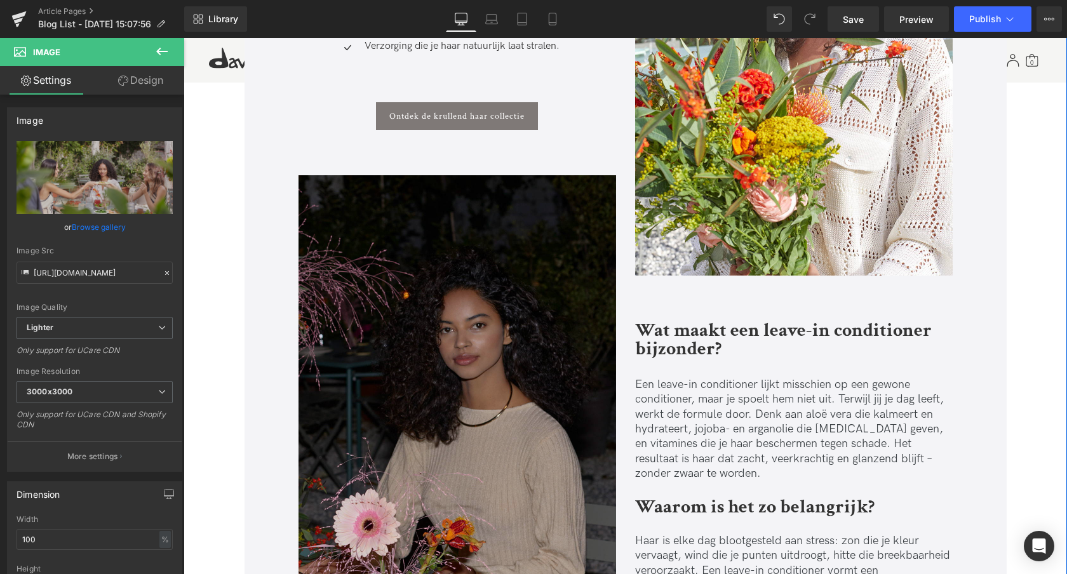
scroll to position [665, 0]
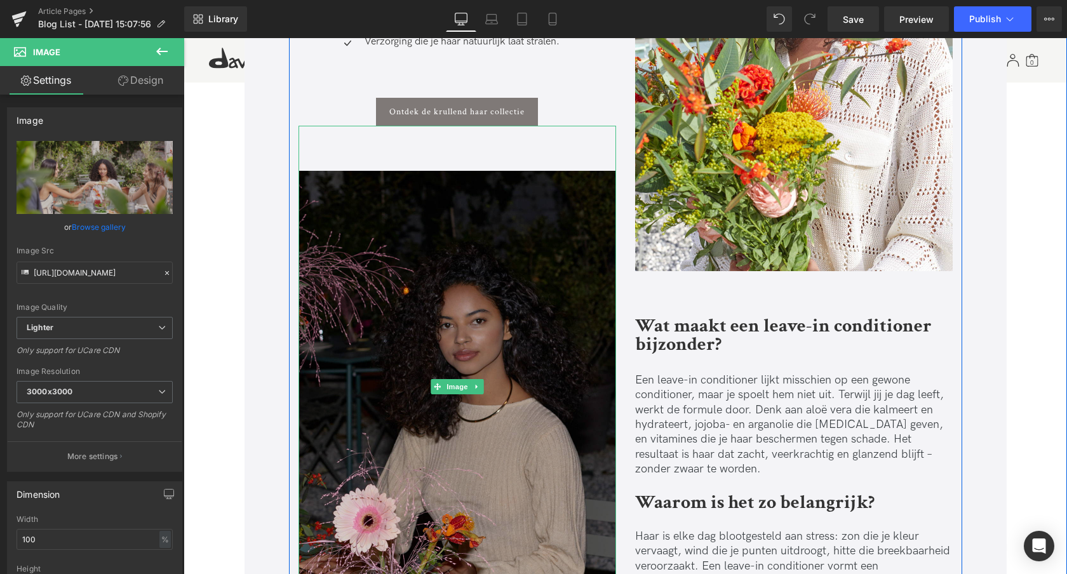
click at [487, 322] on img at bounding box center [458, 387] width 318 height 522
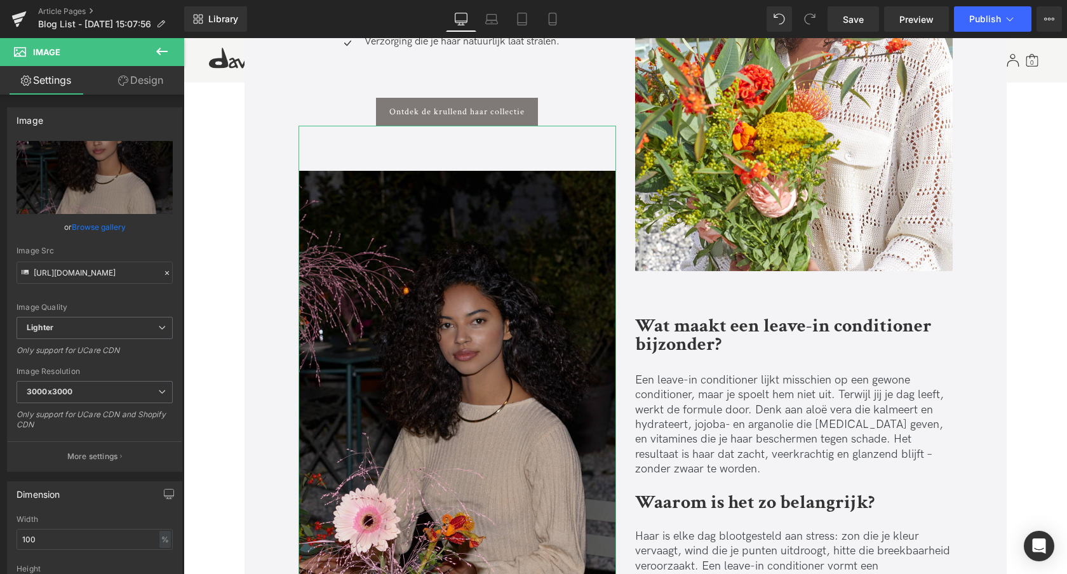
click at [91, 227] on link "Browse gallery" at bounding box center [99, 227] width 54 height 22
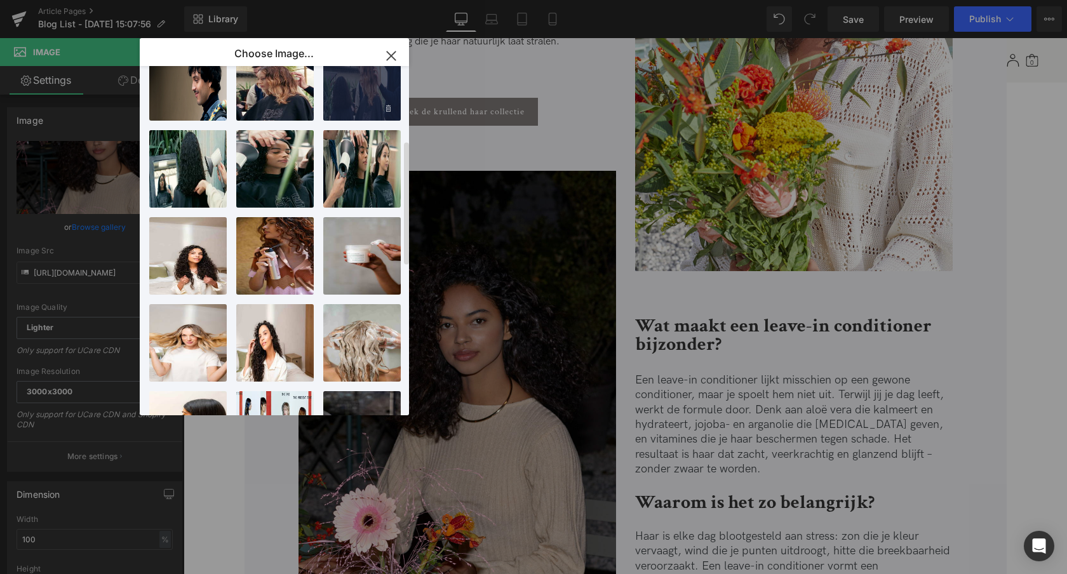
scroll to position [217, 0]
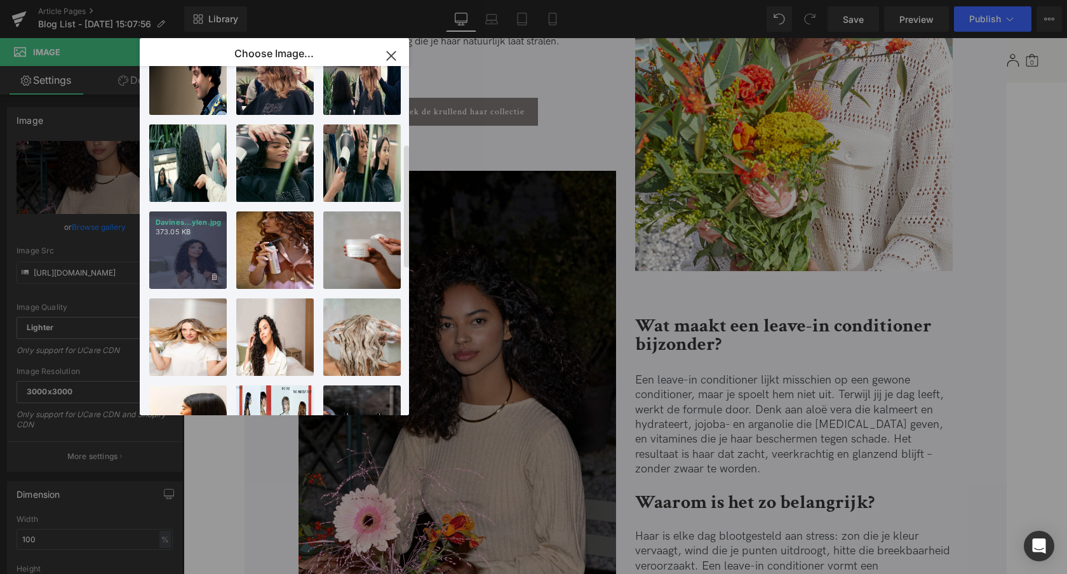
click at [181, 260] on div "Davines...ylen.jpg 373.05 KB" at bounding box center [188, 251] width 78 height 78
type input "[URL][DOMAIN_NAME]"
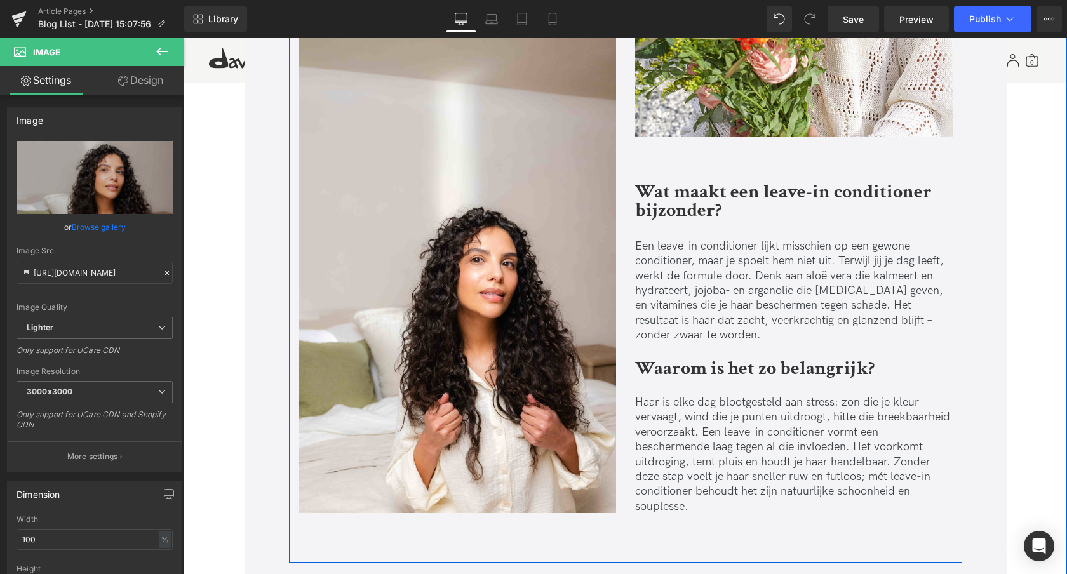
scroll to position [798, 0]
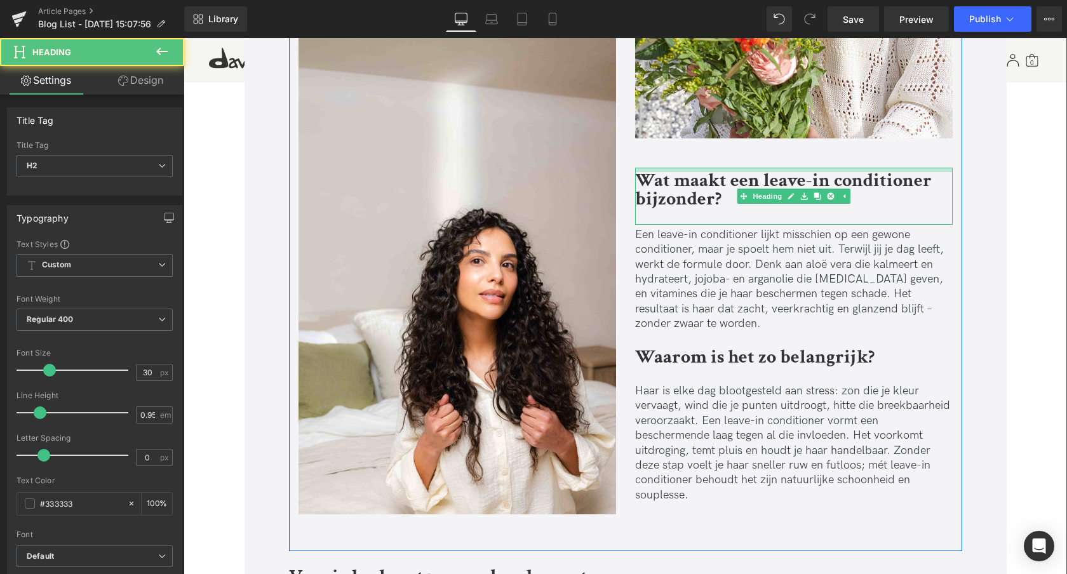
drag, startPoint x: 715, startPoint y: 173, endPoint x: 771, endPoint y: 322, distance: 159.1
click at [715, 161] on div "Image Wat maakt een leave-in conditioner bijzonder? Heading Een leave-in condit…" at bounding box center [794, 90] width 337 height 856
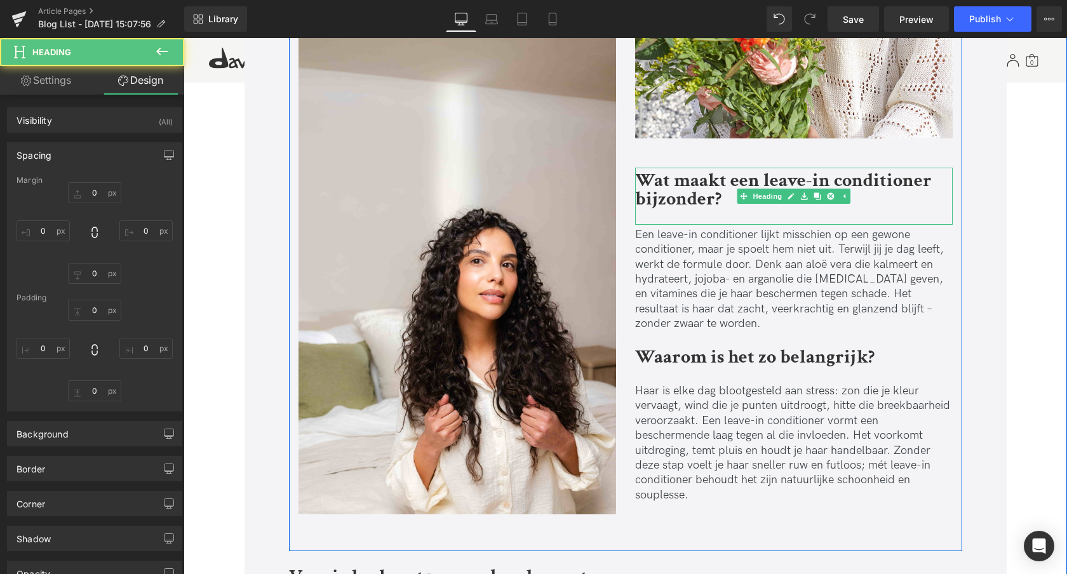
type input "0"
type input "7"
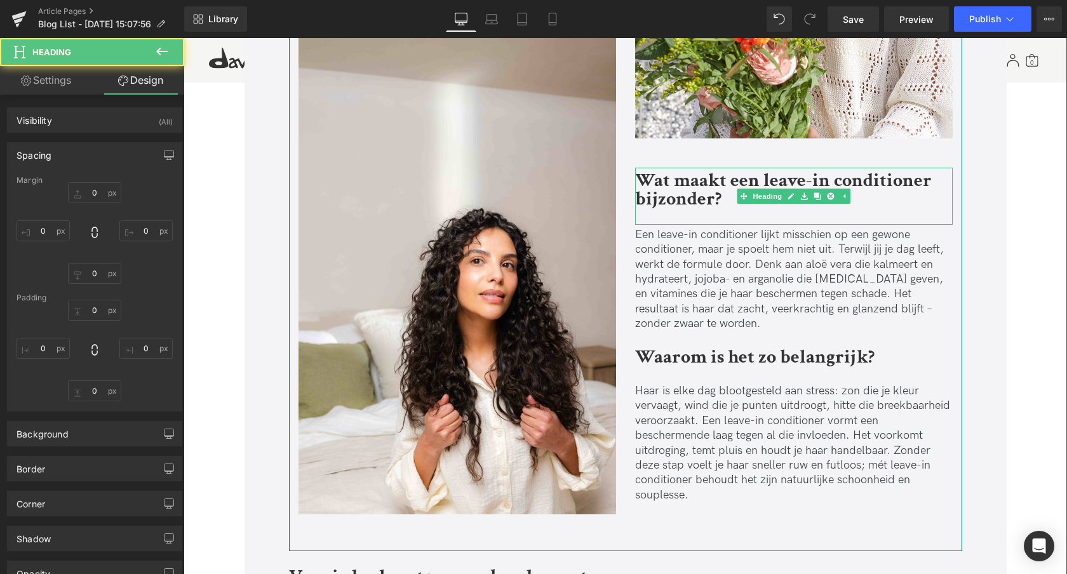
type input "0"
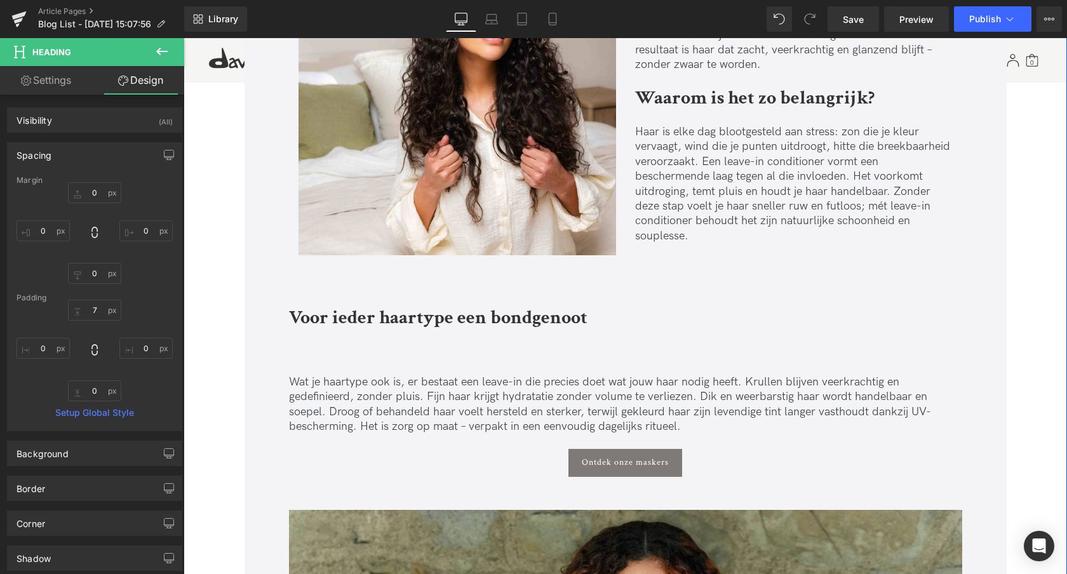
scroll to position [1102, 0]
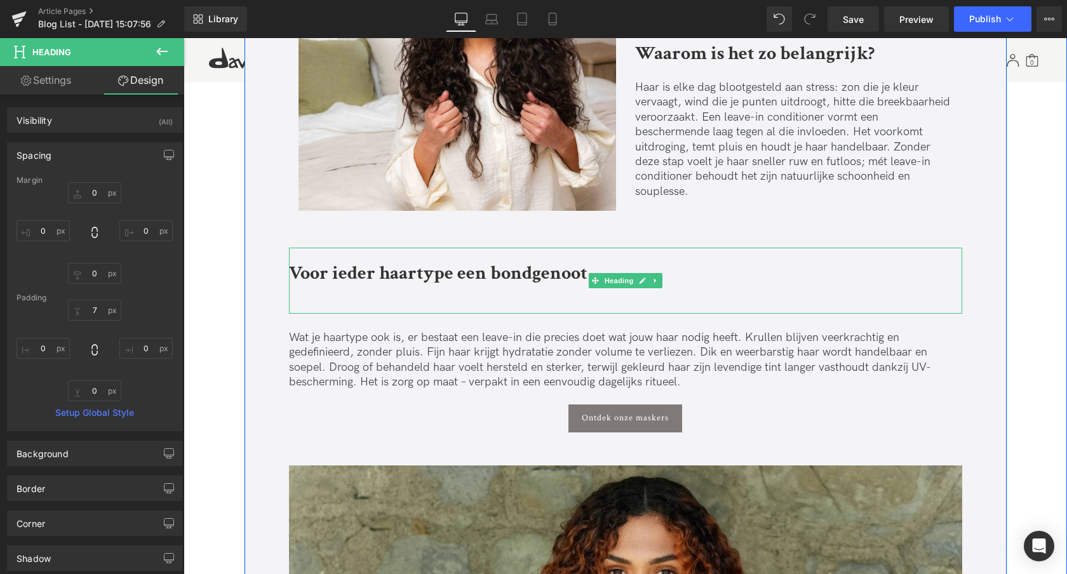
click at [386, 306] on div "Voor ieder haartype een bondgenoot" at bounding box center [625, 281] width 673 height 66
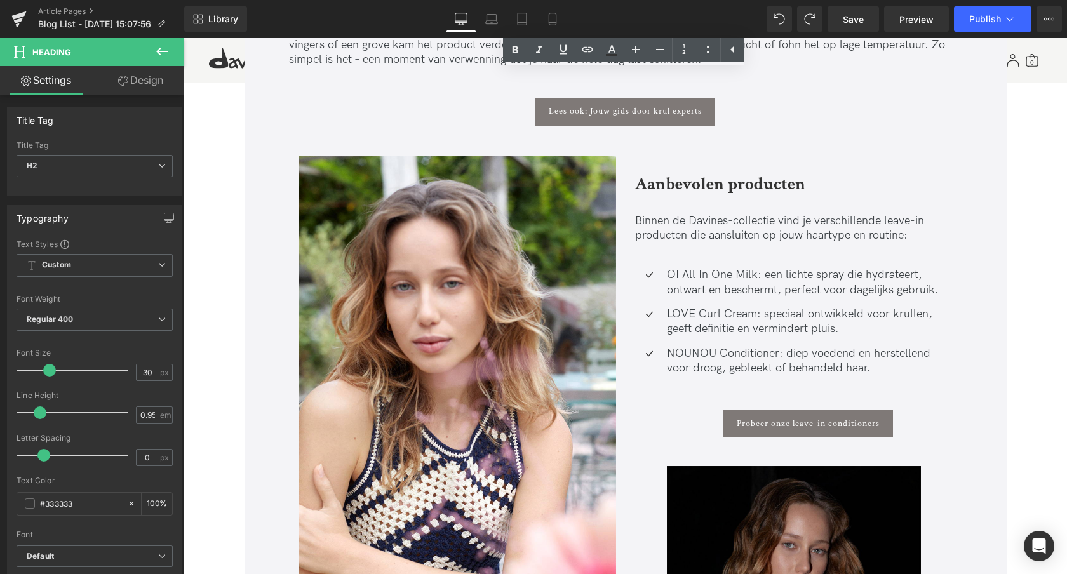
scroll to position [1943, 0]
click at [509, 349] on img at bounding box center [458, 395] width 318 height 476
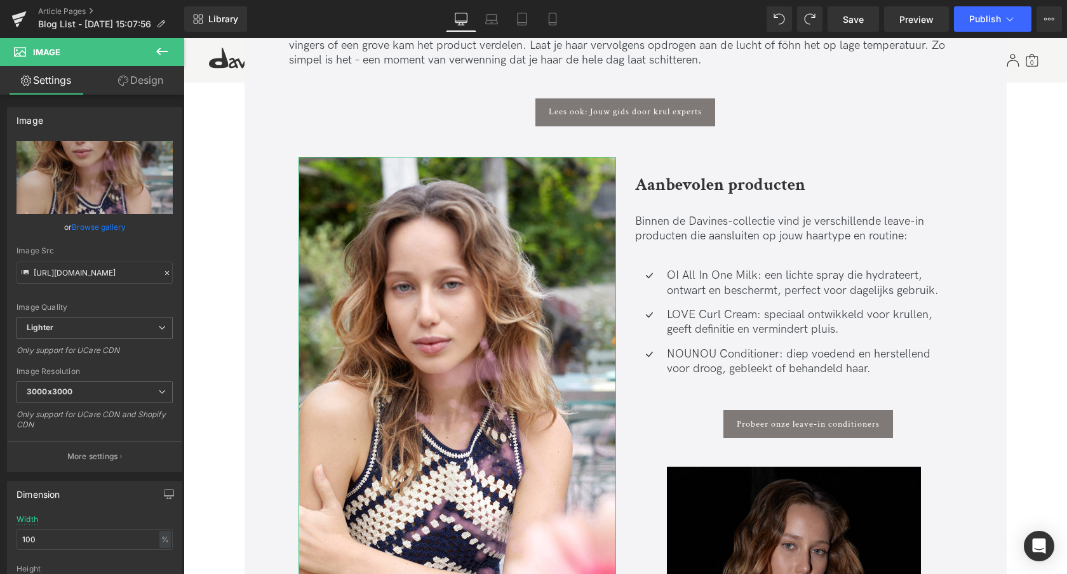
click at [92, 231] on link "Browse gallery" at bounding box center [99, 227] width 54 height 22
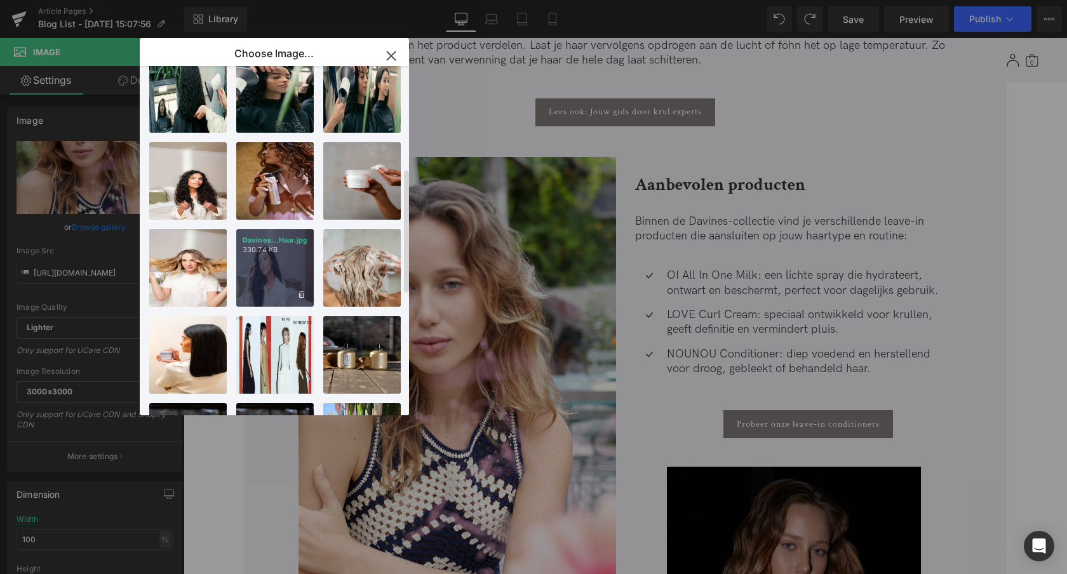
scroll to position [288, 0]
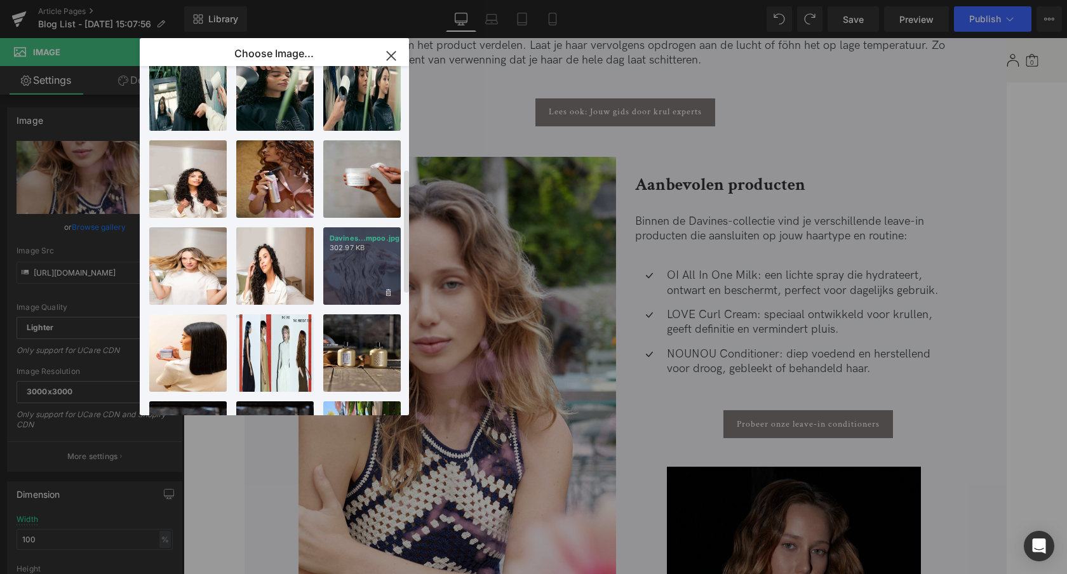
click at [347, 277] on div "Davines...mpoo.jpg 302.97 KB" at bounding box center [362, 266] width 78 height 78
type input "[URL][DOMAIN_NAME]"
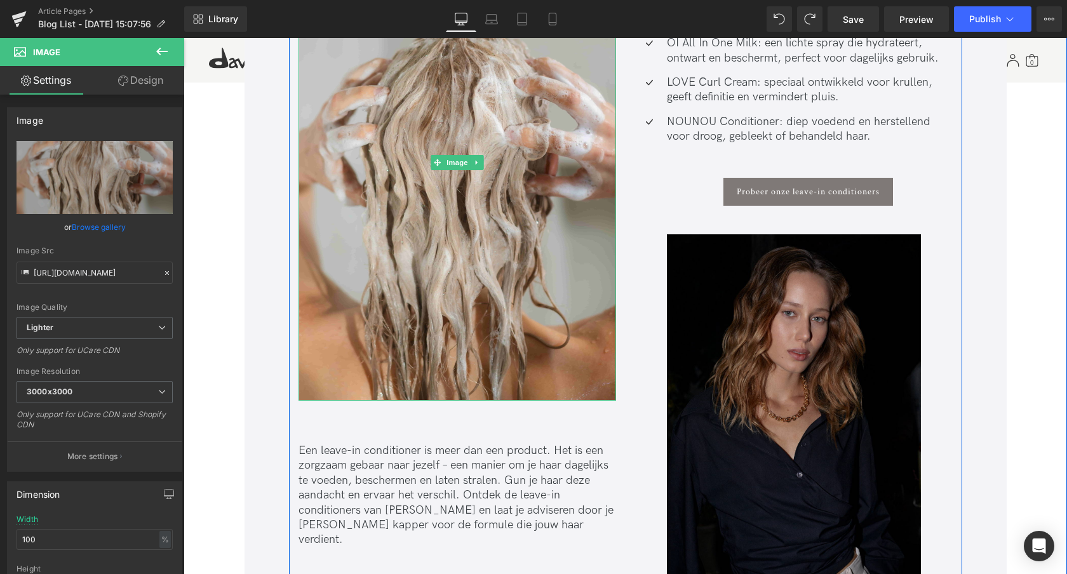
scroll to position [2185, 0]
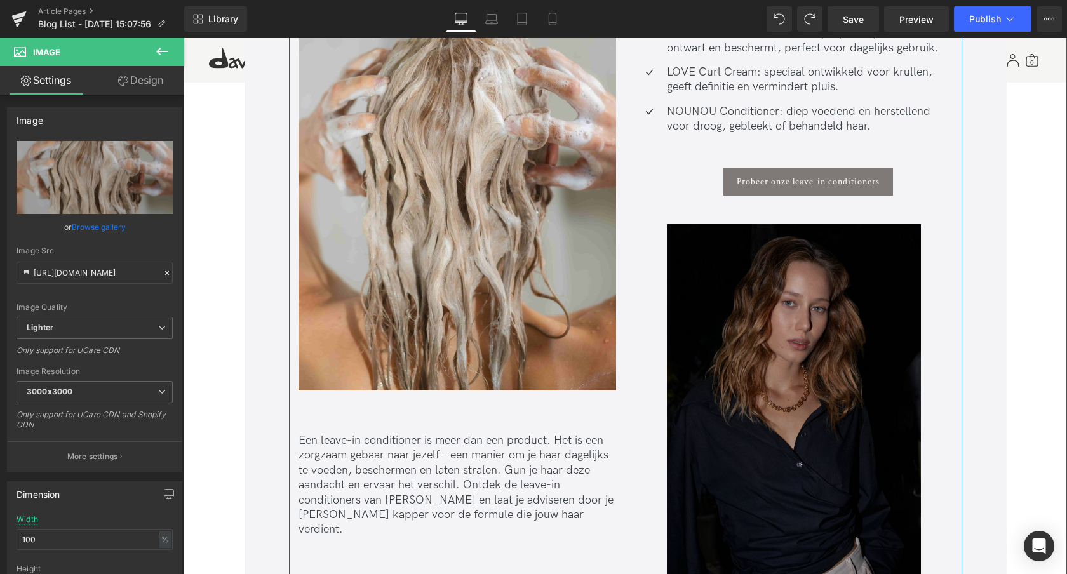
click at [776, 384] on img at bounding box center [794, 414] width 254 height 381
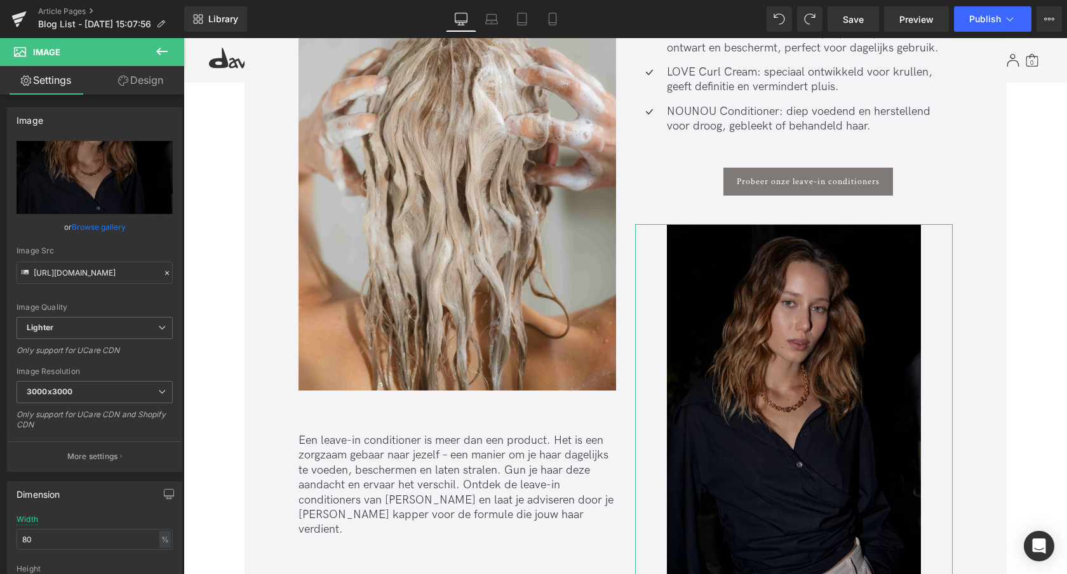
click at [95, 225] on link "Browse gallery" at bounding box center [99, 227] width 54 height 22
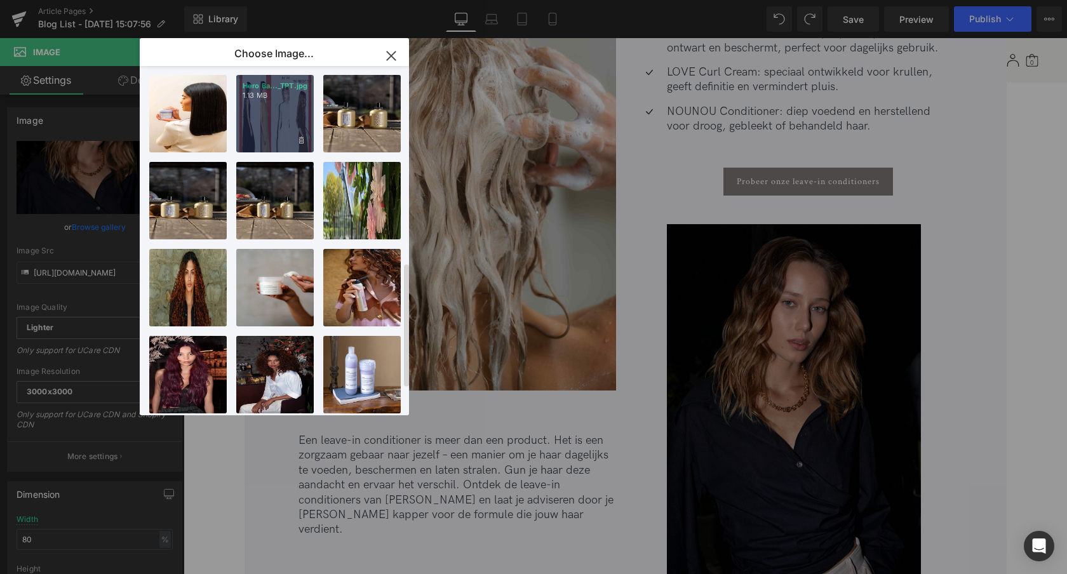
scroll to position [628, 0]
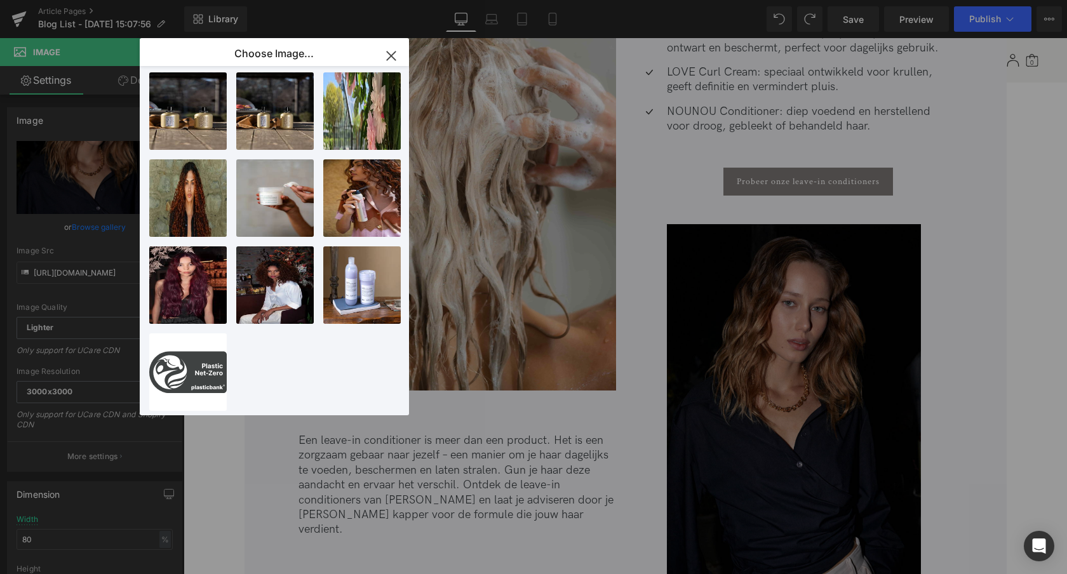
click at [0, 0] on div "Krullen...ines.webp 413.39 KB" at bounding box center [0, 0] width 0 height 0
type input "[URL][DOMAIN_NAME]"
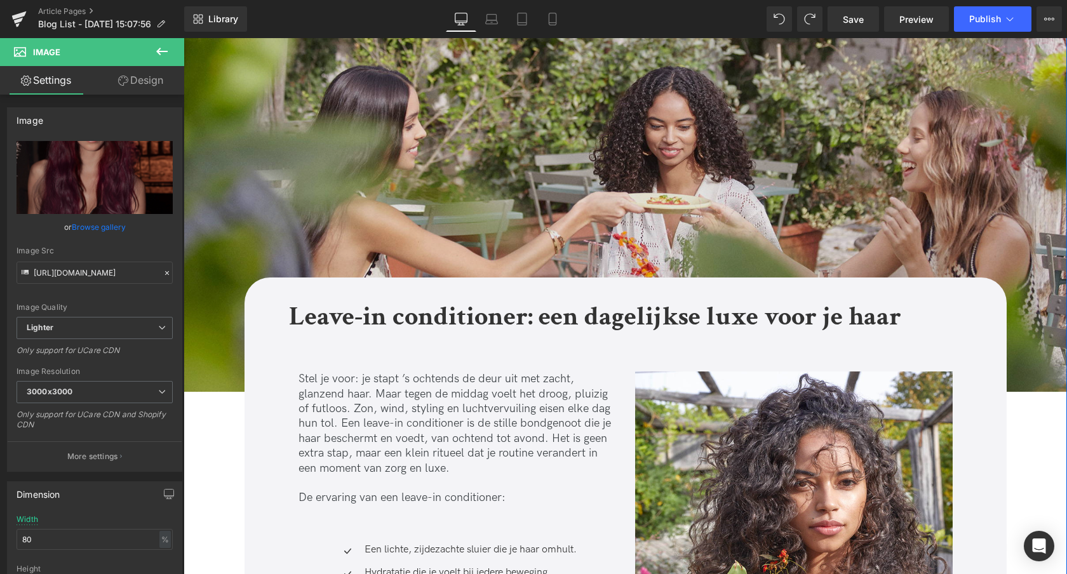
scroll to position [0, 0]
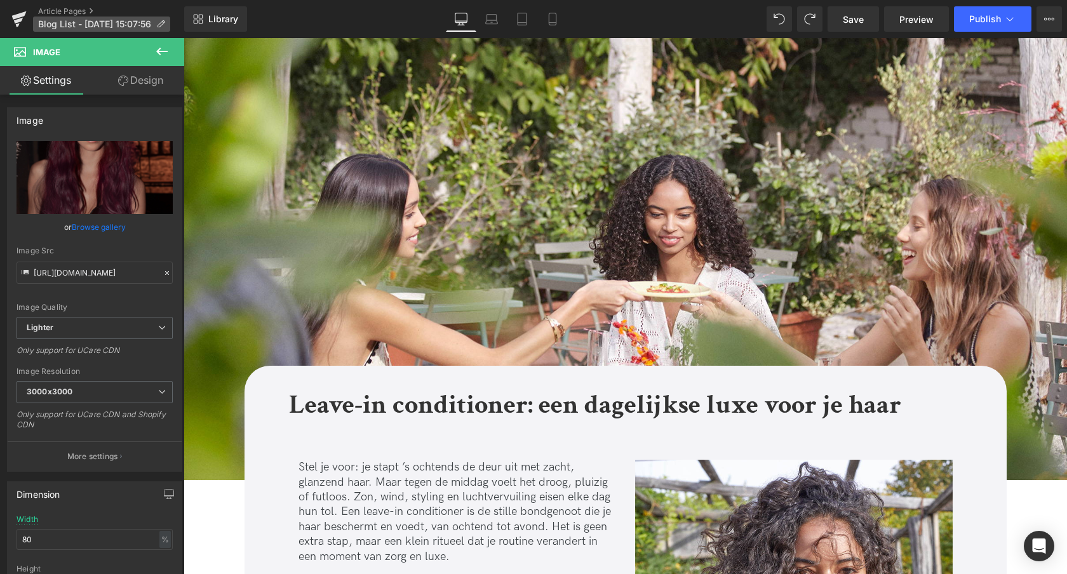
click at [71, 24] on span "Blog List - [DATE] 15:07:56" at bounding box center [94, 24] width 113 height 10
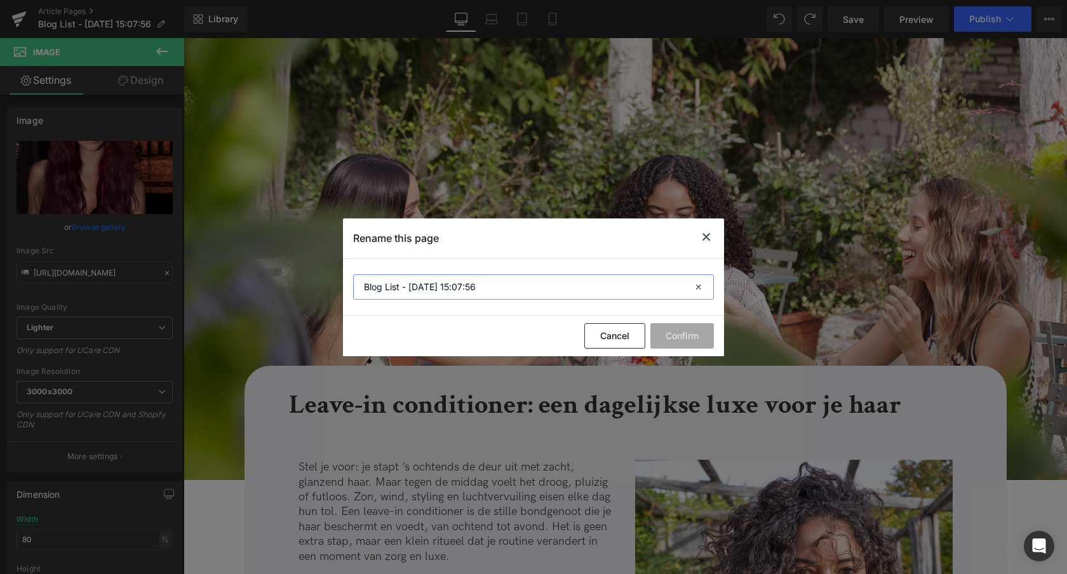
click at [479, 288] on input "Blog List - [DATE] 15:07:56" at bounding box center [533, 286] width 361 height 25
type input "SF - Leave-in conditioner: een dagelijkse luxe voor je haar"
click at [691, 338] on button "Confirm" at bounding box center [683, 335] width 64 height 25
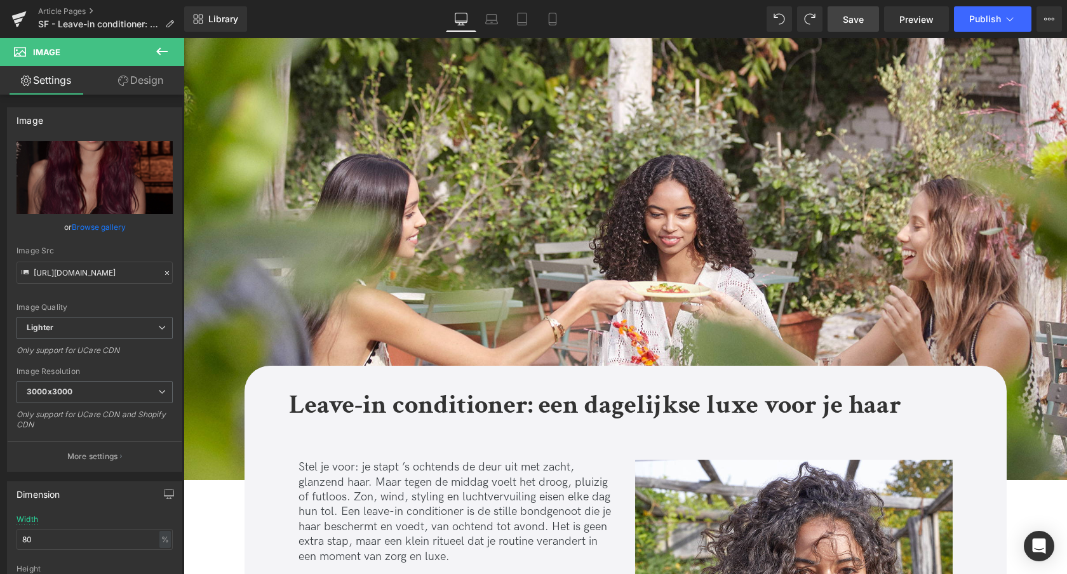
click at [851, 18] on span "Save" at bounding box center [853, 19] width 21 height 13
